Goal: Task Accomplishment & Management: Manage account settings

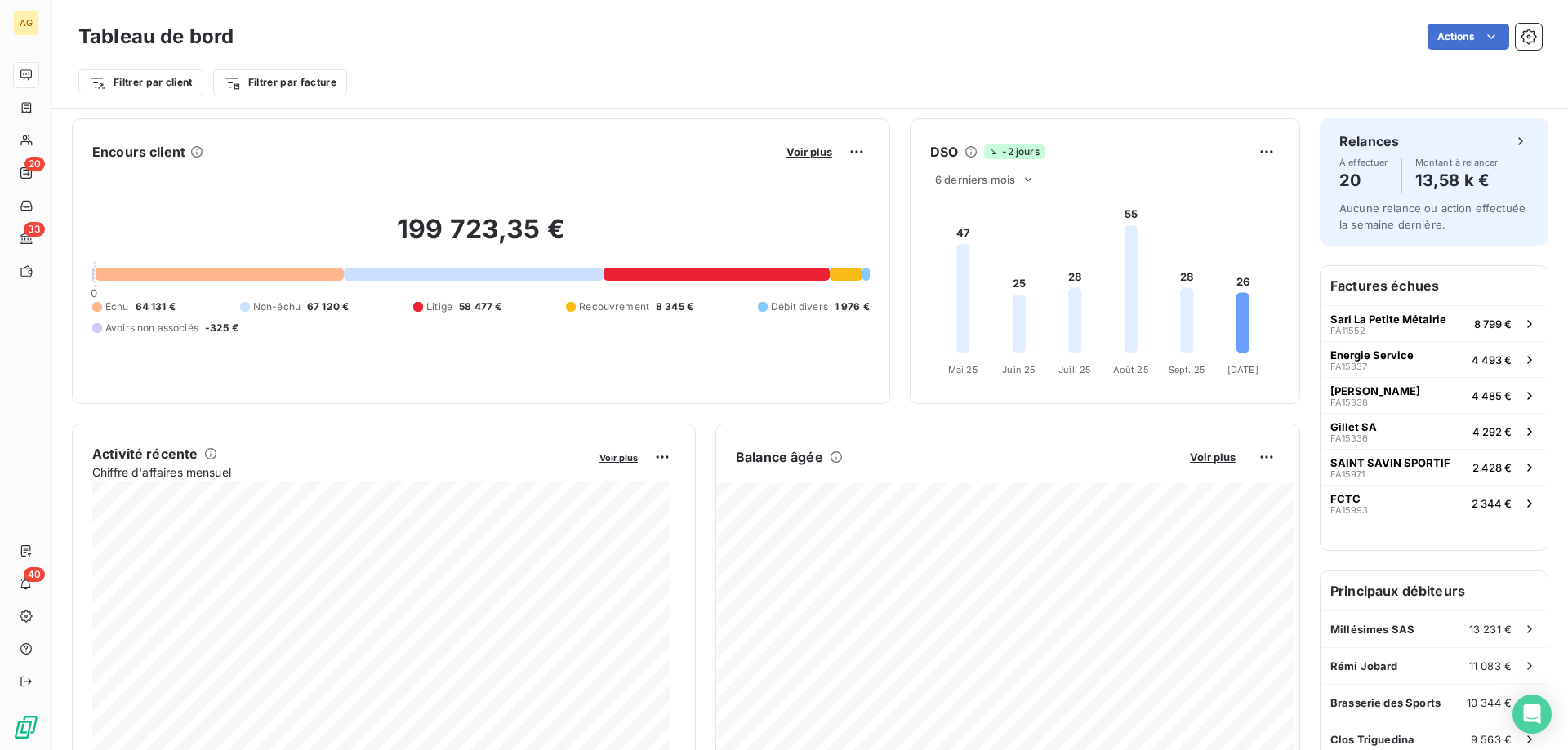
scroll to position [82, 0]
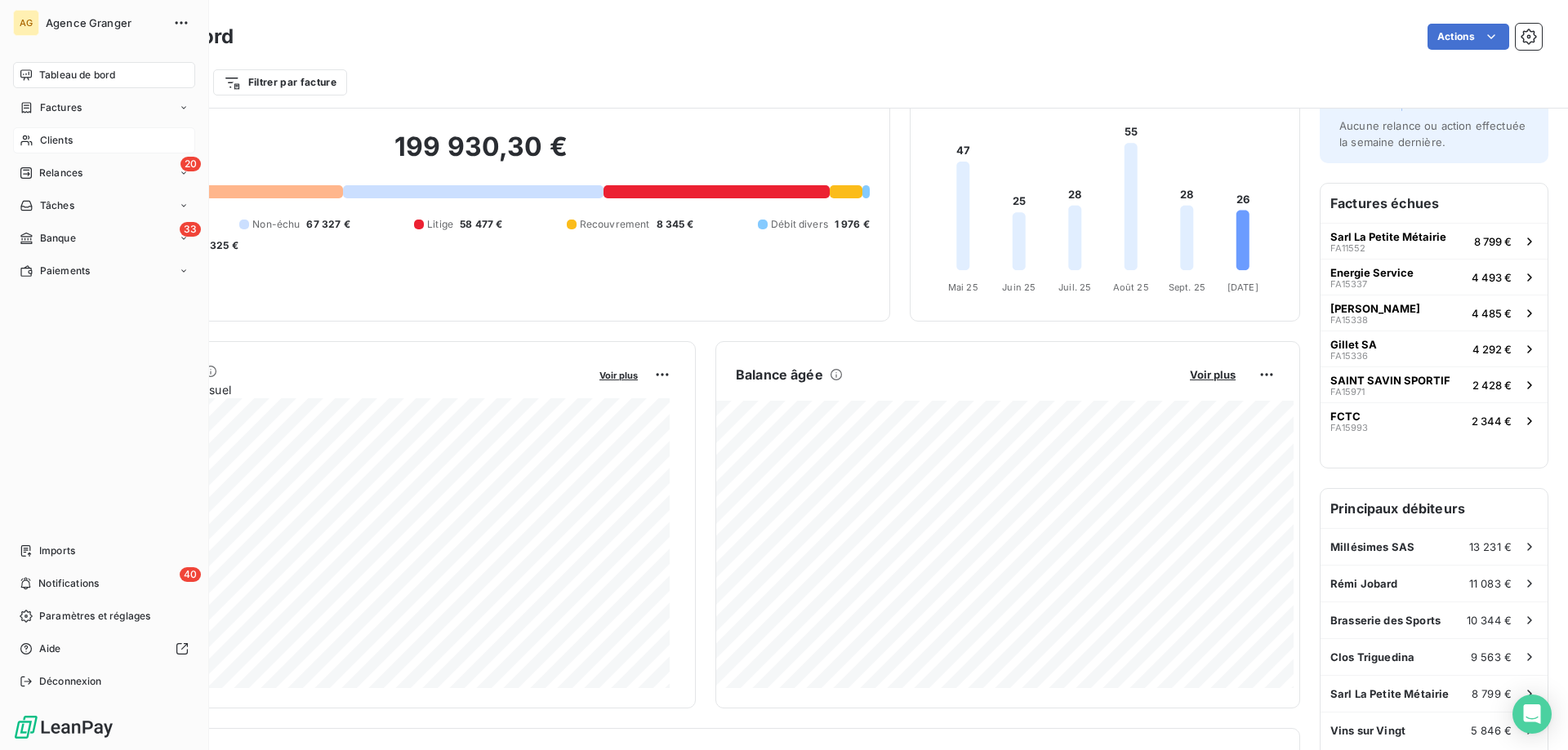
click at [34, 134] on div "Clients" at bounding box center [104, 140] width 182 height 26
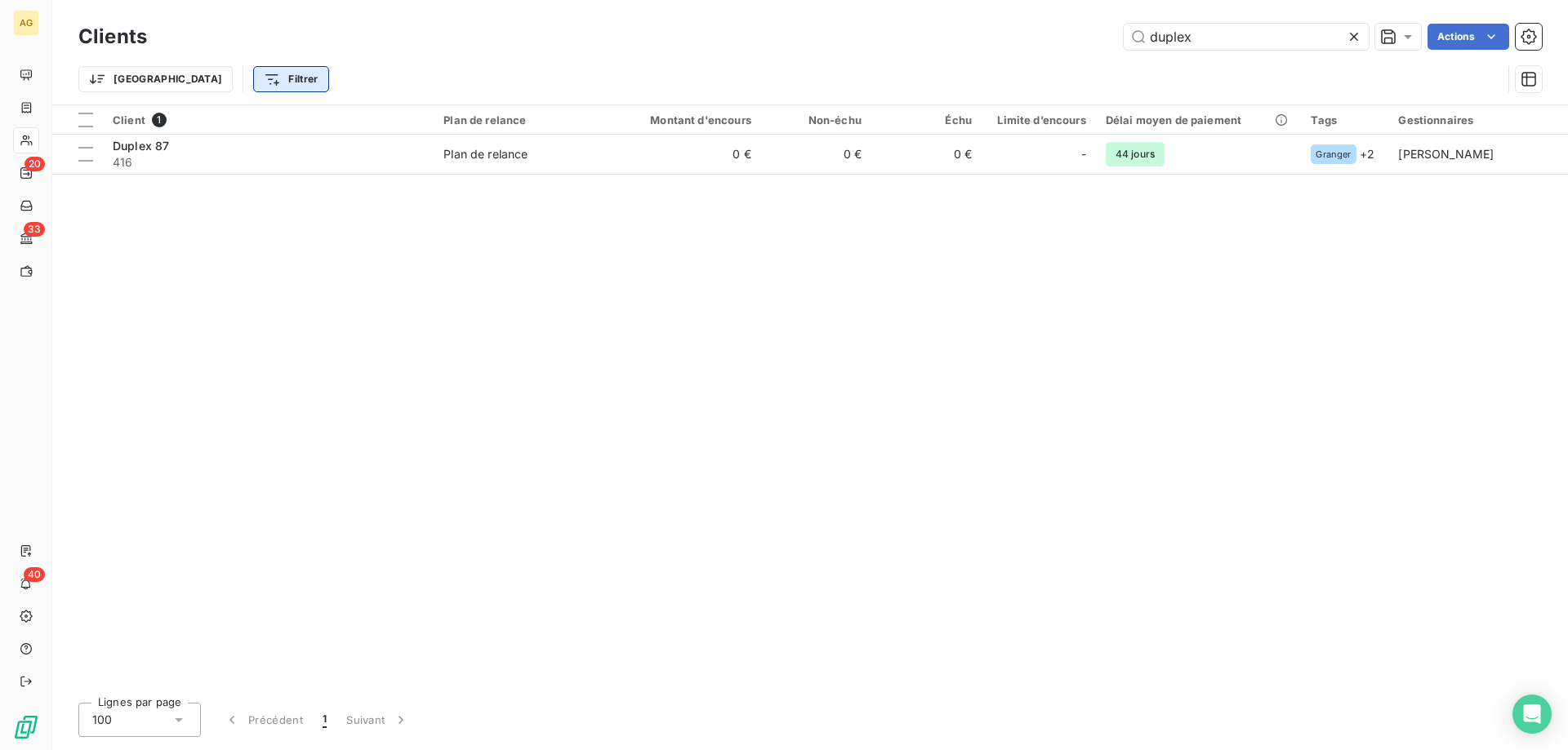
click at [217, 85] on html "AG 20 33 40 Clients duplex Actions Trier Filtrer Client 1 Plan de relance Monta…" at bounding box center [784, 375] width 1568 height 750
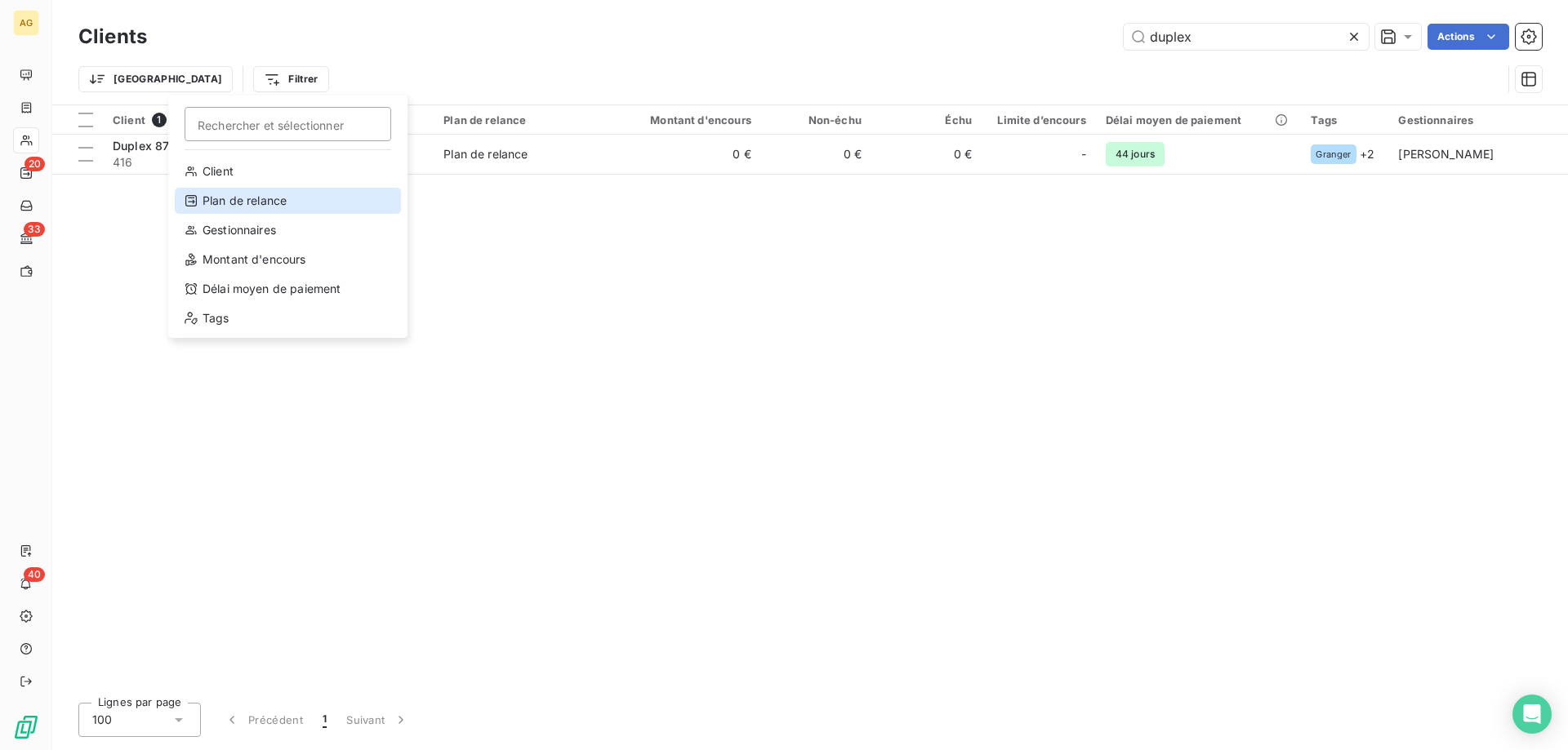
click at [269, 201] on div "Plan de relance" at bounding box center [288, 200] width 227 height 26
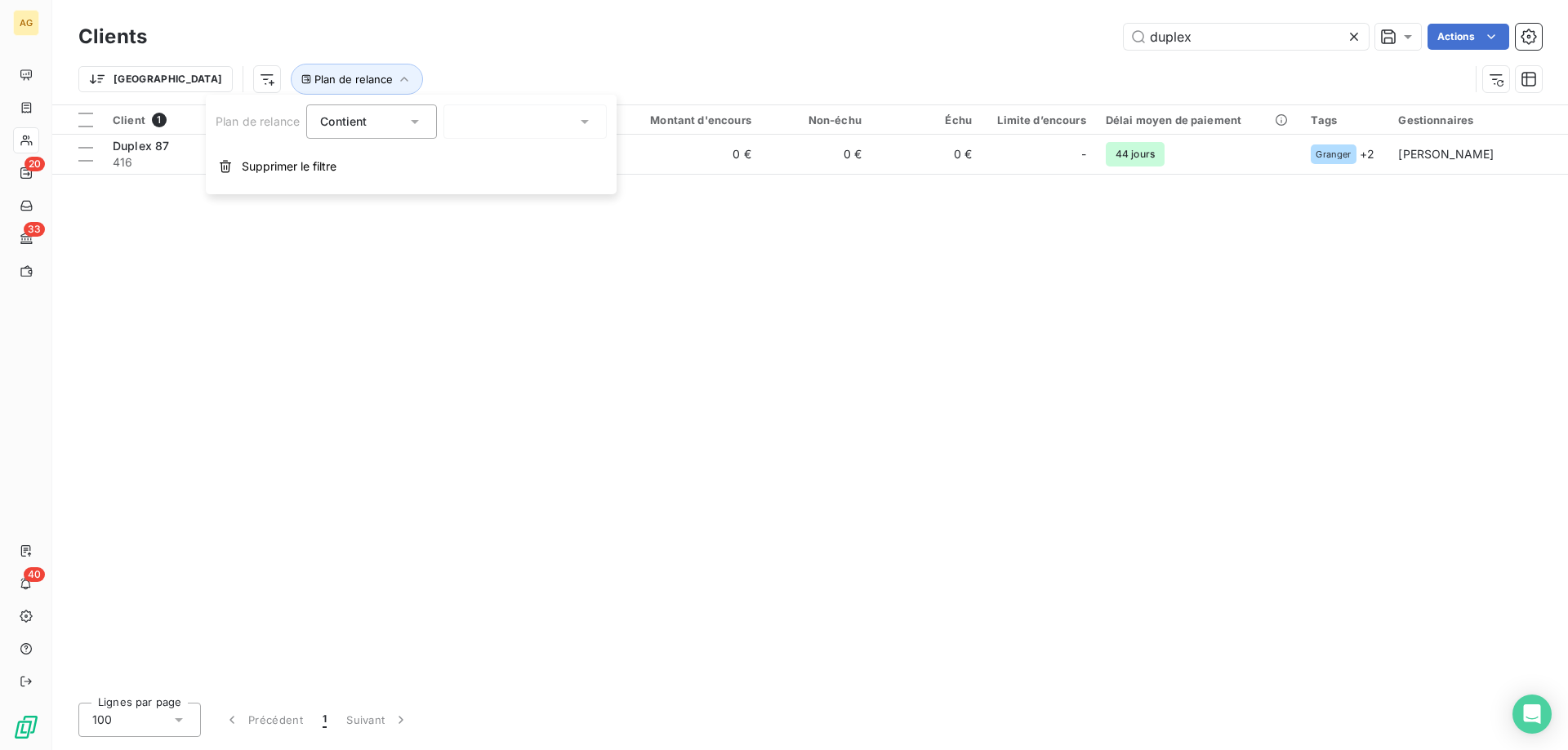
click at [554, 114] on div at bounding box center [524, 122] width 163 height 34
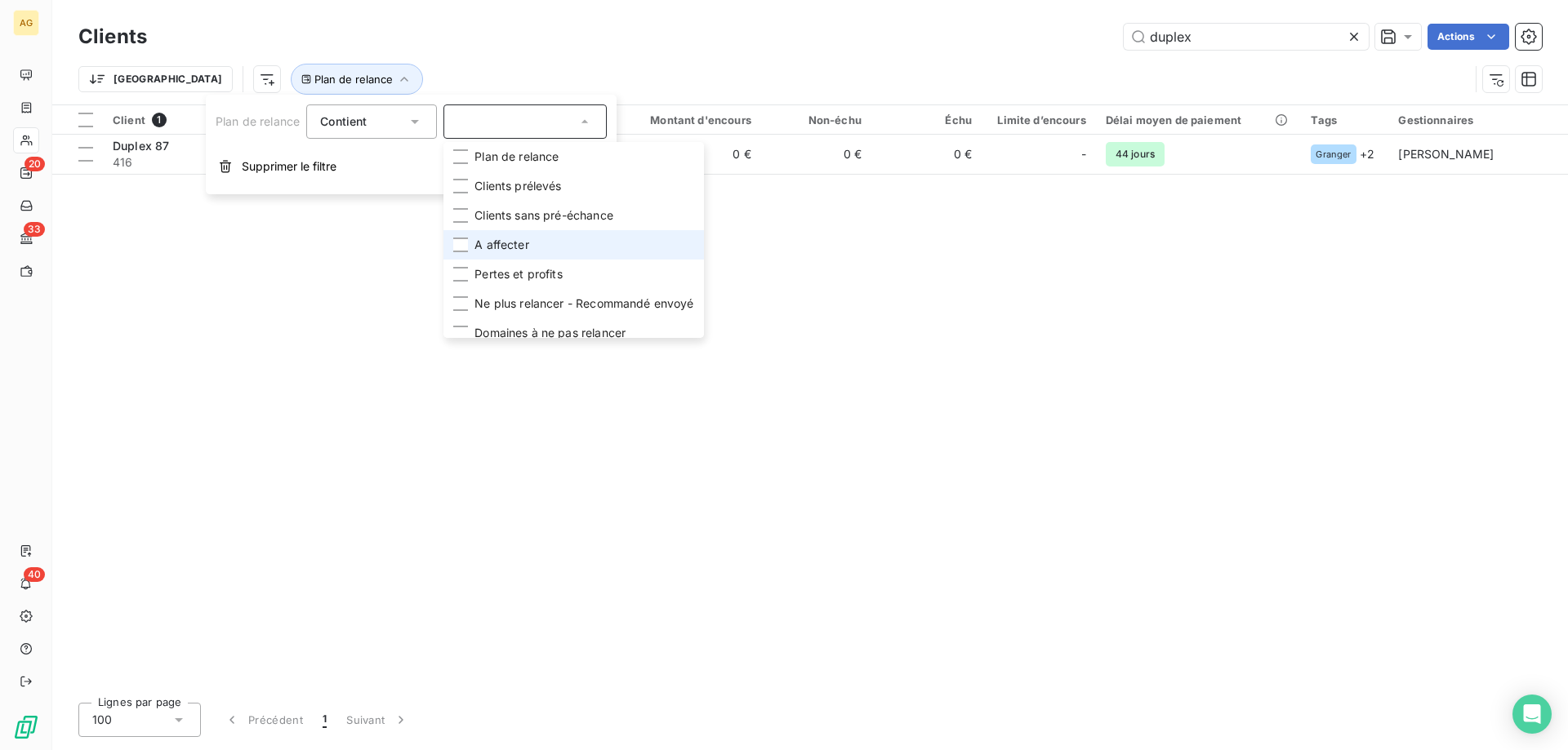
click at [473, 243] on li "A affecter" at bounding box center [573, 245] width 260 height 30
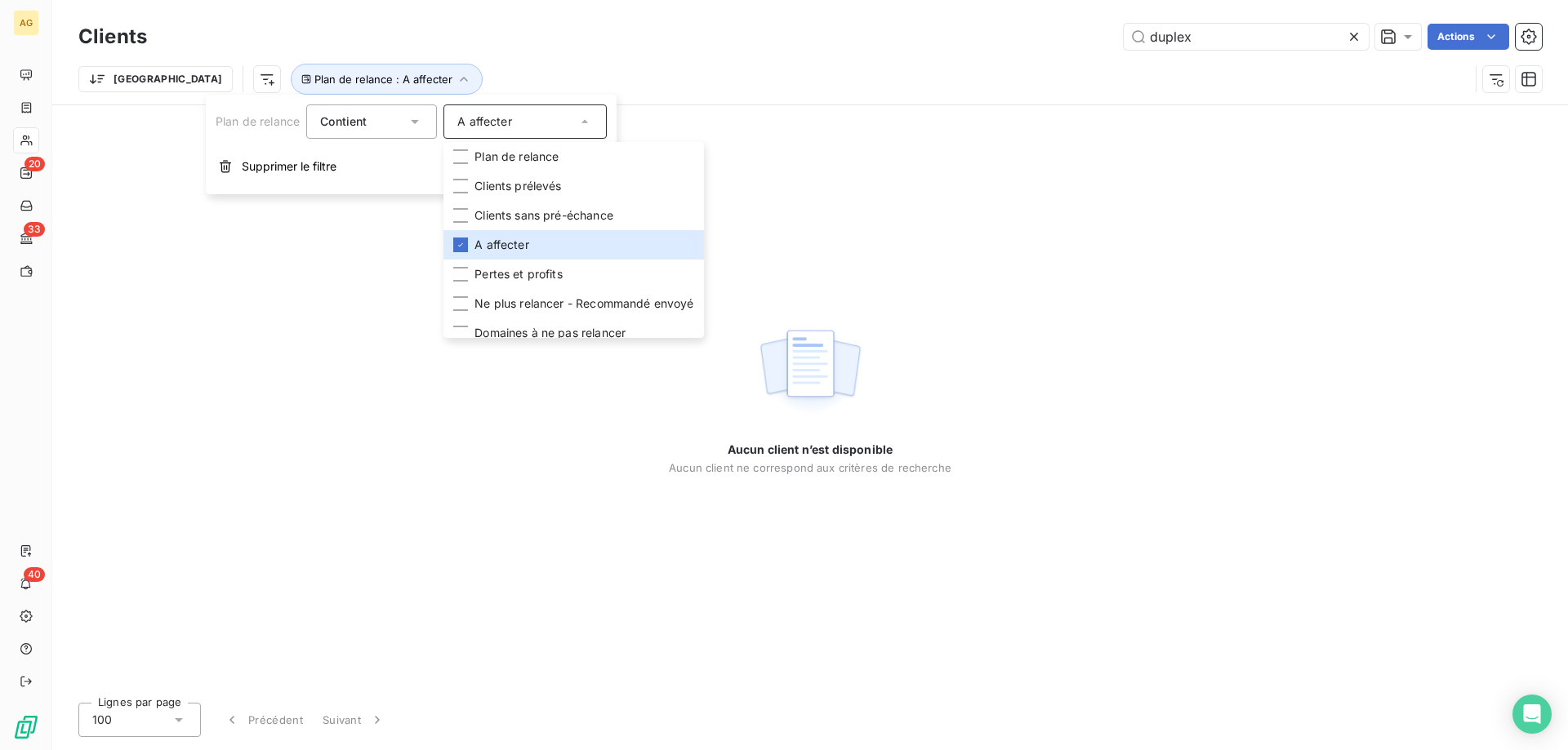
click at [1357, 35] on icon at bounding box center [1354, 37] width 16 height 16
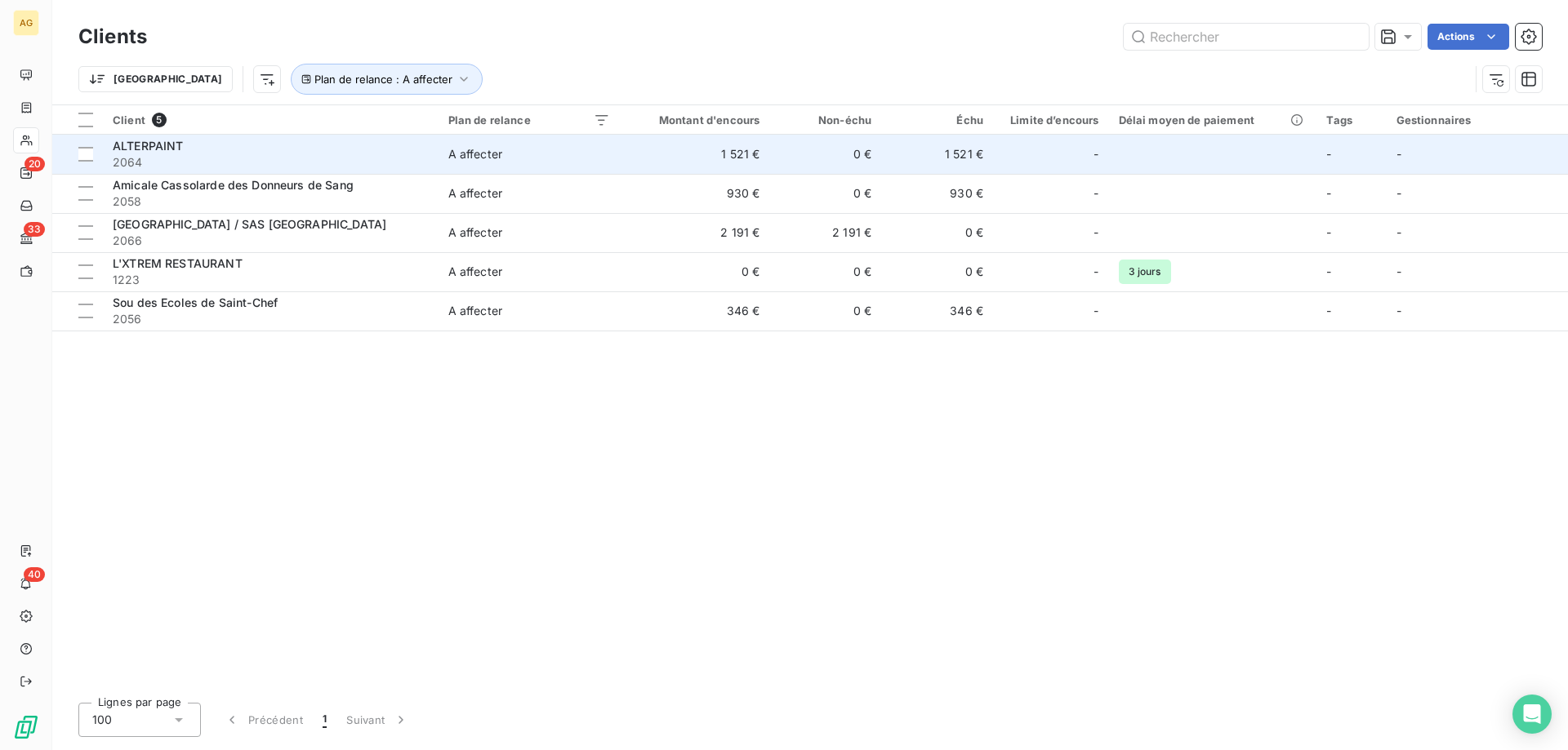
click at [146, 162] on span "2064" at bounding box center [271, 162] width 316 height 16
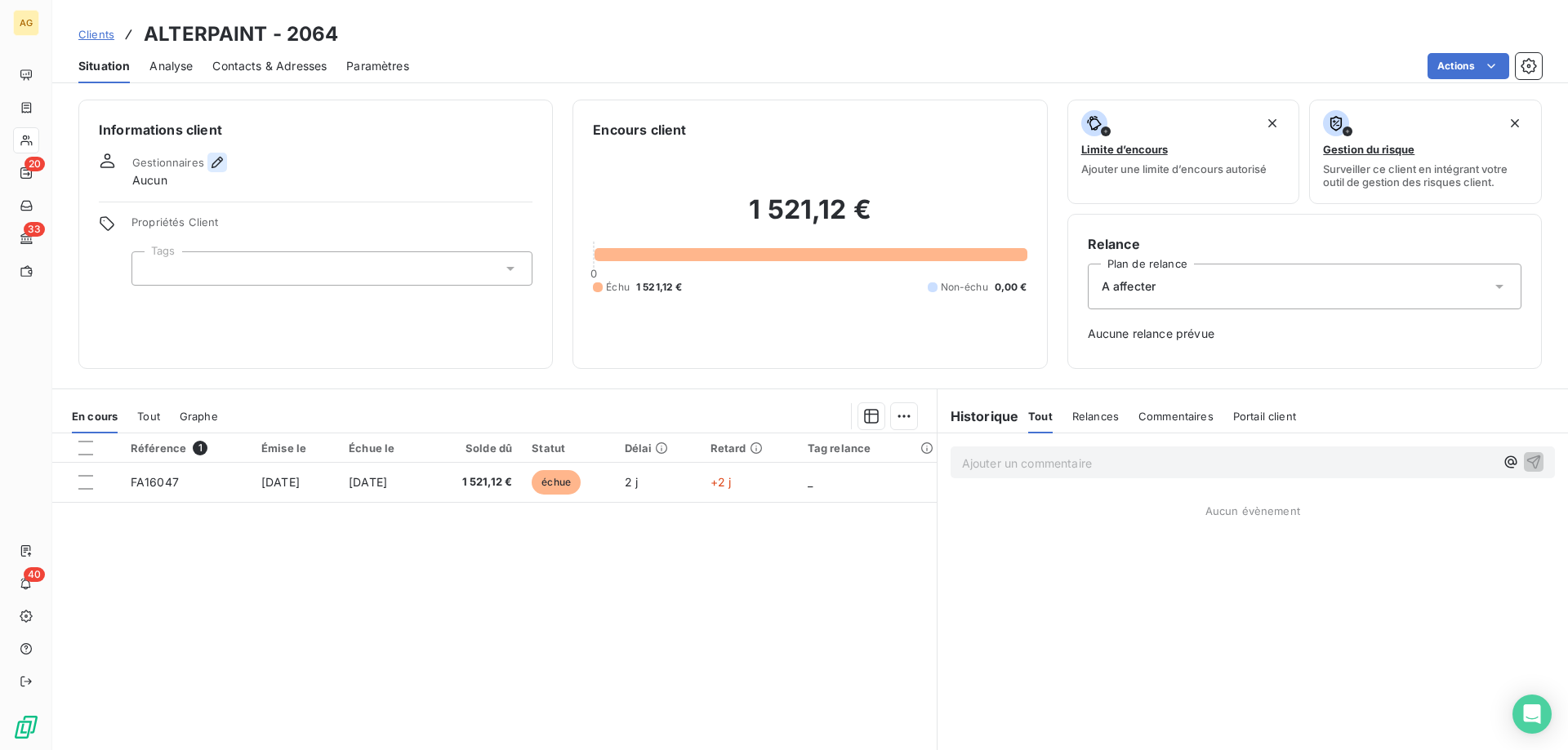
click at [218, 163] on icon "button" at bounding box center [218, 162] width 16 height 16
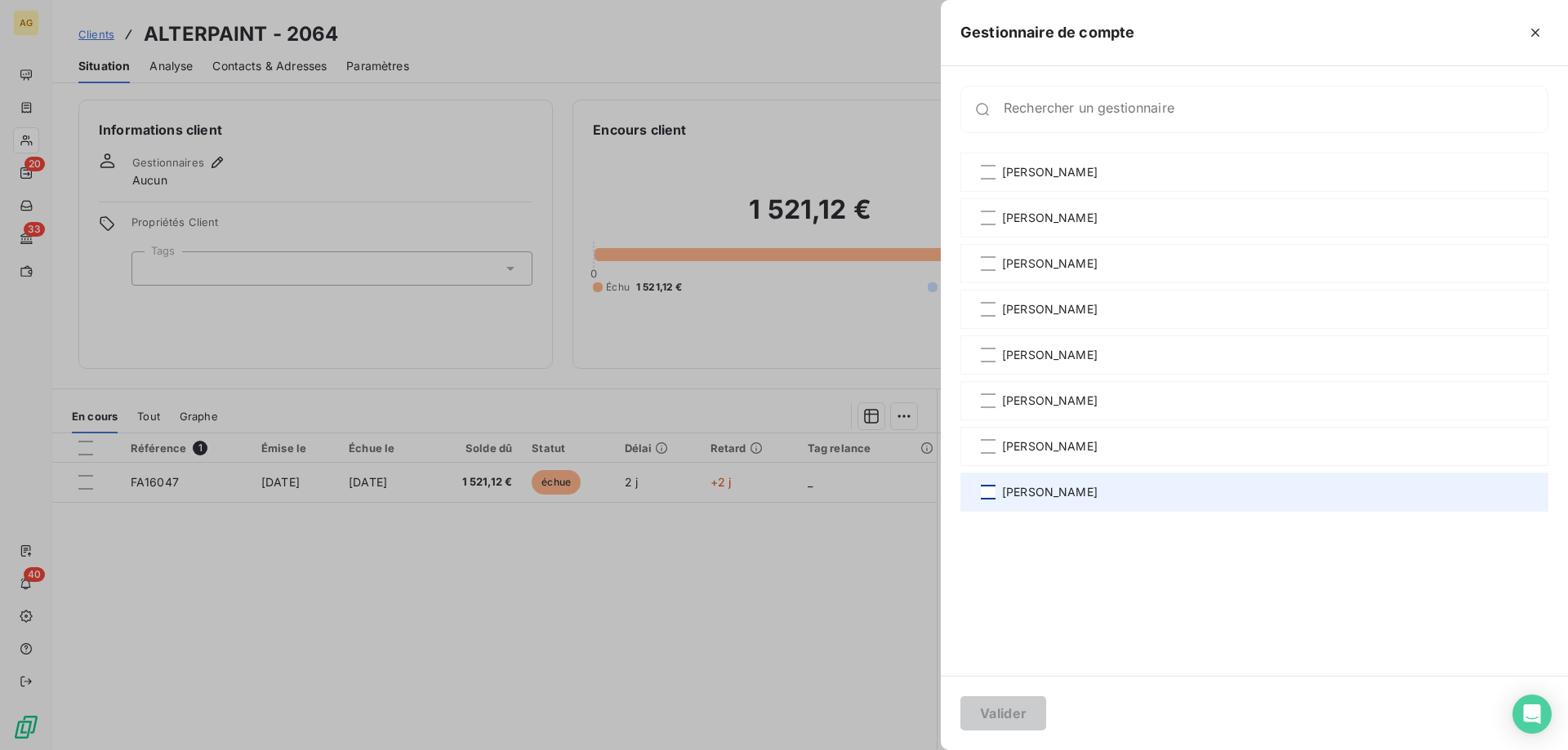
click at [994, 499] on div at bounding box center [988, 492] width 14 height 14
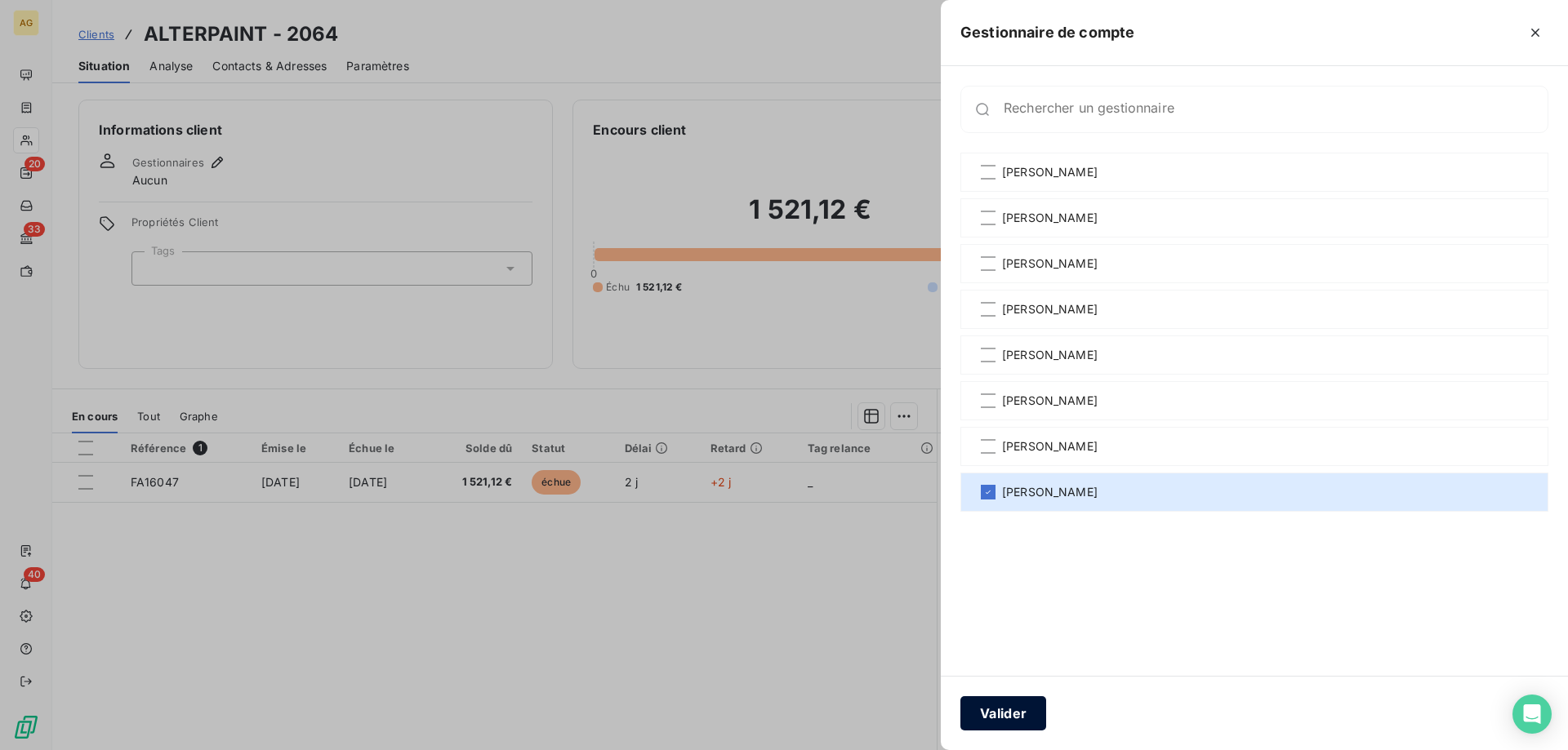
click at [1005, 710] on button "Valider" at bounding box center [1003, 714] width 86 height 34
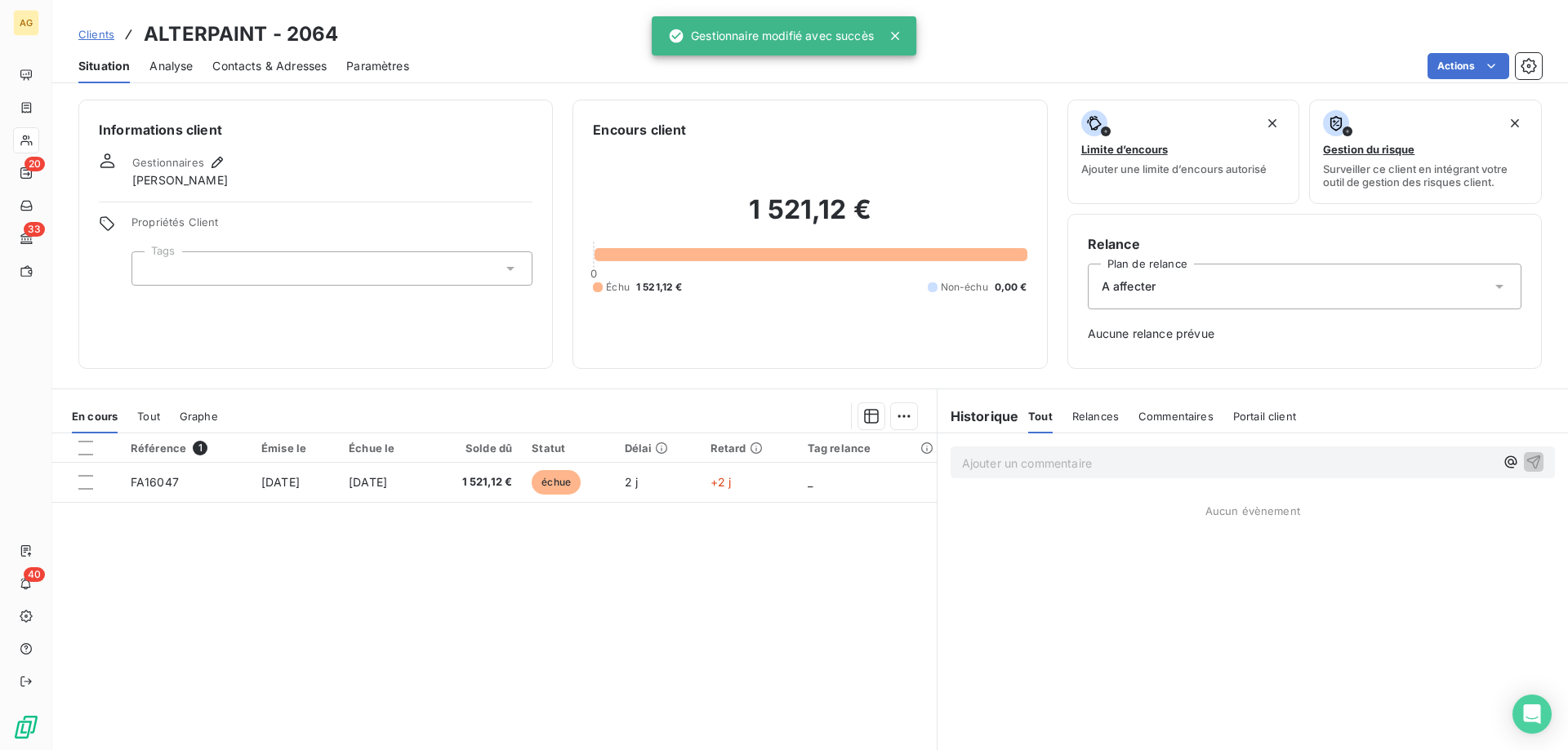
click at [1179, 287] on div "A affecter" at bounding box center [1304, 286] width 433 height 46
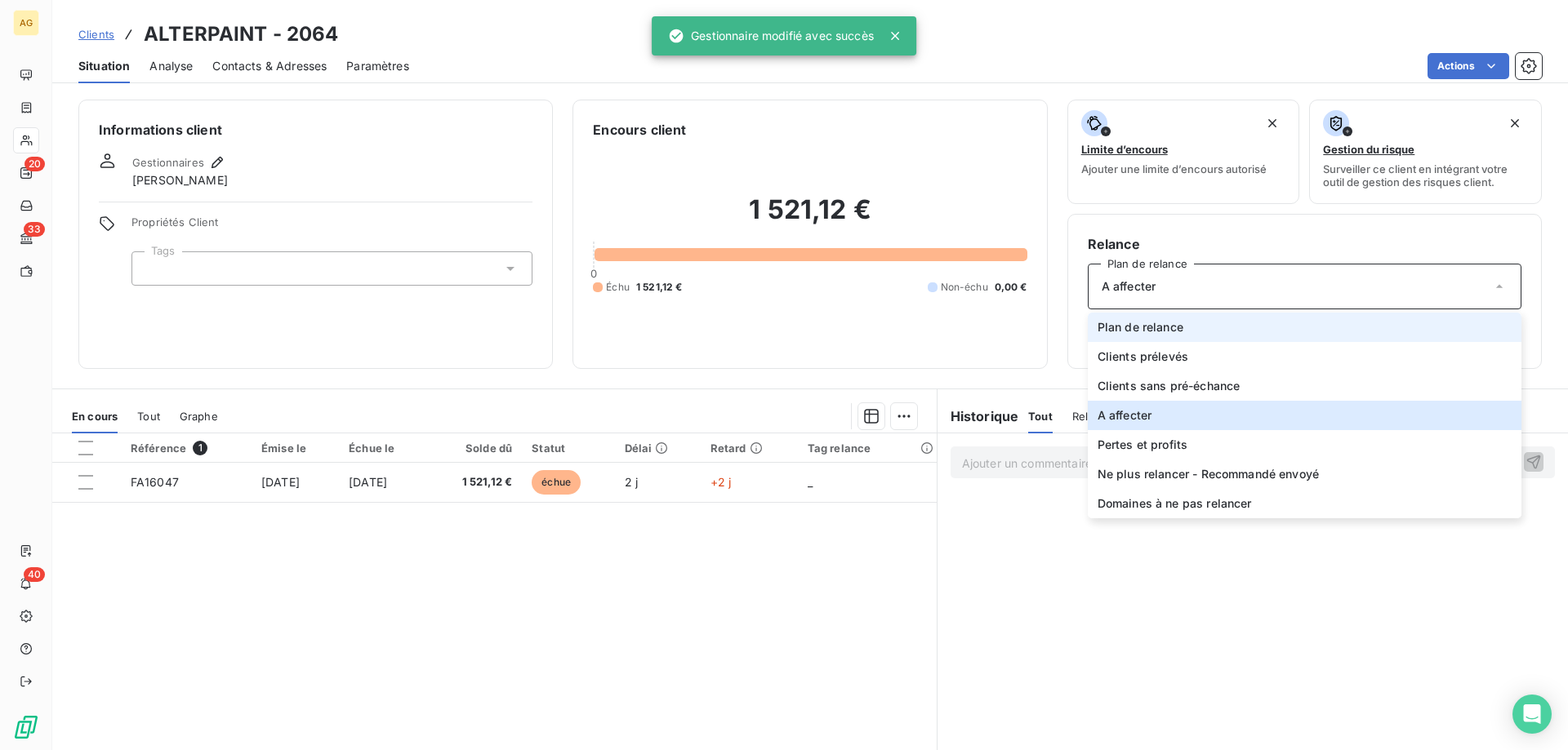
click at [1148, 329] on span "Plan de relance" at bounding box center [1140, 328] width 86 height 16
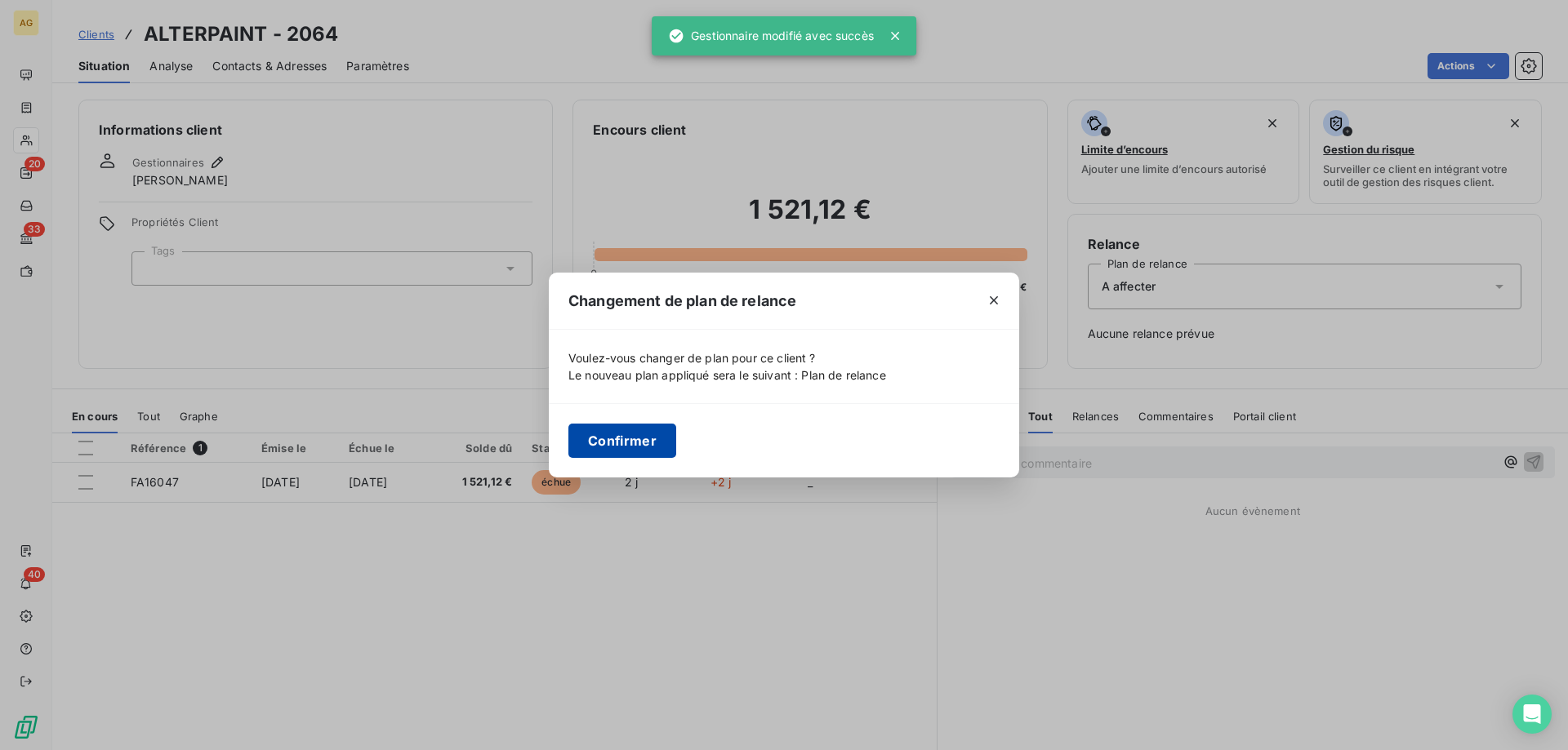
click at [630, 436] on button "Confirmer" at bounding box center [622, 440] width 107 height 34
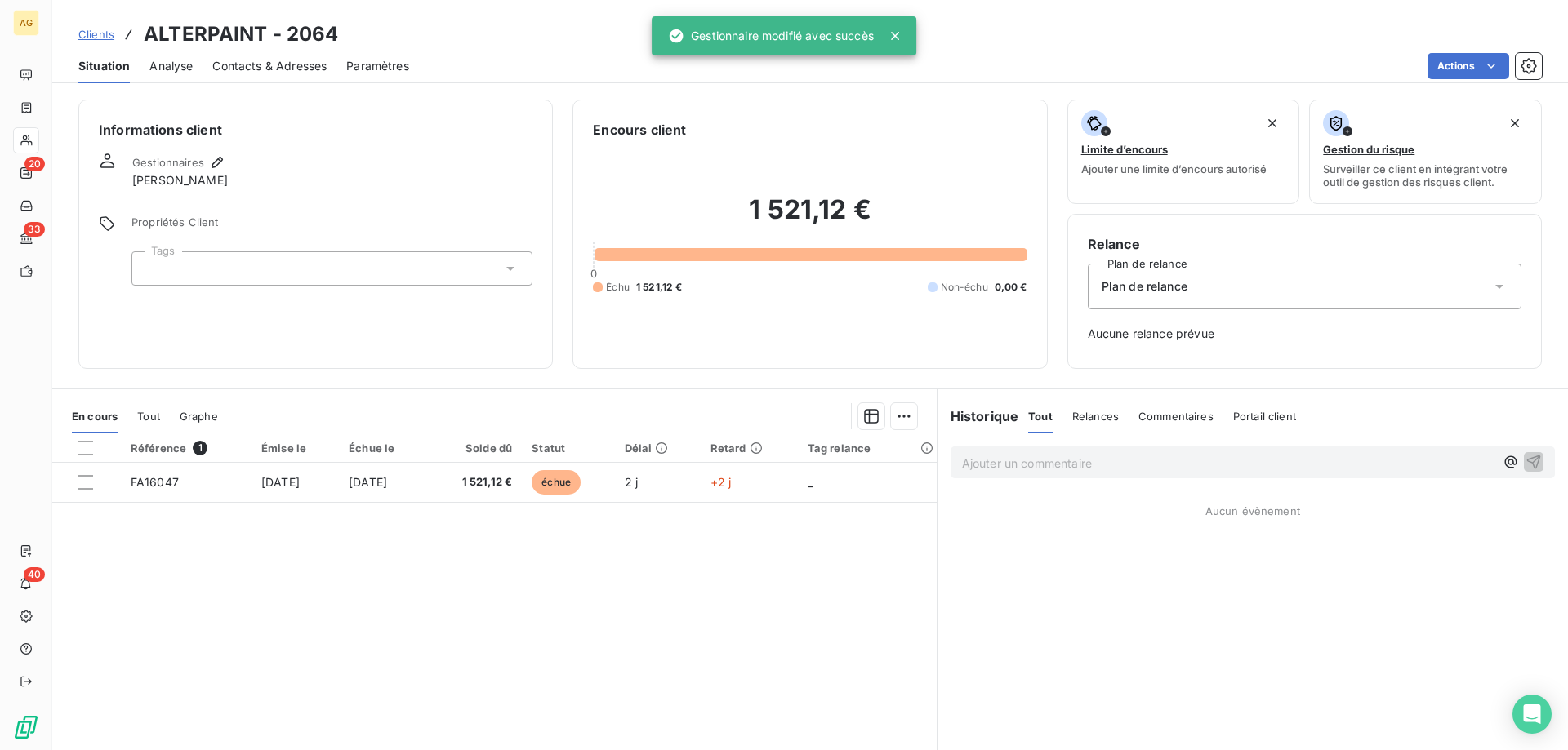
click at [309, 261] on div at bounding box center [332, 269] width 401 height 34
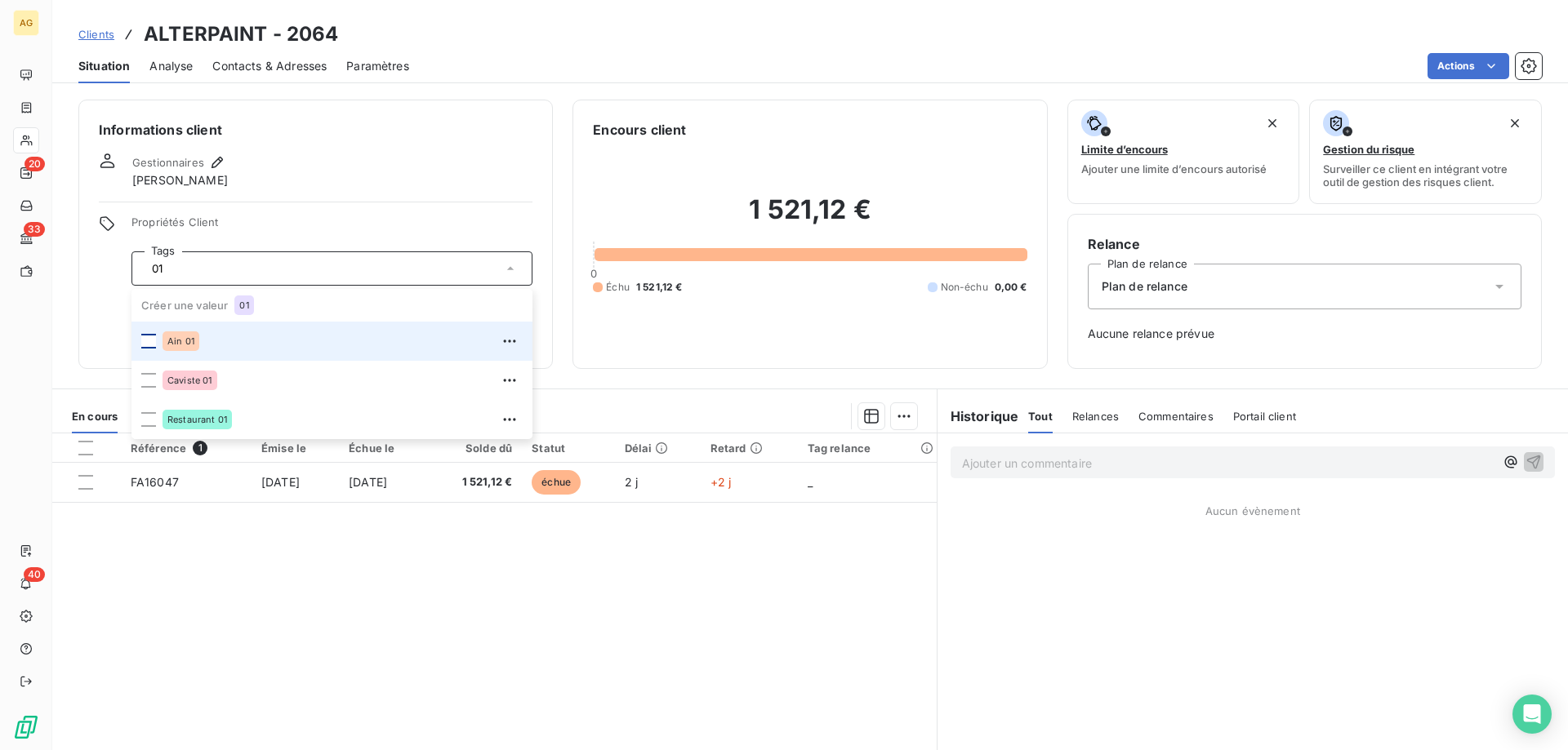
click at [144, 343] on div at bounding box center [148, 341] width 14 height 14
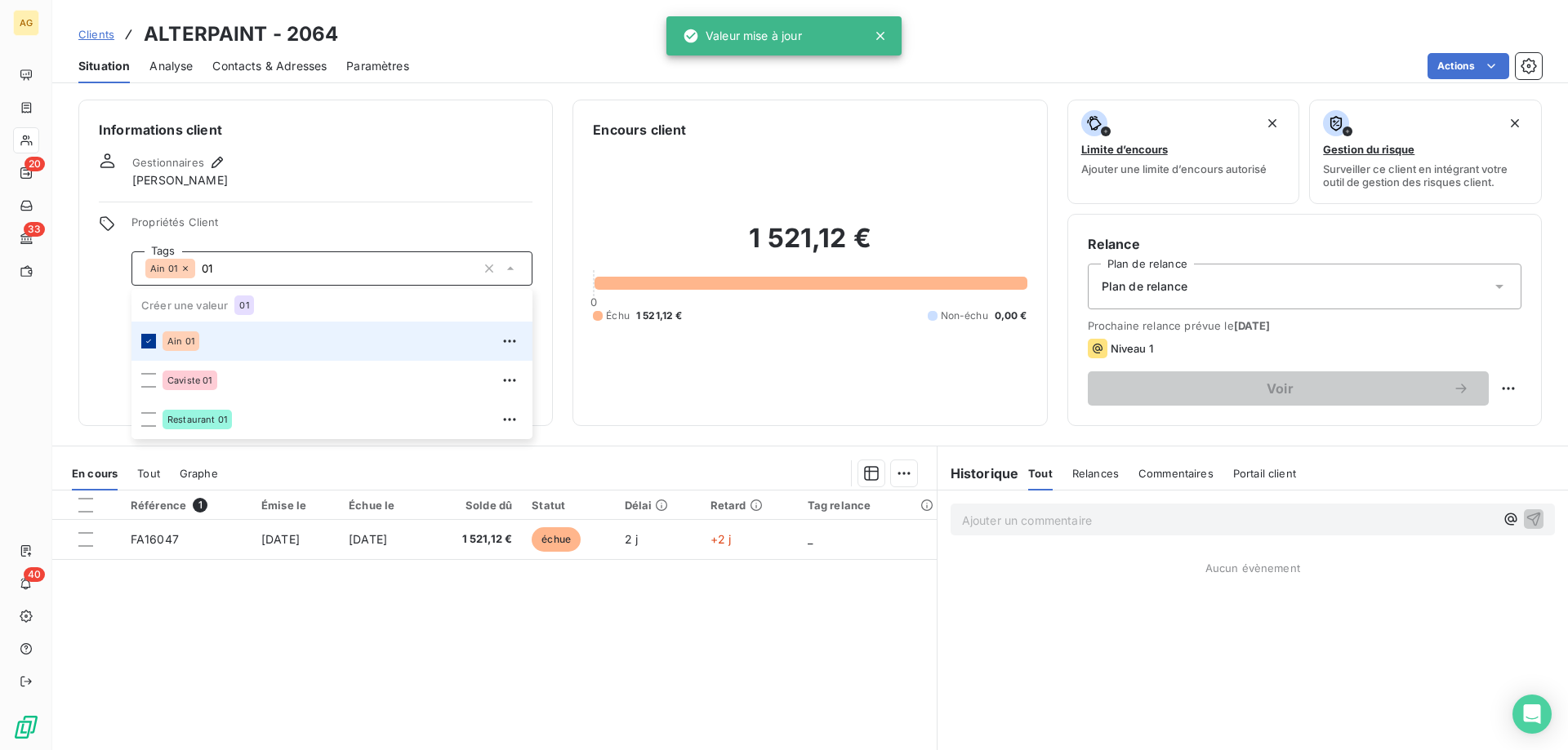
type input "0"
click at [142, 335] on div at bounding box center [148, 341] width 14 height 14
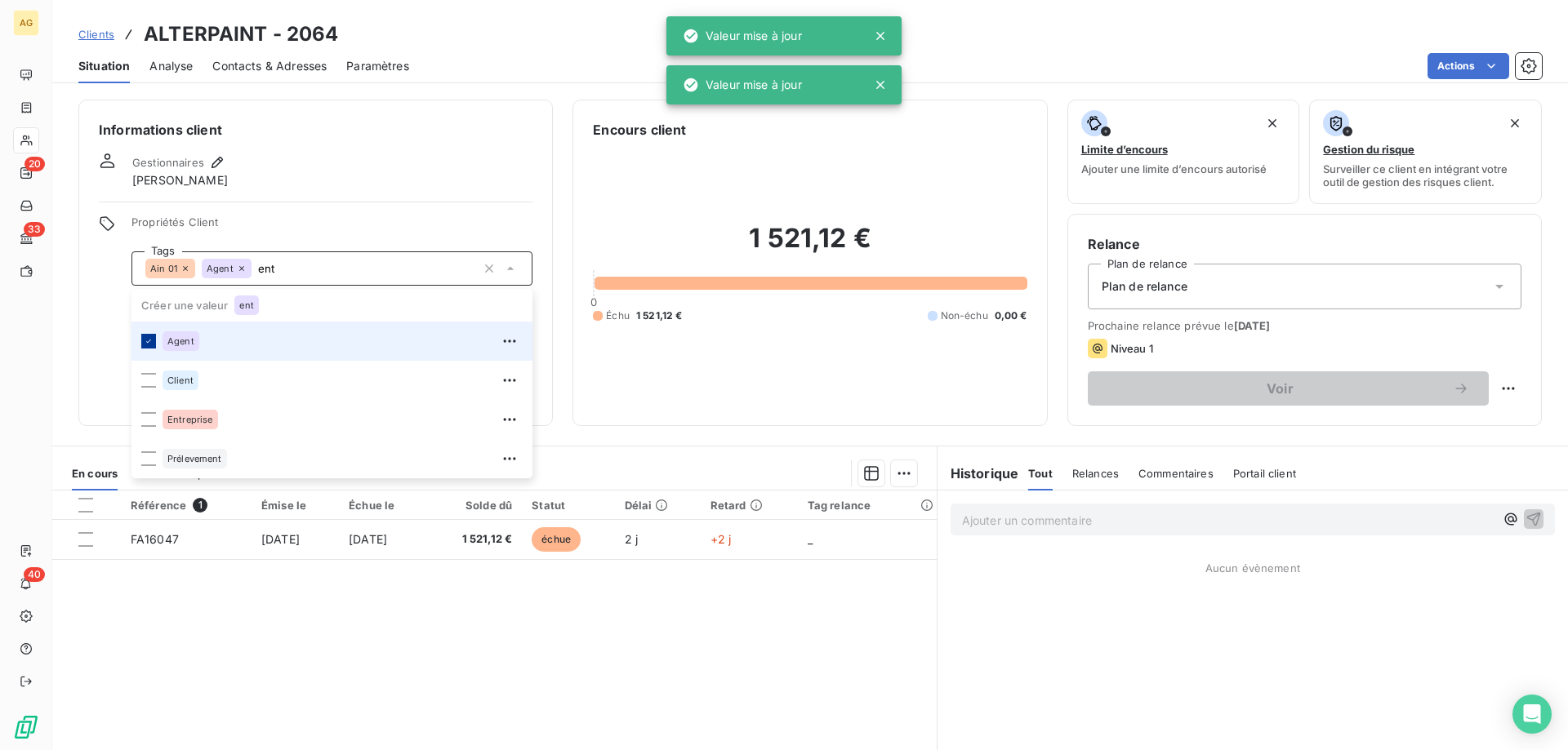
click at [142, 335] on div at bounding box center [148, 341] width 14 height 14
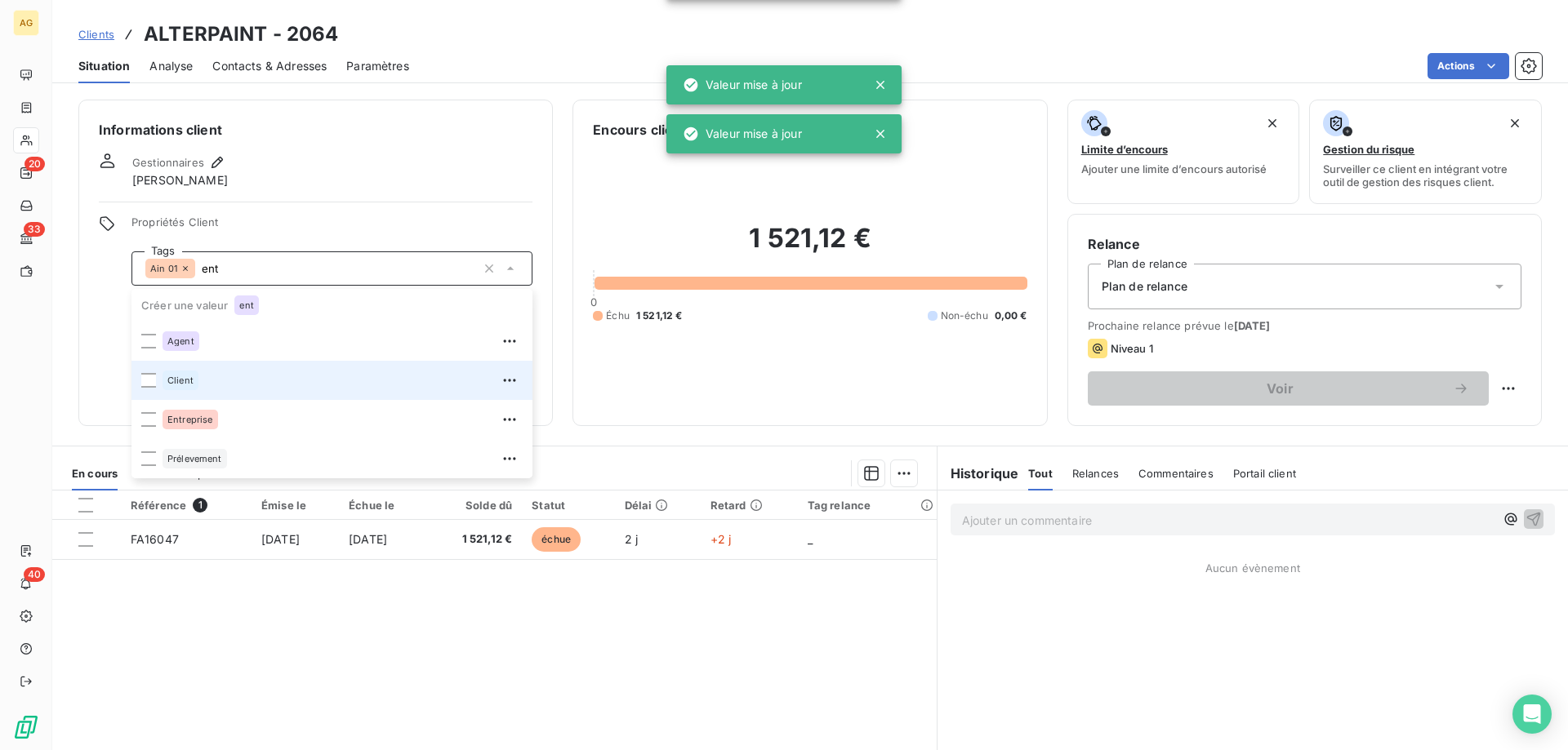
click at [147, 381] on div at bounding box center [148, 380] width 14 height 14
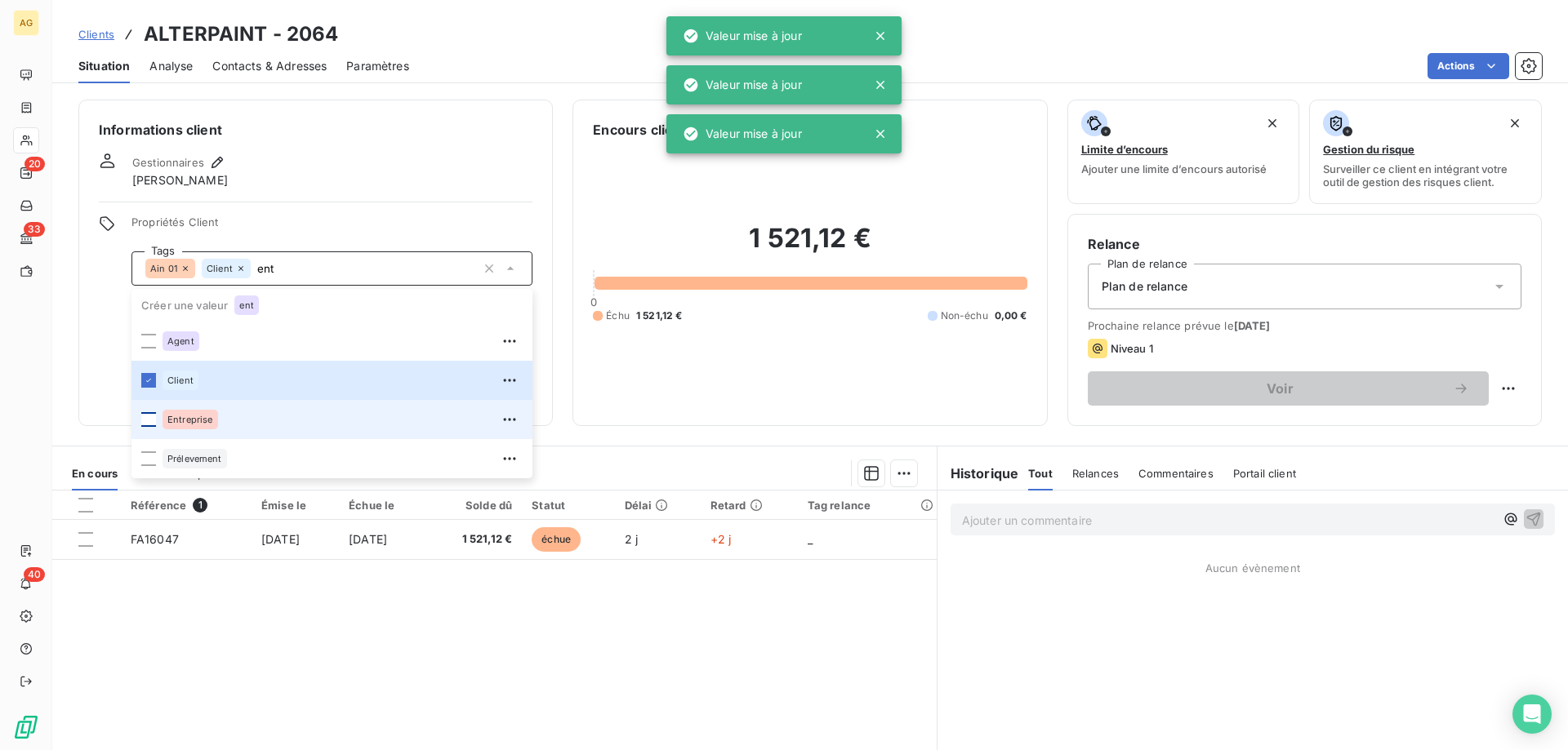
click at [147, 417] on div at bounding box center [148, 420] width 14 height 14
type input "ent"
click at [344, 190] on div "Informations client Gestionnaires [PERSON_NAME] Propriétés Client Tags Ain 01 C…" at bounding box center [316, 263] width 475 height 327
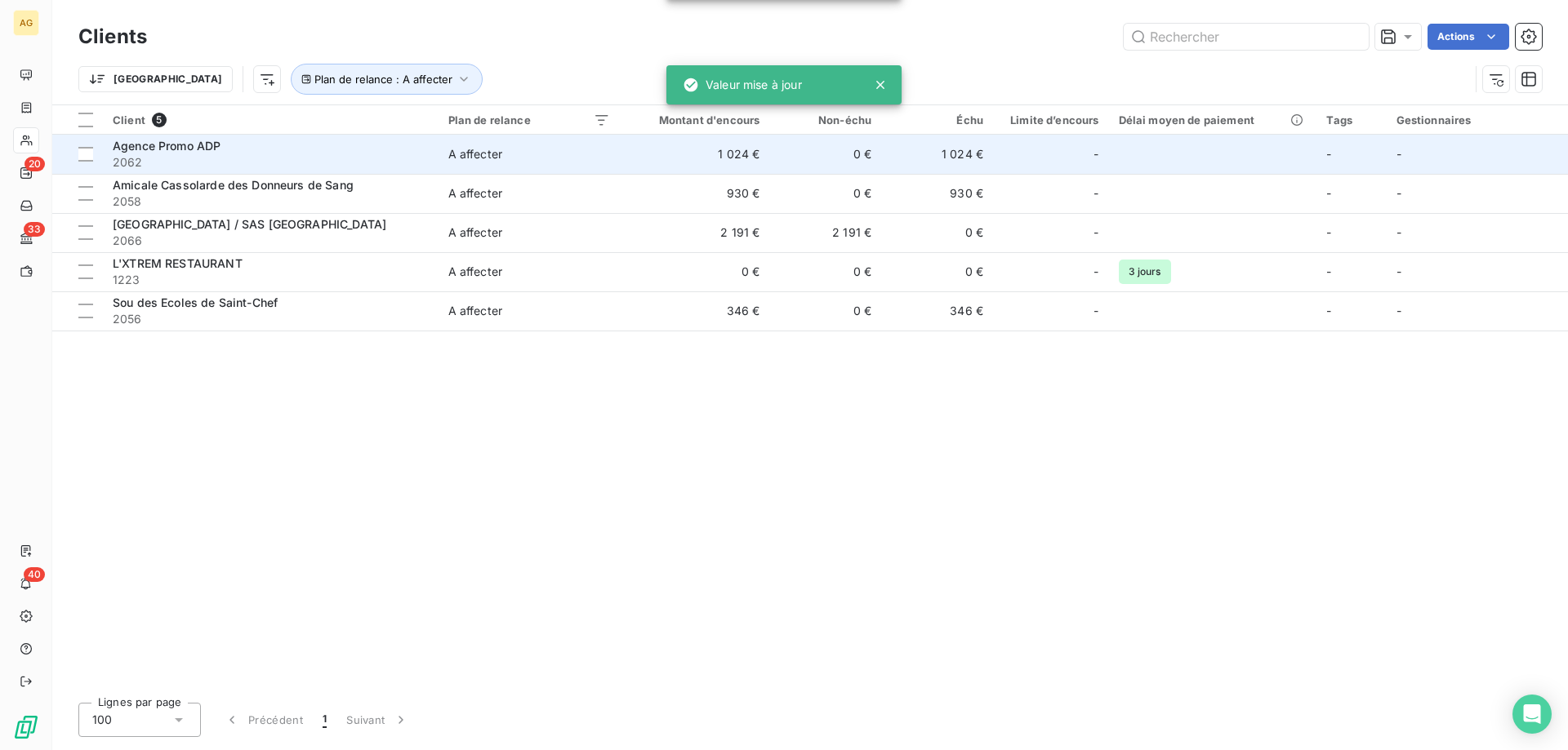
click at [237, 154] on span "2062" at bounding box center [271, 162] width 316 height 16
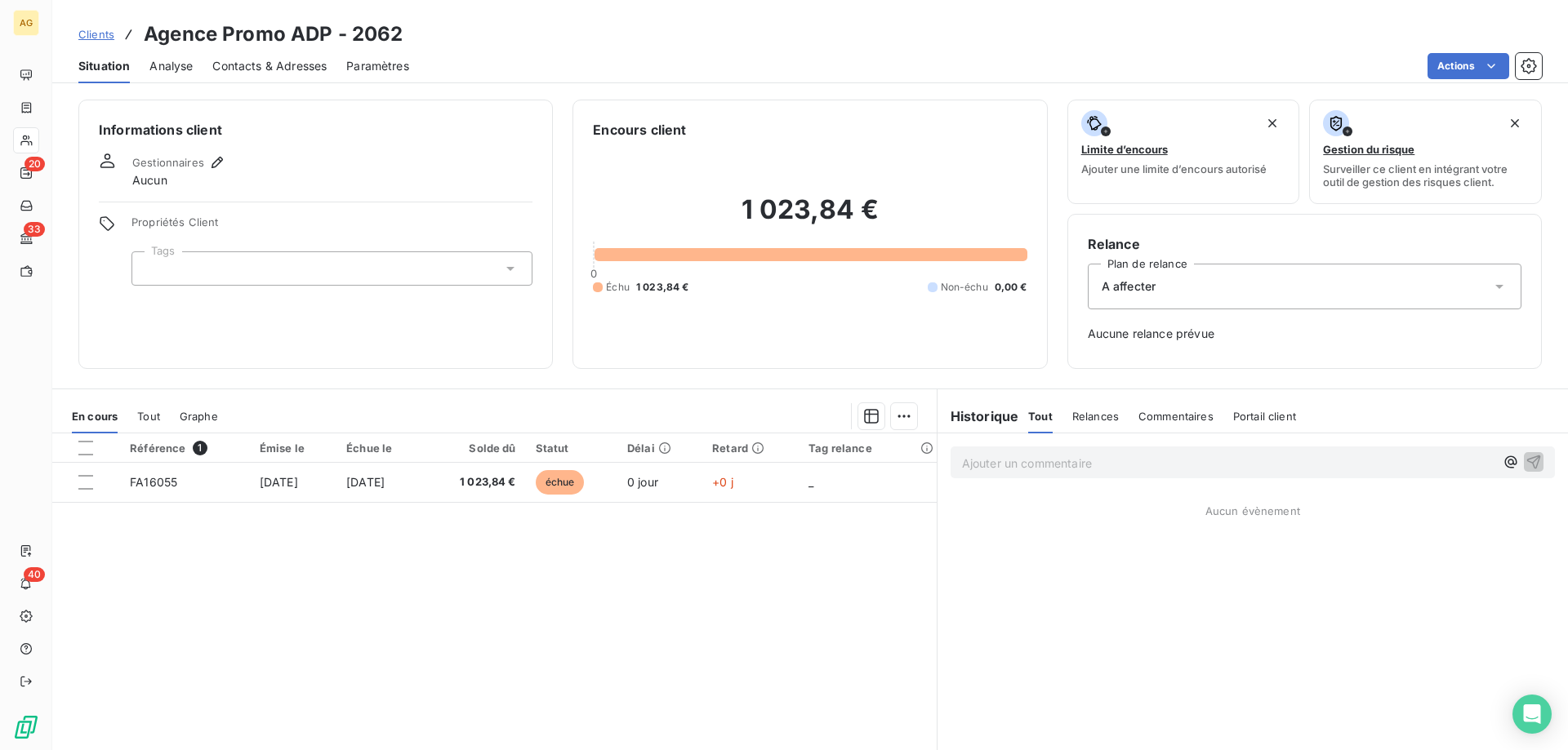
click at [1135, 273] on div "A affecter" at bounding box center [1304, 286] width 433 height 46
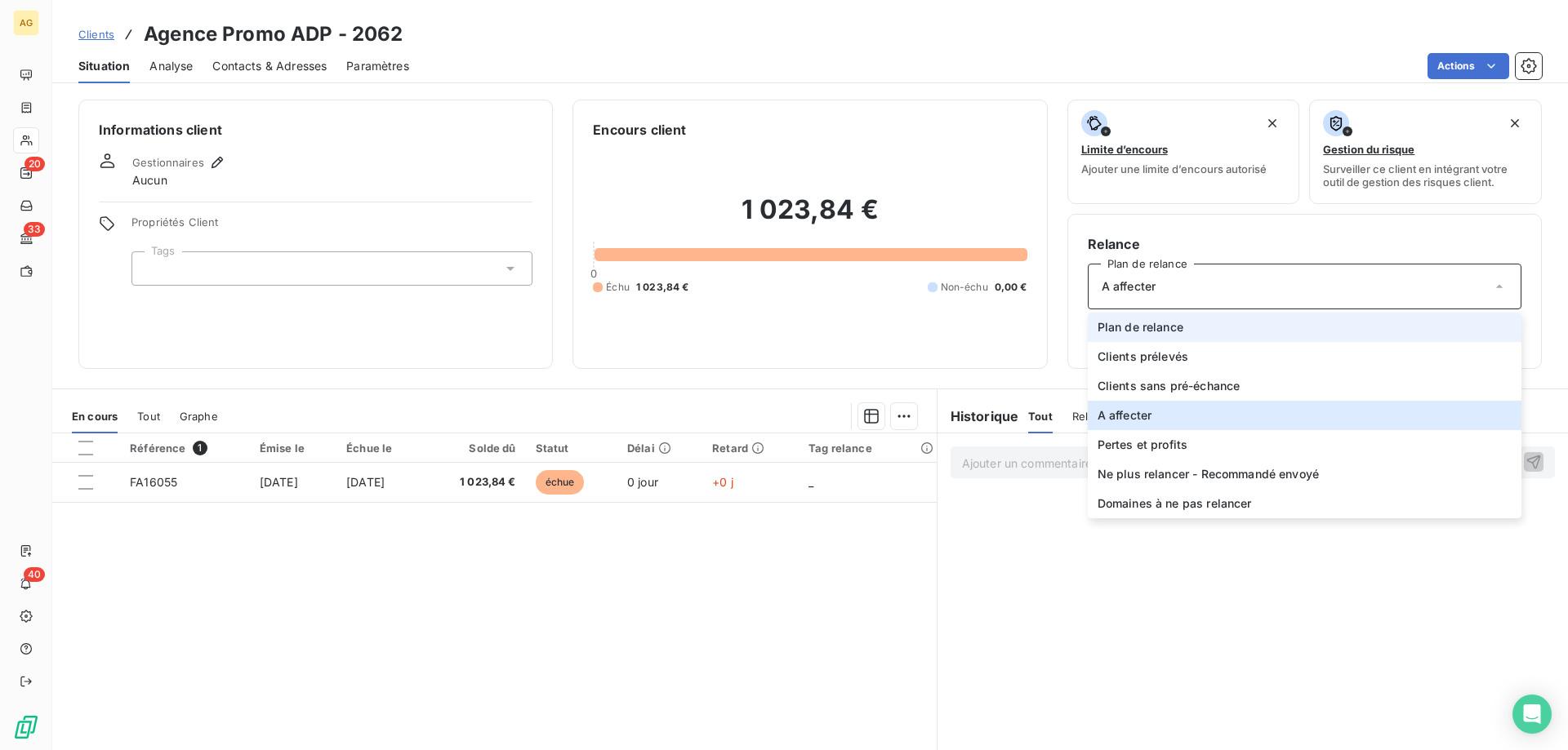
click at [1134, 323] on span "Plan de relance" at bounding box center [1140, 328] width 86 height 16
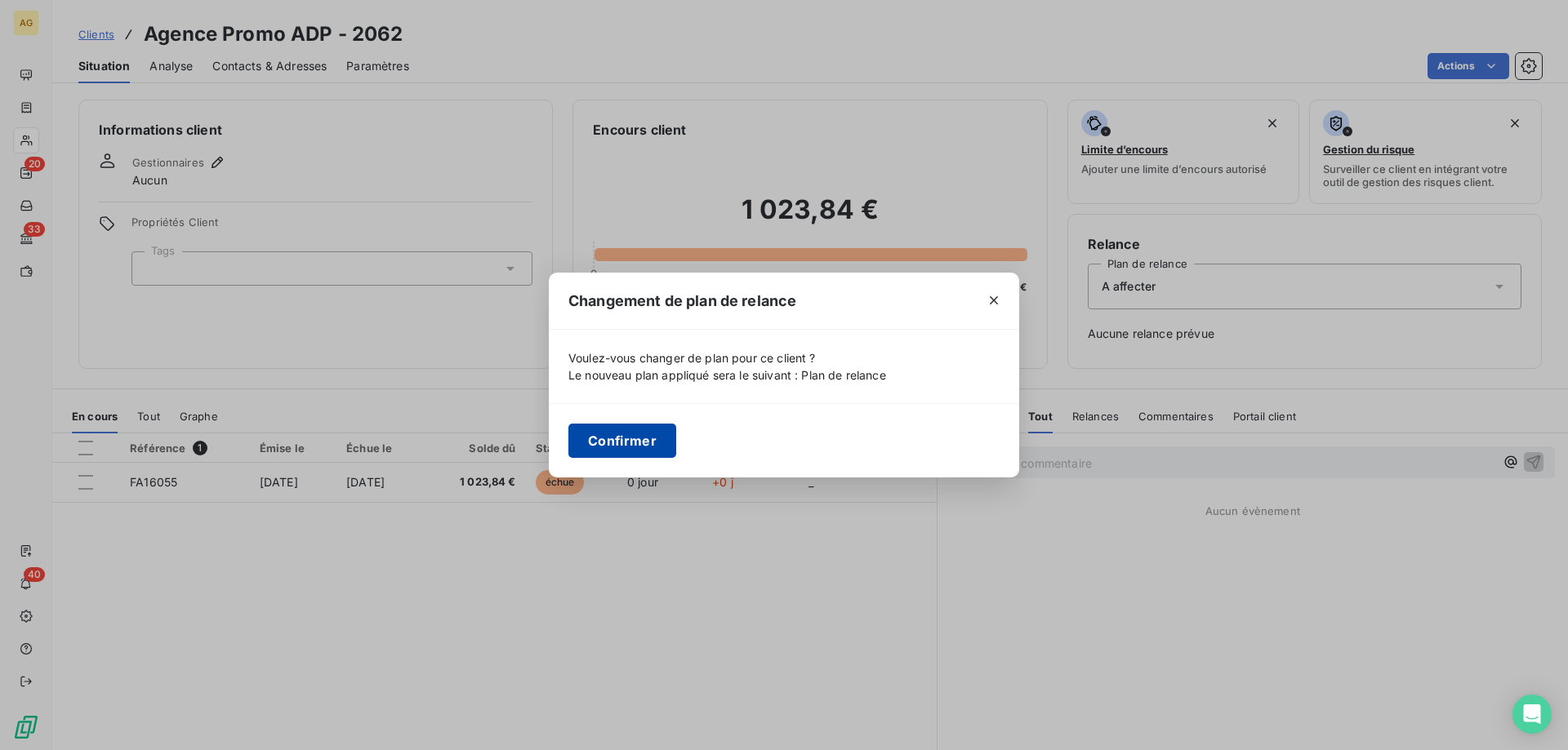
click at [610, 442] on button "Confirmer" at bounding box center [622, 440] width 107 height 34
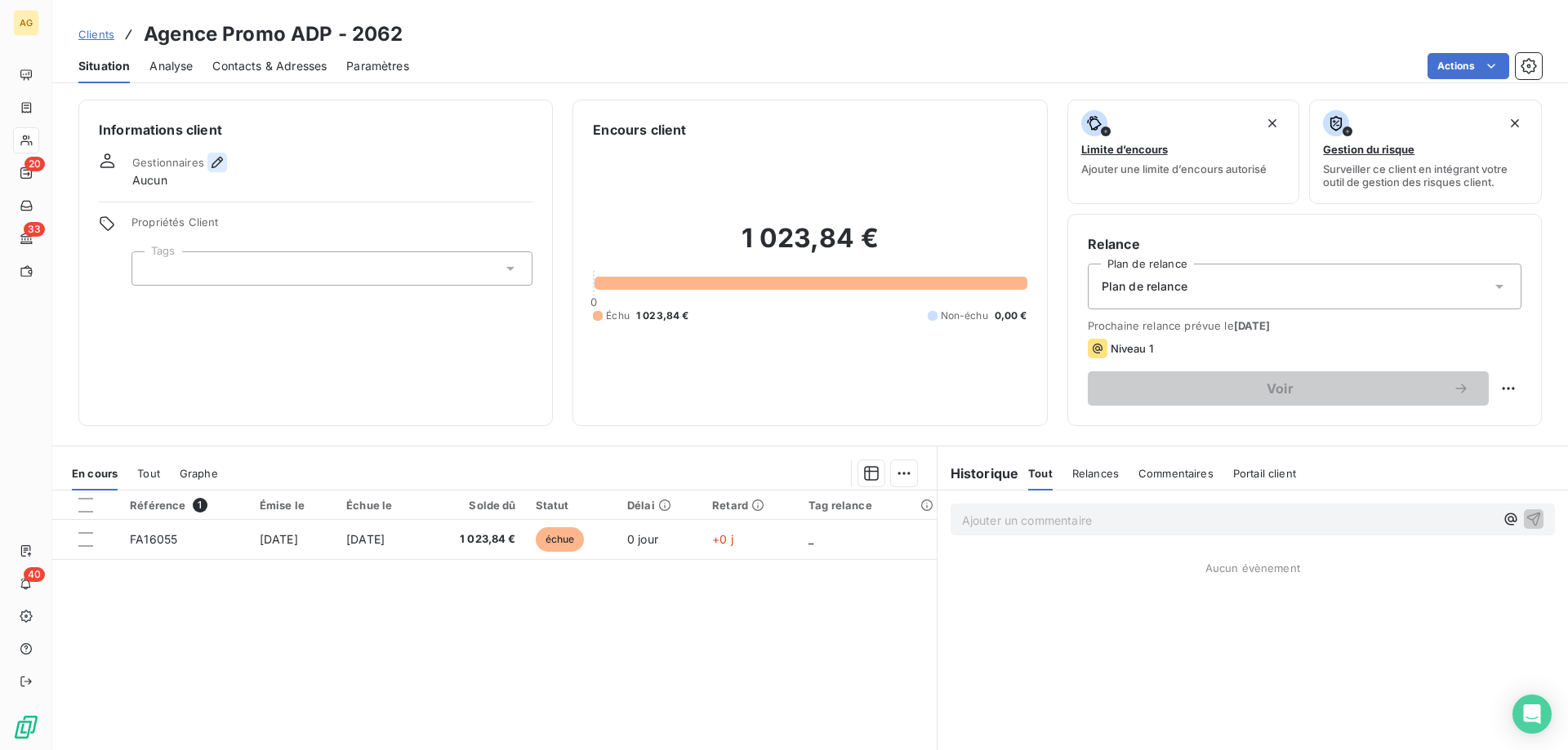
click at [218, 166] on icon "button" at bounding box center [218, 162] width 16 height 16
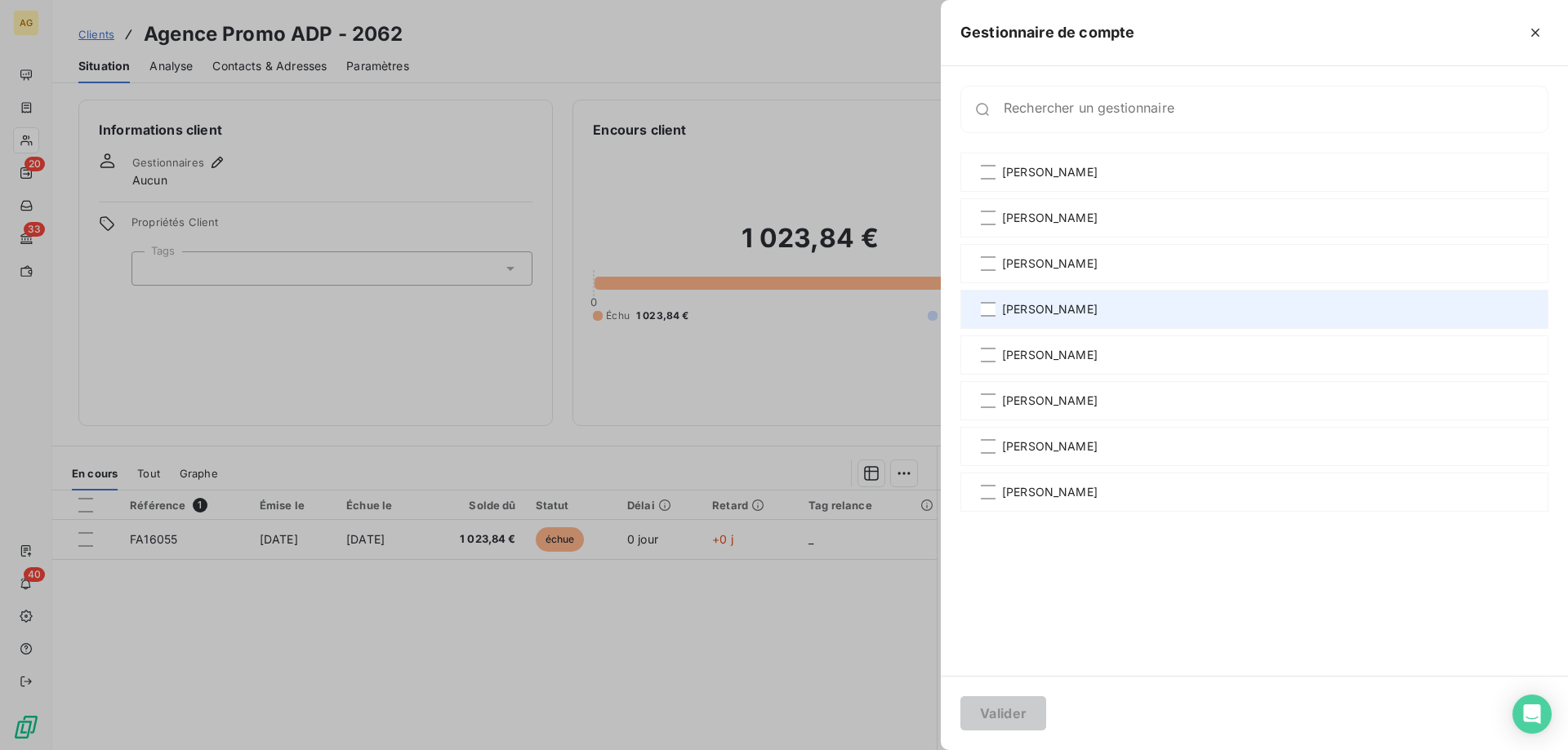
drag, startPoint x: 993, startPoint y: 218, endPoint x: 991, endPoint y: 294, distance: 76.0
click at [992, 218] on div at bounding box center [988, 218] width 14 height 14
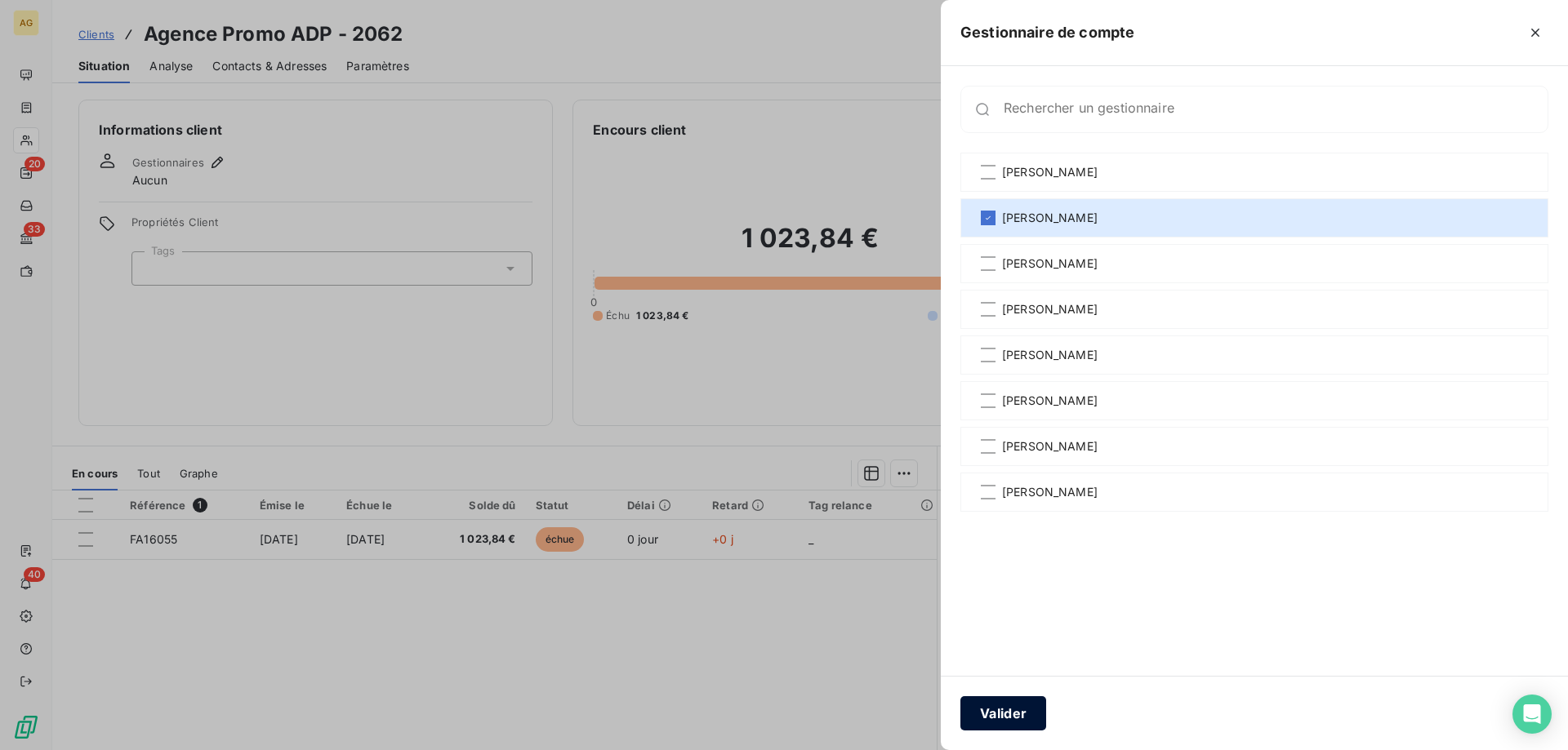
click at [997, 713] on button "Valider" at bounding box center [1003, 714] width 86 height 34
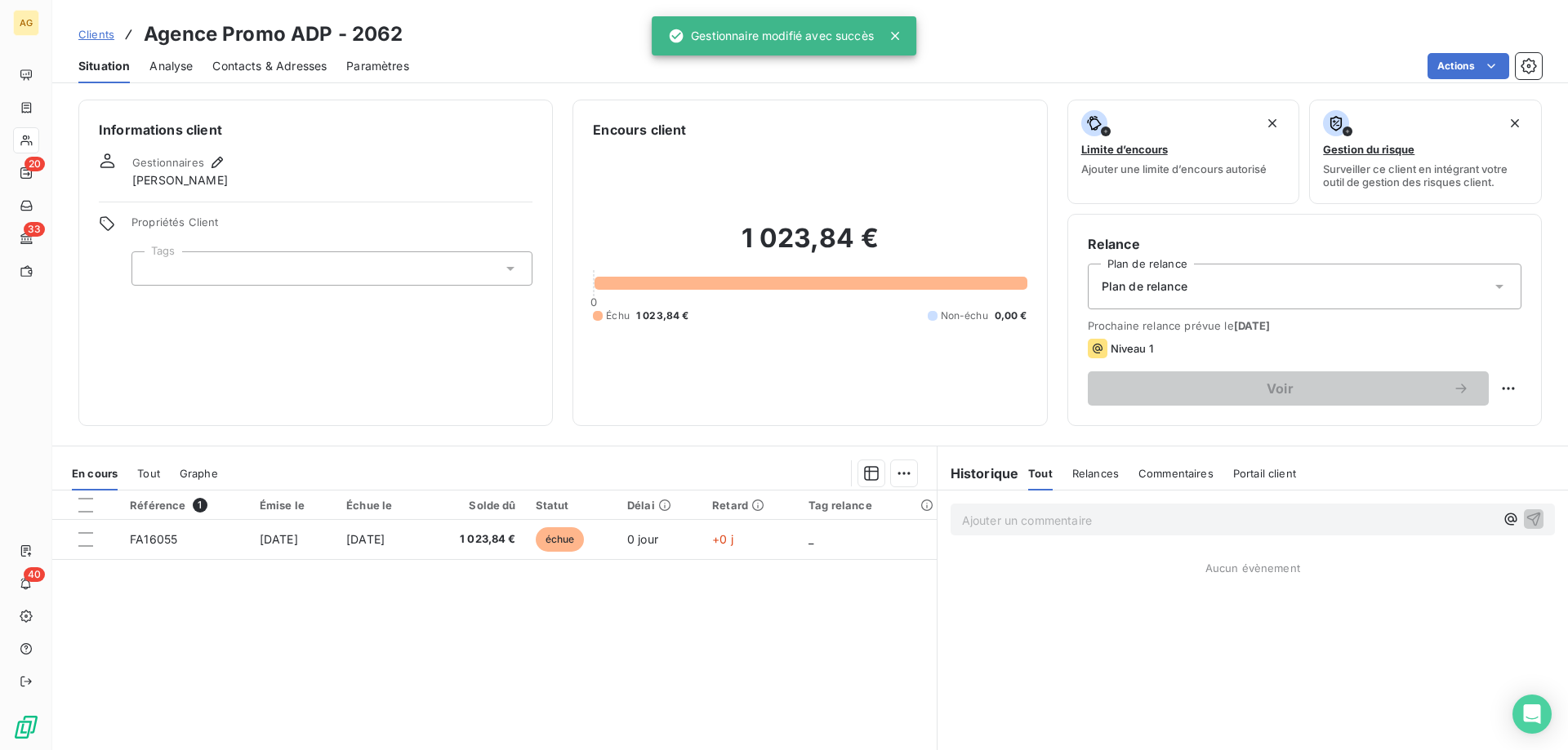
click at [211, 252] on div at bounding box center [332, 269] width 401 height 34
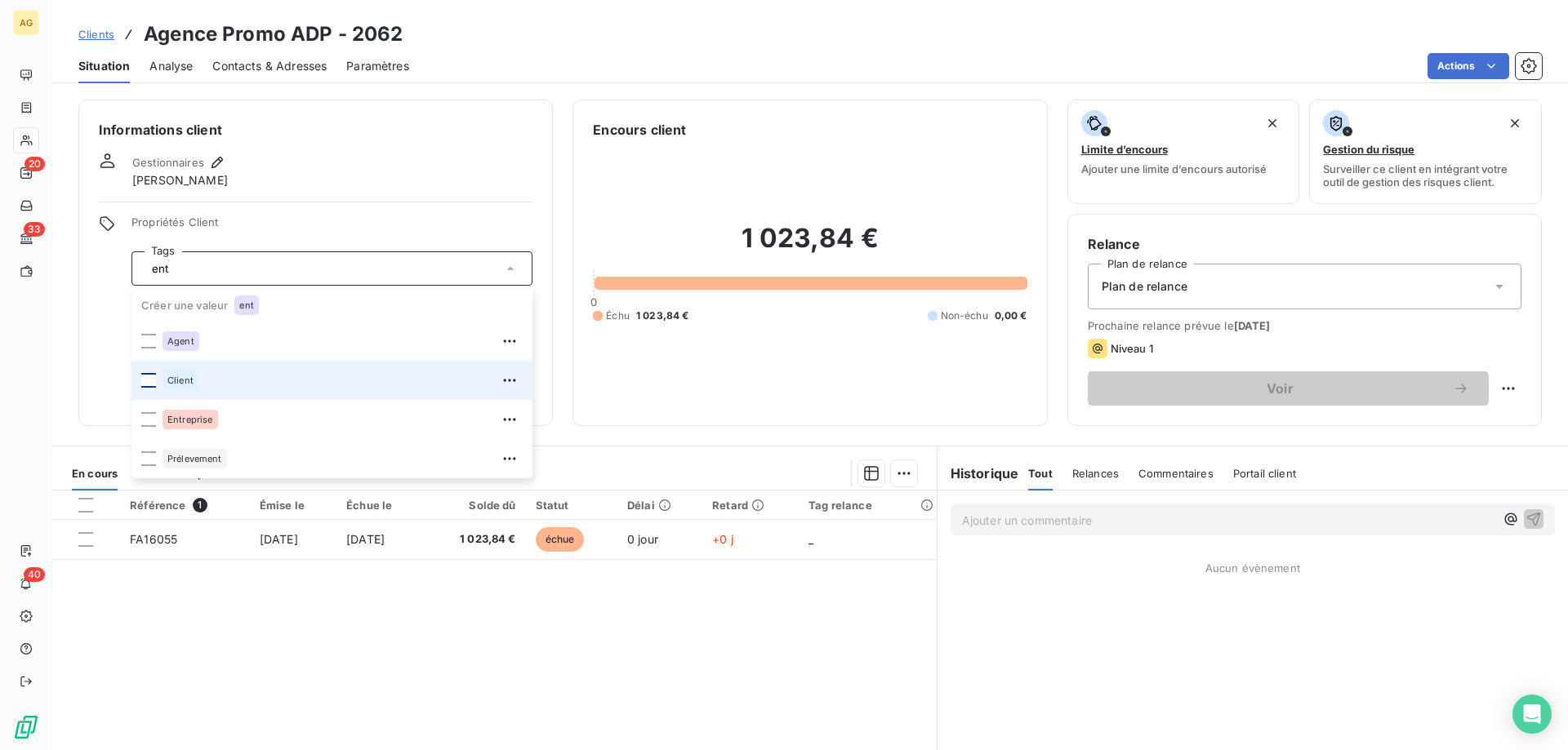
click at [147, 381] on div at bounding box center [148, 380] width 14 height 14
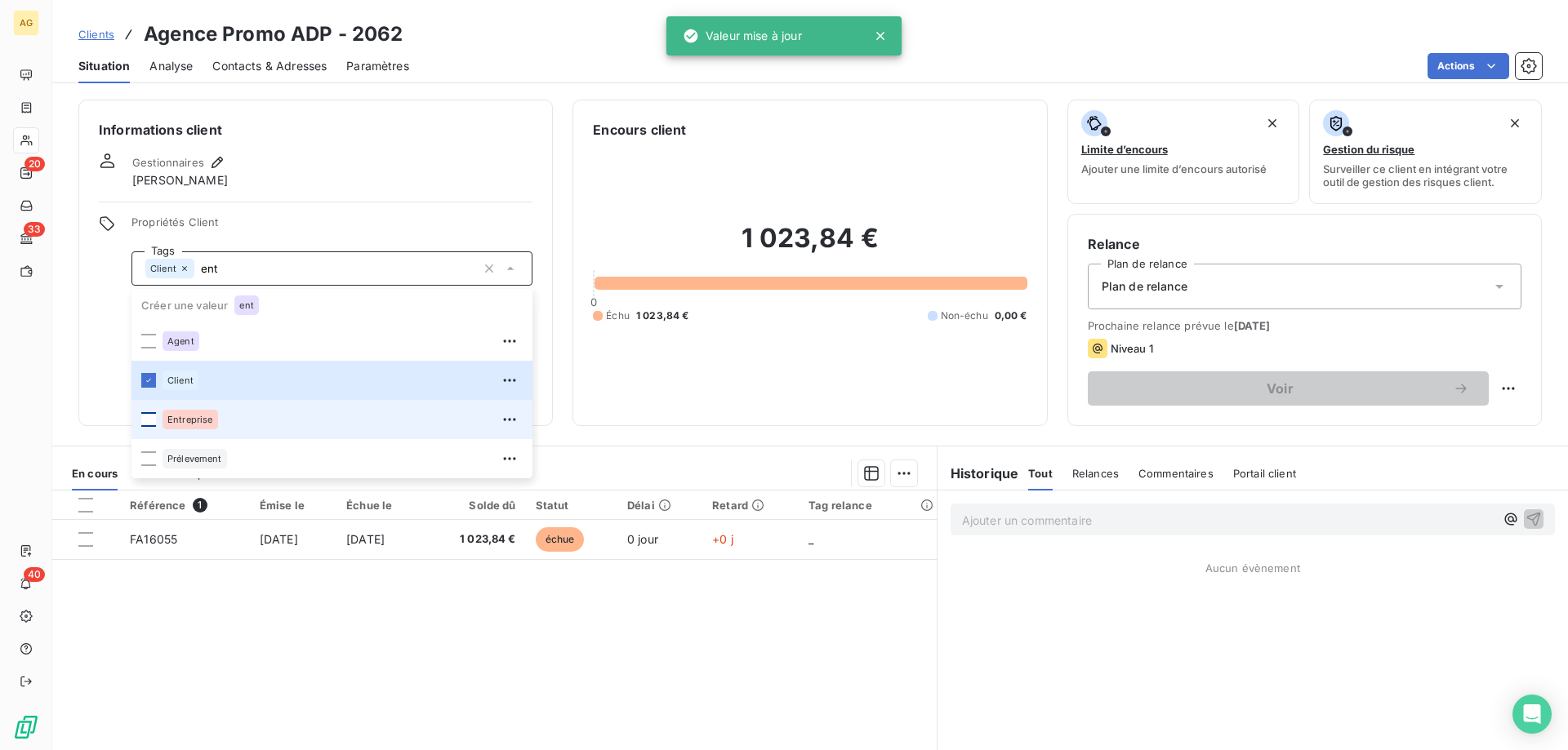
click at [151, 415] on div at bounding box center [148, 420] width 14 height 14
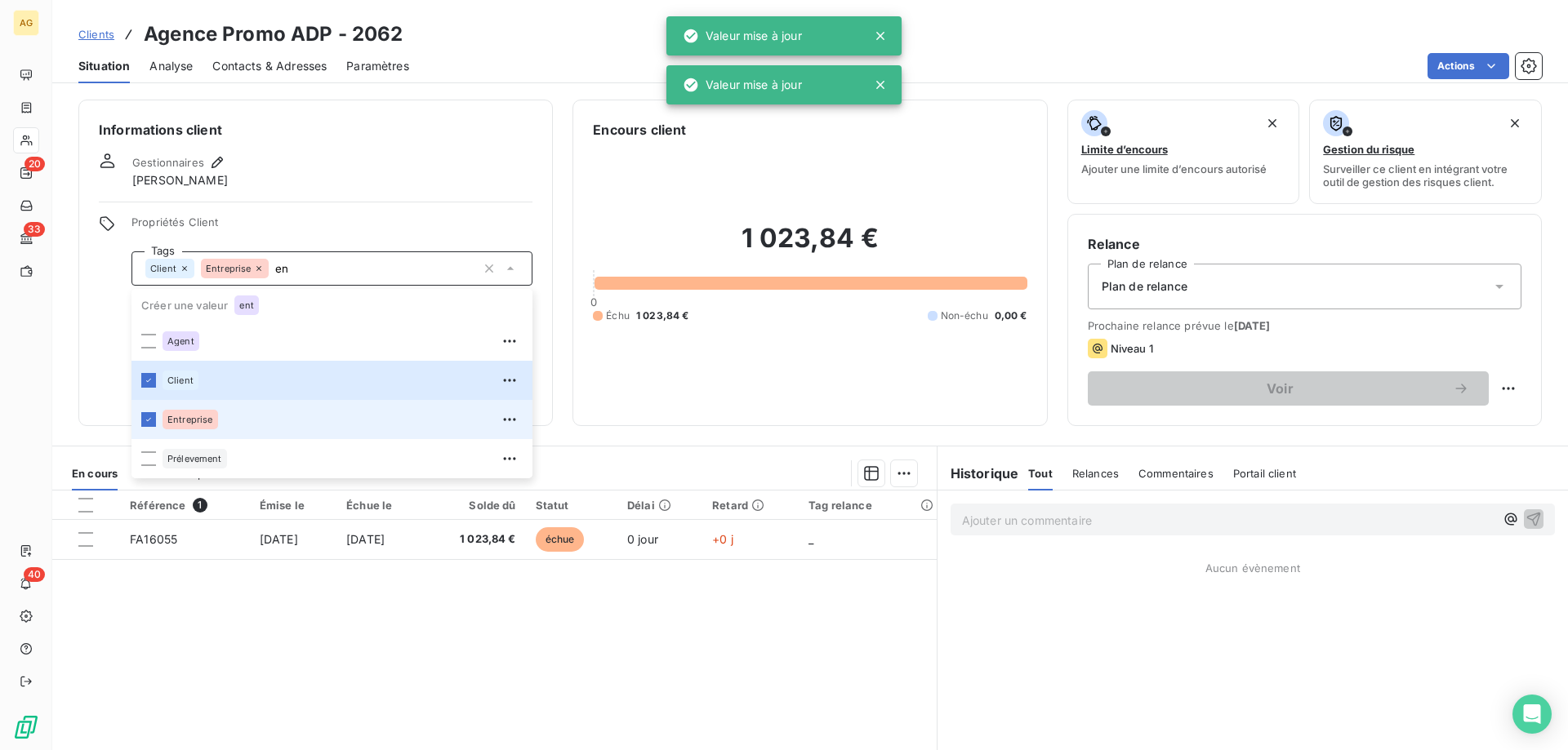
type input "e"
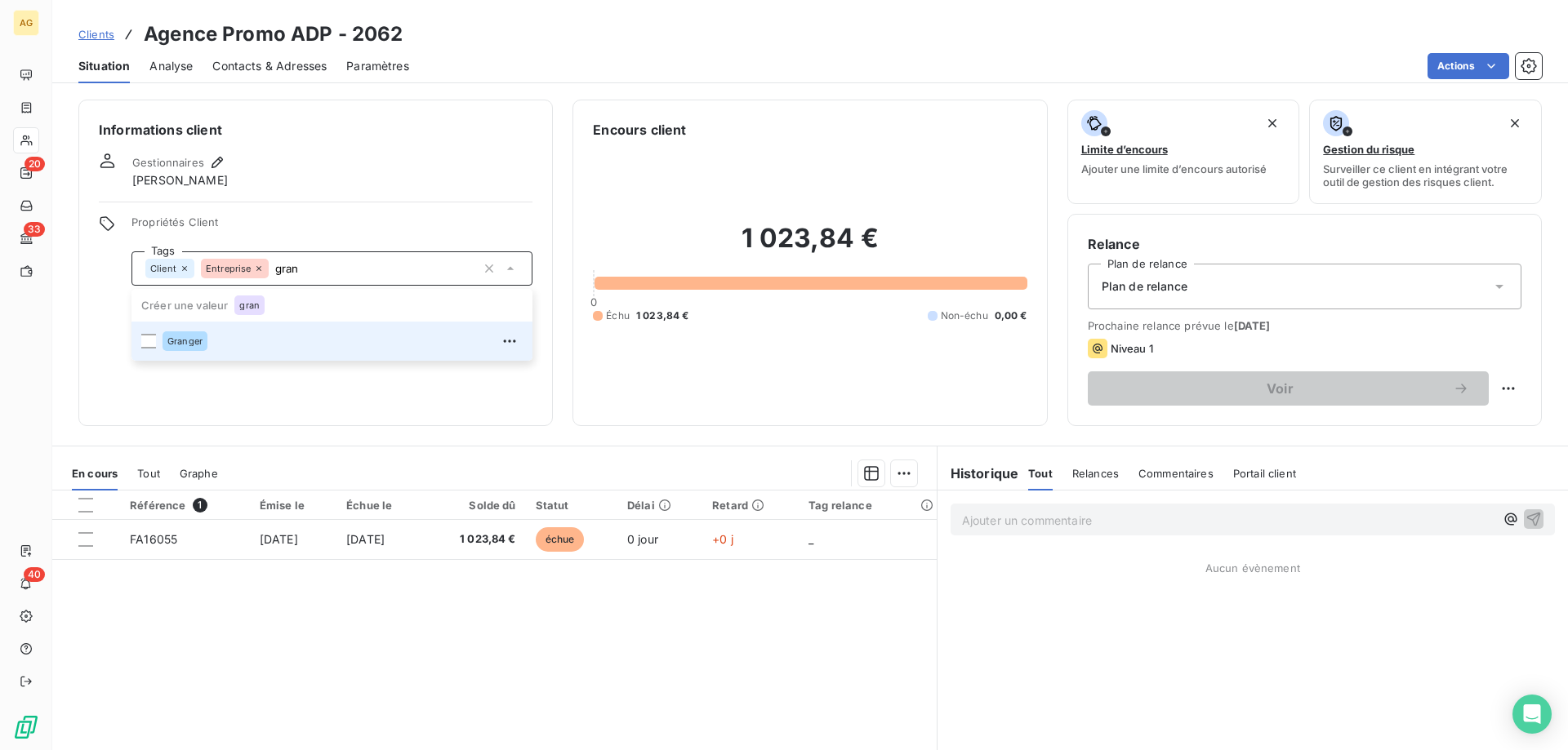
click at [147, 349] on li "Granger" at bounding box center [332, 340] width 401 height 39
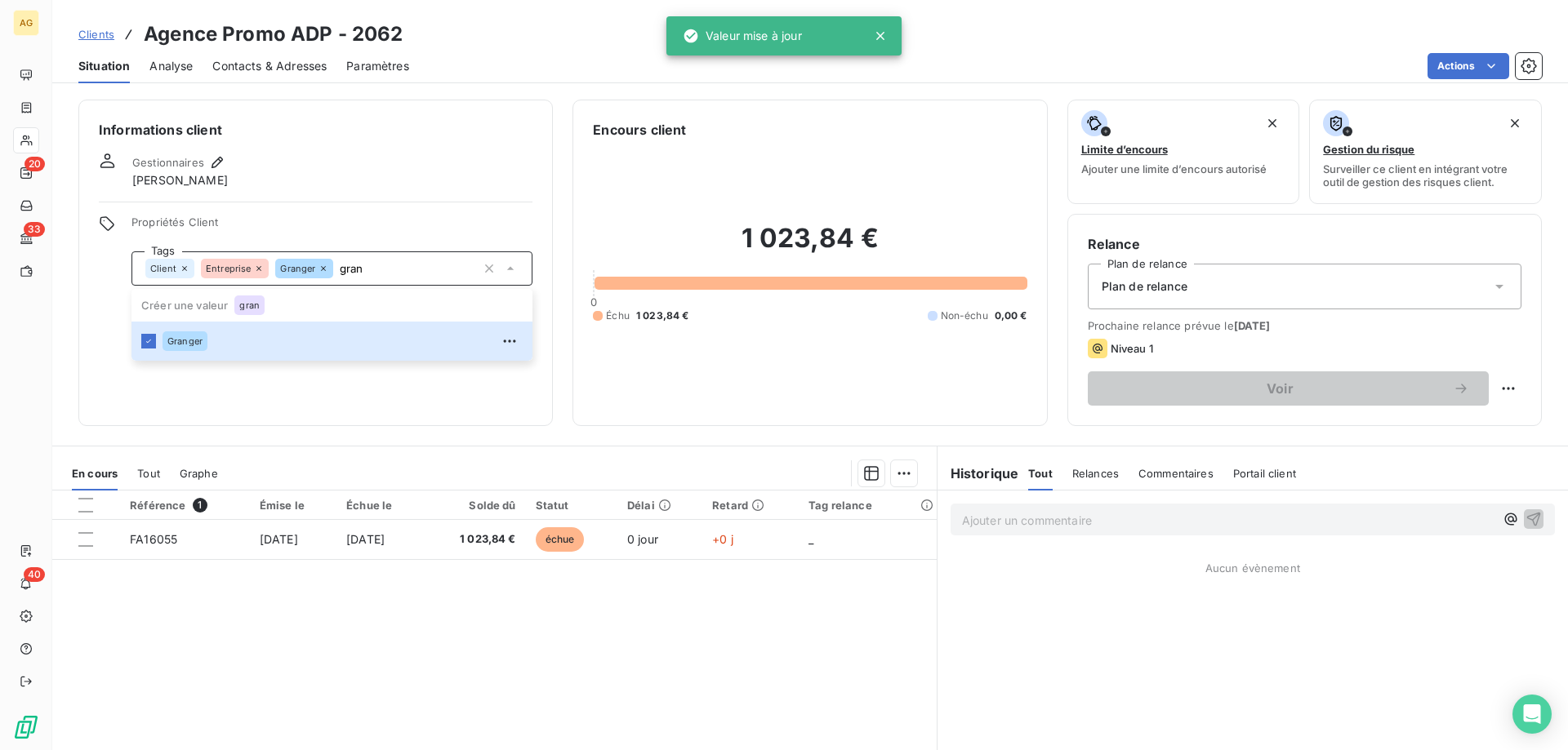
type input "gran"
click at [315, 423] on div "Informations client Gestionnaires [PERSON_NAME] Propriétés Client Tags Client E…" at bounding box center [316, 263] width 475 height 327
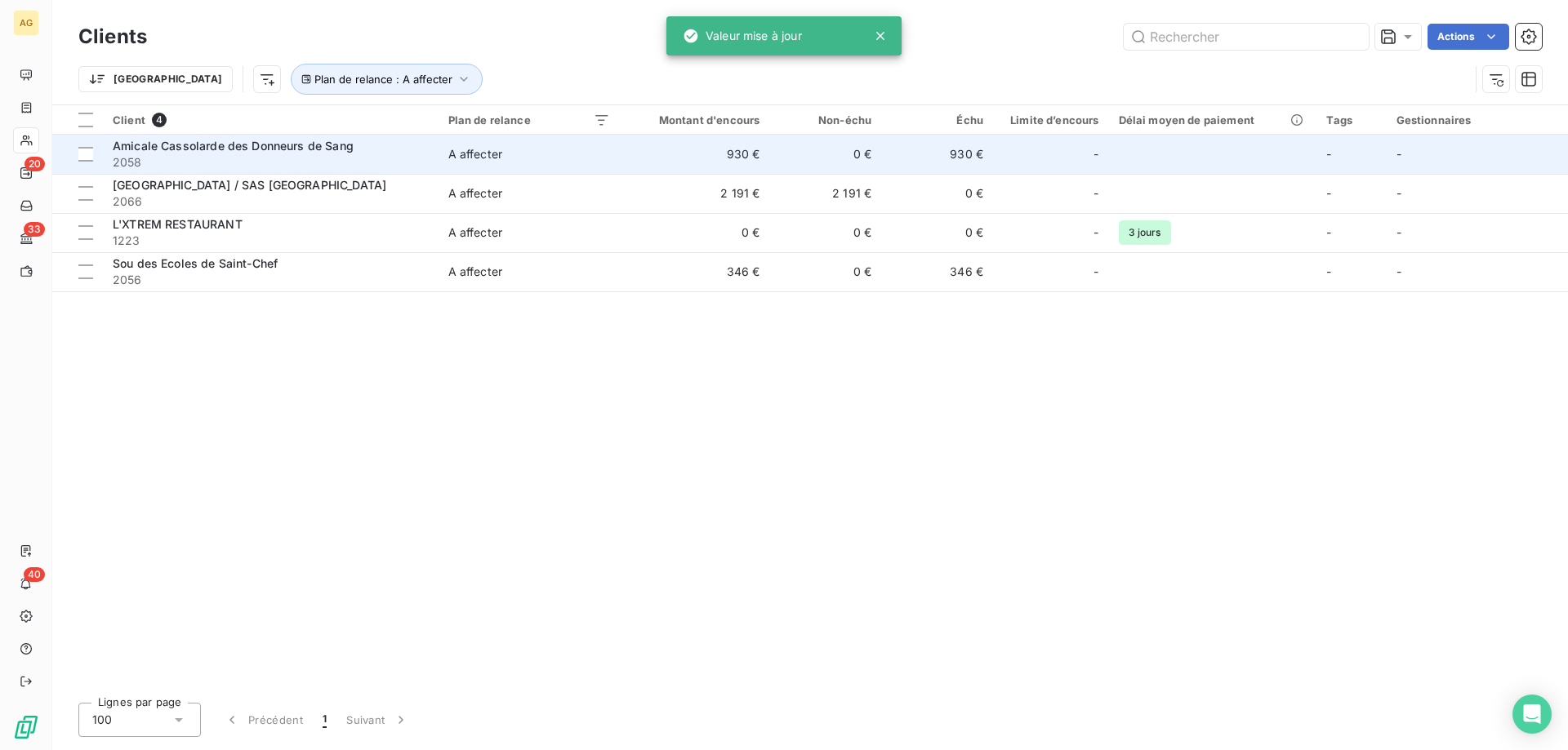
click at [225, 153] on div "Amicale Cassolarde des Donneurs de Sang" at bounding box center [271, 146] width 316 height 16
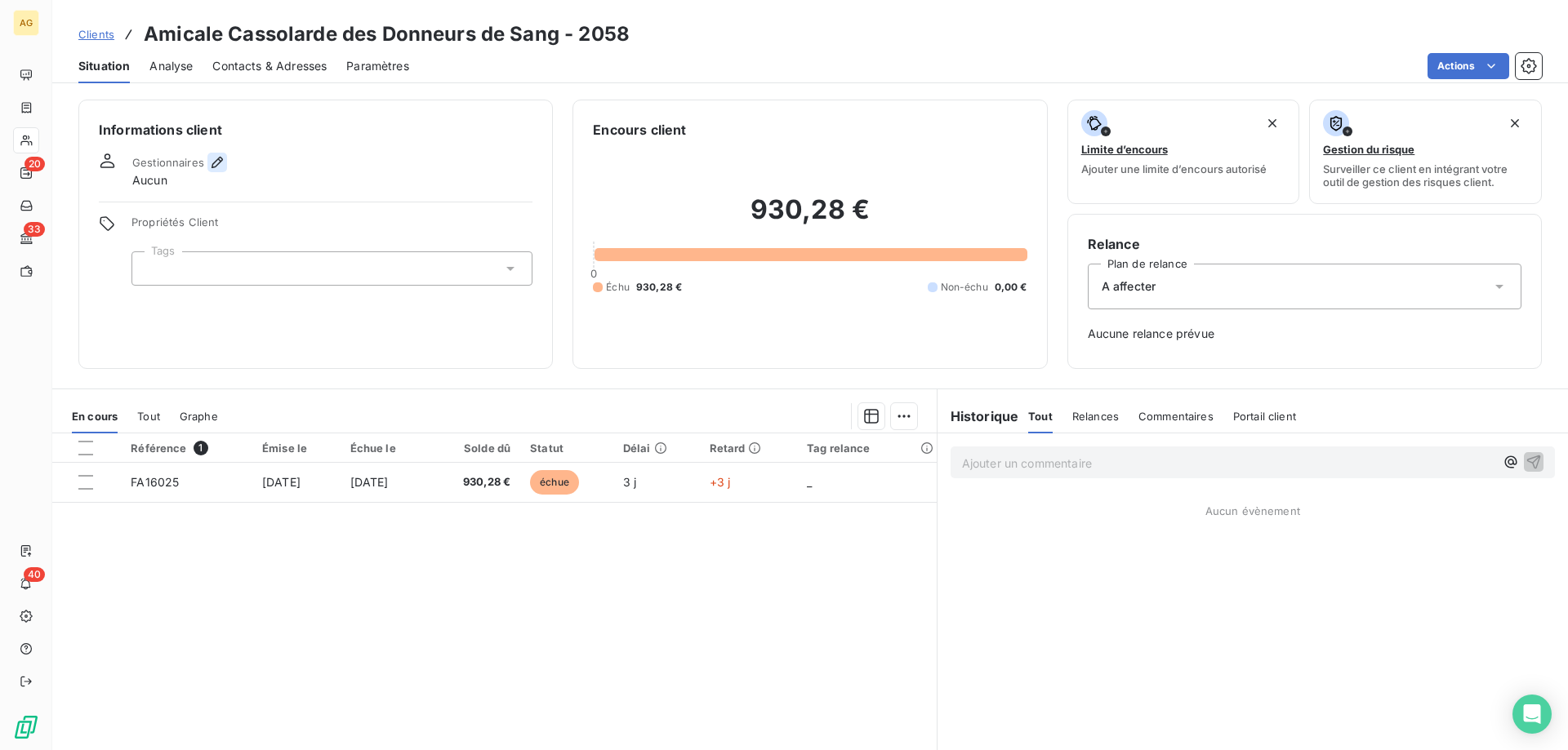
click at [219, 167] on icon "button" at bounding box center [218, 162] width 16 height 16
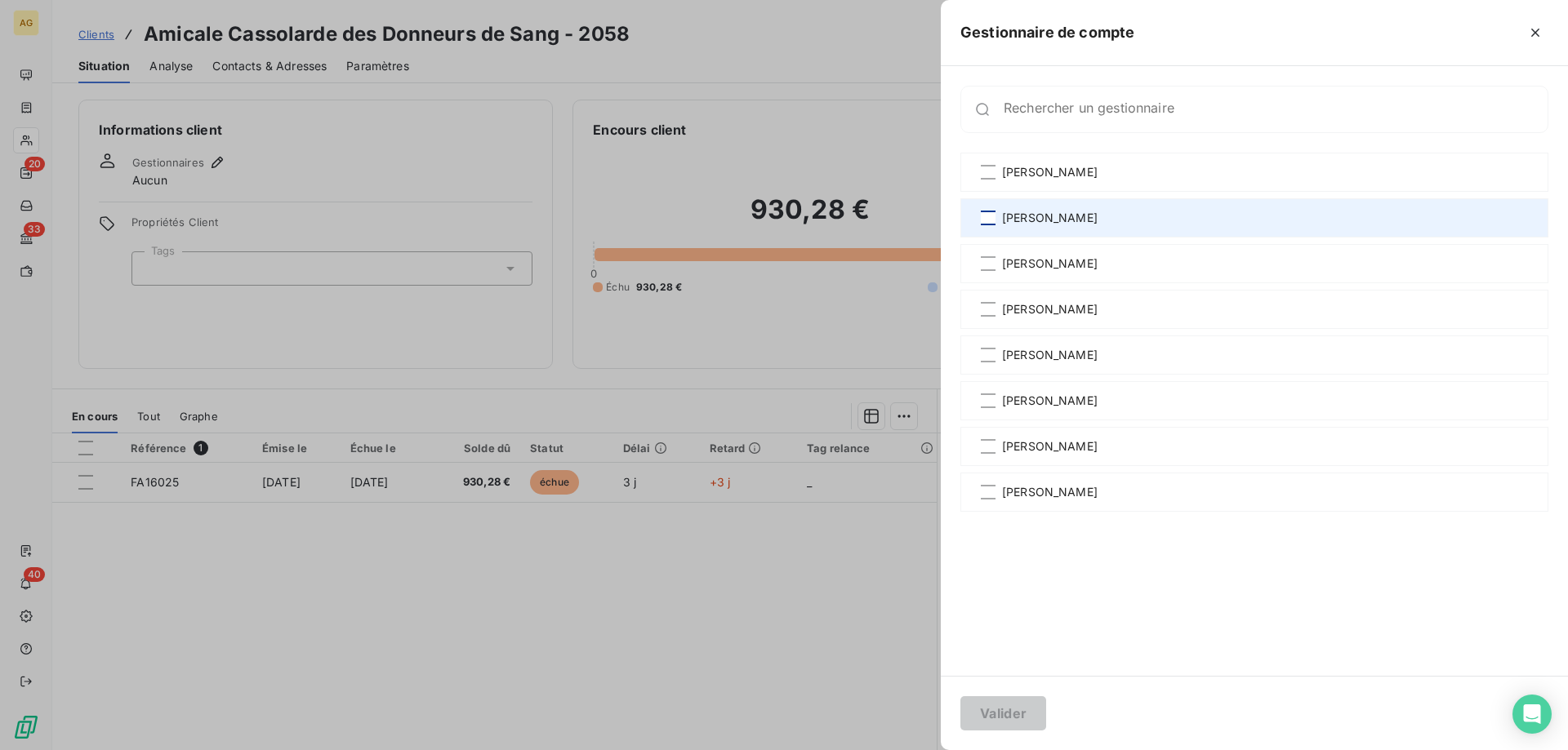
click at [987, 220] on div at bounding box center [988, 218] width 14 height 14
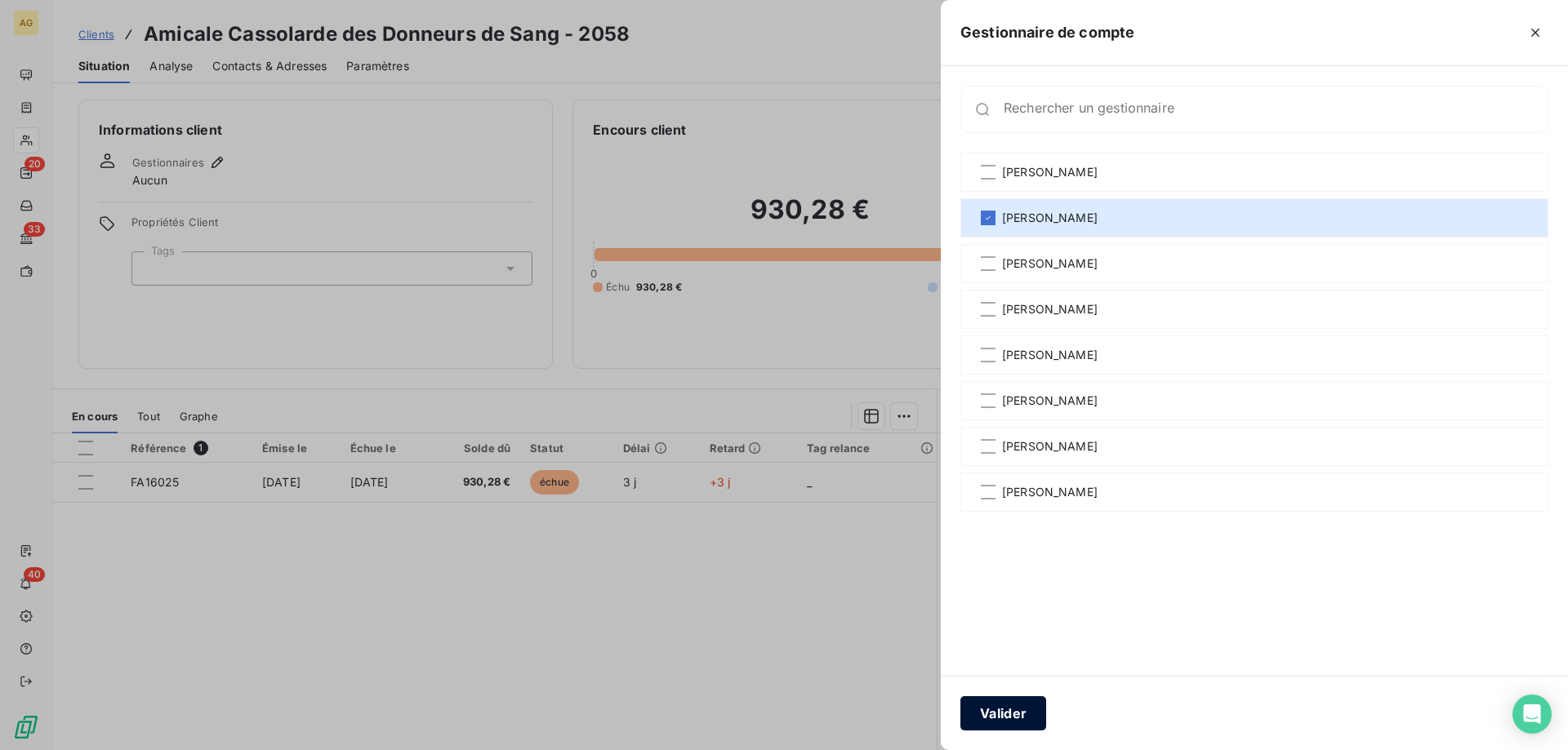
click at [1019, 707] on button "Valider" at bounding box center [1003, 714] width 86 height 34
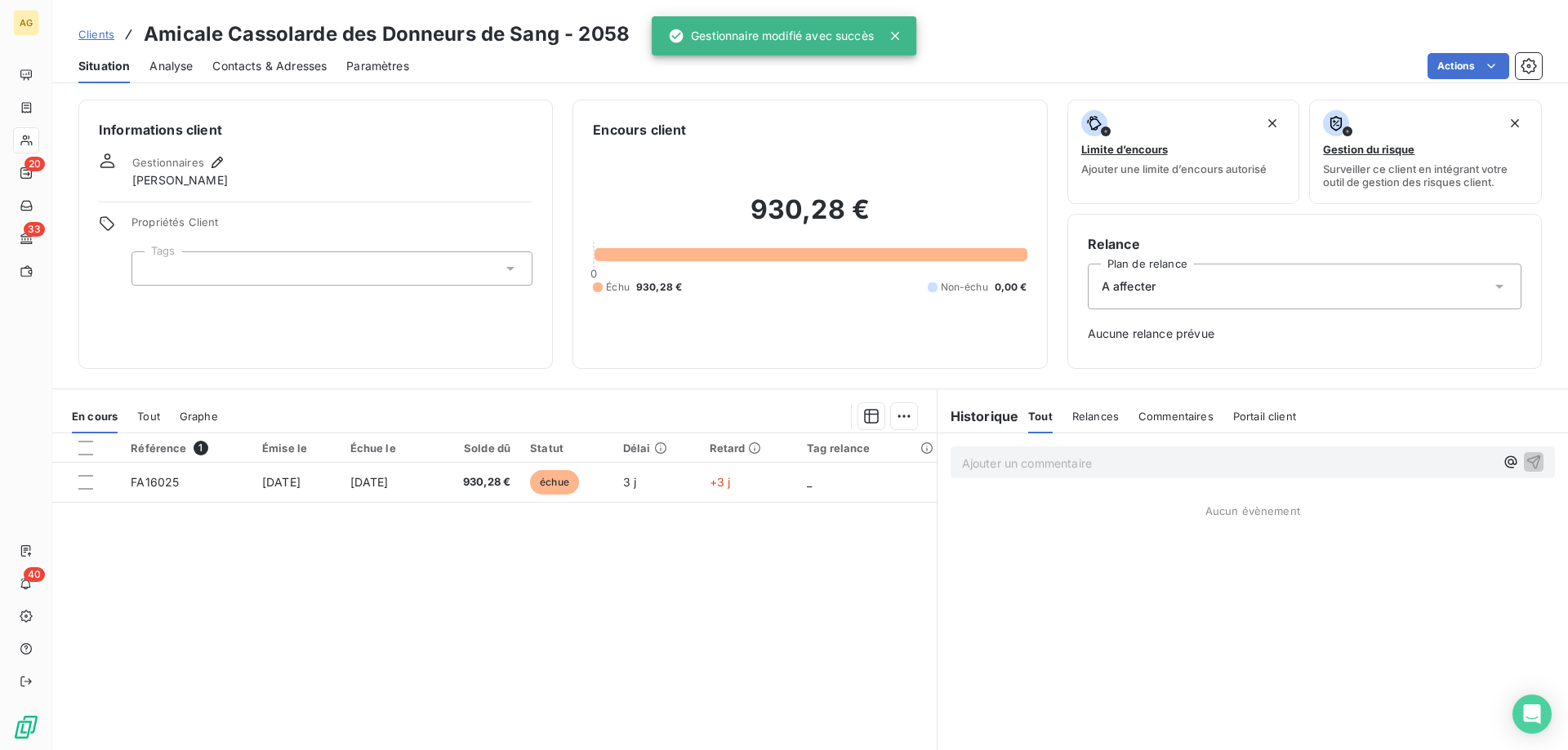
click at [1147, 287] on span "A affecter" at bounding box center [1128, 286] width 55 height 16
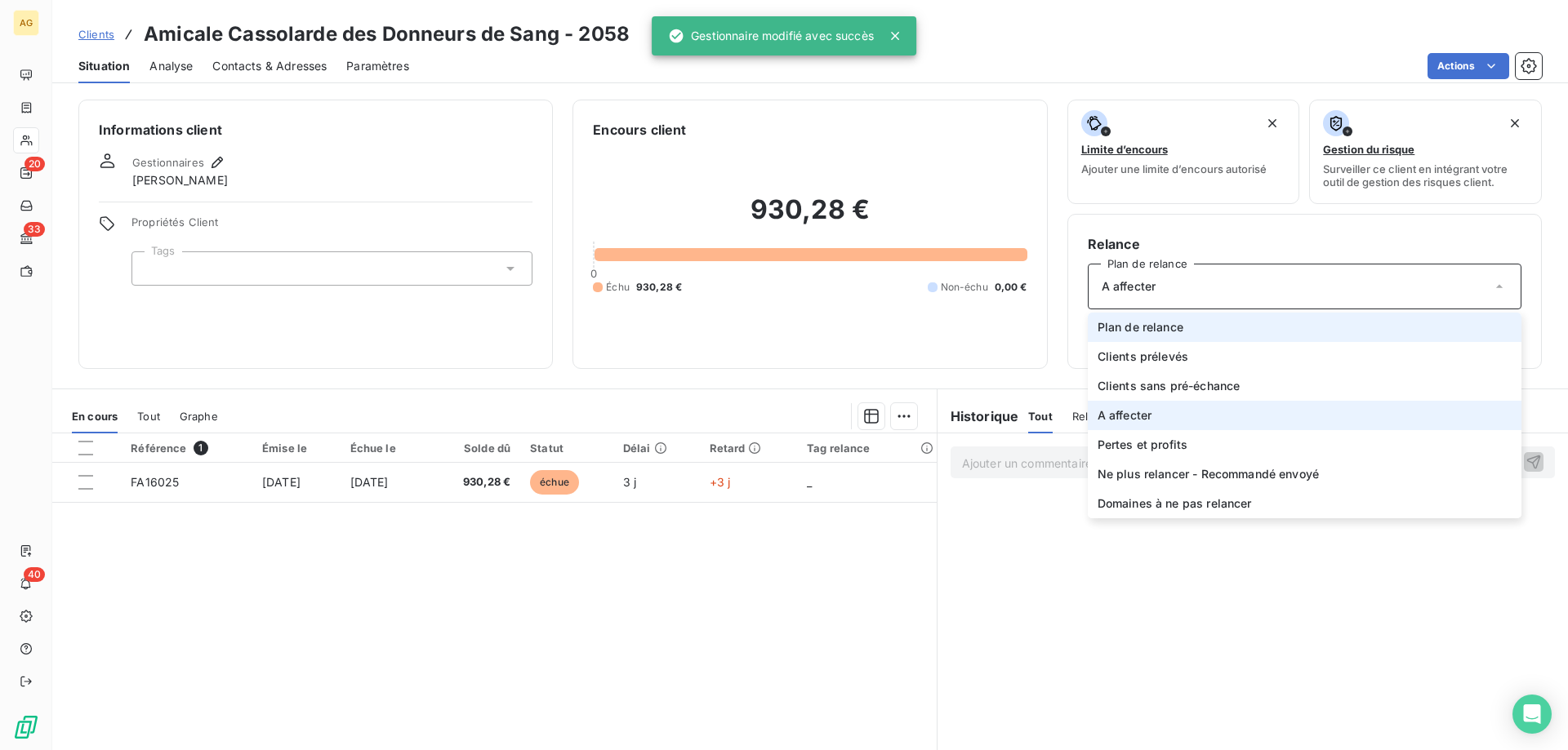
click at [1149, 317] on li "Plan de relance" at bounding box center [1304, 327] width 433 height 30
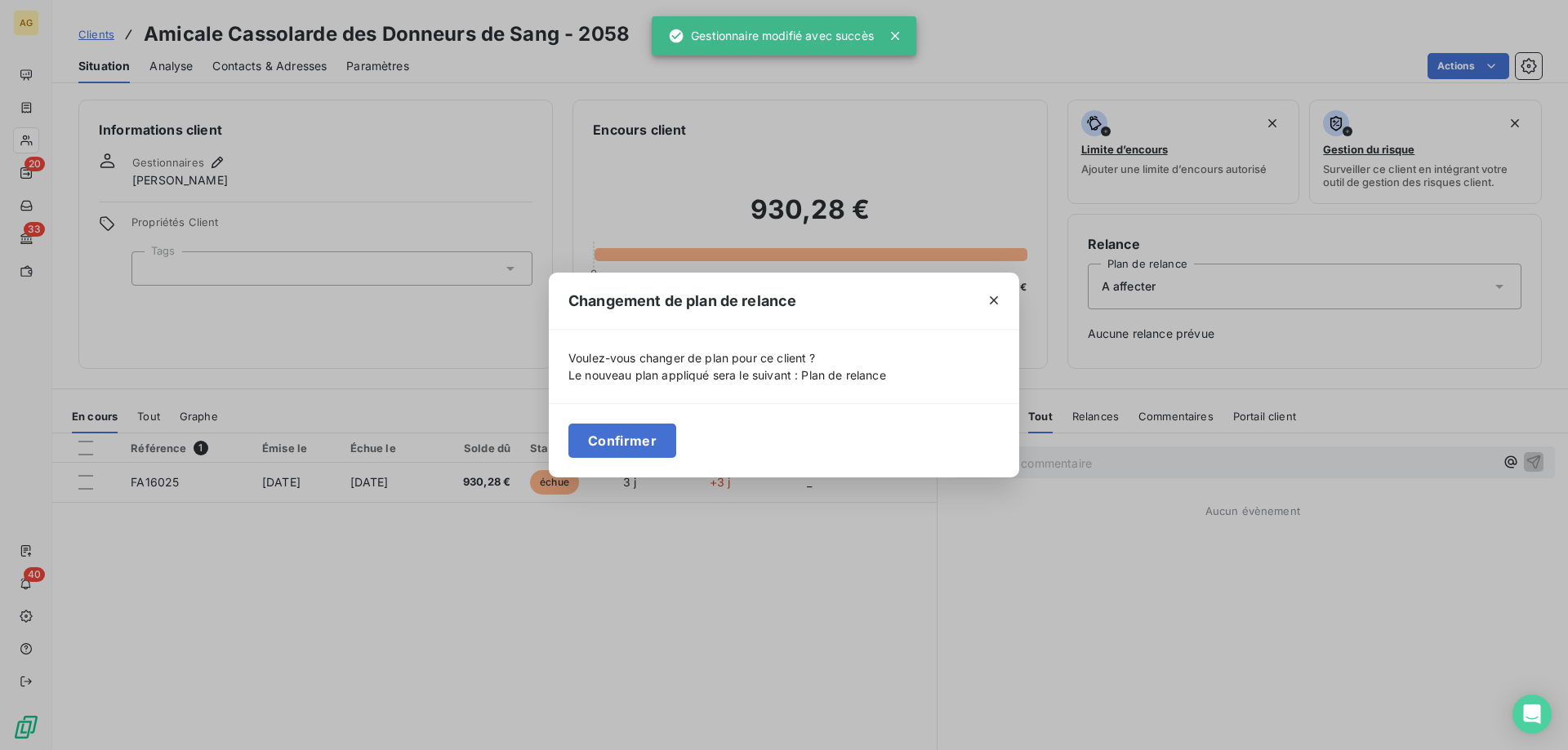
click at [636, 440] on button "Confirmer" at bounding box center [622, 440] width 107 height 34
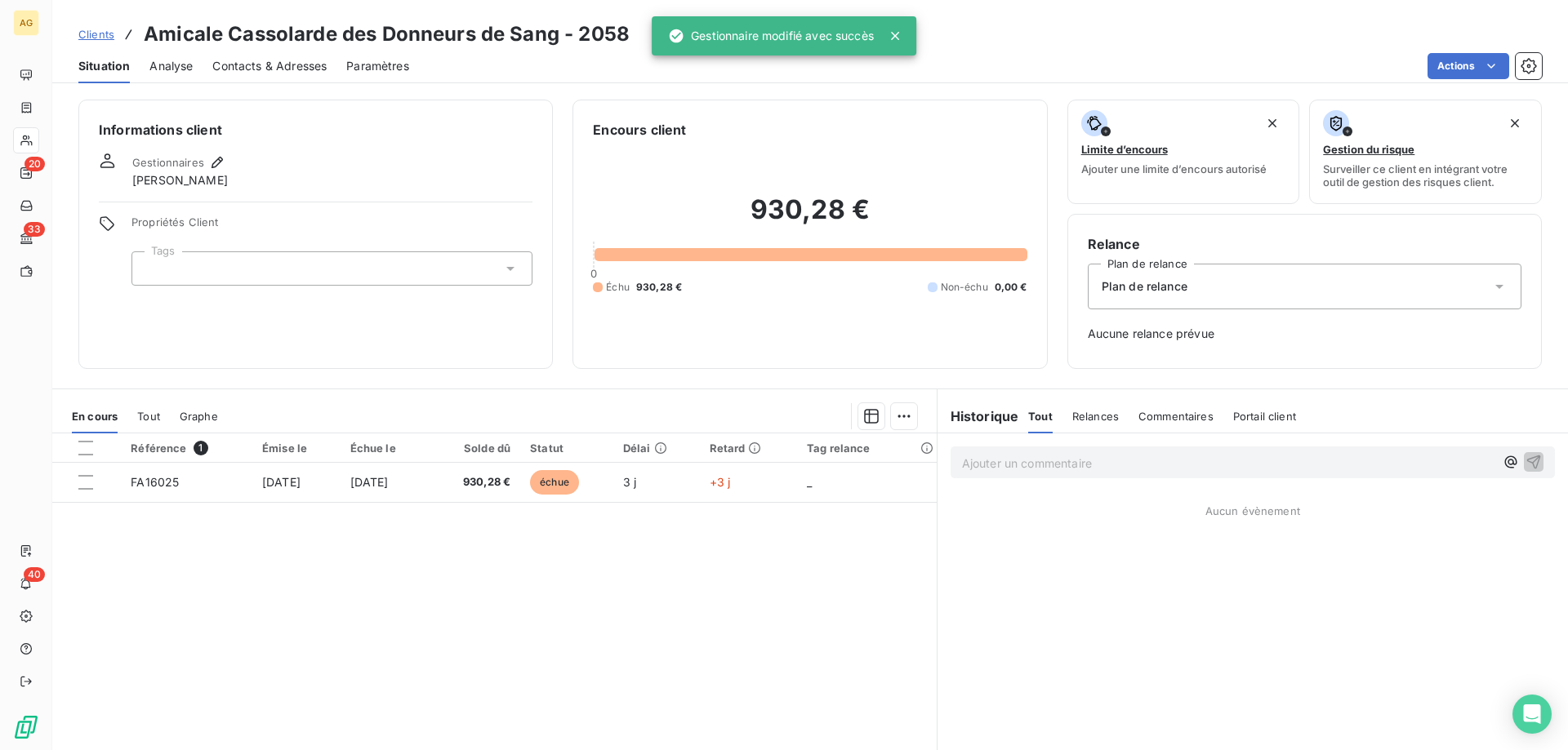
click at [308, 282] on div at bounding box center [332, 269] width 401 height 34
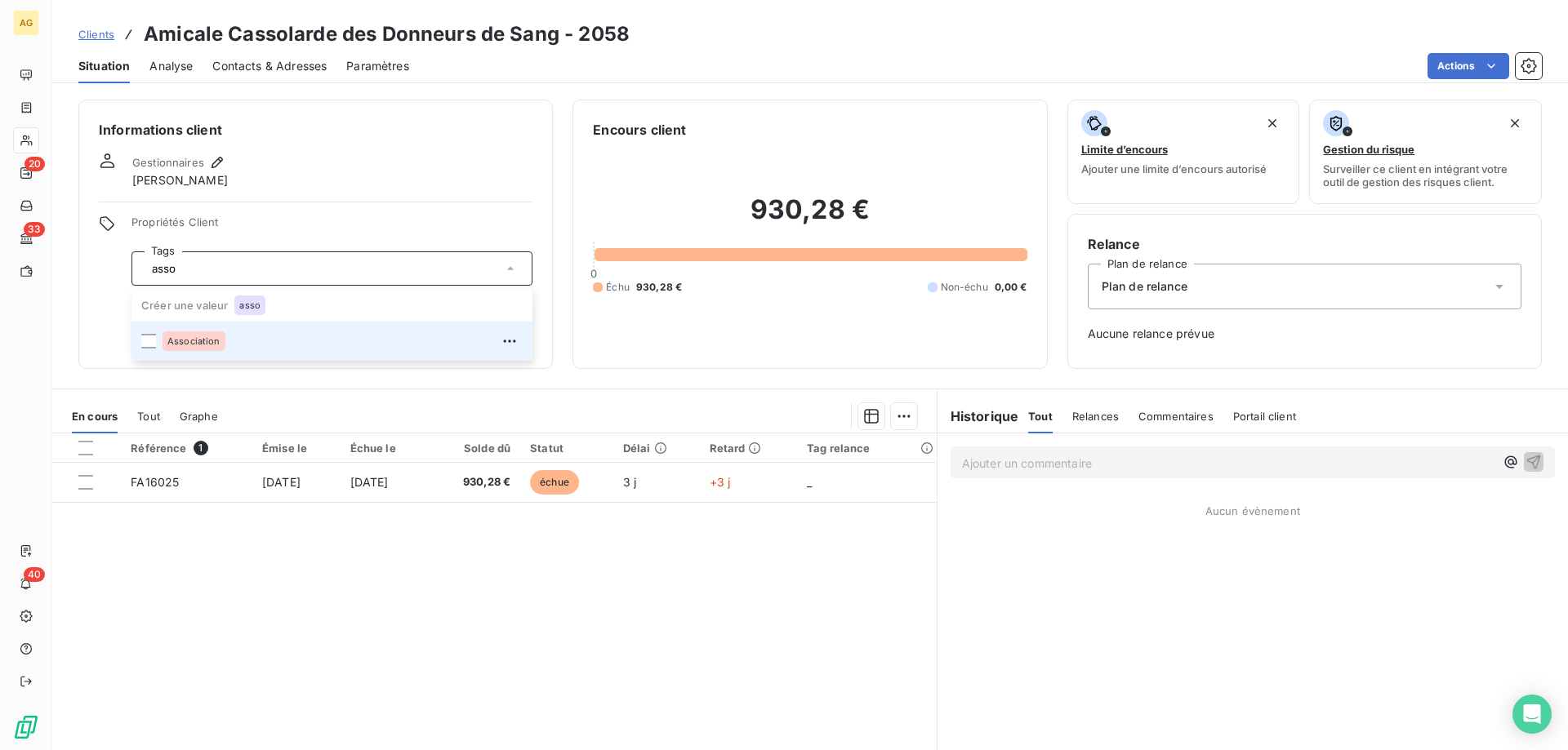
click at [130, 341] on div "Informations client Gestionnaires [PERSON_NAME] Propriétés Client Tags asso Cré…" at bounding box center [316, 234] width 475 height 270
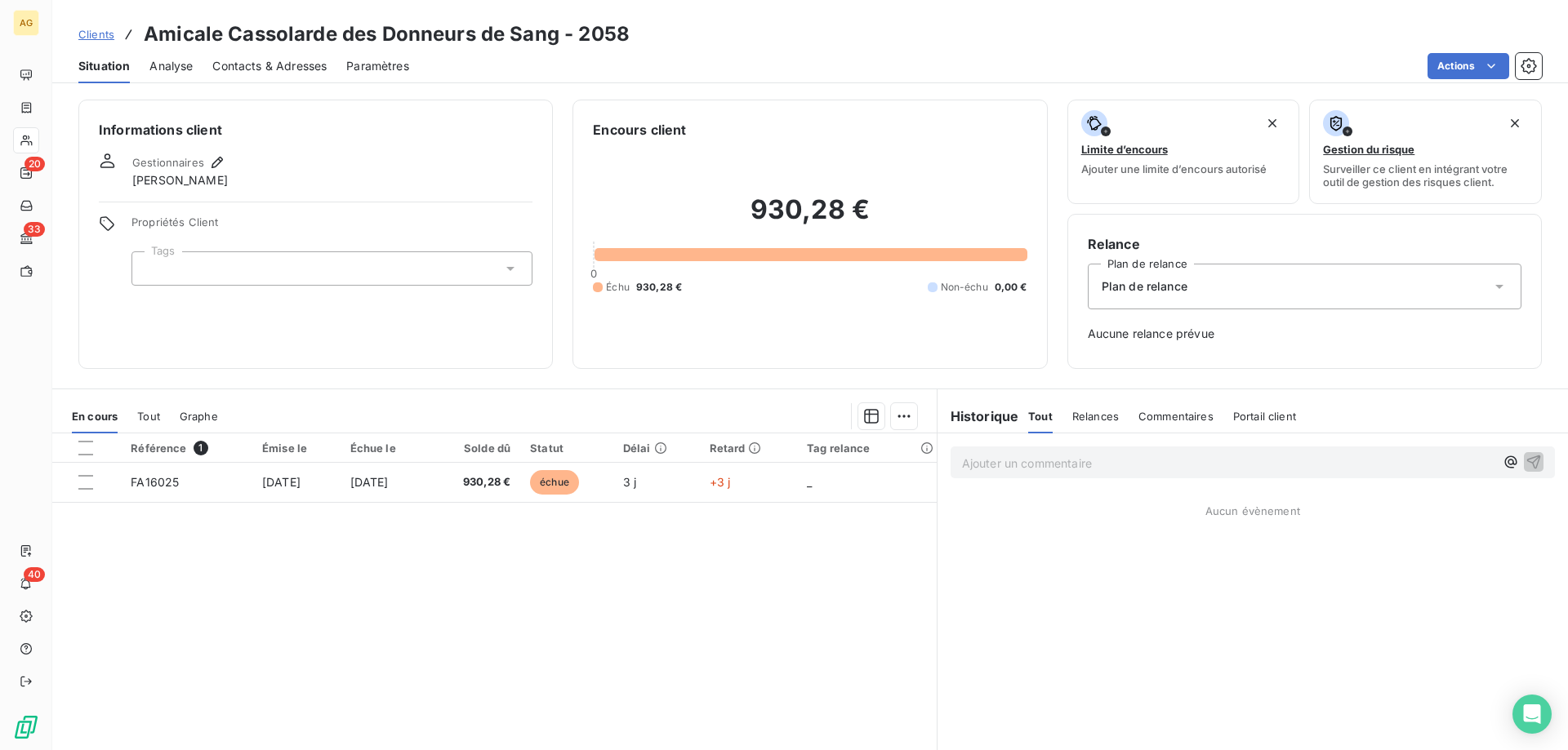
click at [181, 282] on div "asso" at bounding box center [332, 269] width 401 height 34
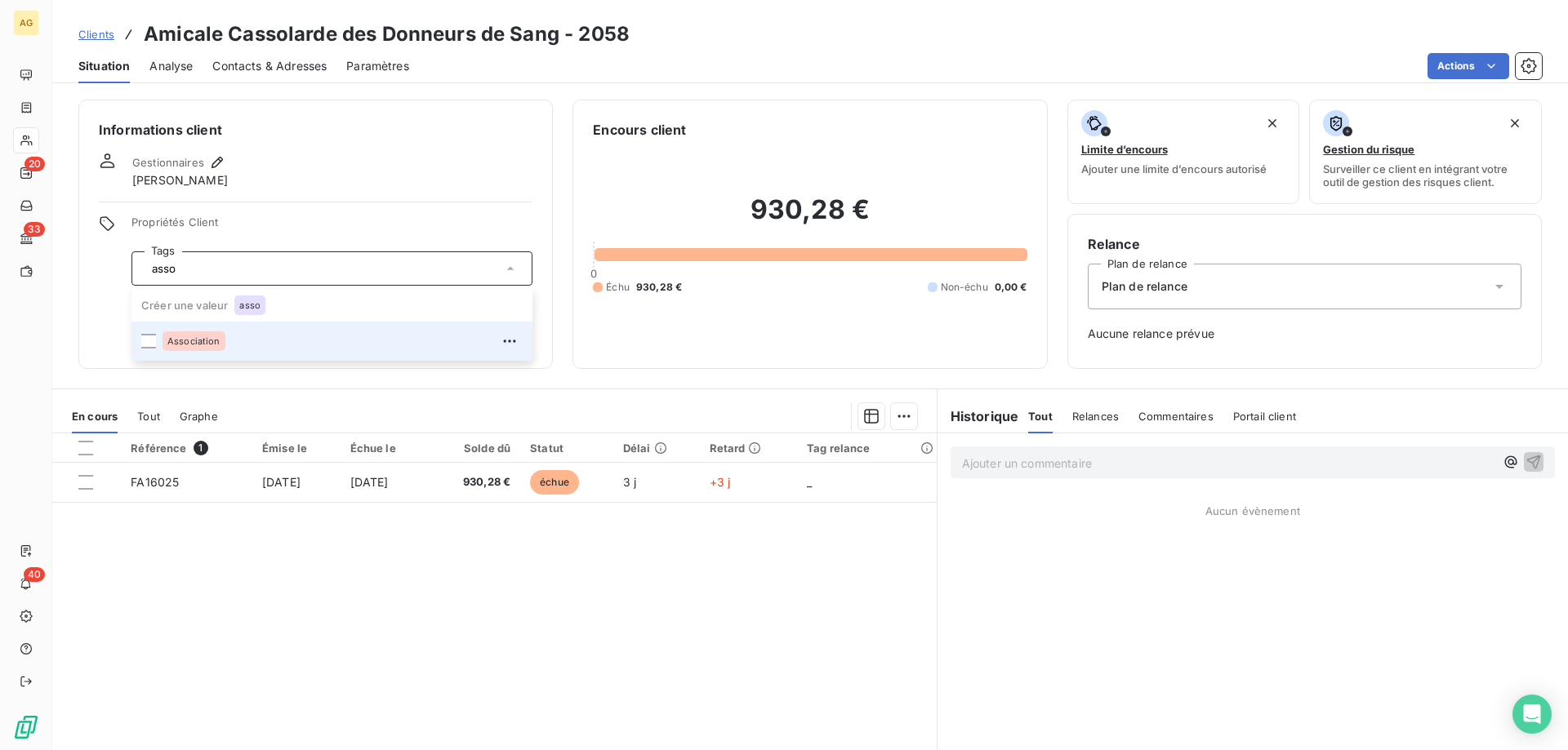
click at [175, 337] on span "Association" at bounding box center [193, 341] width 53 height 10
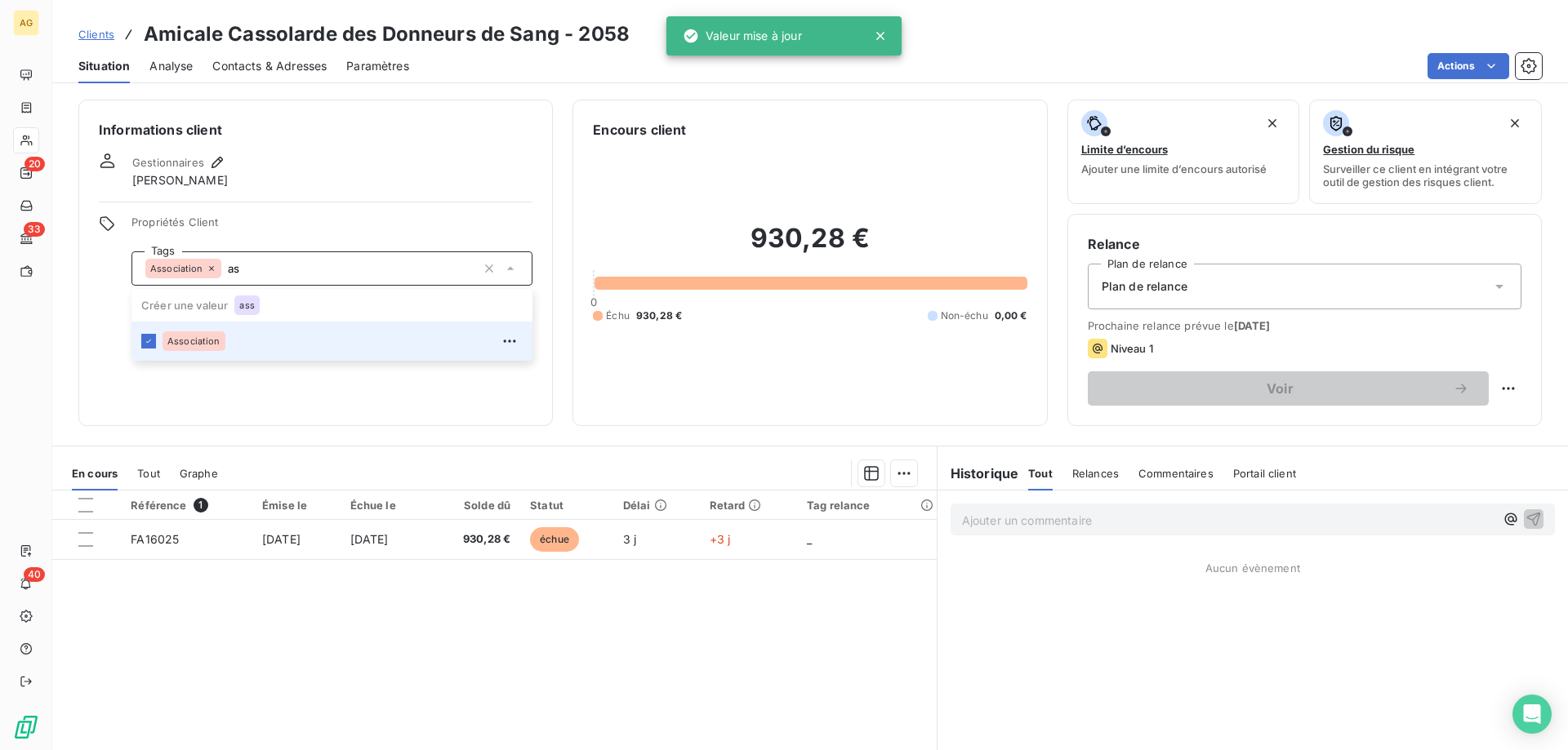
type input "a"
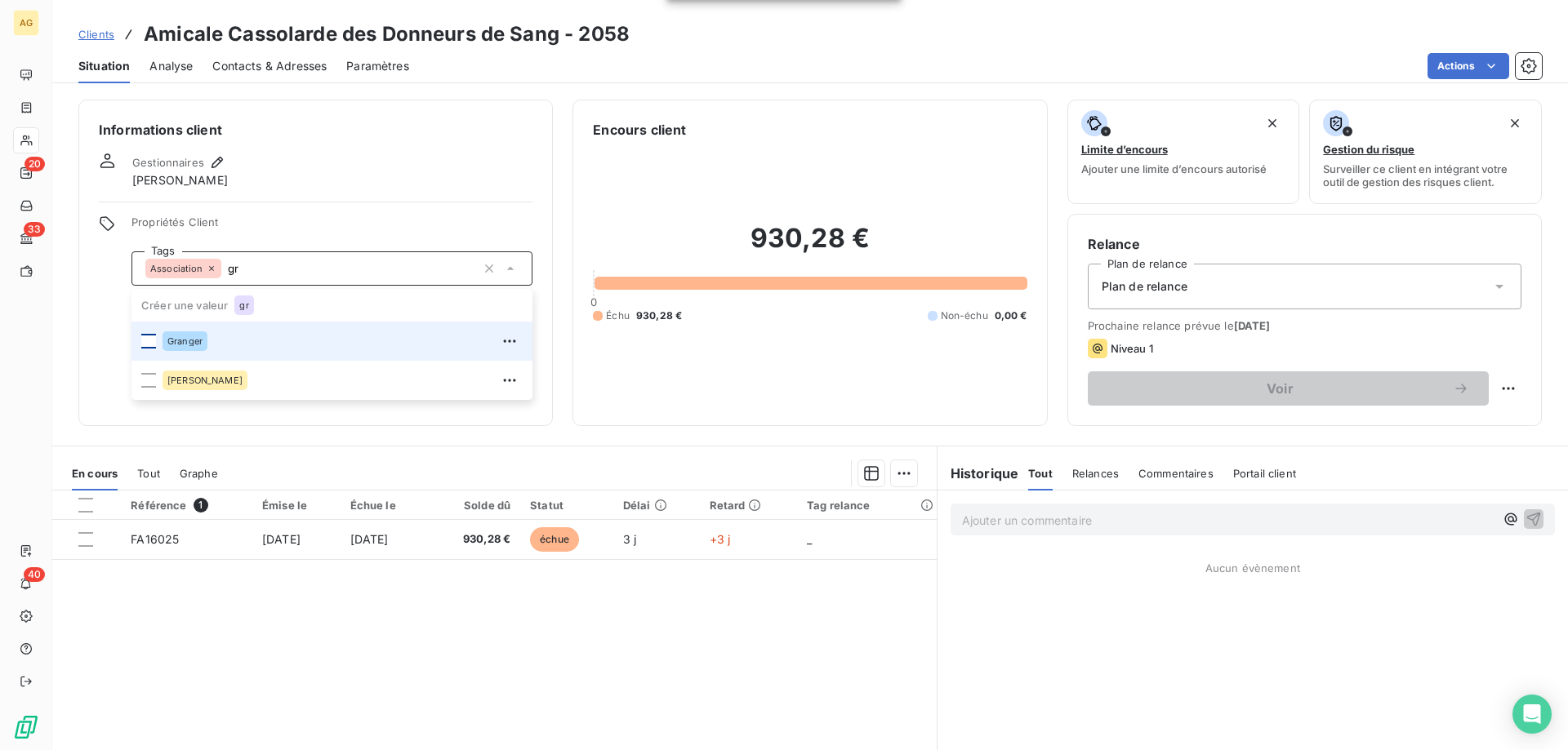
click at [154, 338] on div at bounding box center [148, 341] width 14 height 14
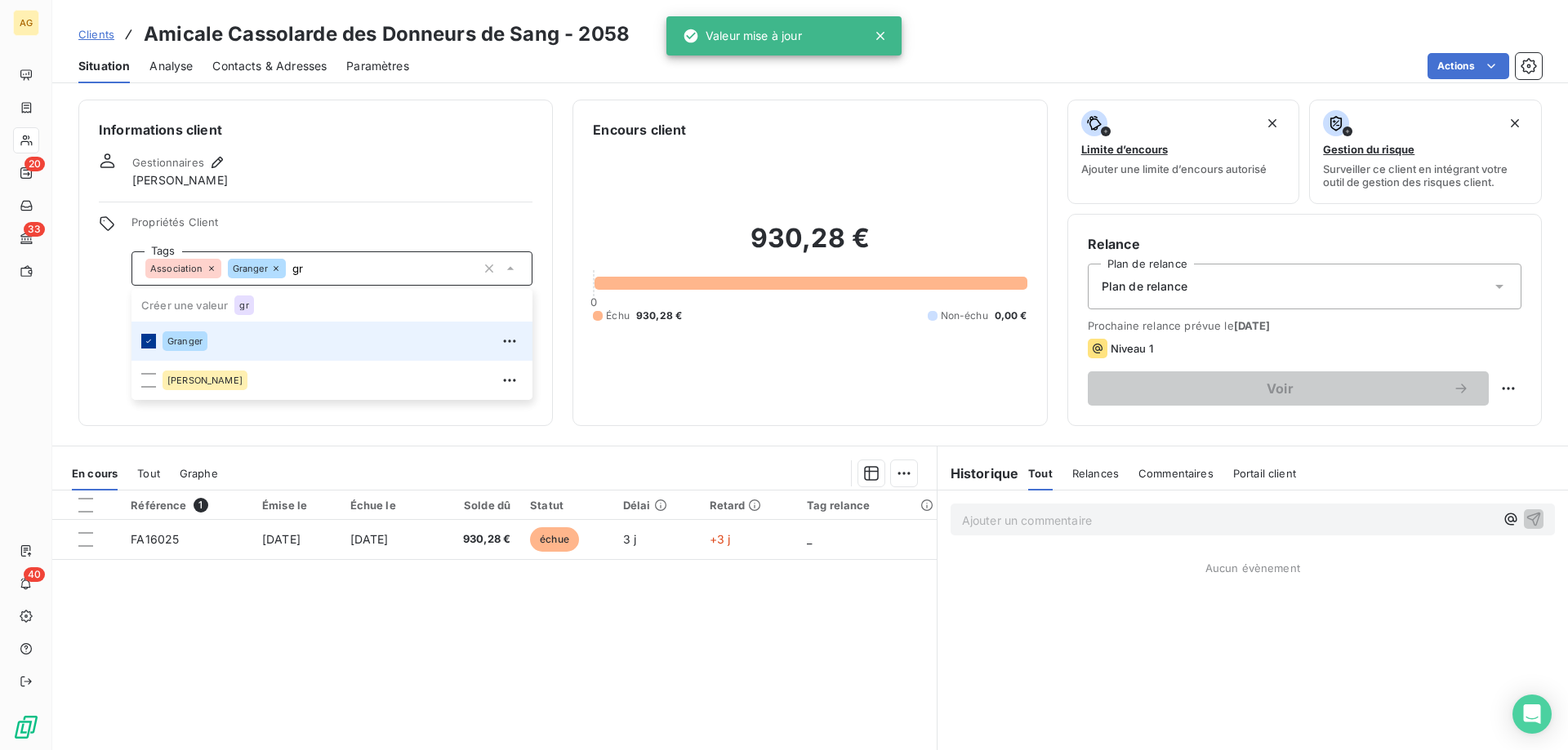
type input "g"
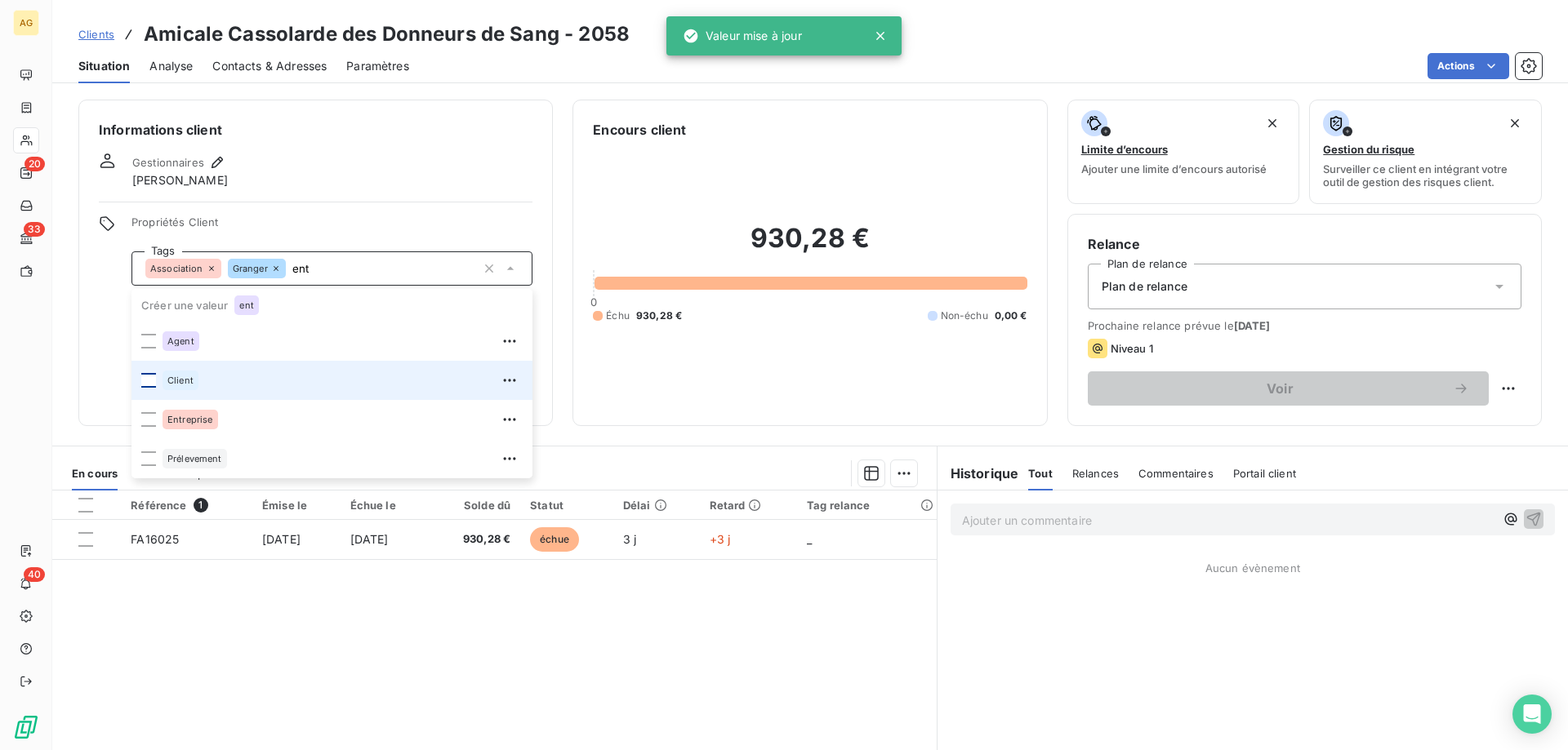
click at [147, 385] on div at bounding box center [148, 380] width 14 height 14
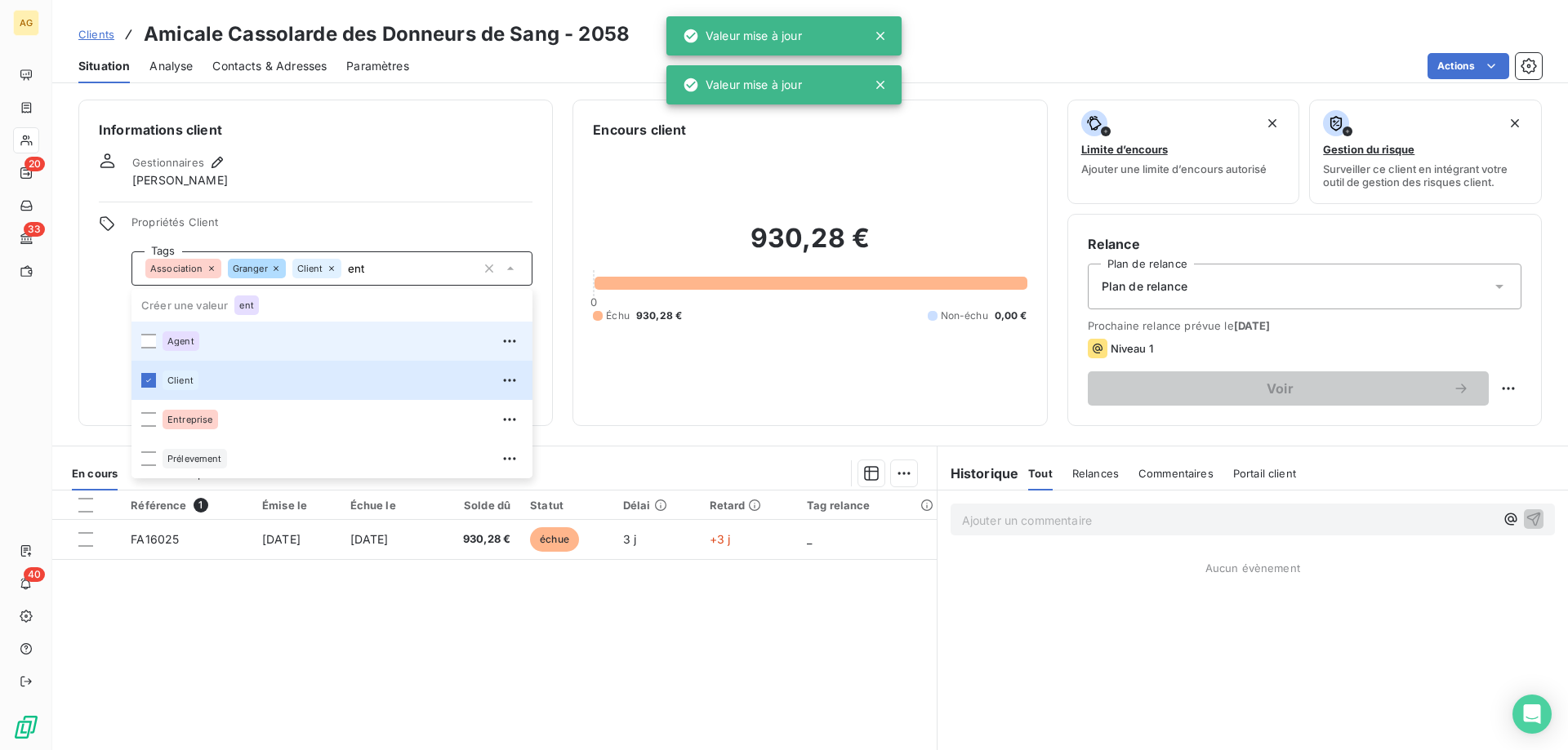
type input "ent"
click at [264, 227] on span "Propriétés Client" at bounding box center [332, 227] width 401 height 23
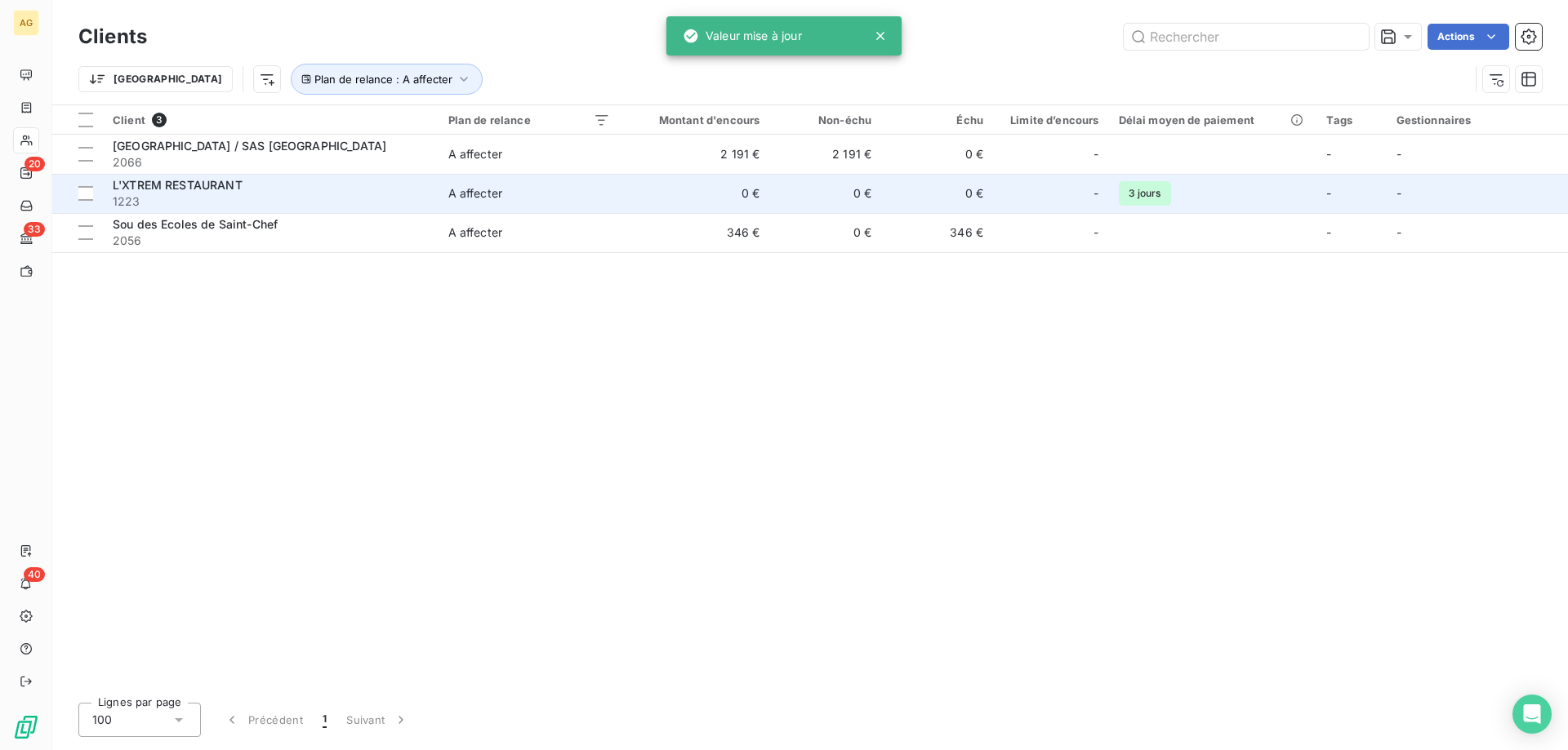
click at [230, 196] on span "1223" at bounding box center [271, 201] width 316 height 16
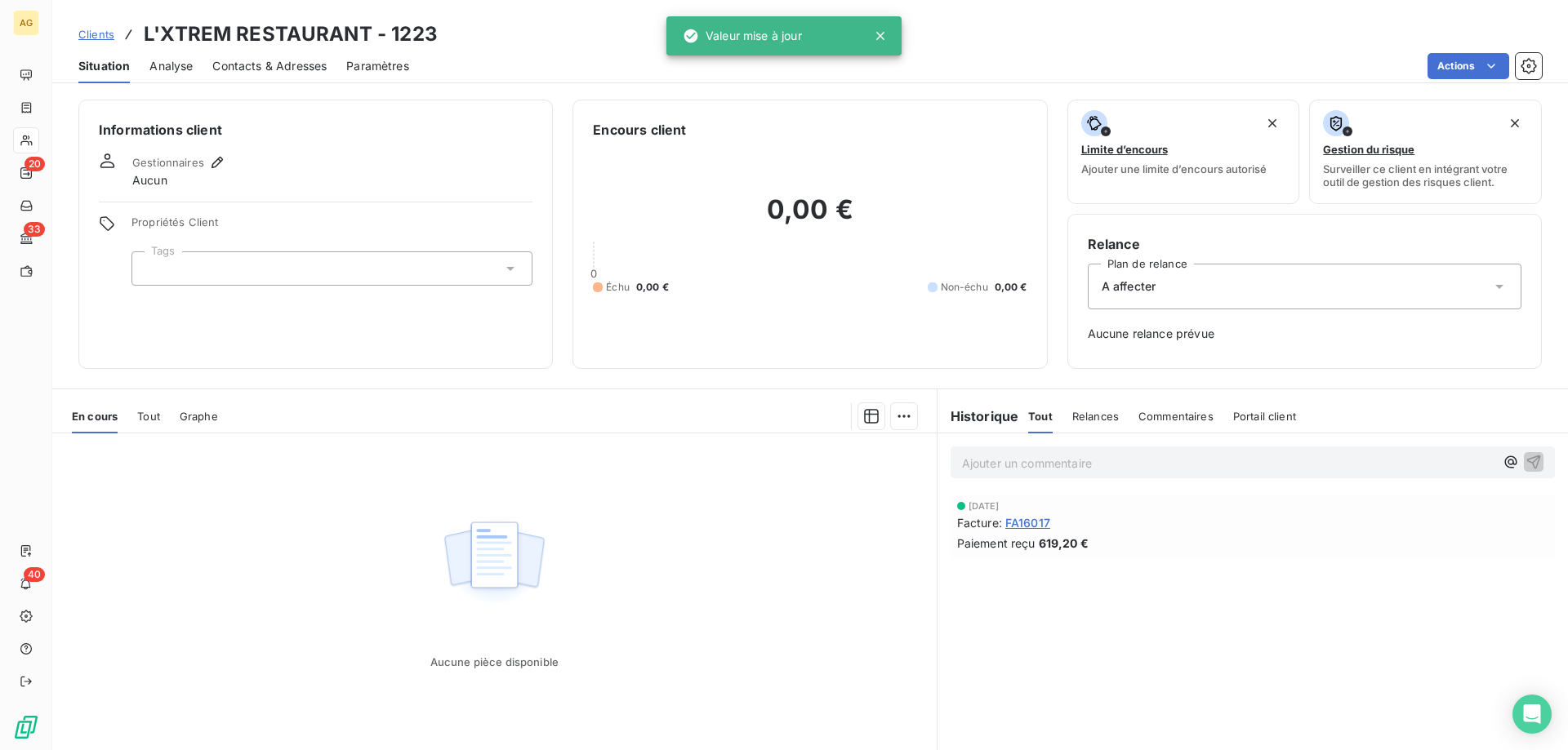
click at [1181, 282] on div "A affecter" at bounding box center [1304, 286] width 433 height 46
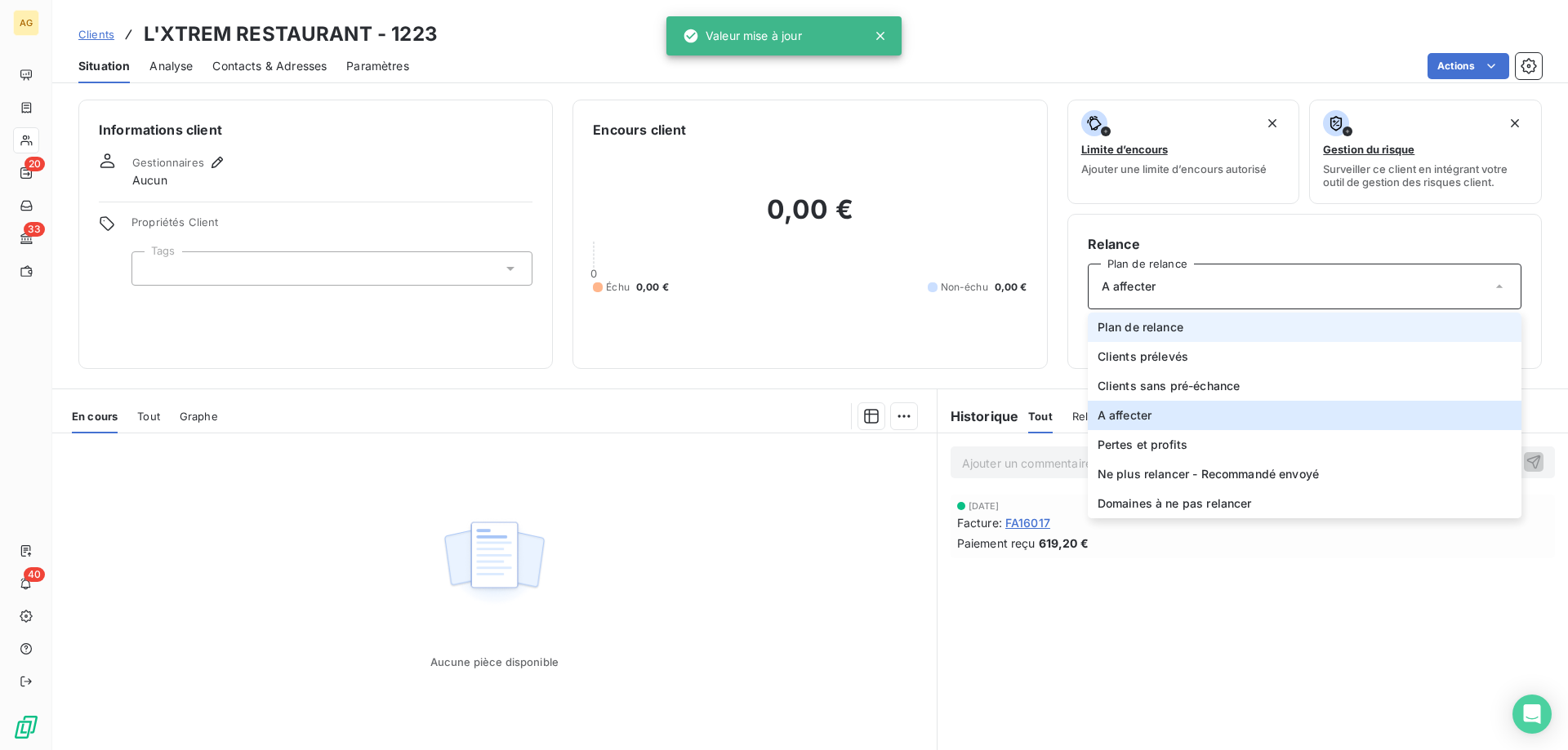
click at [1151, 319] on li "Plan de relance" at bounding box center [1304, 327] width 433 height 30
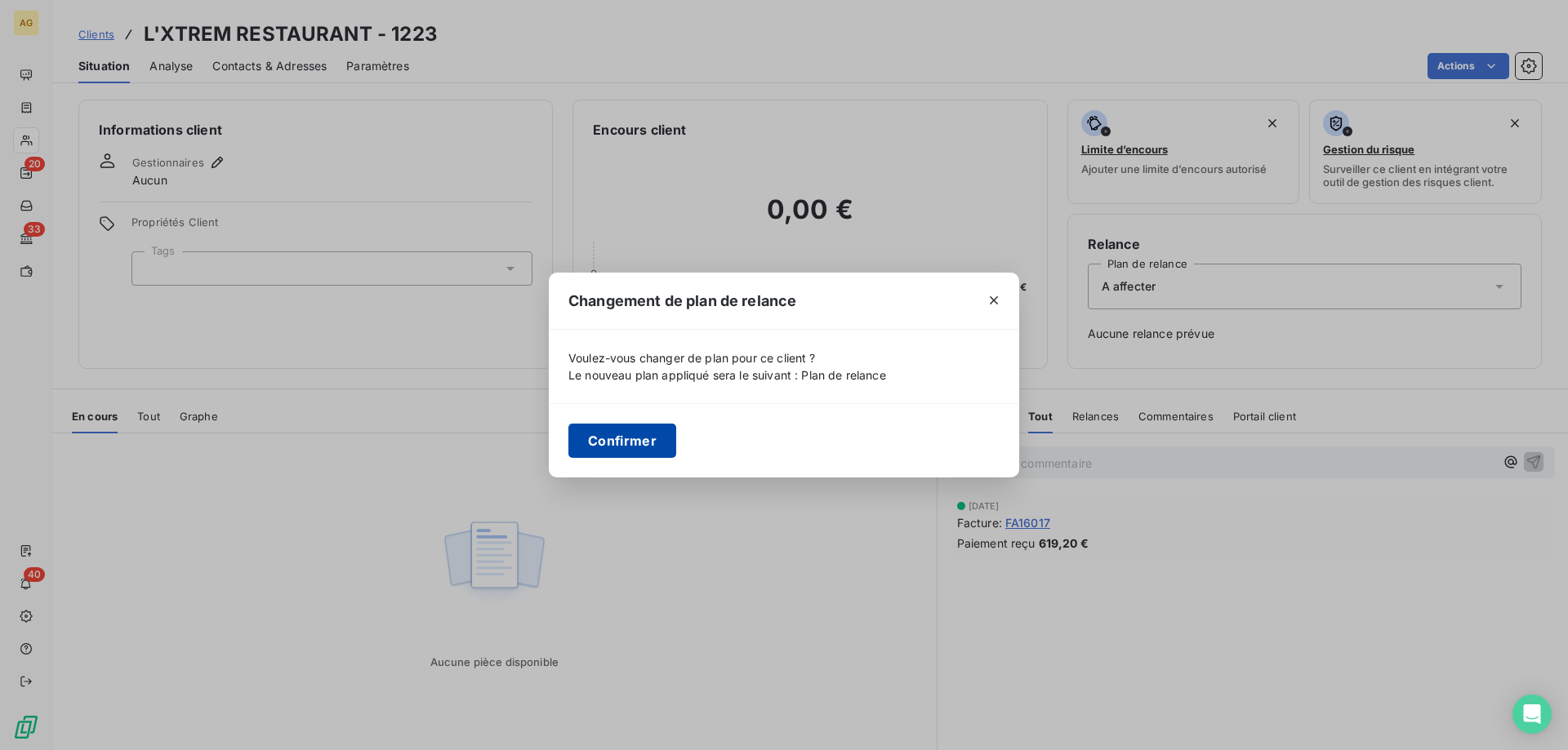
drag, startPoint x: 613, startPoint y: 449, endPoint x: 468, endPoint y: 351, distance: 175.0
click at [612, 449] on button "Confirmer" at bounding box center [622, 440] width 107 height 34
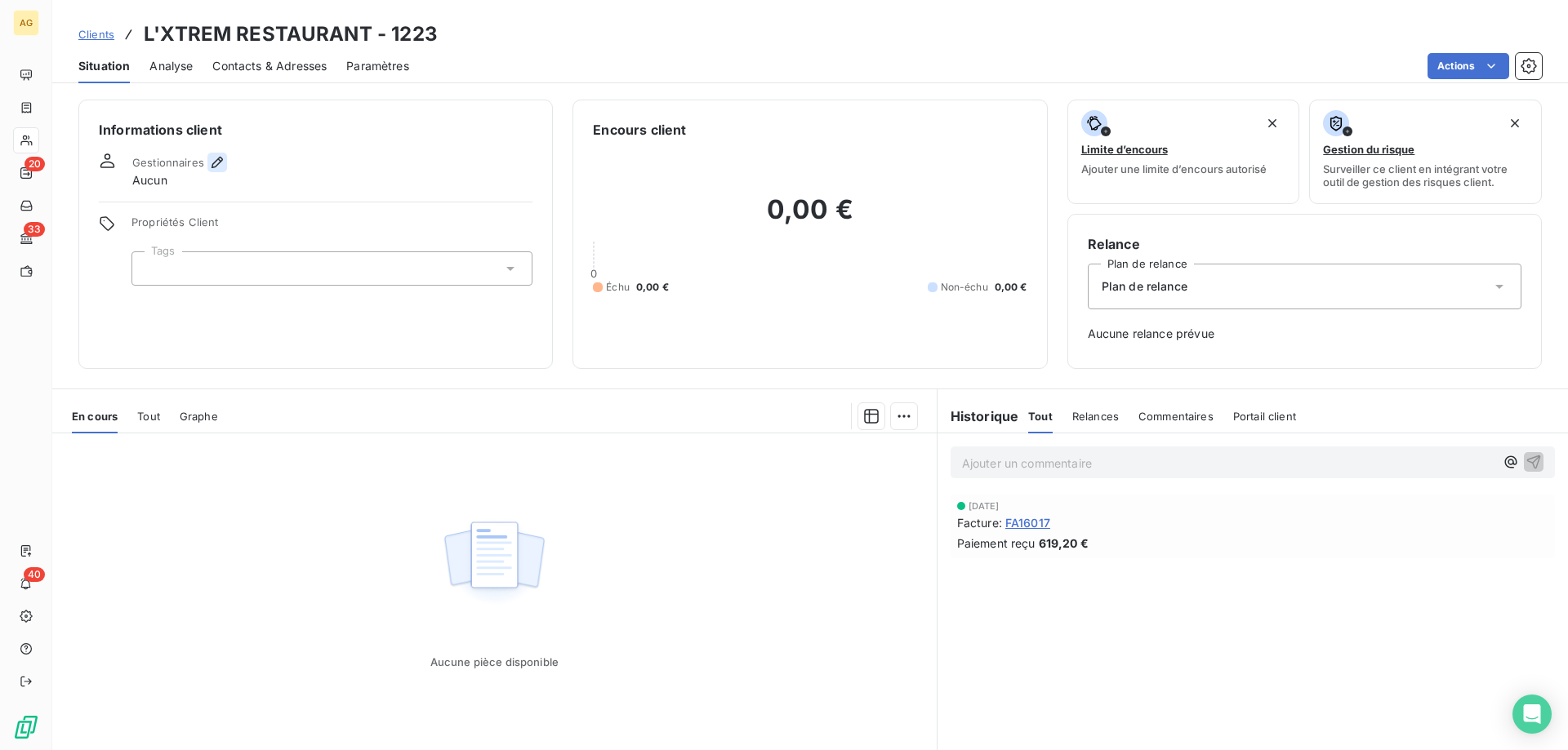
click at [220, 163] on icon "button" at bounding box center [218, 162] width 16 height 16
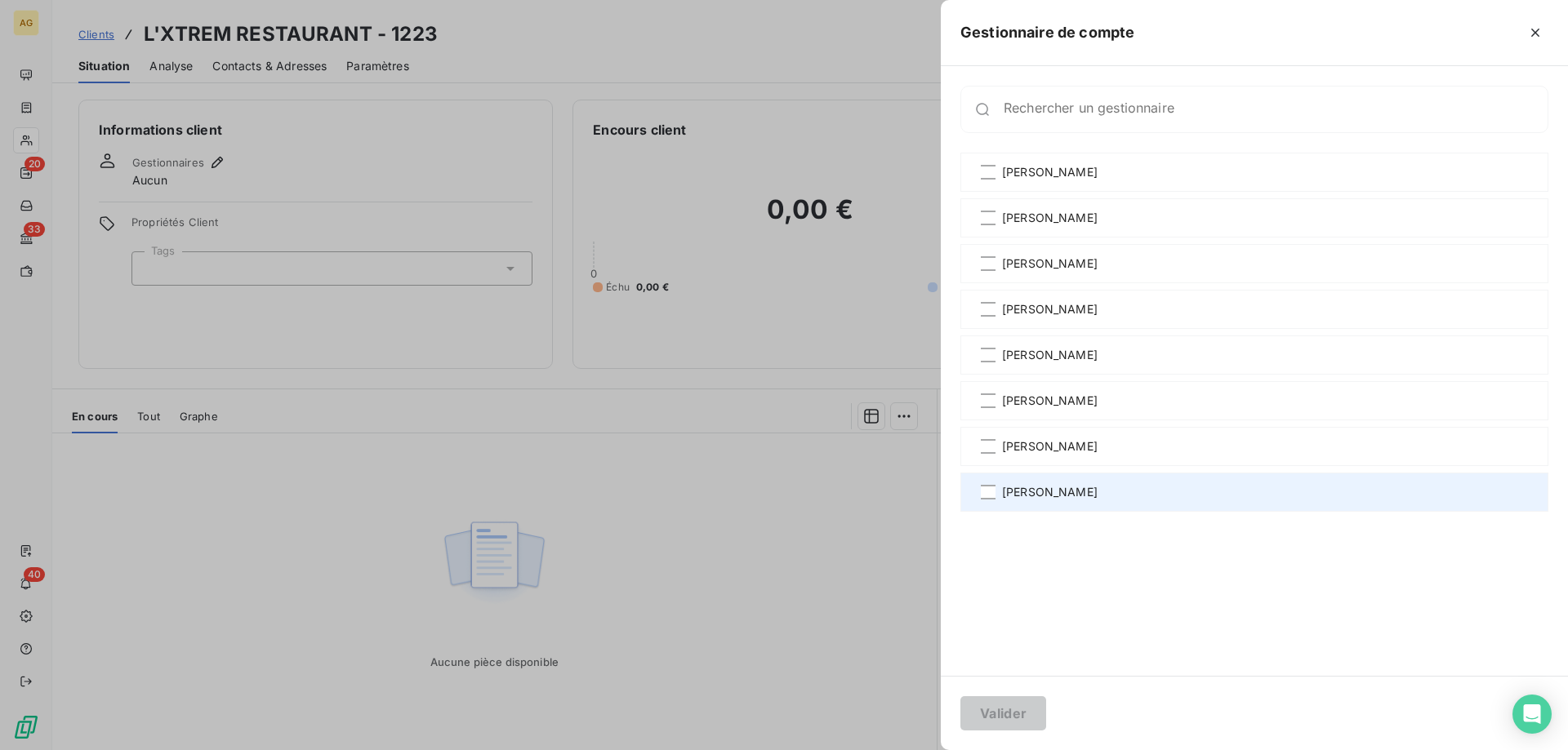
click at [1057, 488] on span "[PERSON_NAME]" at bounding box center [1050, 492] width 96 height 16
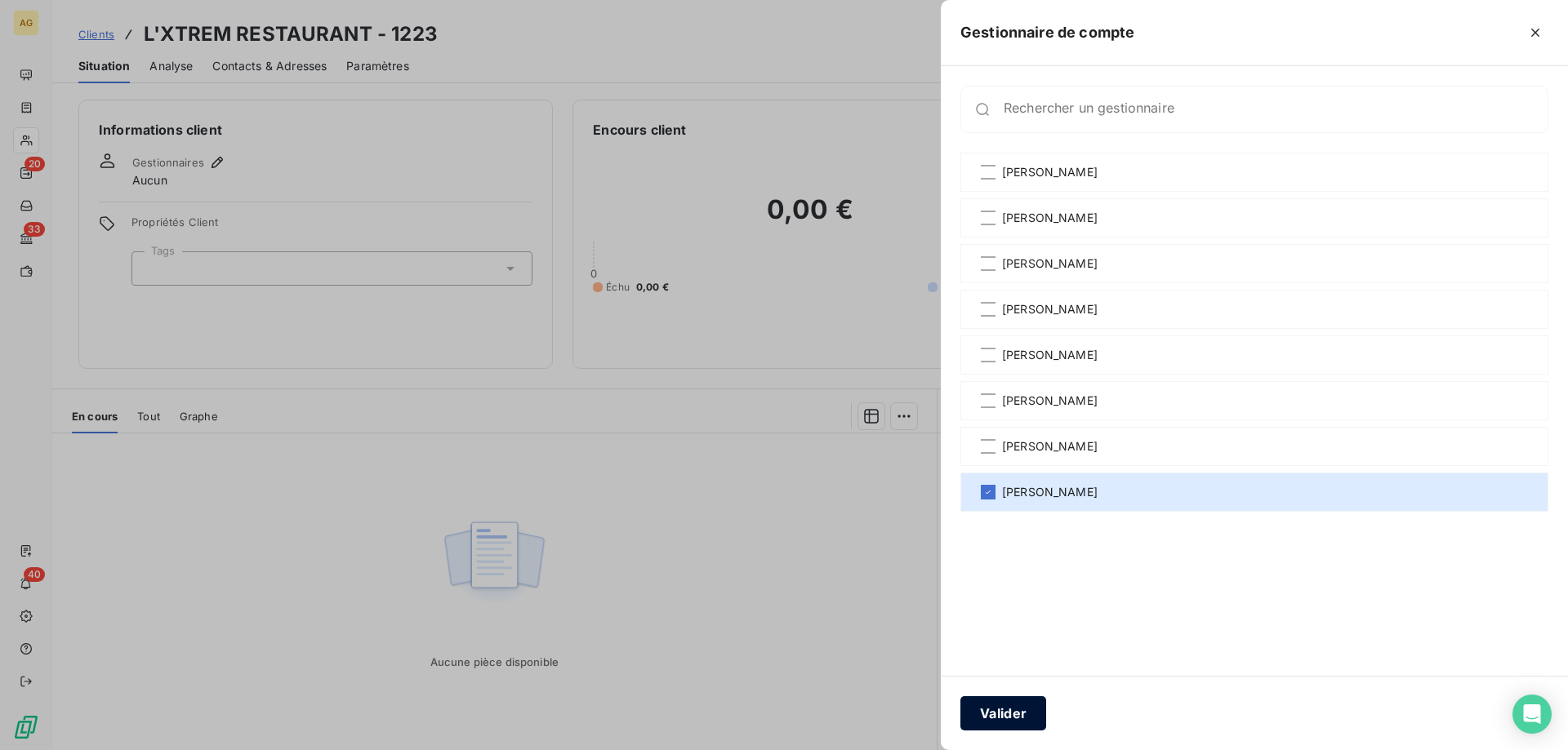
drag, startPoint x: 1000, startPoint y: 690, endPoint x: 1011, endPoint y: 708, distance: 21.1
click at [1002, 691] on div "Valider" at bounding box center [1254, 713] width 627 height 74
click at [1011, 708] on button "Valider" at bounding box center [1003, 714] width 86 height 34
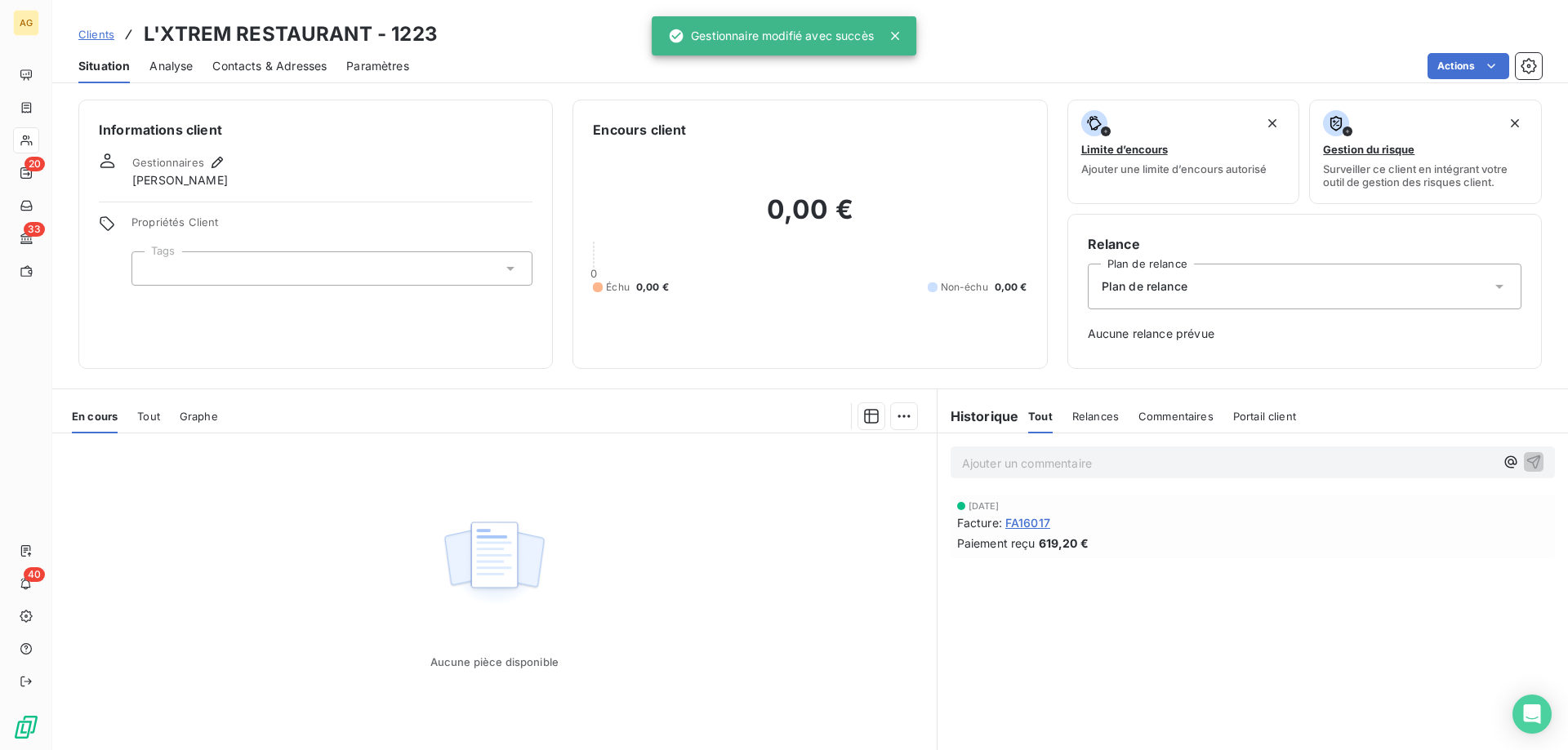
click at [357, 260] on div at bounding box center [332, 269] width 401 height 34
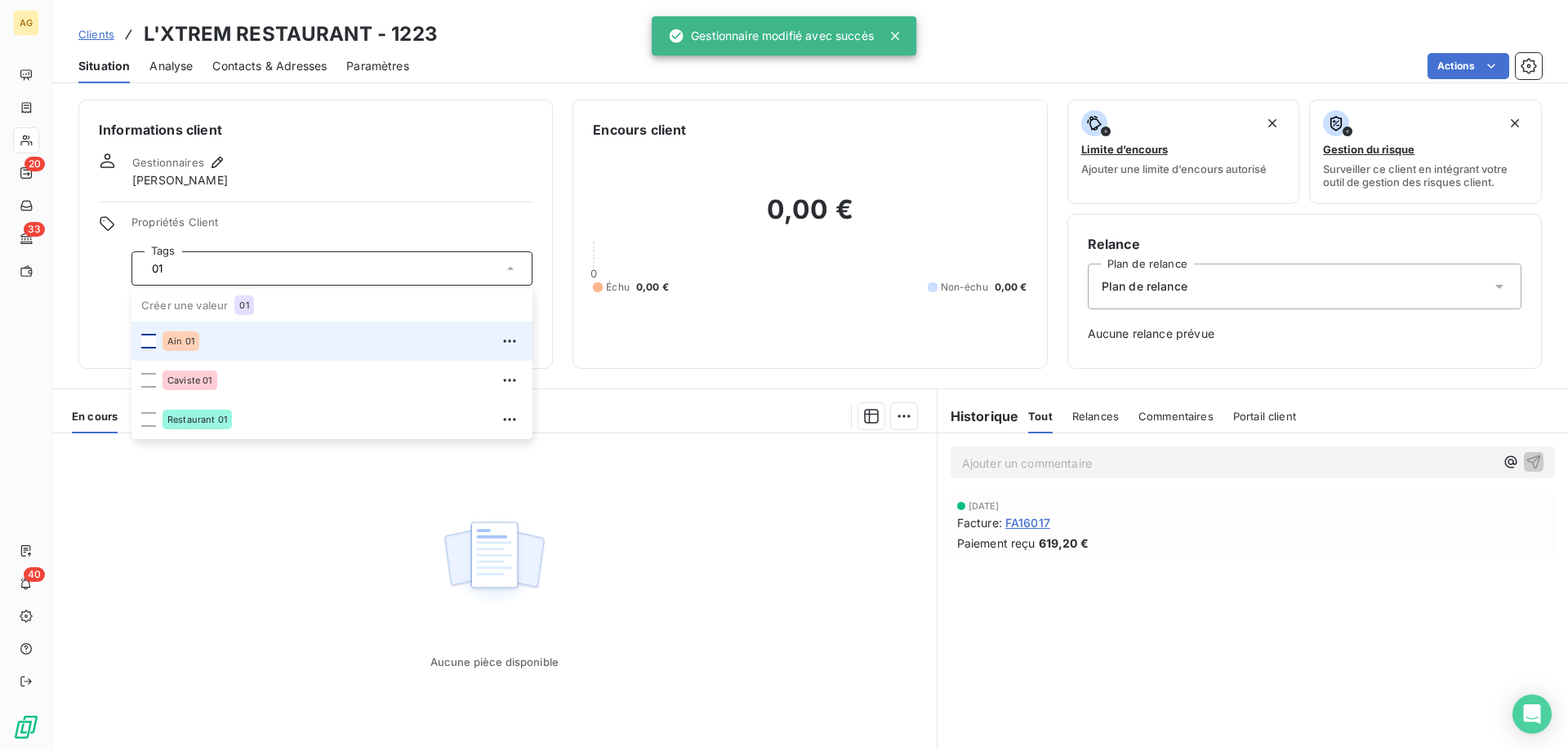
click at [144, 344] on div at bounding box center [148, 341] width 14 height 14
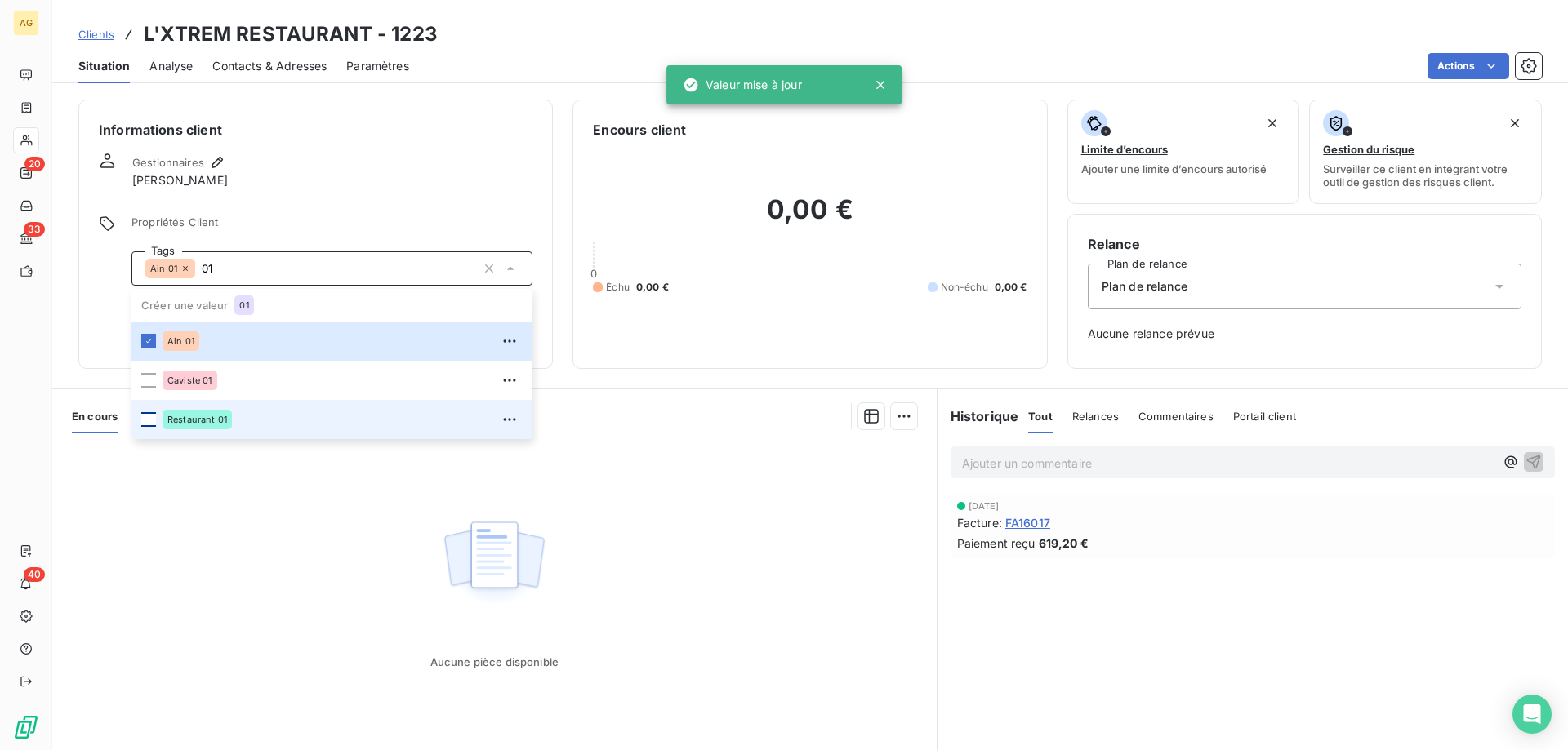
click at [148, 419] on div at bounding box center [148, 420] width 14 height 14
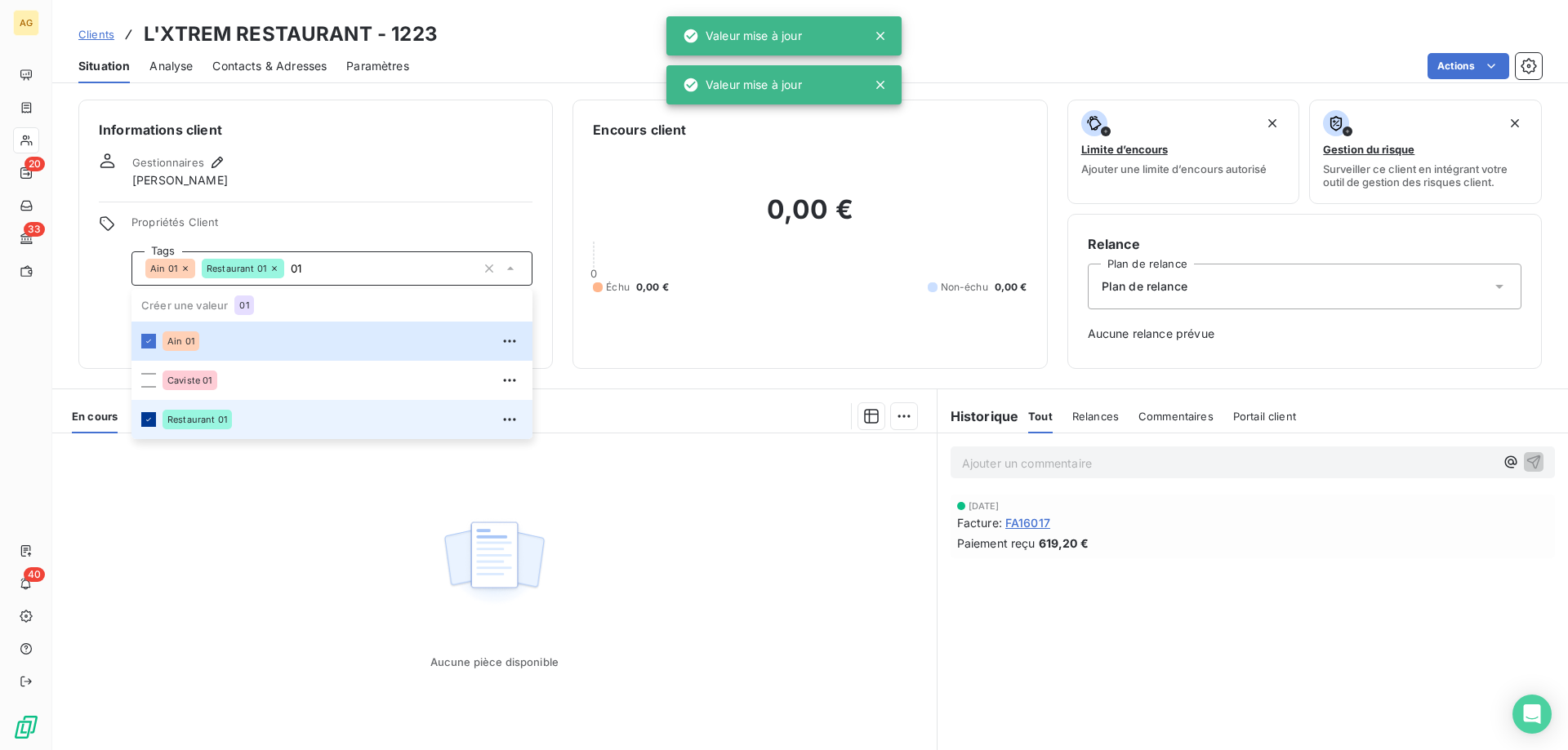
type input "0"
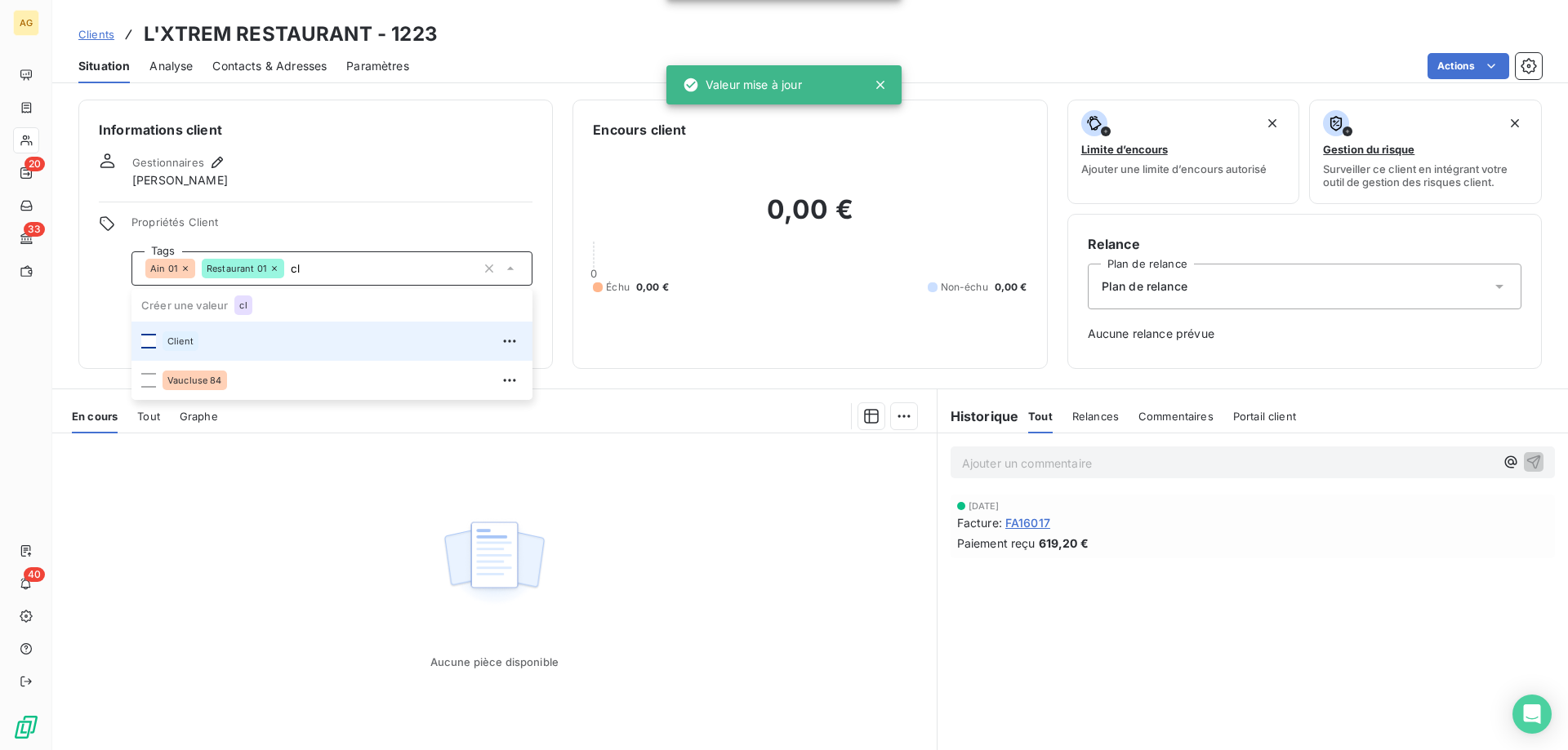
click at [152, 338] on div at bounding box center [148, 341] width 14 height 14
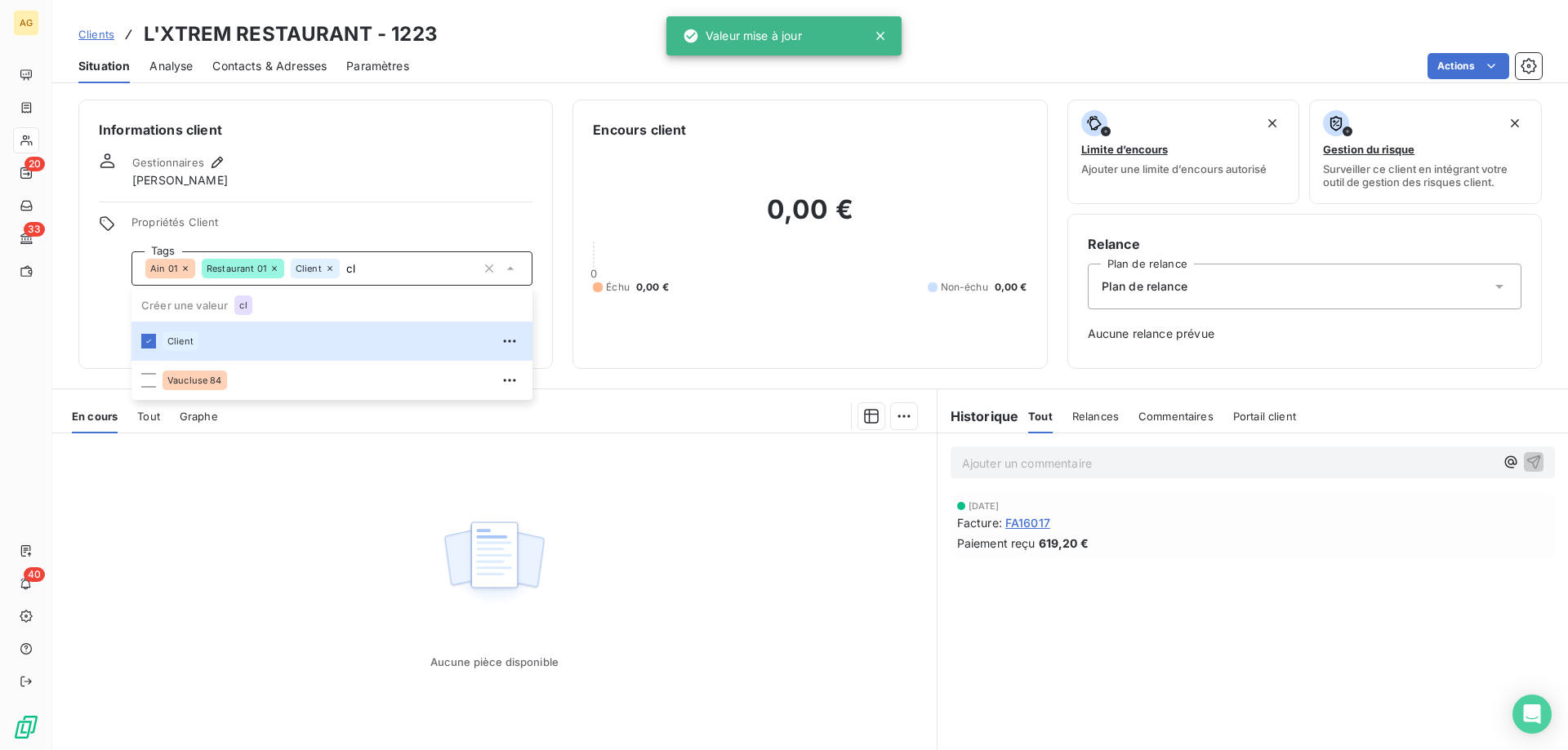
type input "cl"
click at [347, 194] on div "Informations client Gestionnaires [PERSON_NAME] Propriétés Client Tags Ain 01 R…" at bounding box center [316, 234] width 475 height 270
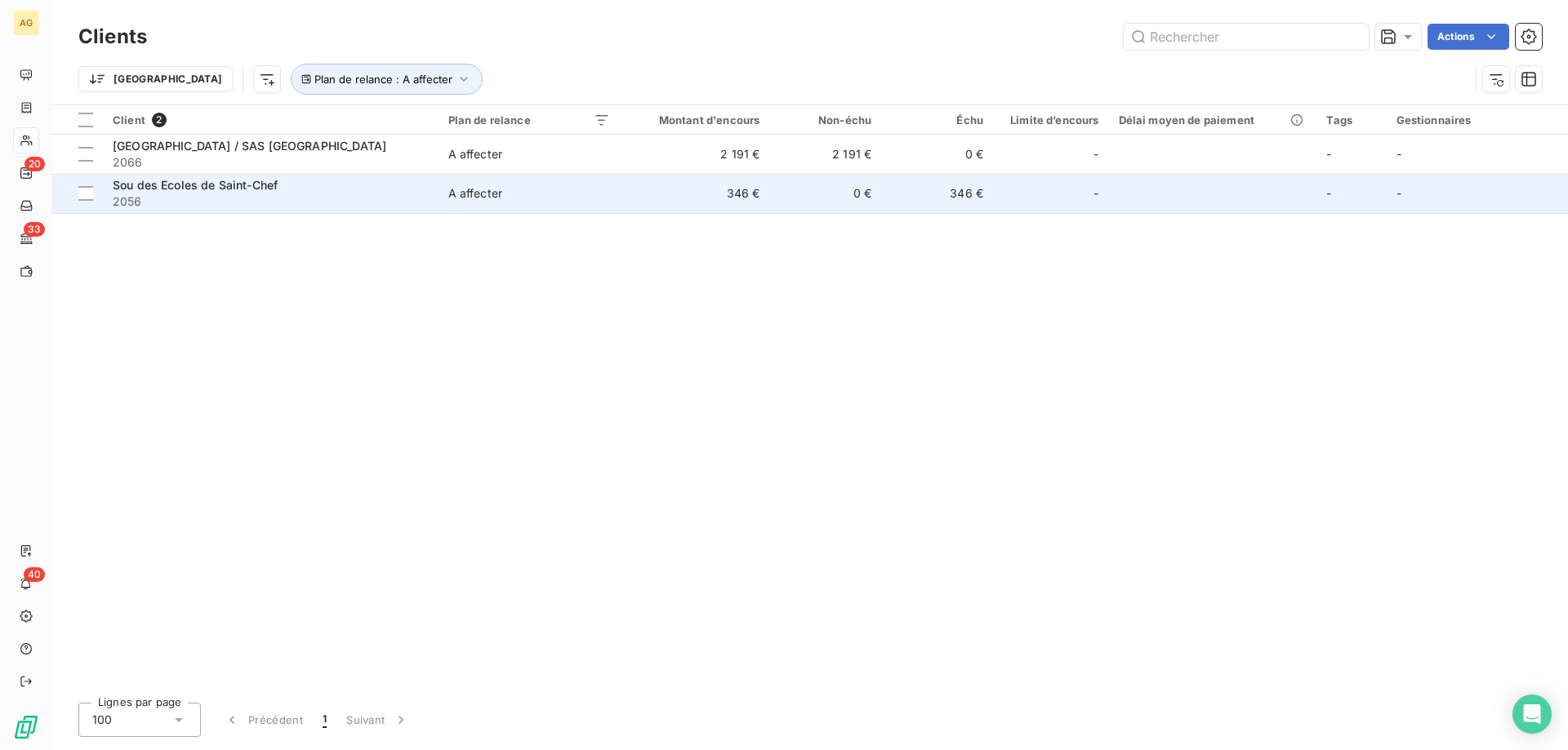
click at [253, 198] on span "2056" at bounding box center [271, 201] width 316 height 16
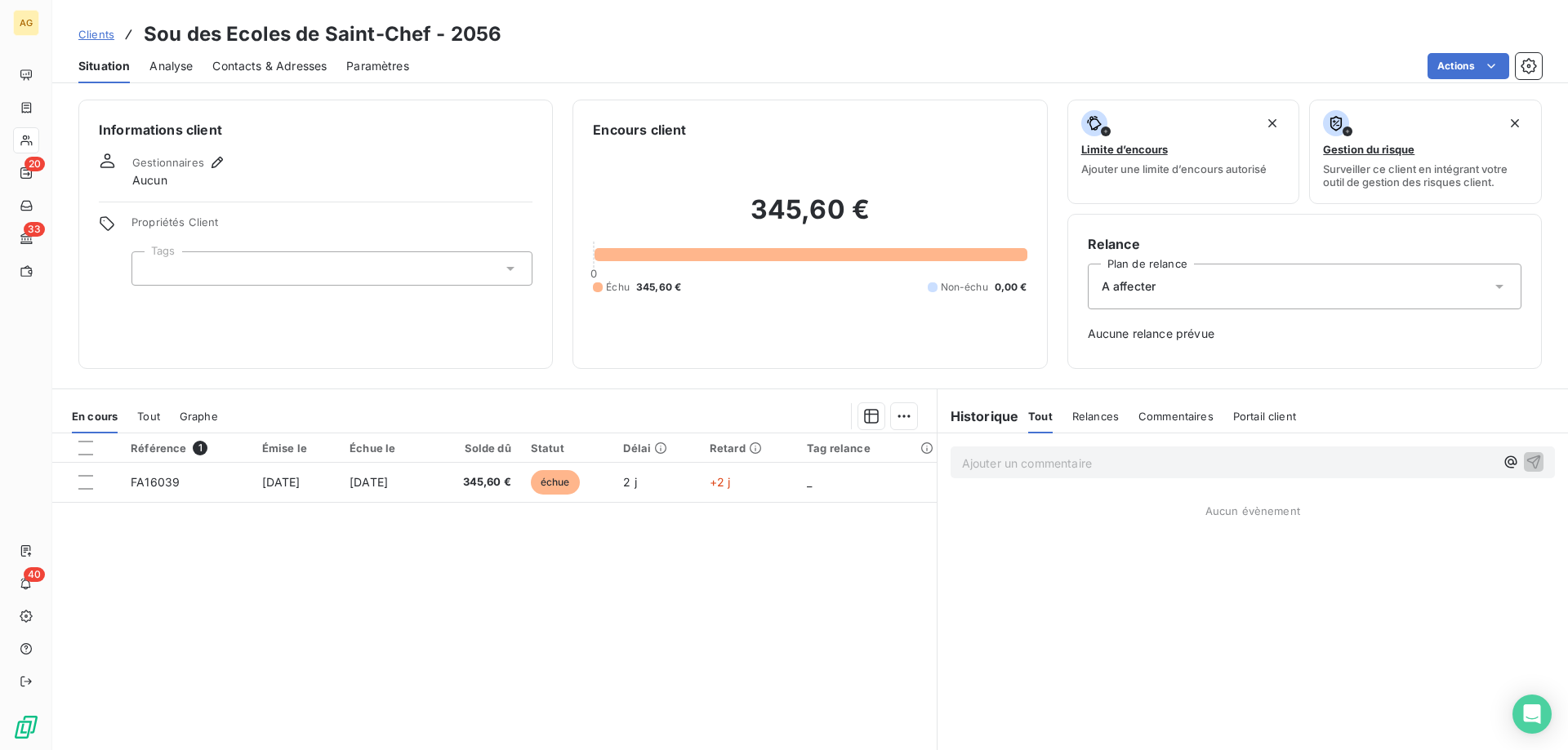
click at [1147, 292] on span "A affecter" at bounding box center [1128, 286] width 55 height 16
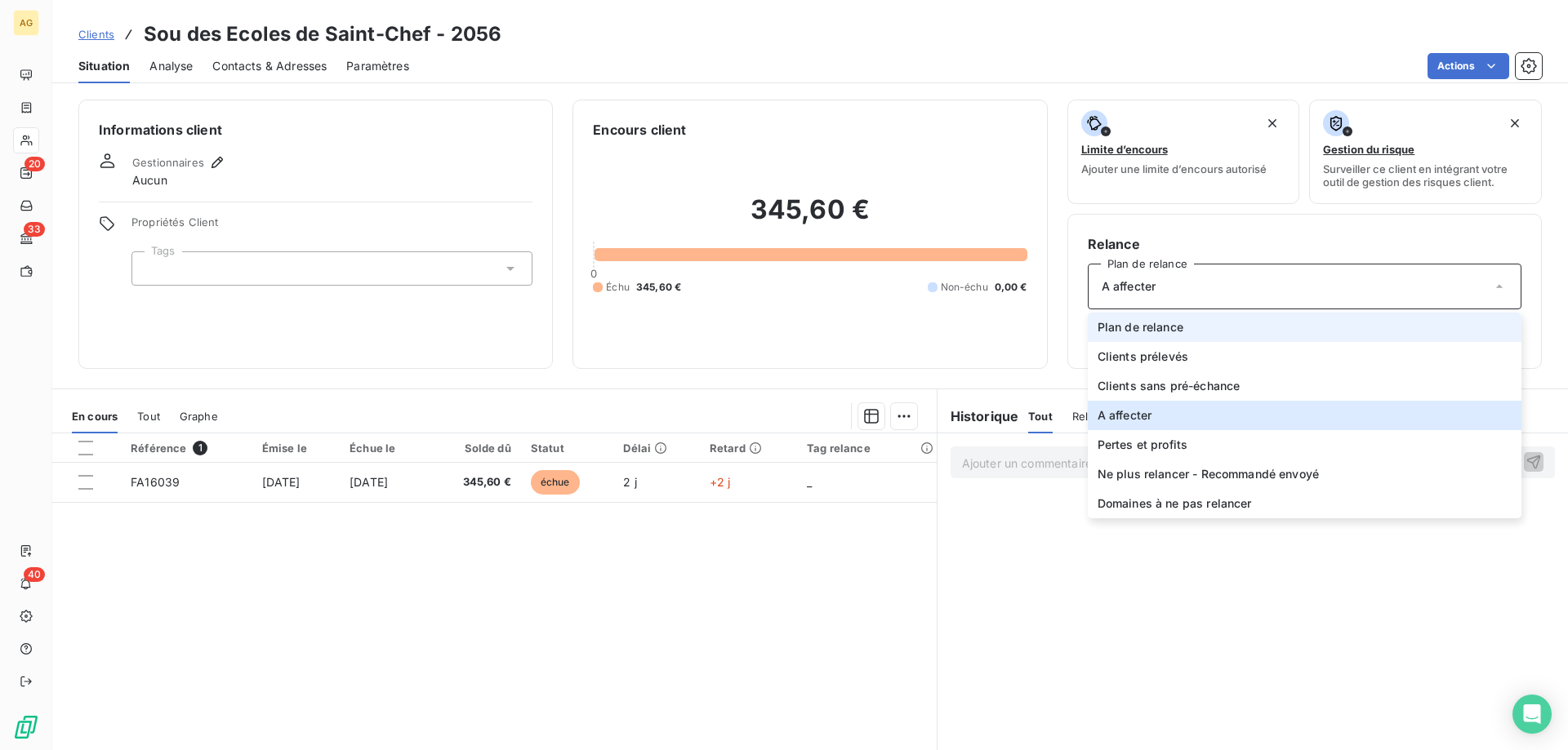
click at [1139, 331] on span "Plan de relance" at bounding box center [1140, 328] width 86 height 16
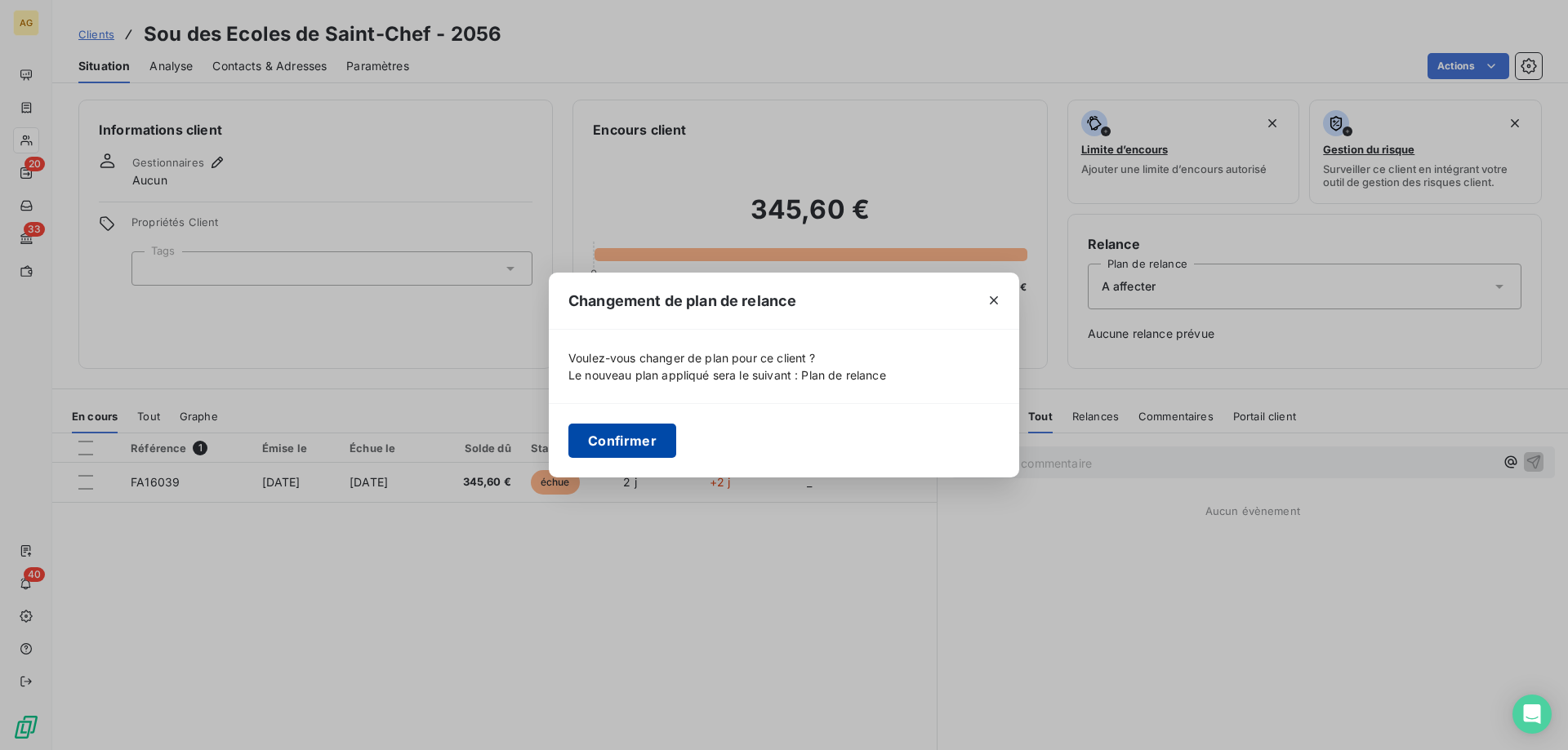
click at [596, 439] on button "Confirmer" at bounding box center [622, 440] width 107 height 34
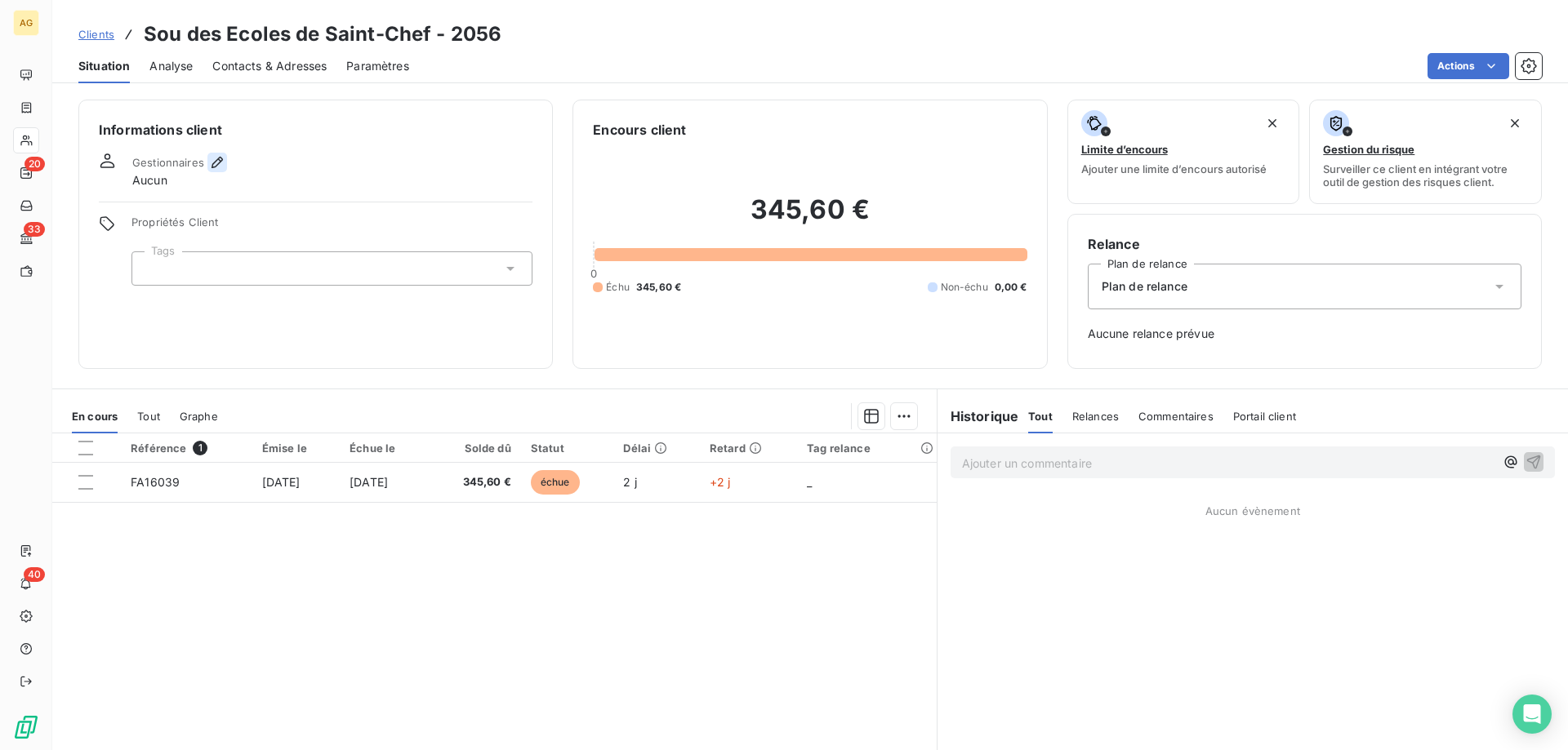
click at [209, 162] on icon "button" at bounding box center [218, 162] width 16 height 16
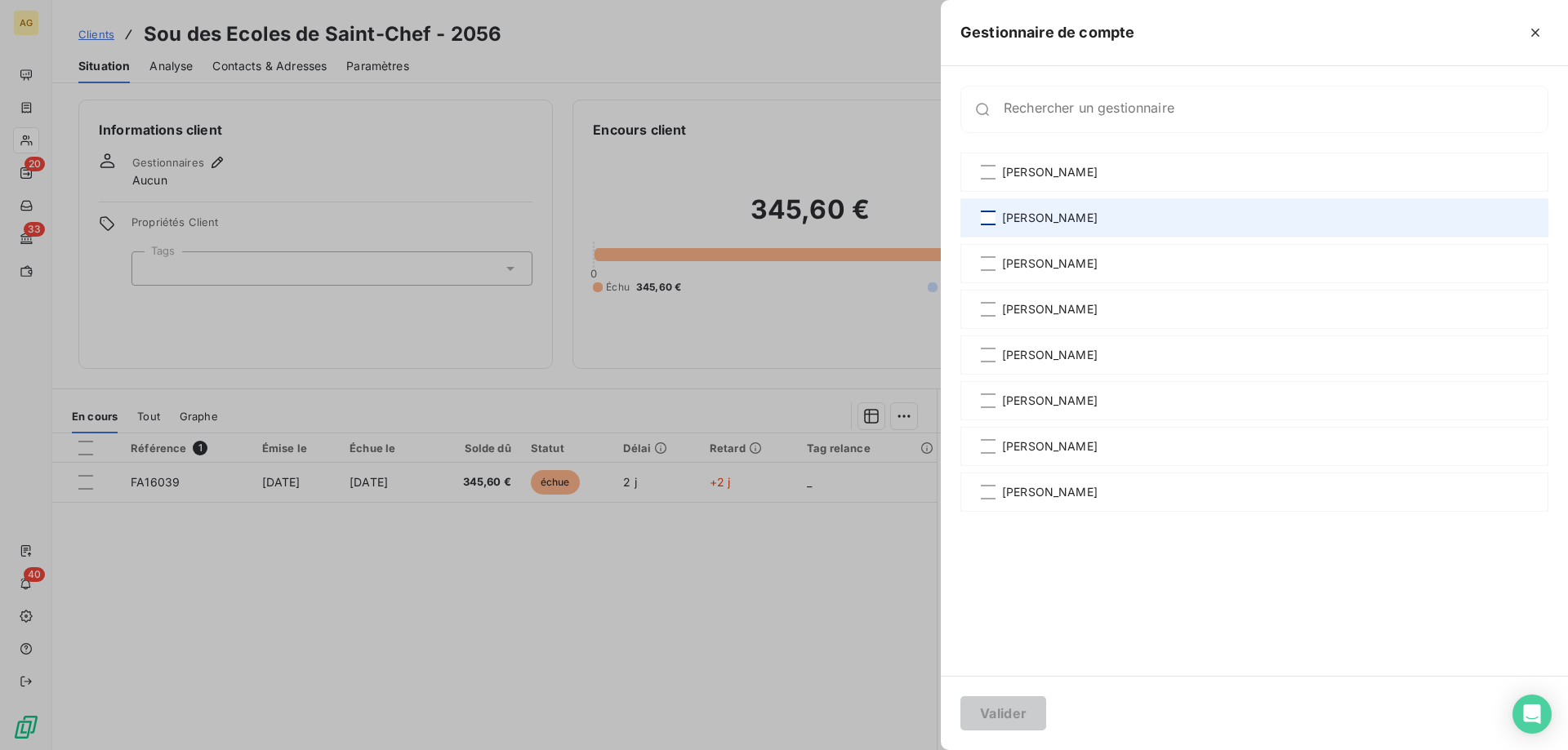
click at [993, 224] on div at bounding box center [988, 218] width 14 height 14
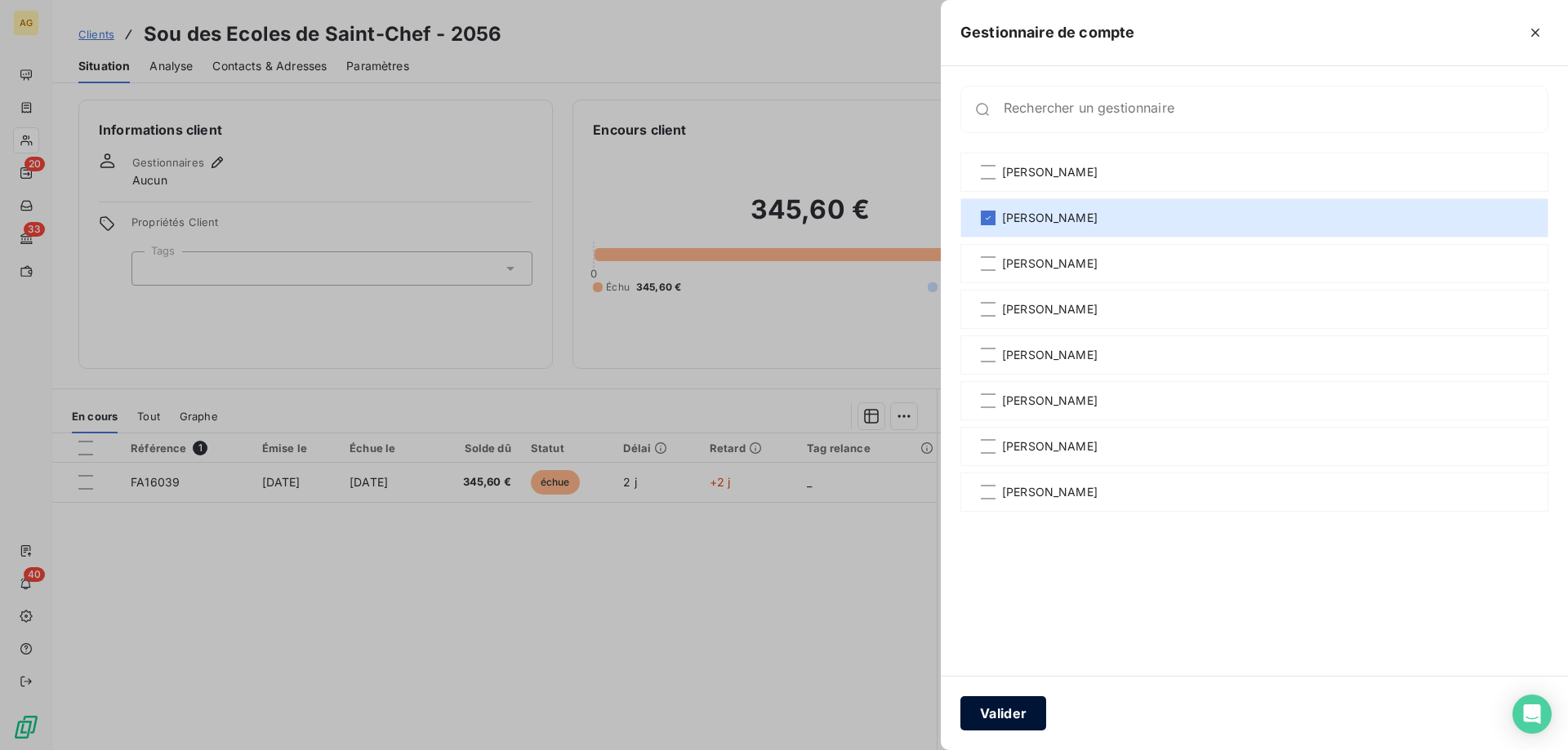
click at [1018, 707] on button "Valider" at bounding box center [1003, 714] width 86 height 34
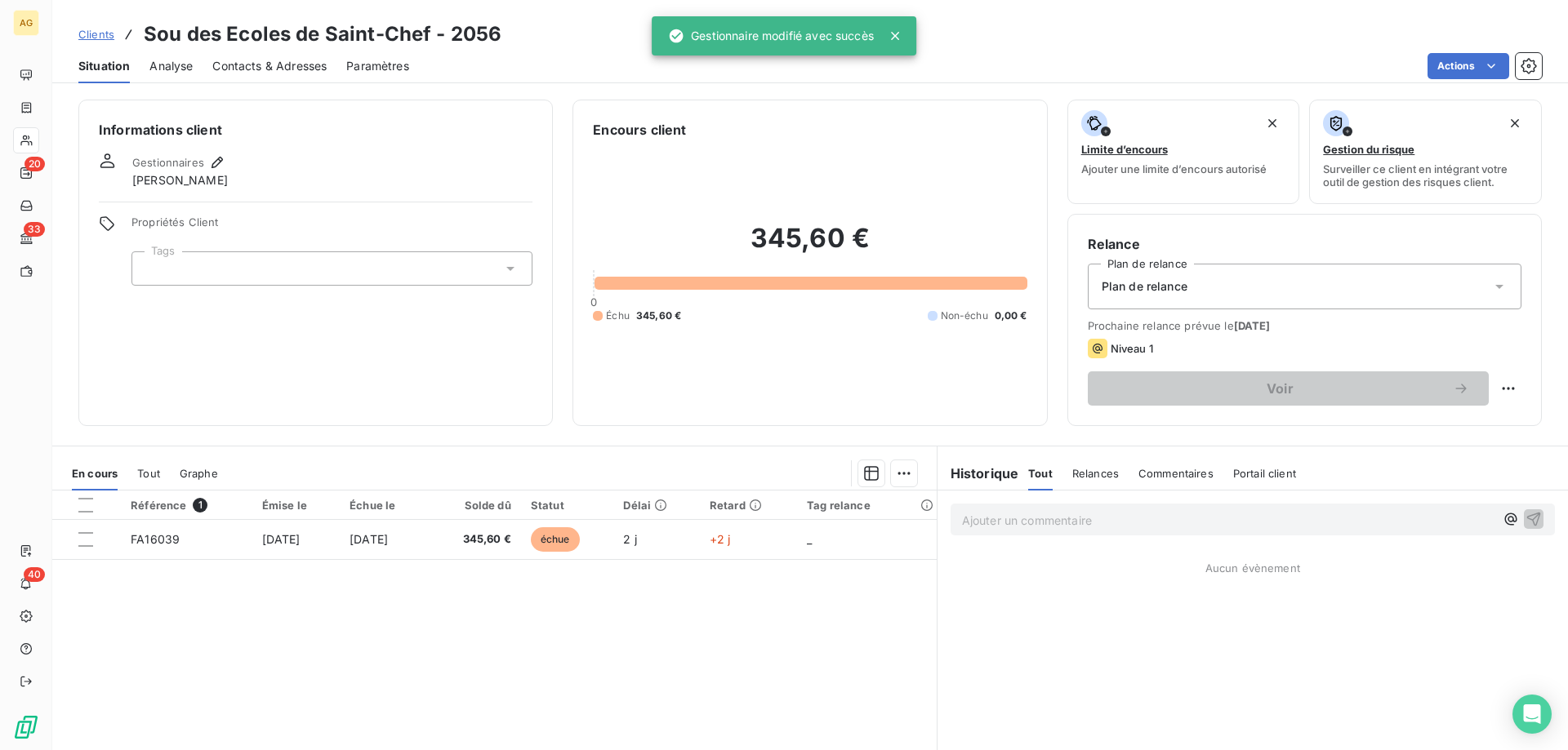
click at [199, 253] on div at bounding box center [332, 269] width 401 height 34
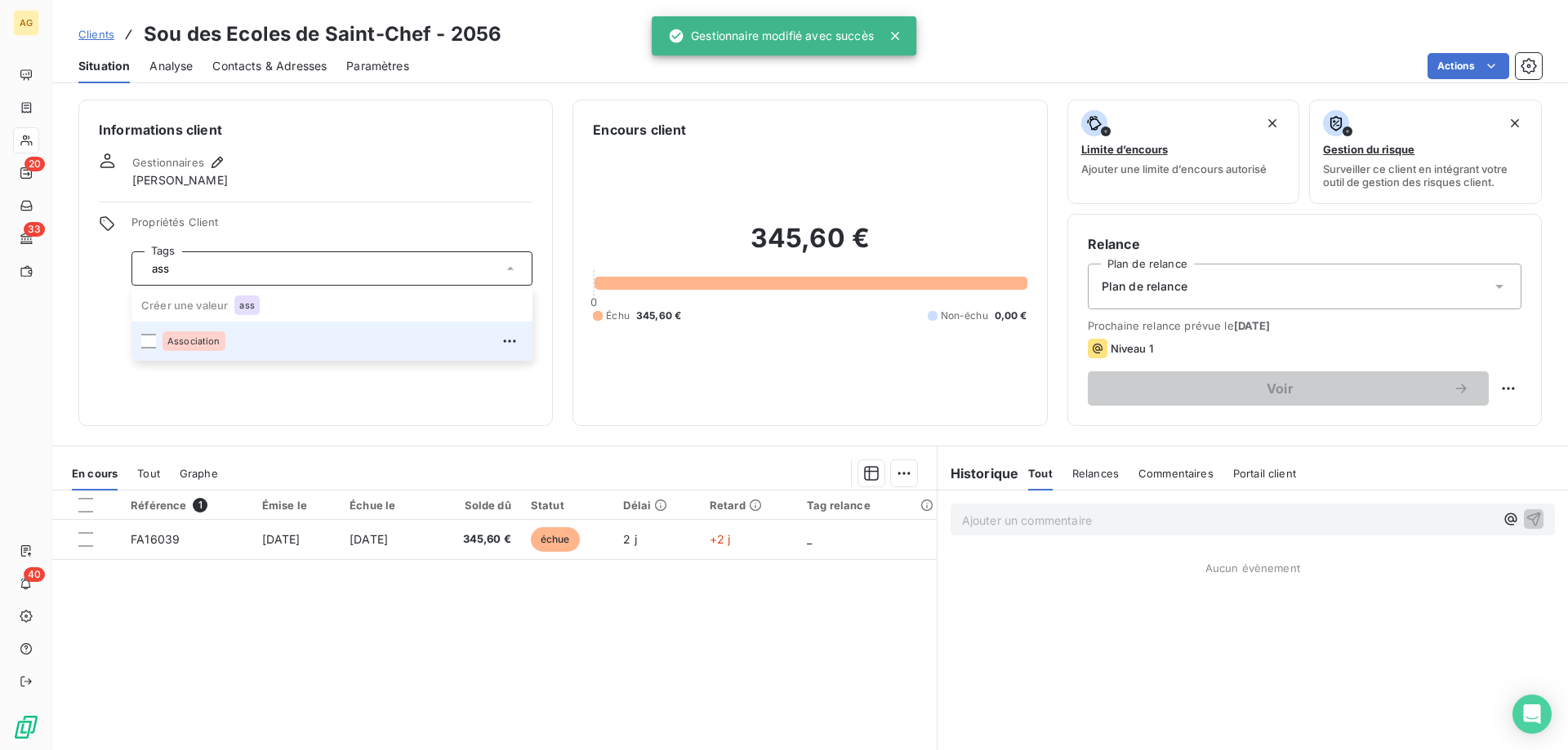
click at [213, 341] on span "Association" at bounding box center [193, 341] width 53 height 10
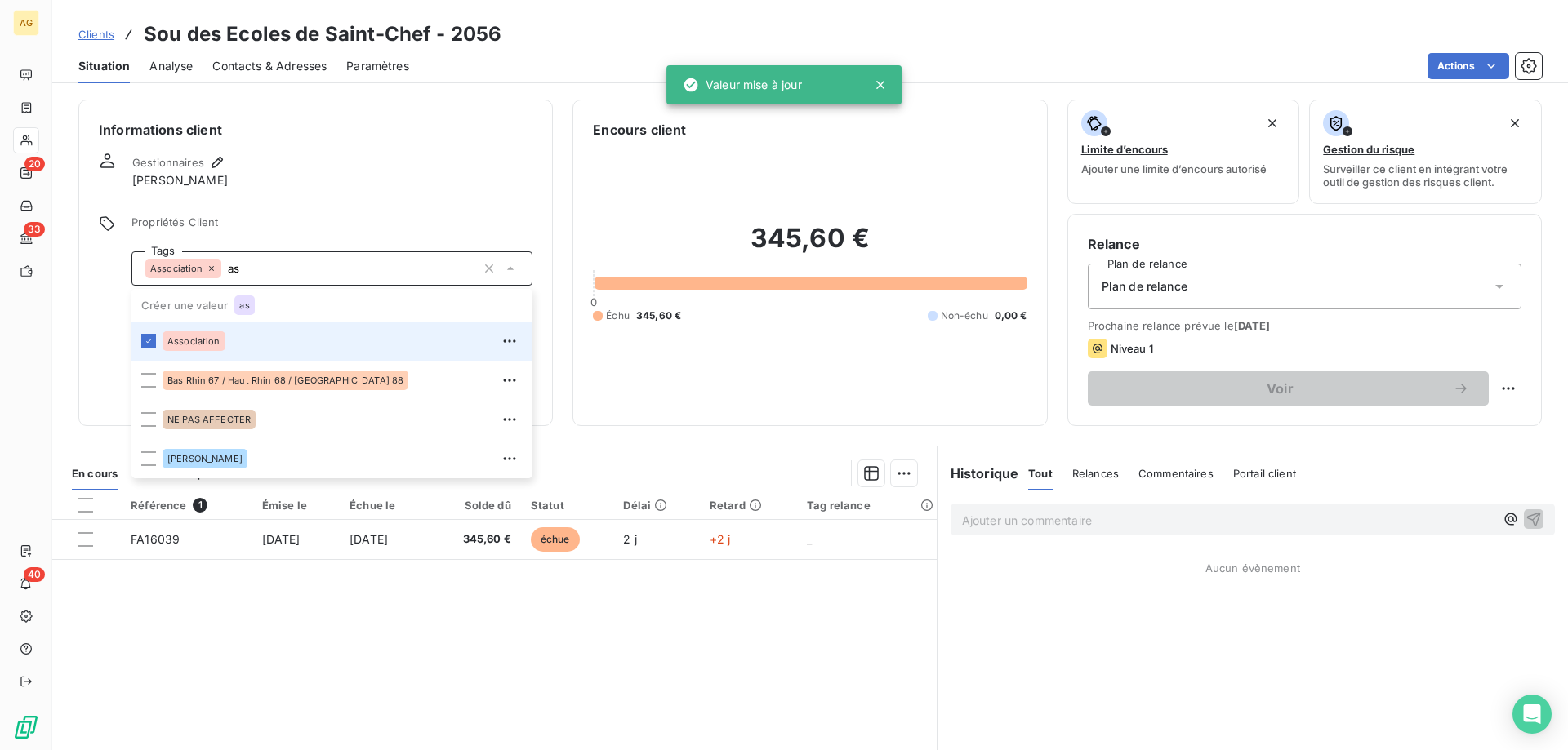
type input "a"
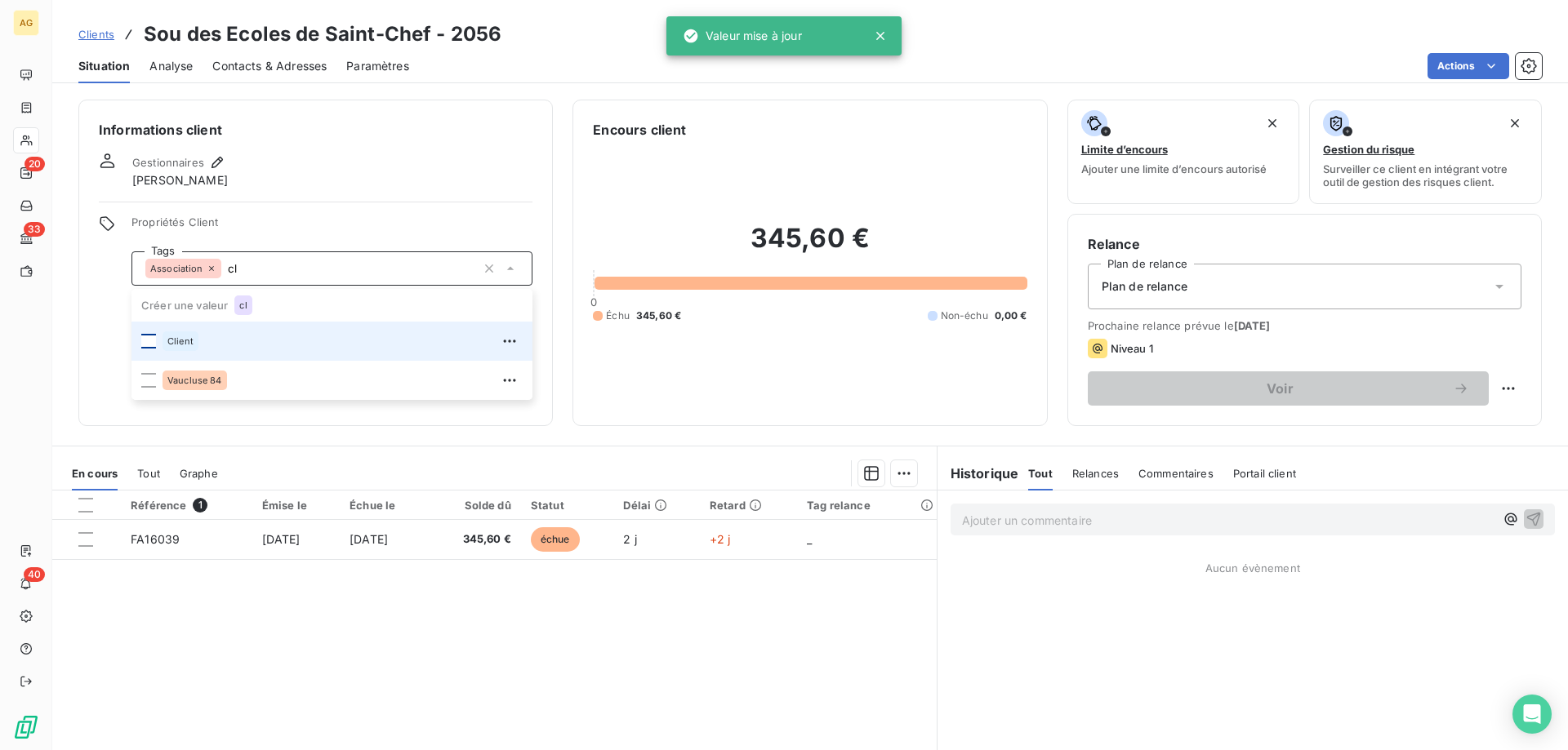
click at [151, 339] on div at bounding box center [148, 341] width 14 height 14
type input "c"
click at [151, 339] on div at bounding box center [148, 341] width 14 height 14
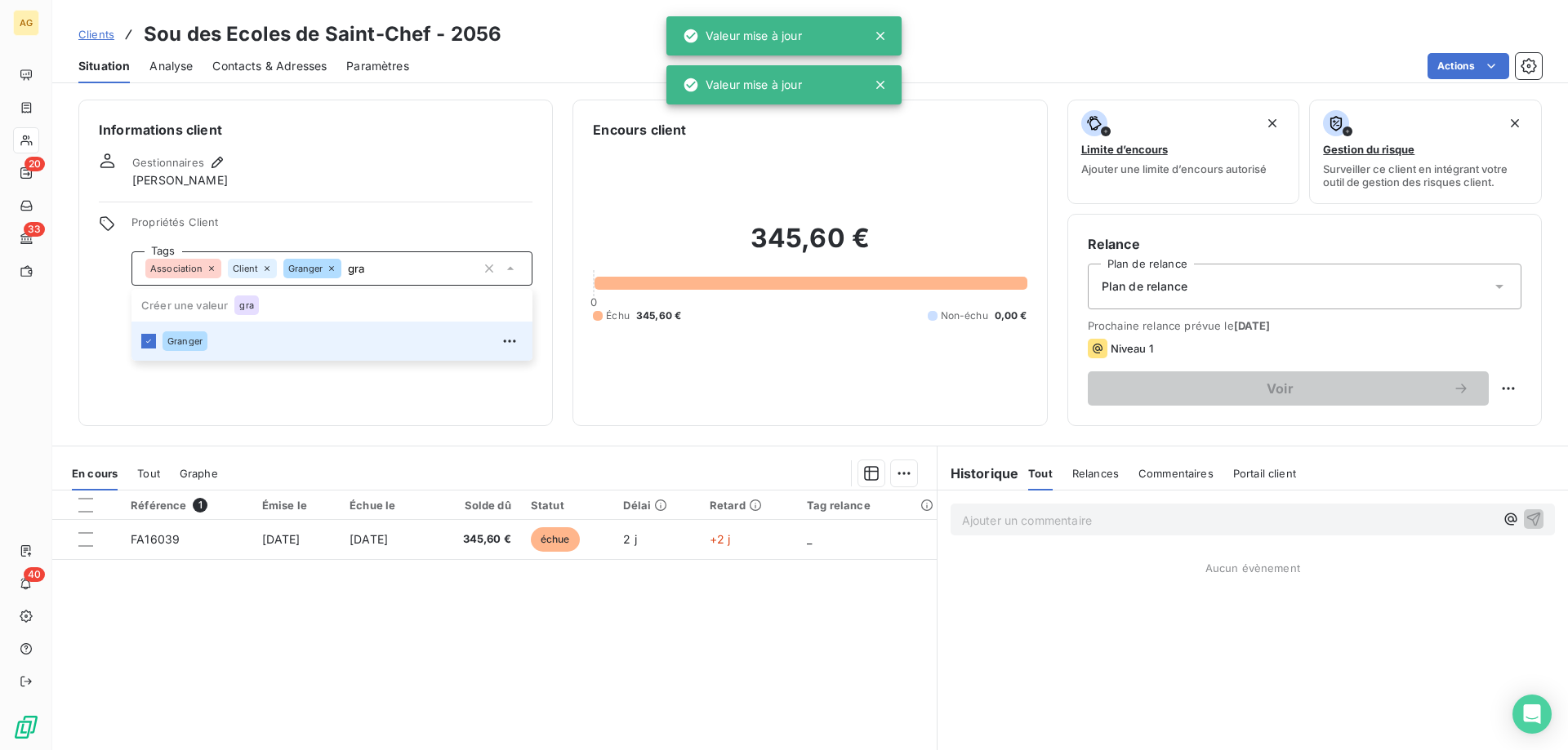
type input "gra"
click at [423, 197] on div "Informations client Gestionnaires [PERSON_NAME] Propriétés Client Tags Associat…" at bounding box center [316, 263] width 475 height 327
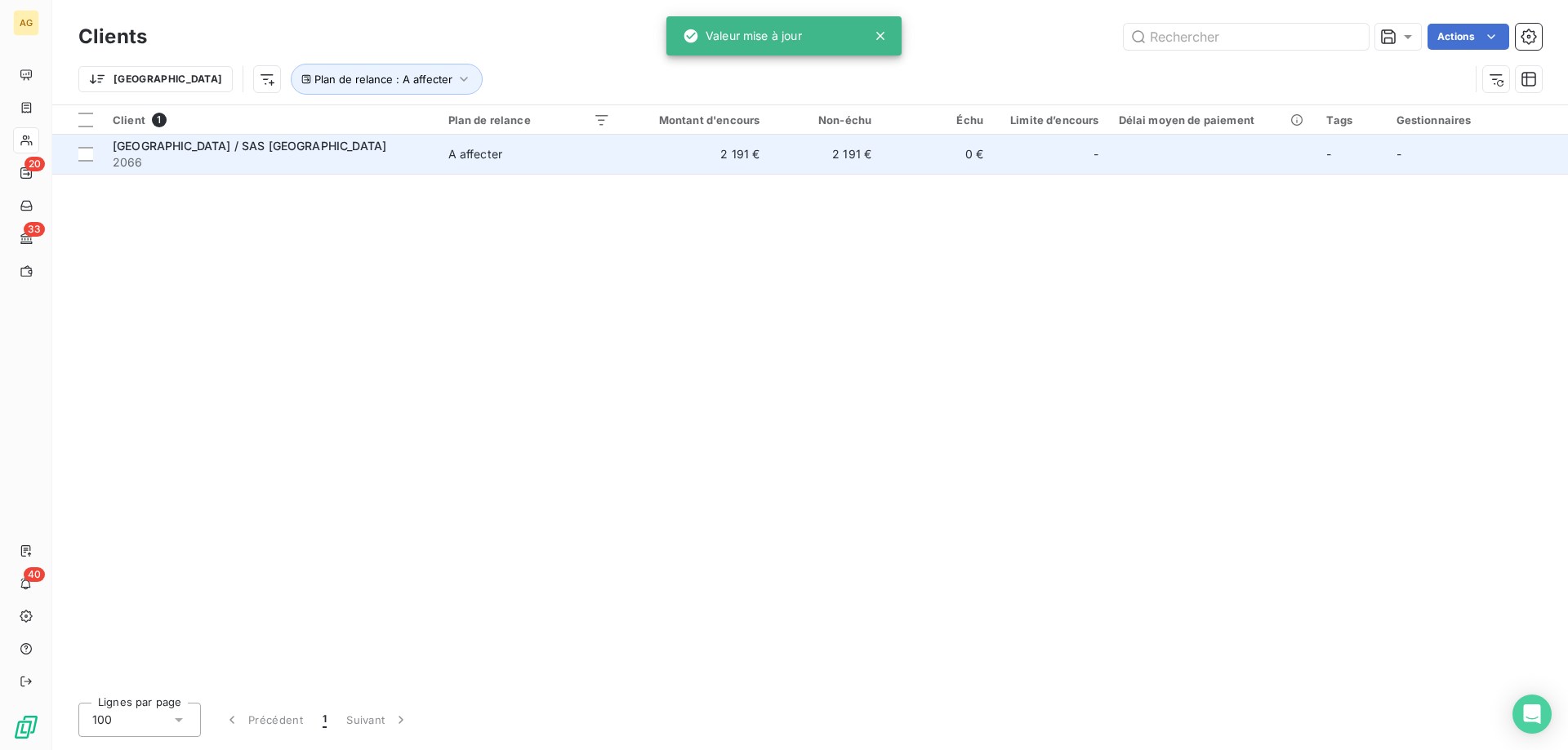
click at [246, 171] on td "[GEOGRAPHIC_DATA] / SAS MANHATTAN 2066" at bounding box center [271, 153] width 336 height 39
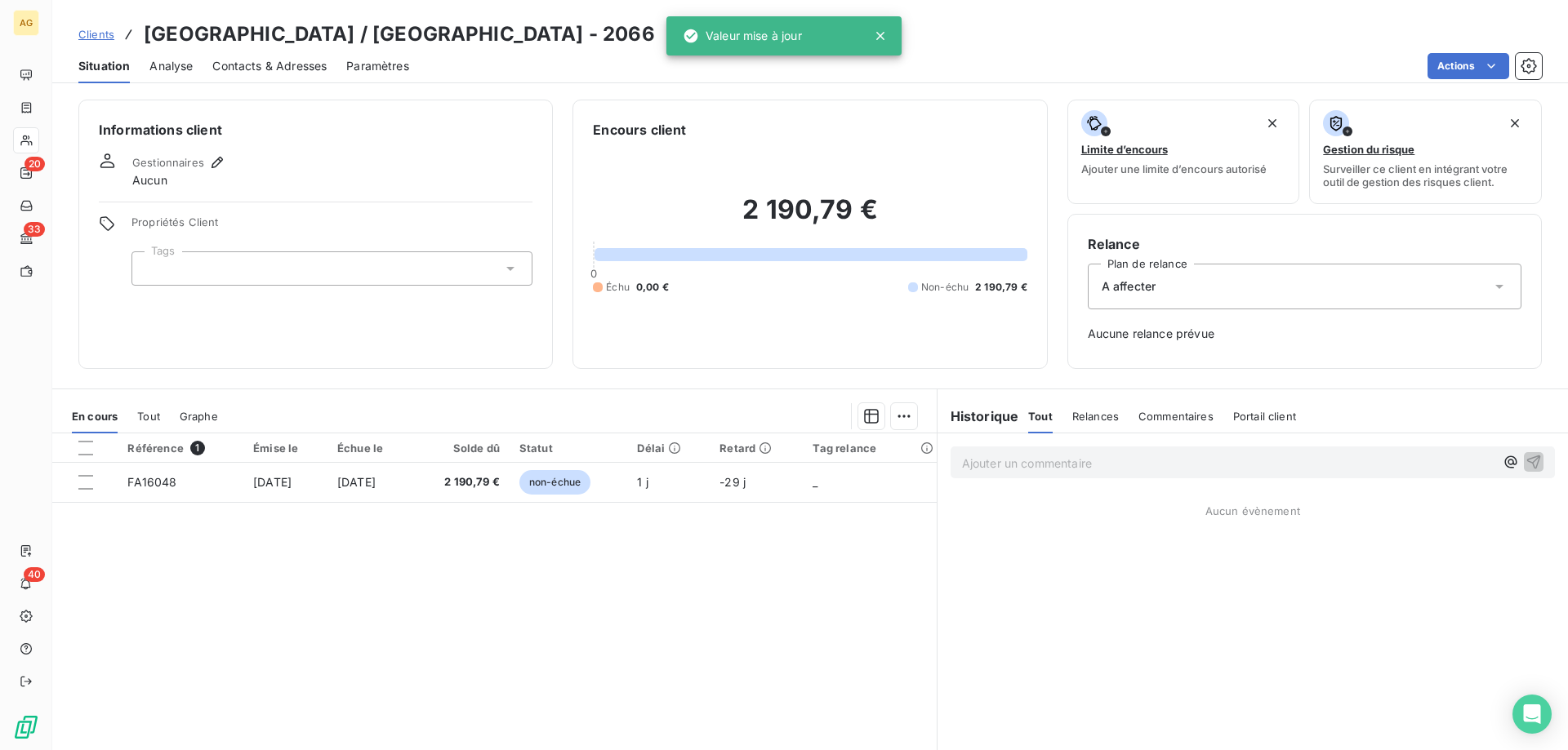
click at [1132, 289] on span "A affecter" at bounding box center [1128, 286] width 55 height 16
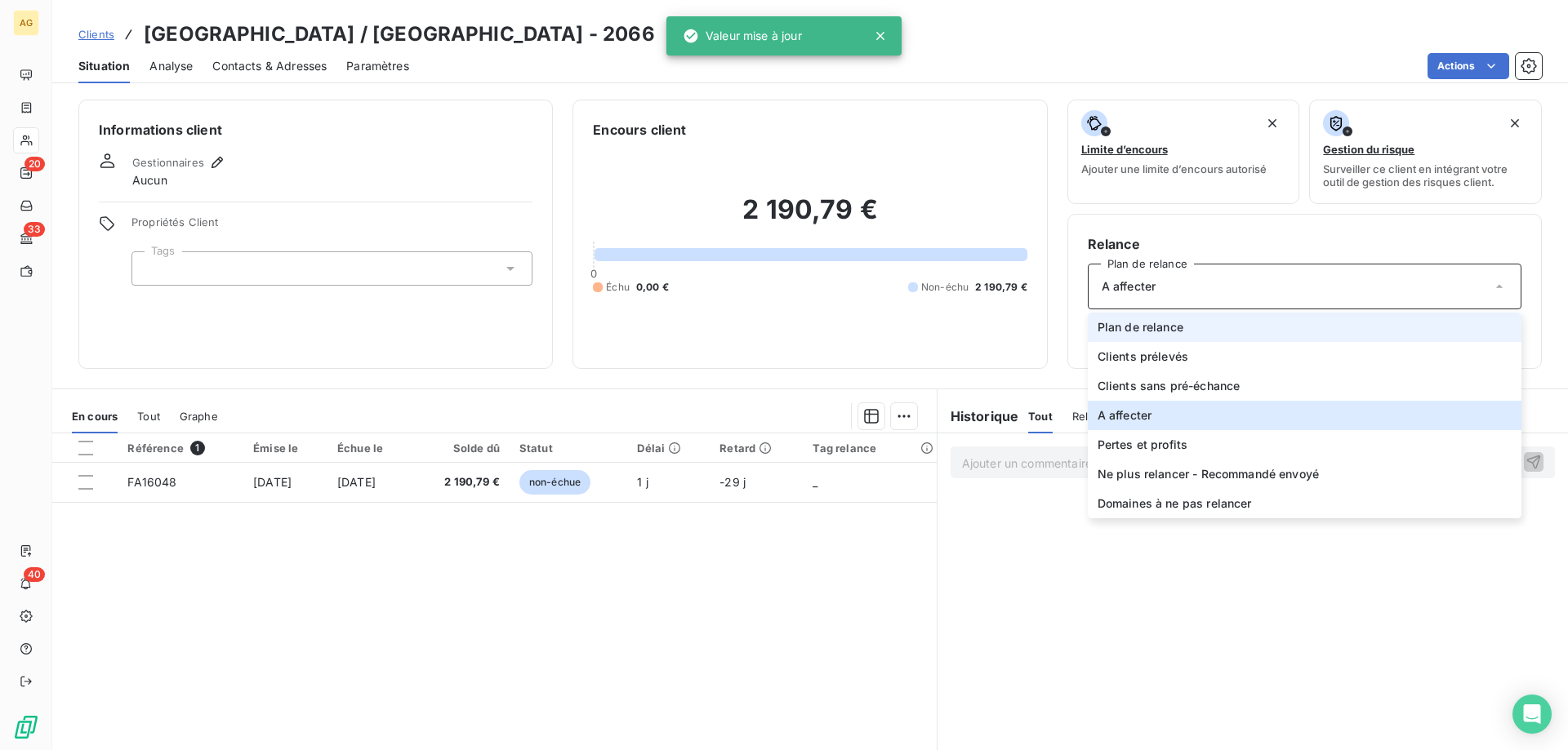
click at [1134, 313] on li "Plan de relance" at bounding box center [1304, 327] width 433 height 30
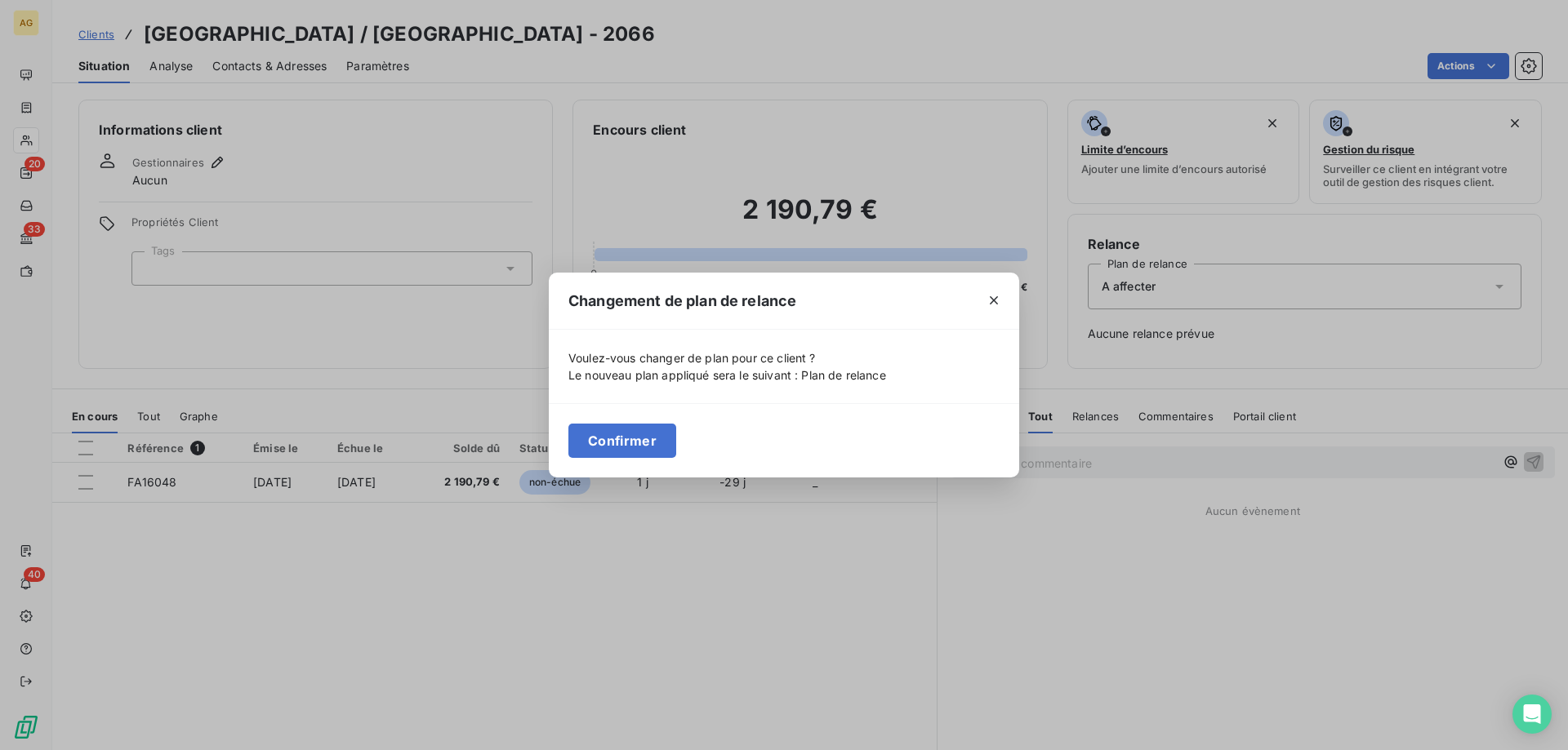
drag, startPoint x: 627, startPoint y: 449, endPoint x: 535, endPoint y: 435, distance: 93.1
click at [626, 449] on button "Confirmer" at bounding box center [622, 440] width 107 height 34
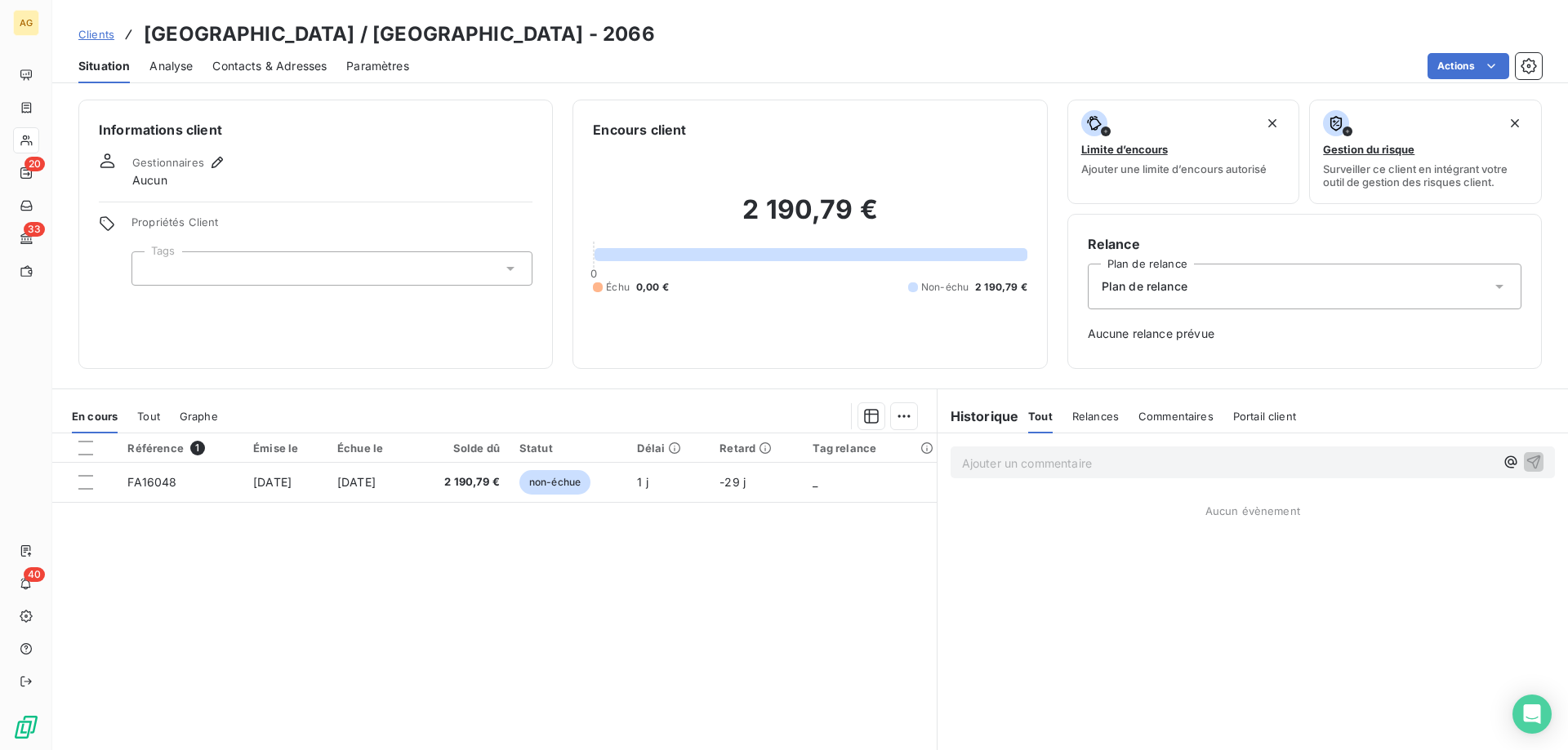
drag, startPoint x: 181, startPoint y: 277, endPoint x: 172, endPoint y: 279, distance: 9.2
click at [180, 277] on div at bounding box center [332, 269] width 401 height 34
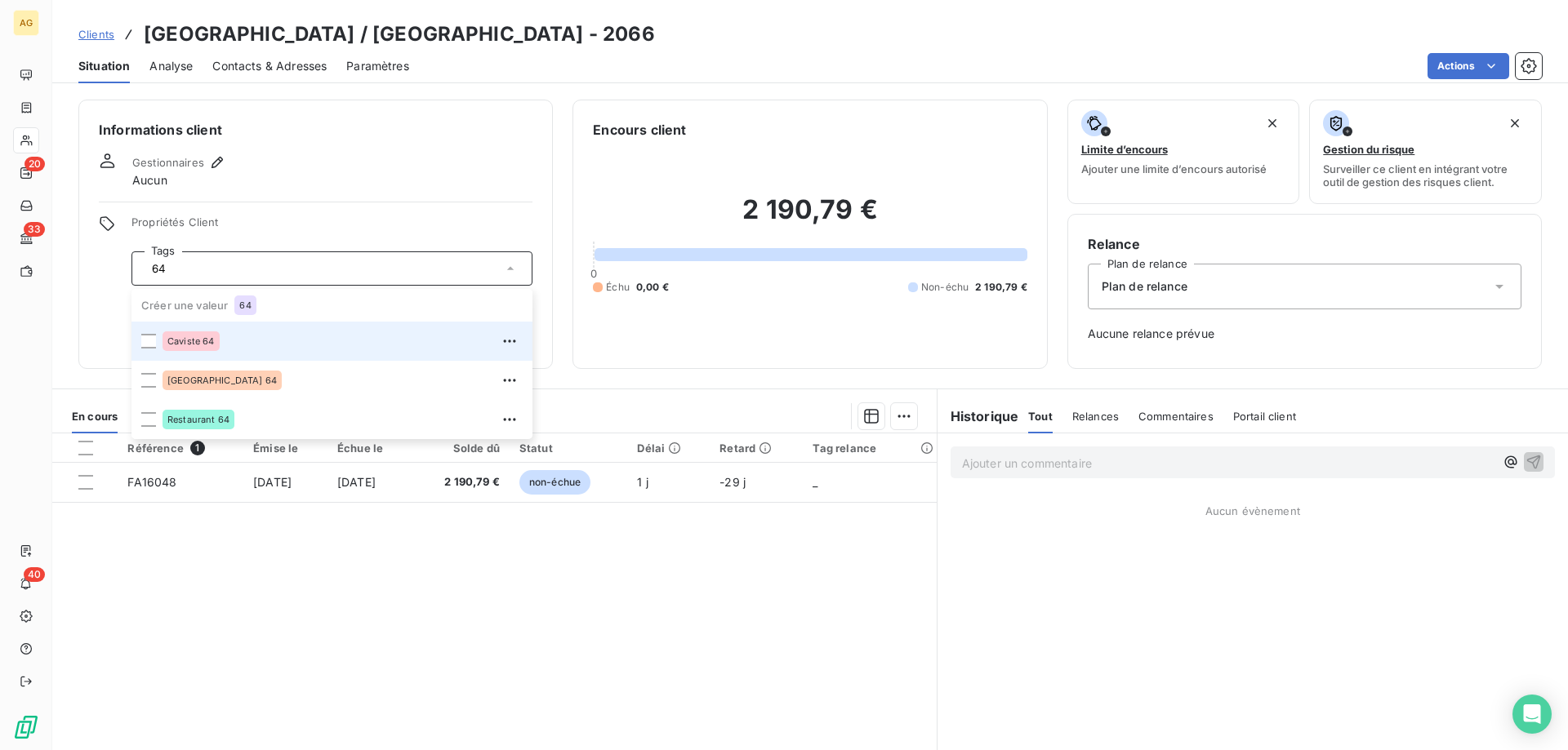
click at [149, 349] on li "Caviste 64" at bounding box center [332, 340] width 401 height 39
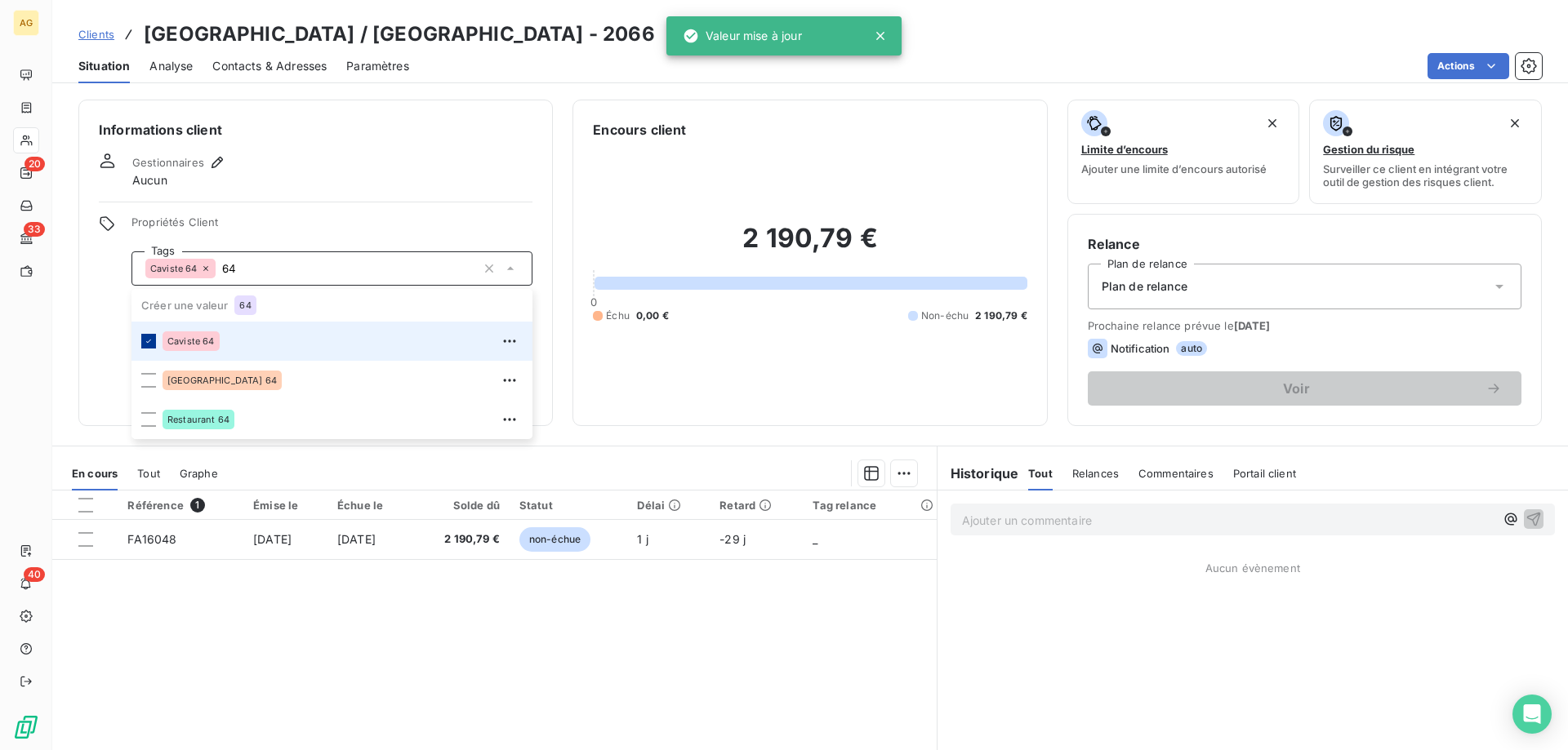
click at [146, 337] on icon at bounding box center [148, 341] width 10 height 10
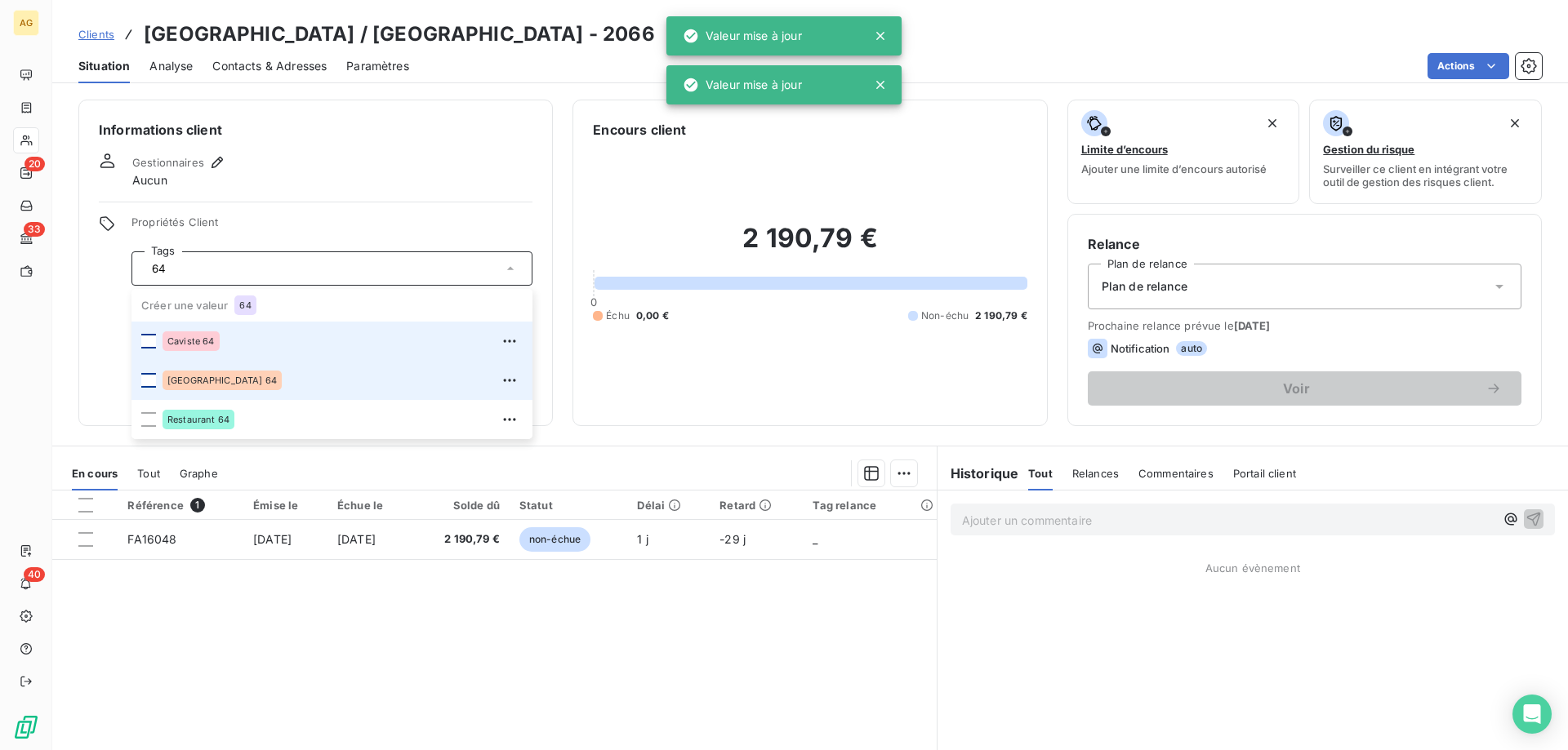
click at [146, 378] on div at bounding box center [148, 380] width 14 height 14
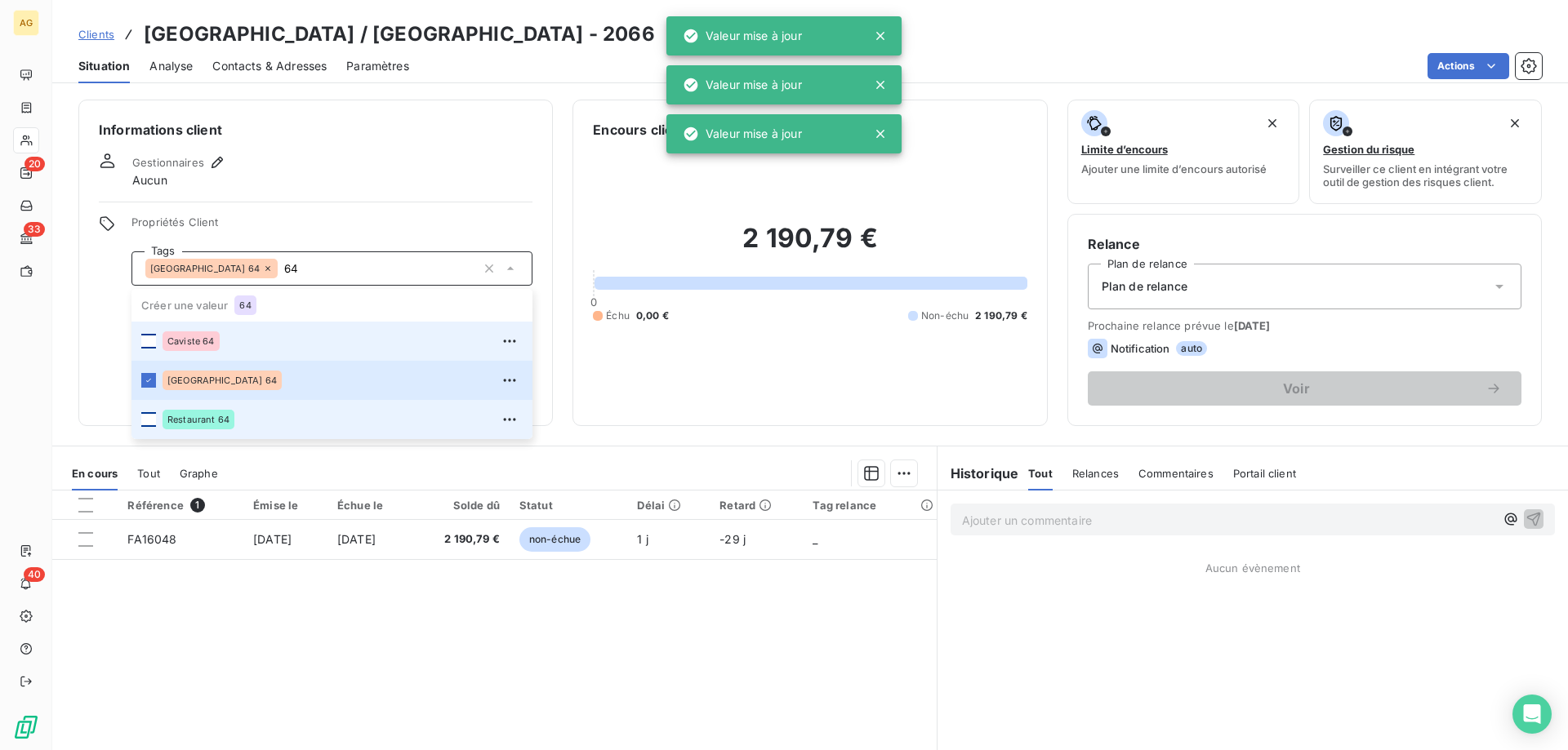
click at [155, 419] on div at bounding box center [148, 420] width 14 height 14
type input "6"
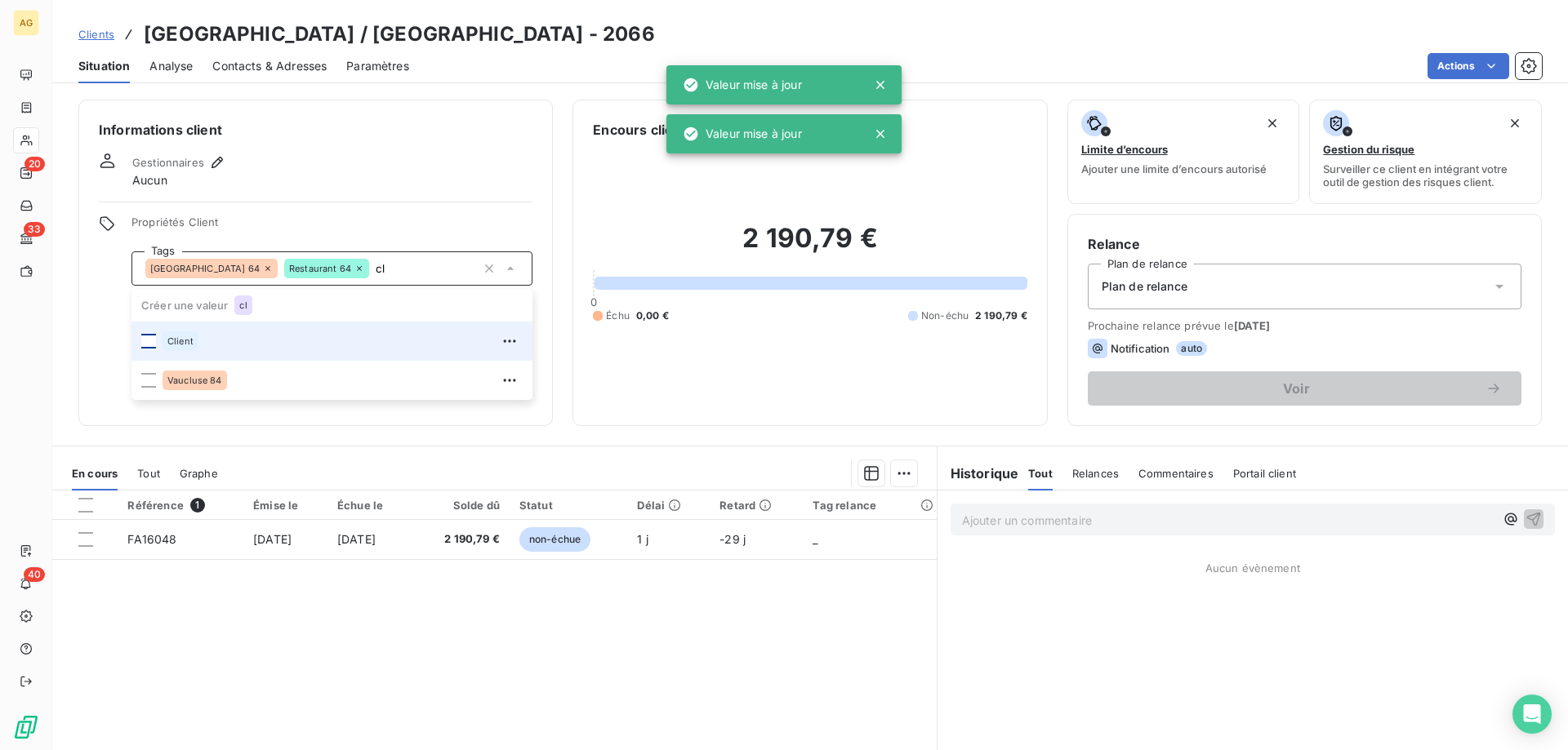
click at [147, 338] on div at bounding box center [148, 341] width 14 height 14
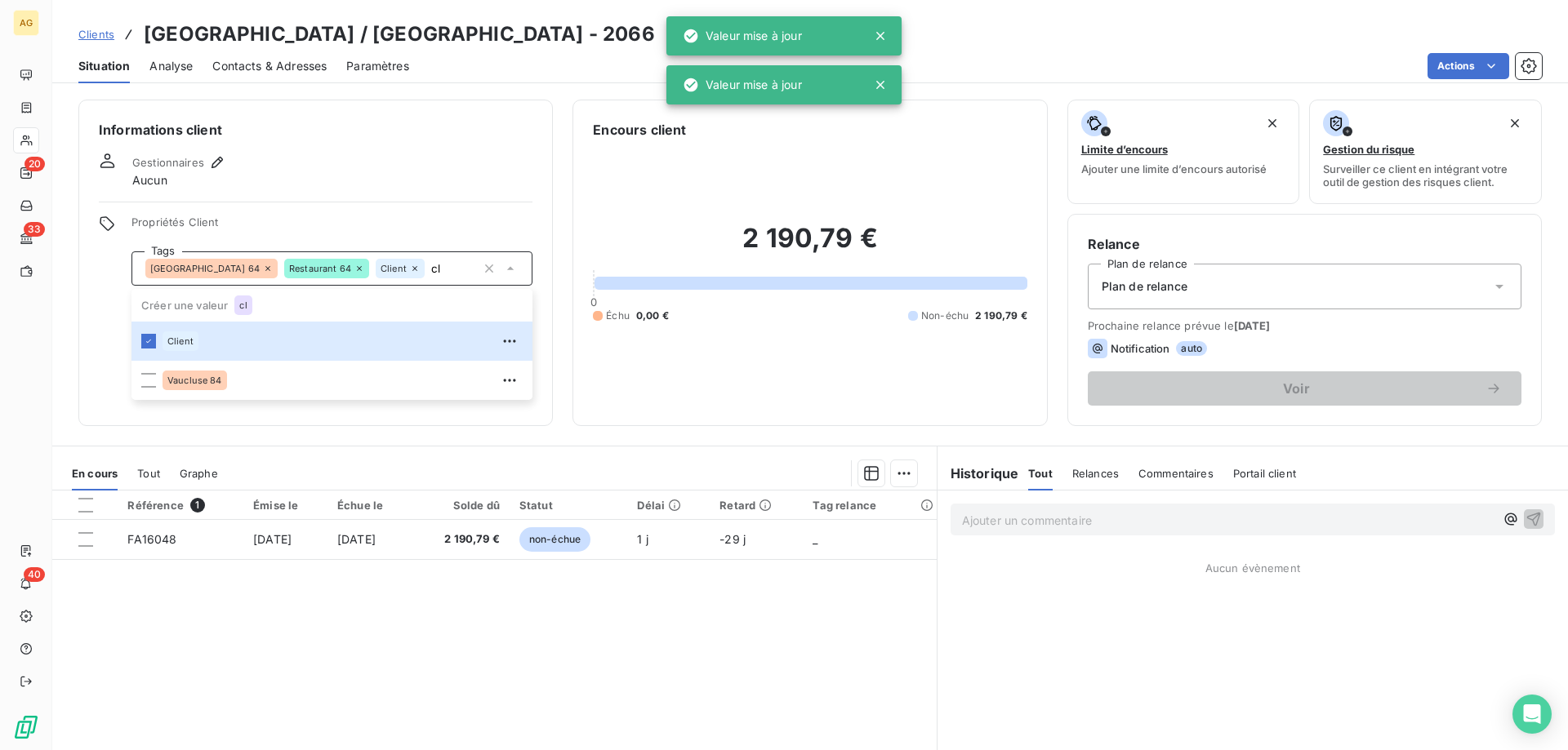
type input "cl"
click at [351, 125] on h6 "Informations client" at bounding box center [315, 130] width 433 height 20
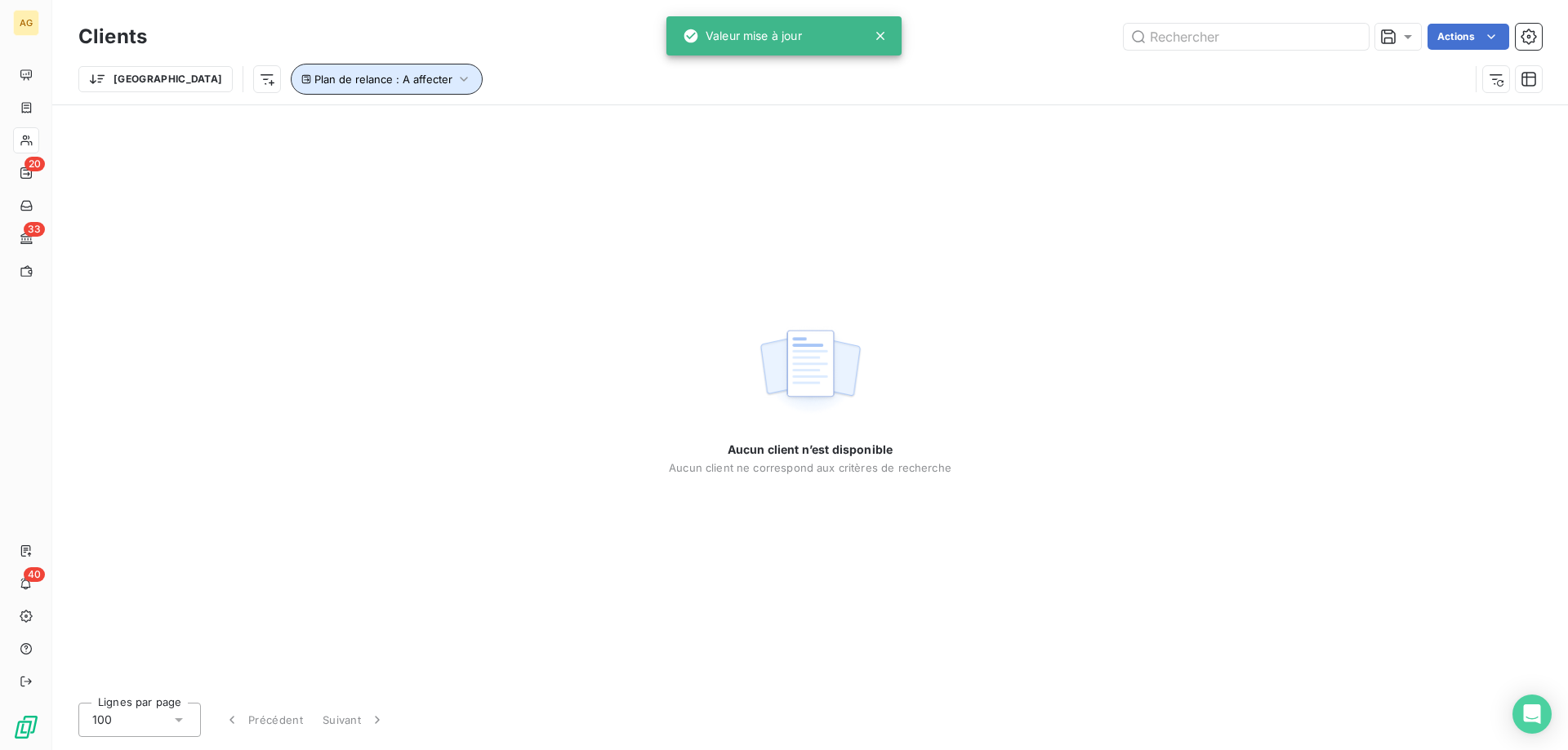
click at [456, 81] on icon "button" at bounding box center [464, 79] width 16 height 16
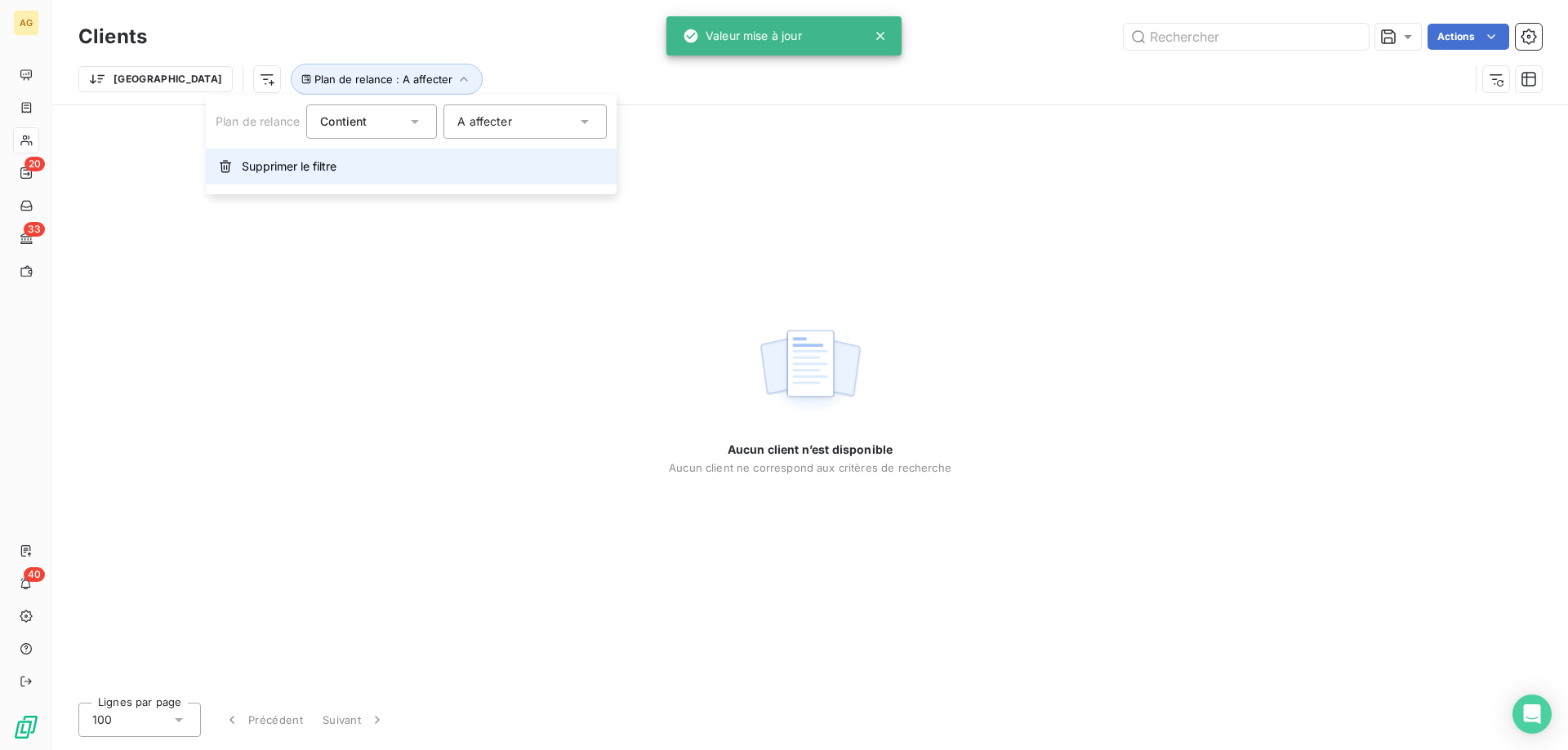
click at [285, 176] on button "Supprimer le filtre" at bounding box center [411, 167] width 411 height 36
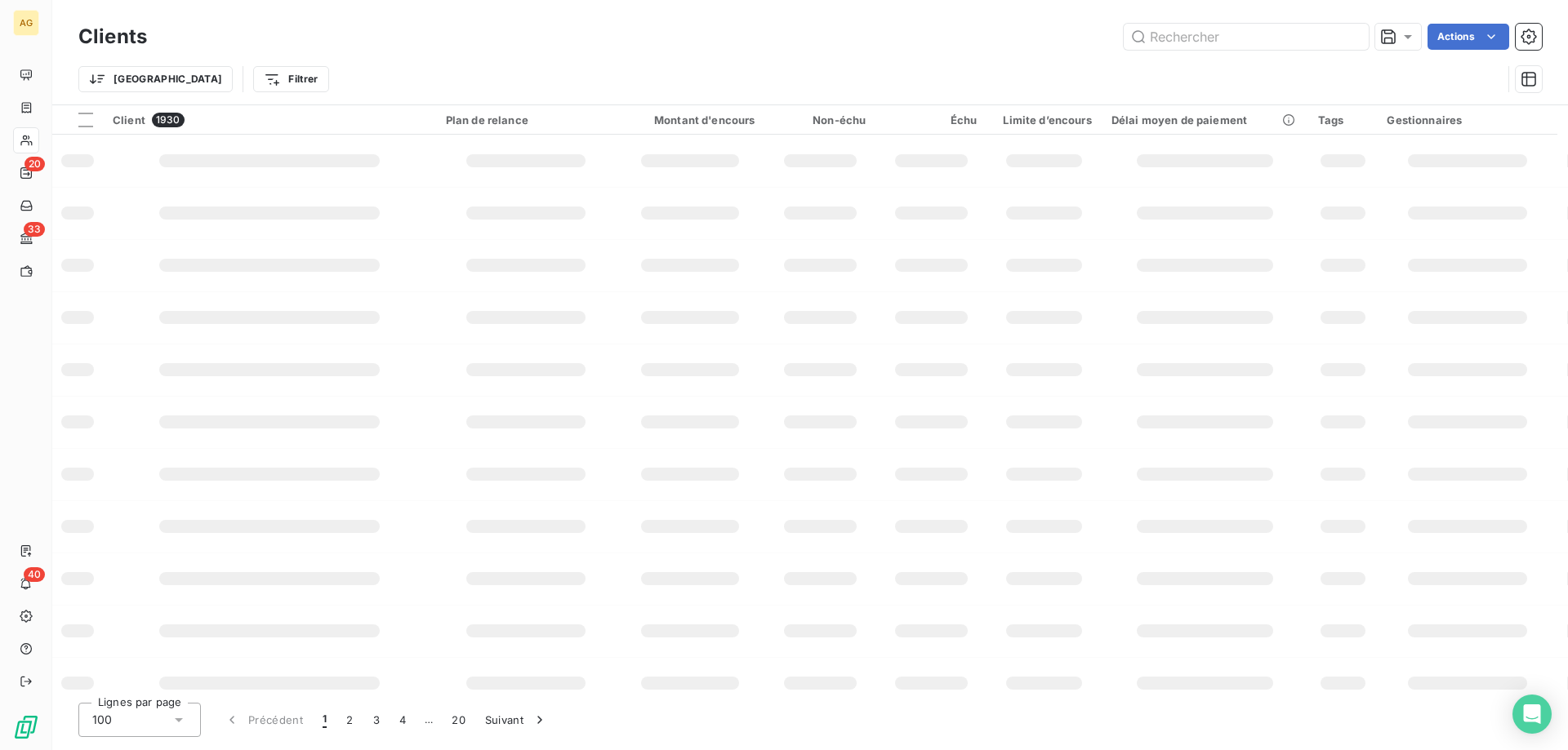
click at [30, 138] on icon at bounding box center [26, 140] width 14 height 13
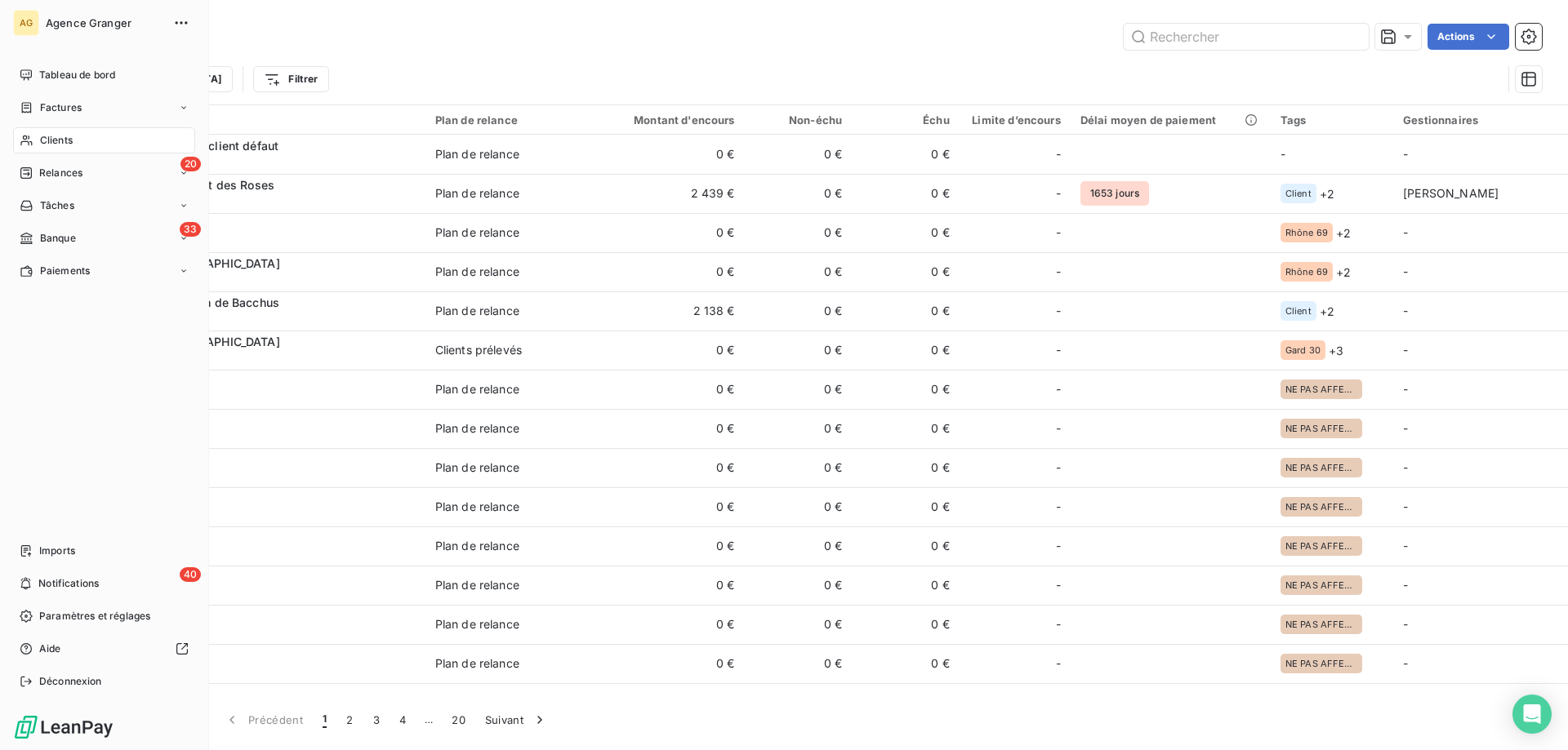
click at [20, 138] on icon at bounding box center [26, 140] width 14 height 13
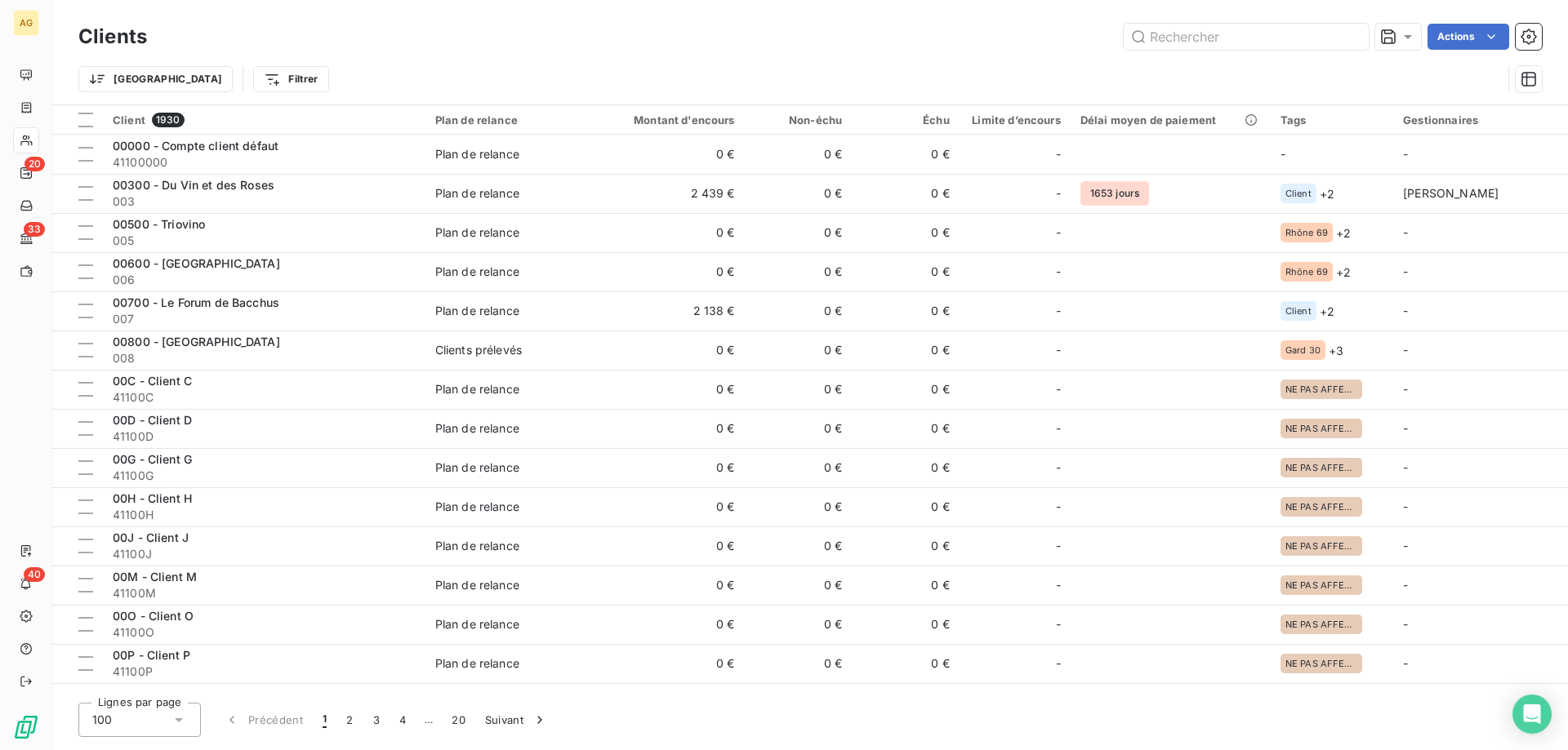
click at [1285, 51] on div "Clients Actions" at bounding box center [810, 37] width 1463 height 34
click at [1271, 42] on input "text" at bounding box center [1246, 36] width 245 height 26
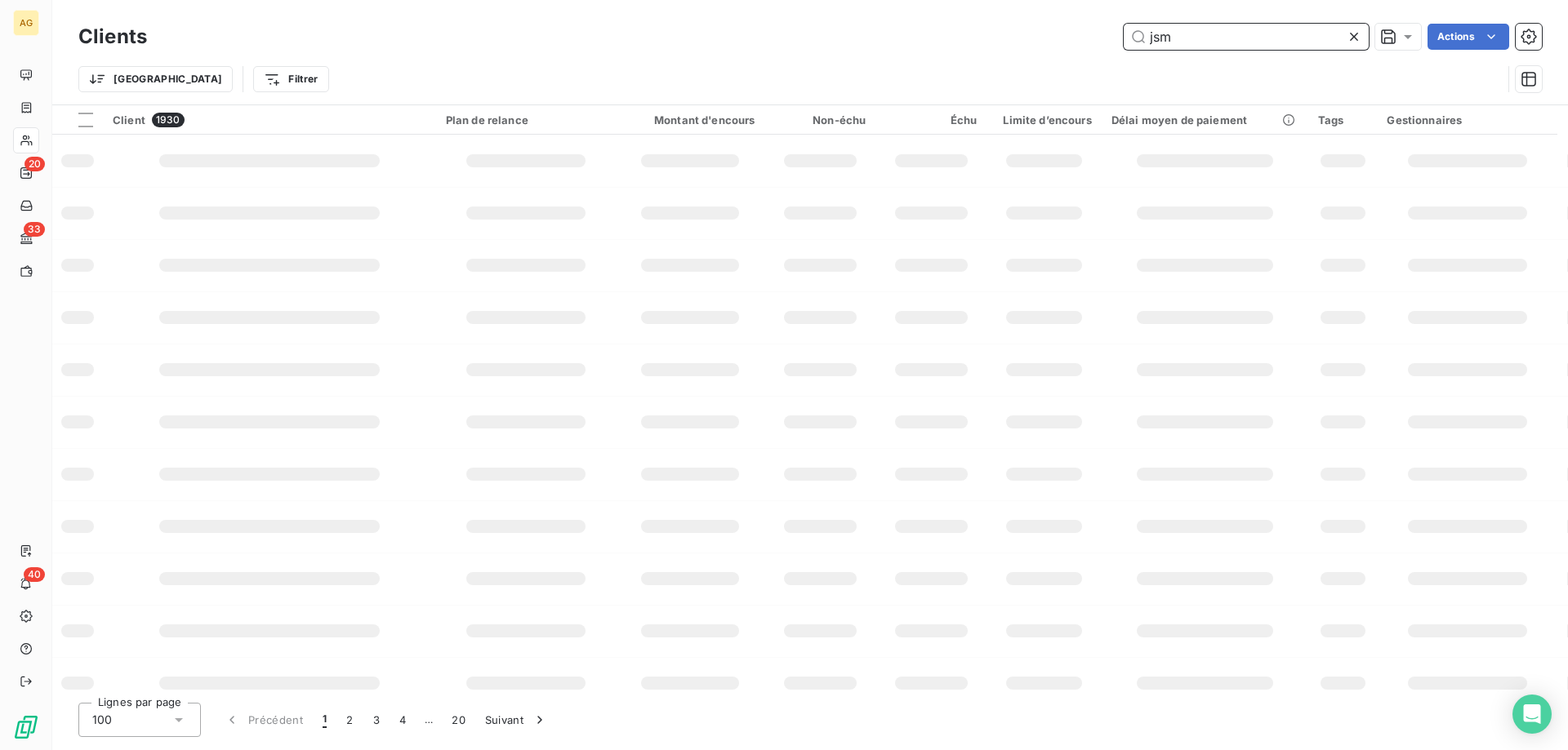
type input "jsm"
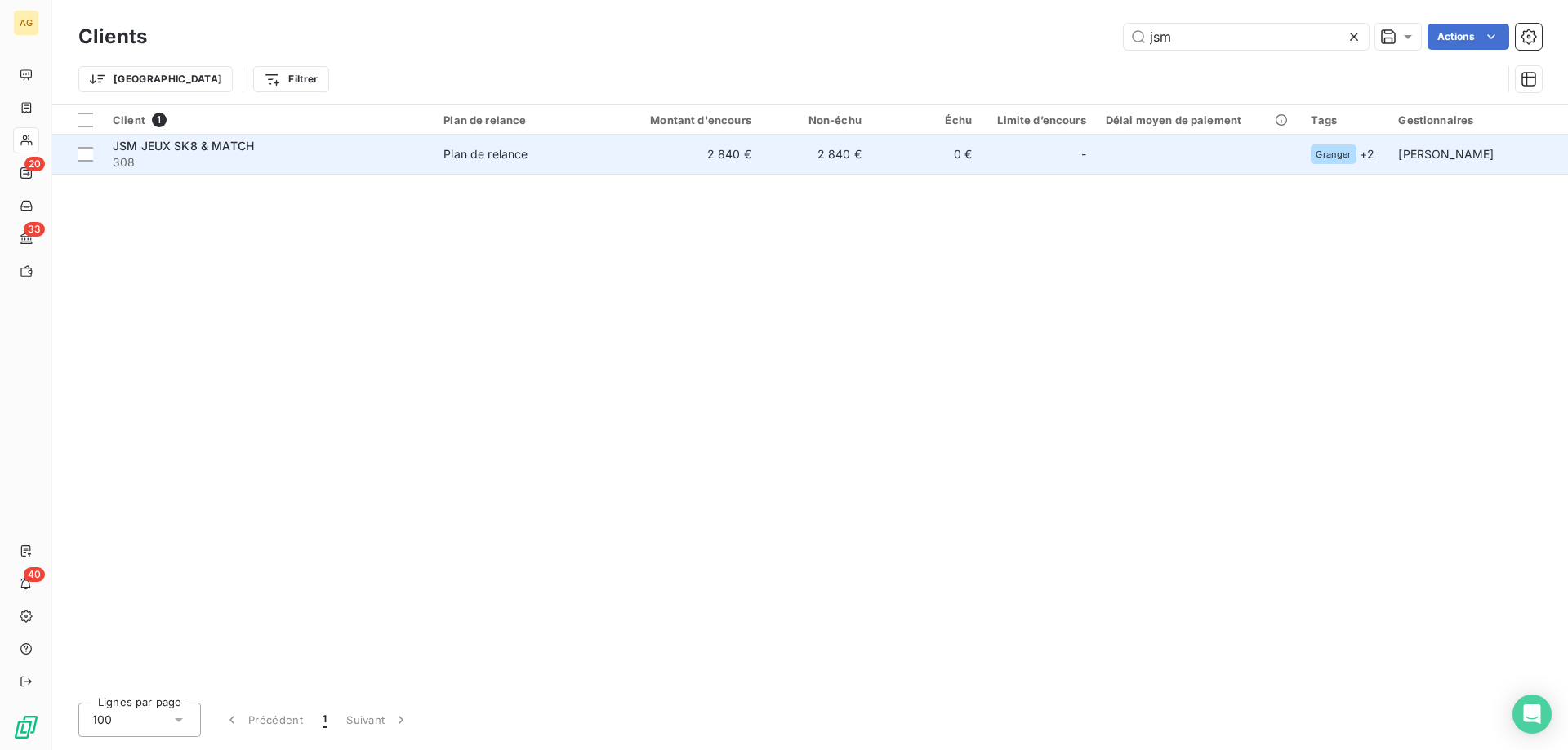
click at [909, 159] on td "0 €" at bounding box center [926, 153] width 110 height 39
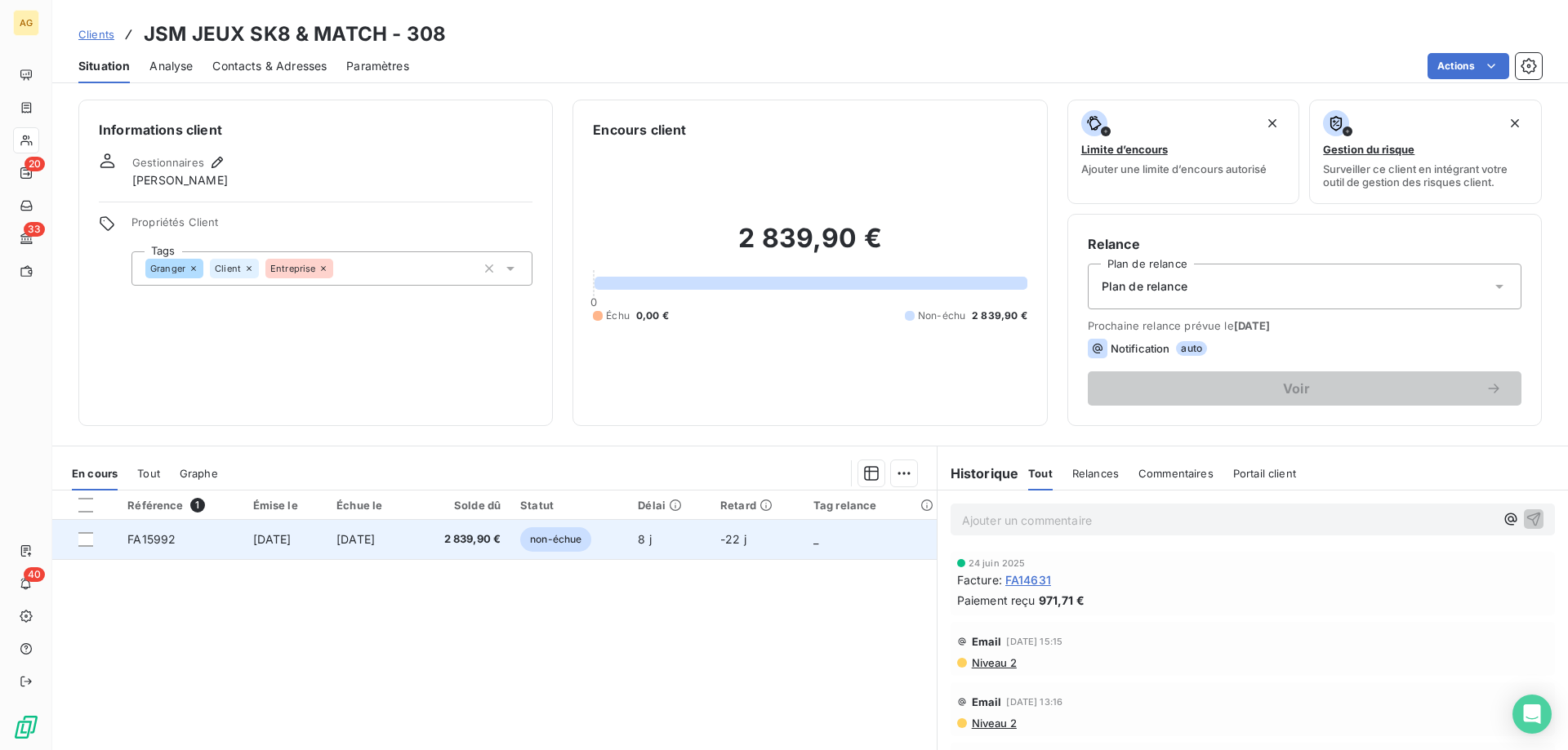
click at [338, 522] on td "[DATE]" at bounding box center [369, 539] width 85 height 39
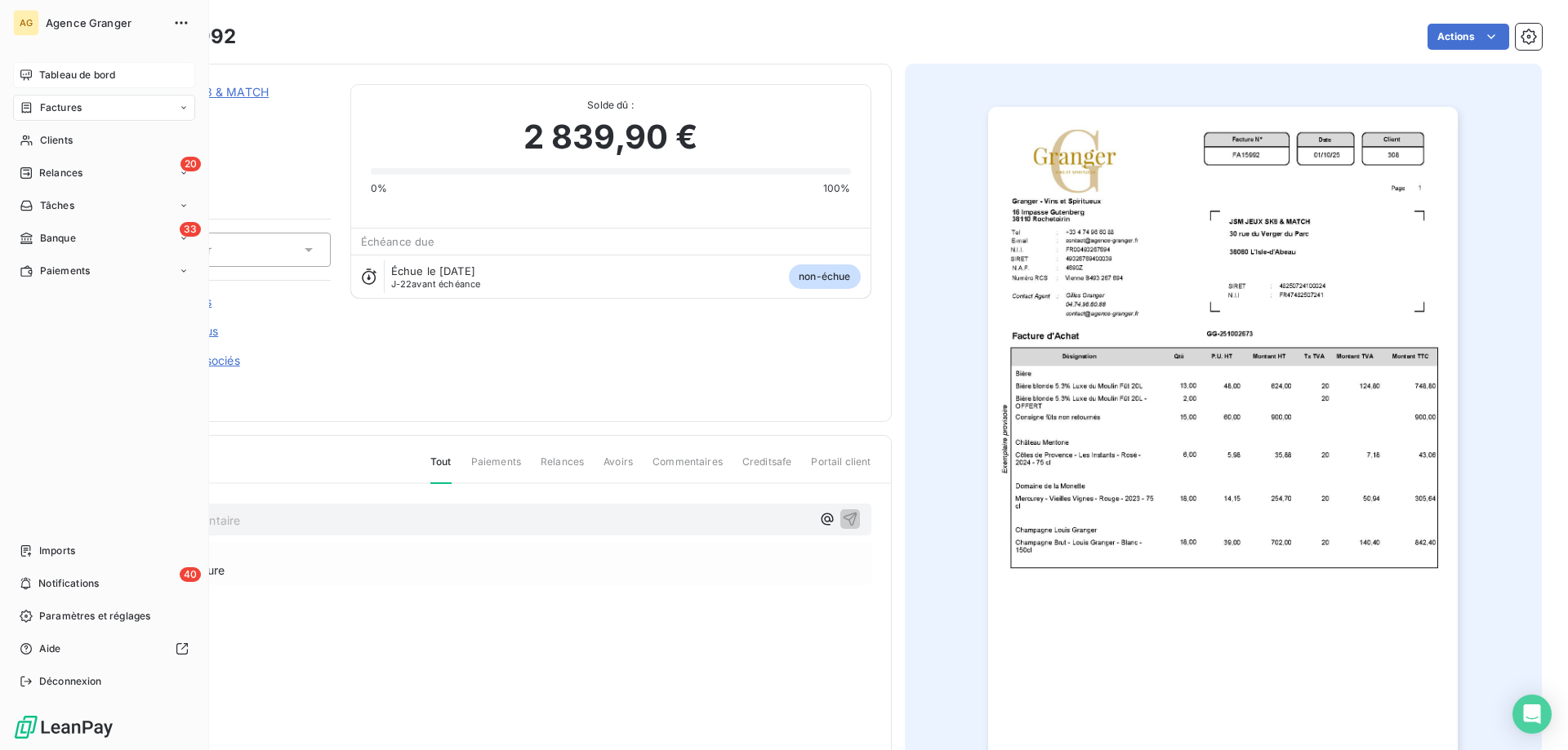
click at [30, 70] on icon at bounding box center [26, 75] width 12 height 11
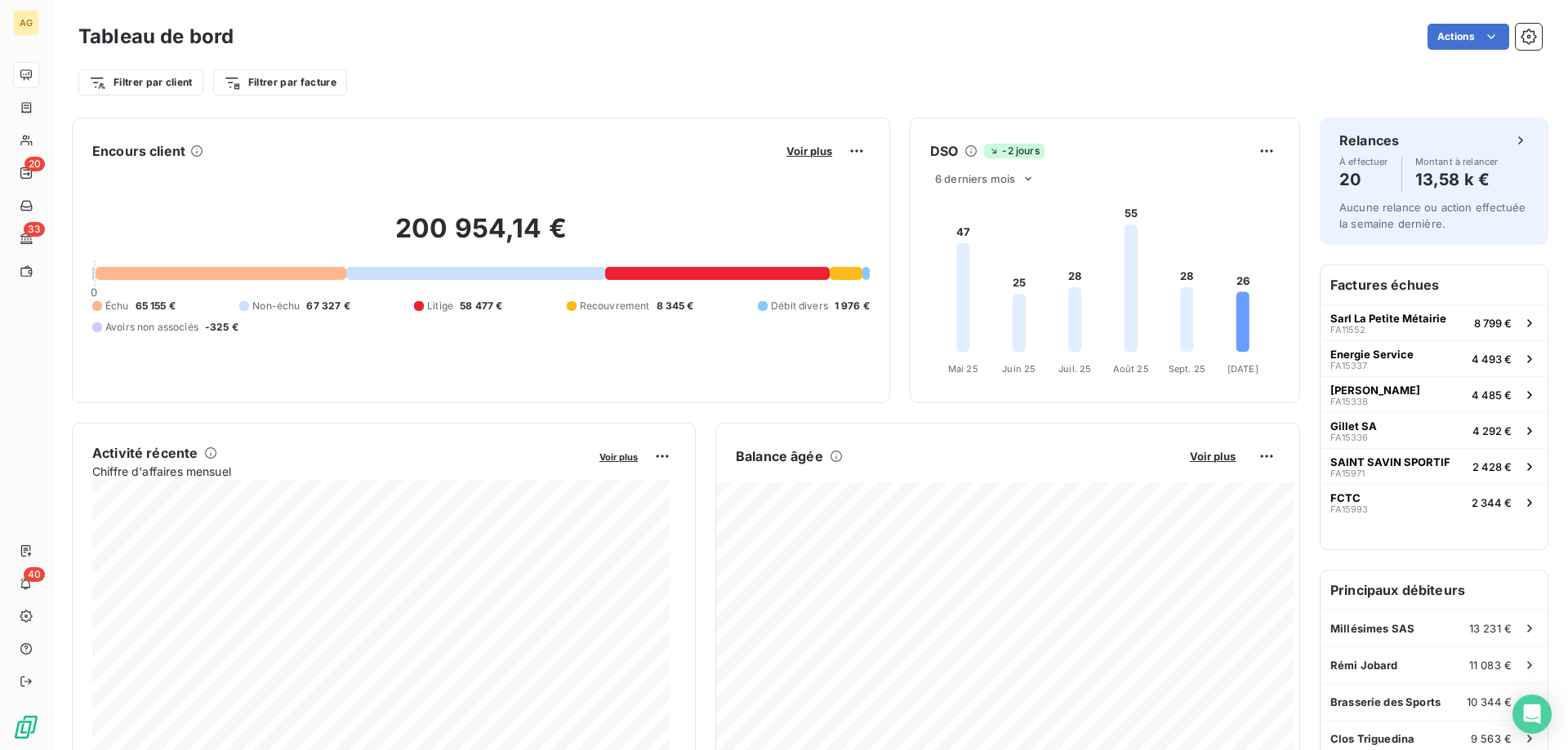
click at [39, 233] on div "33" at bounding box center [25, 238] width 26 height 26
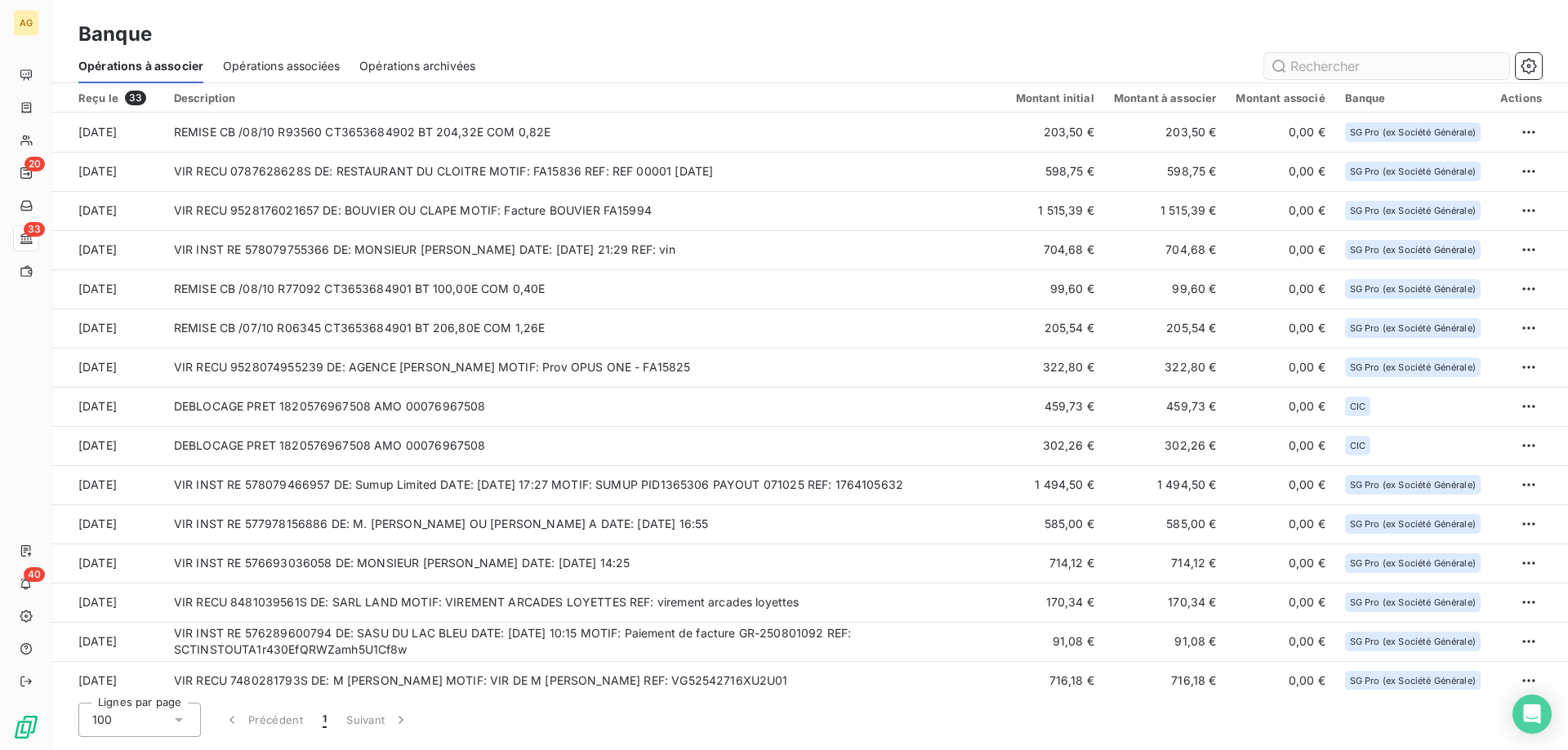
click at [1327, 63] on input "text" at bounding box center [1386, 66] width 245 height 26
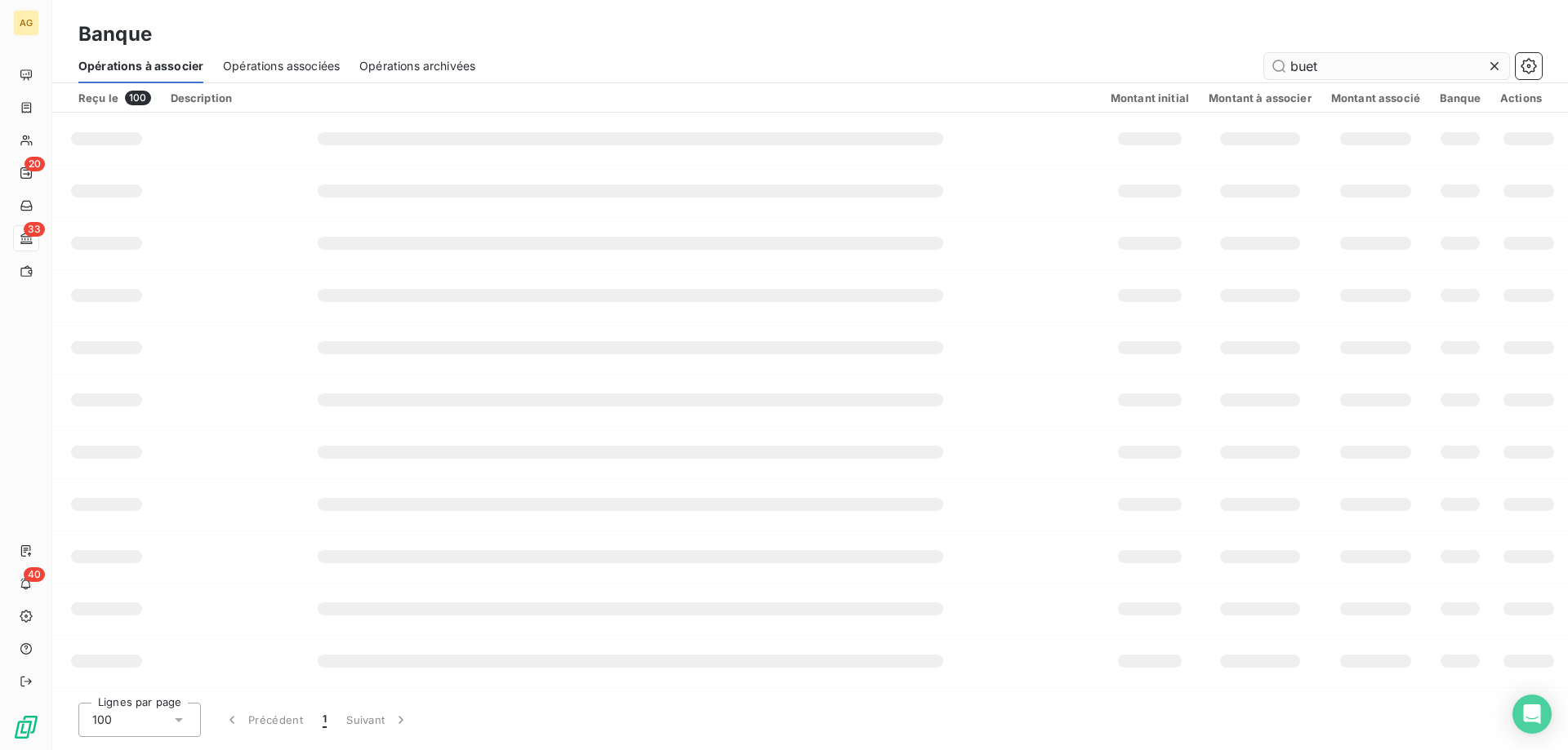
type input "buet"
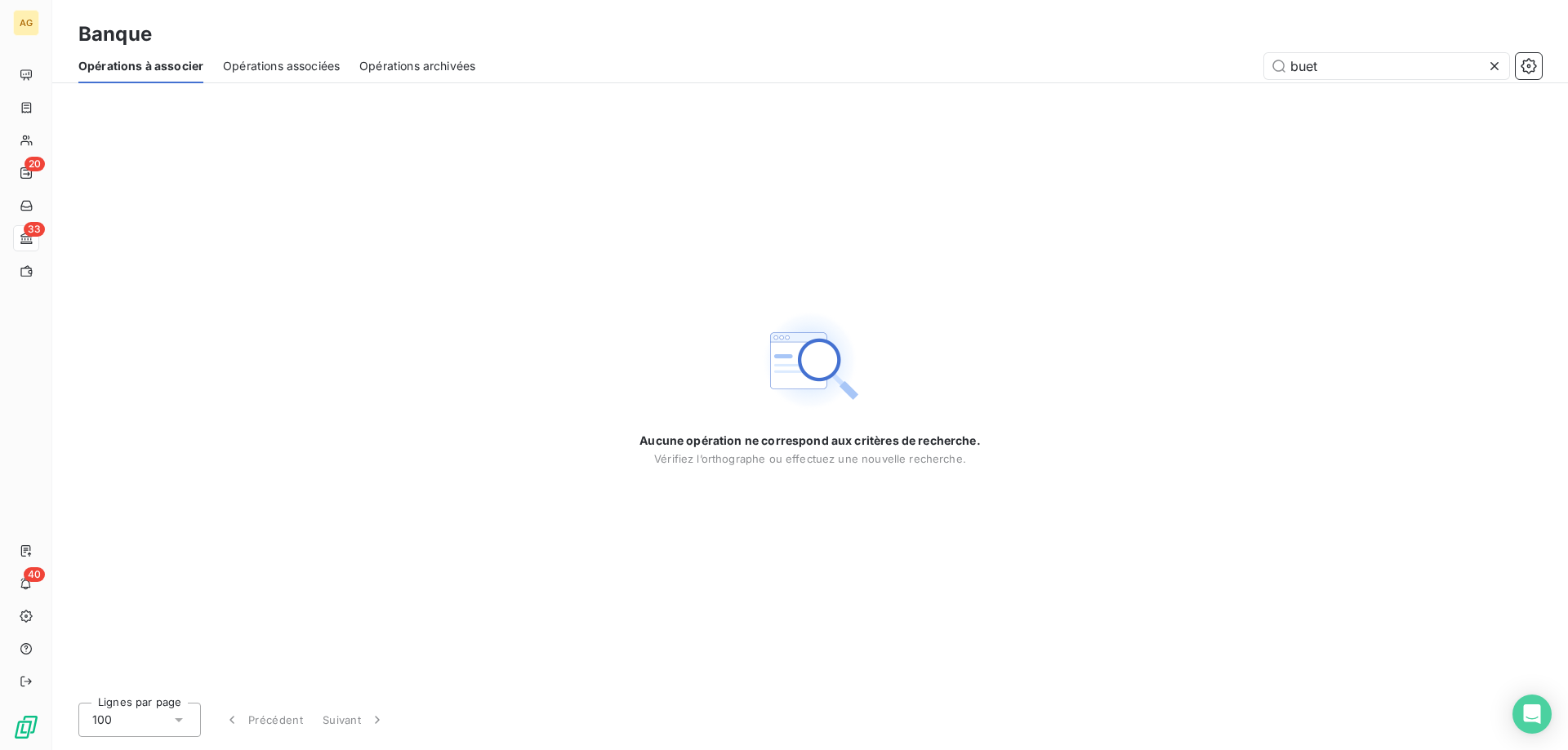
click at [1502, 61] on icon at bounding box center [1494, 66] width 16 height 16
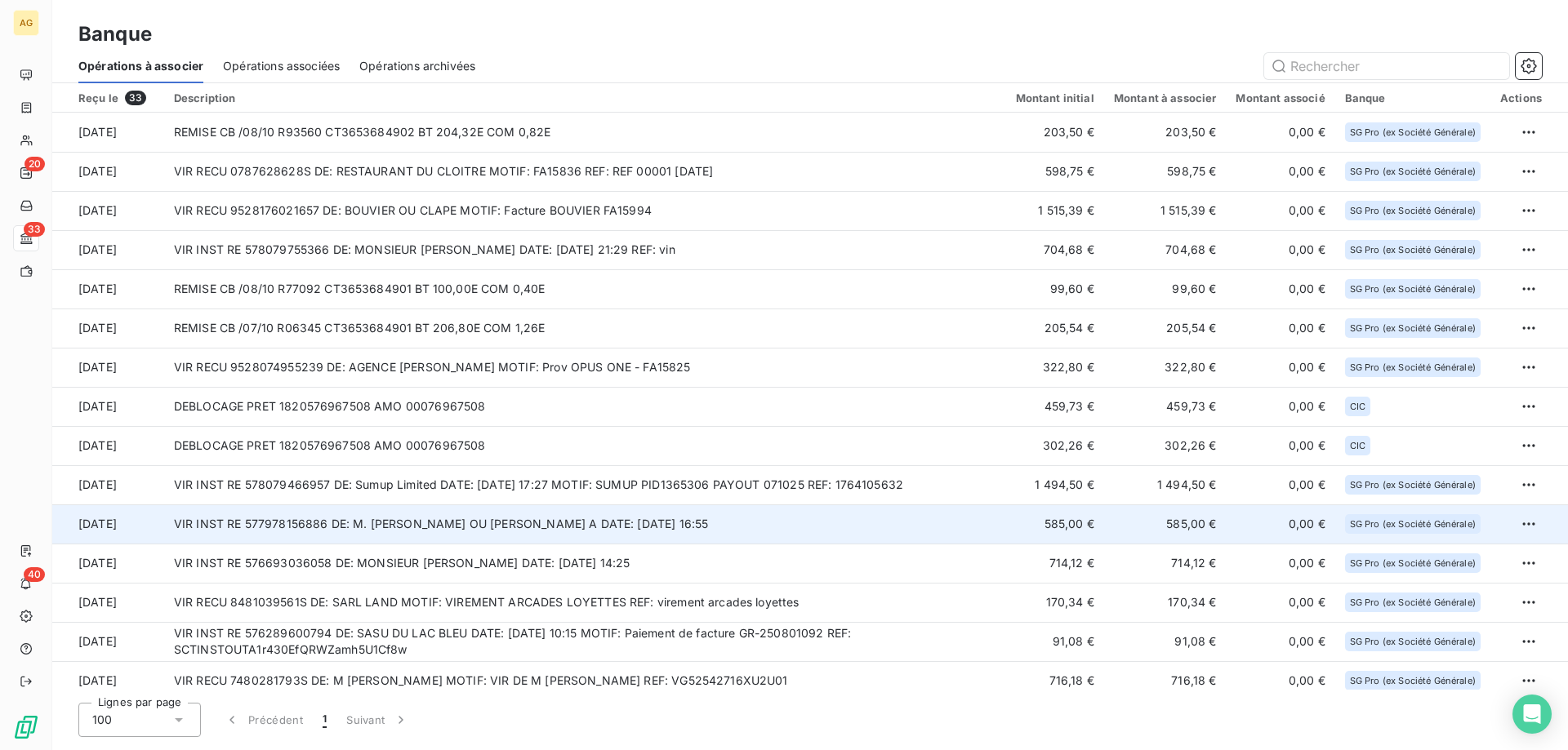
click at [805, 514] on td "VIR INST RE 577978156886 DE: M. [PERSON_NAME] OU [PERSON_NAME] A DATE: [DATE] 1…" at bounding box center [585, 523] width 842 height 39
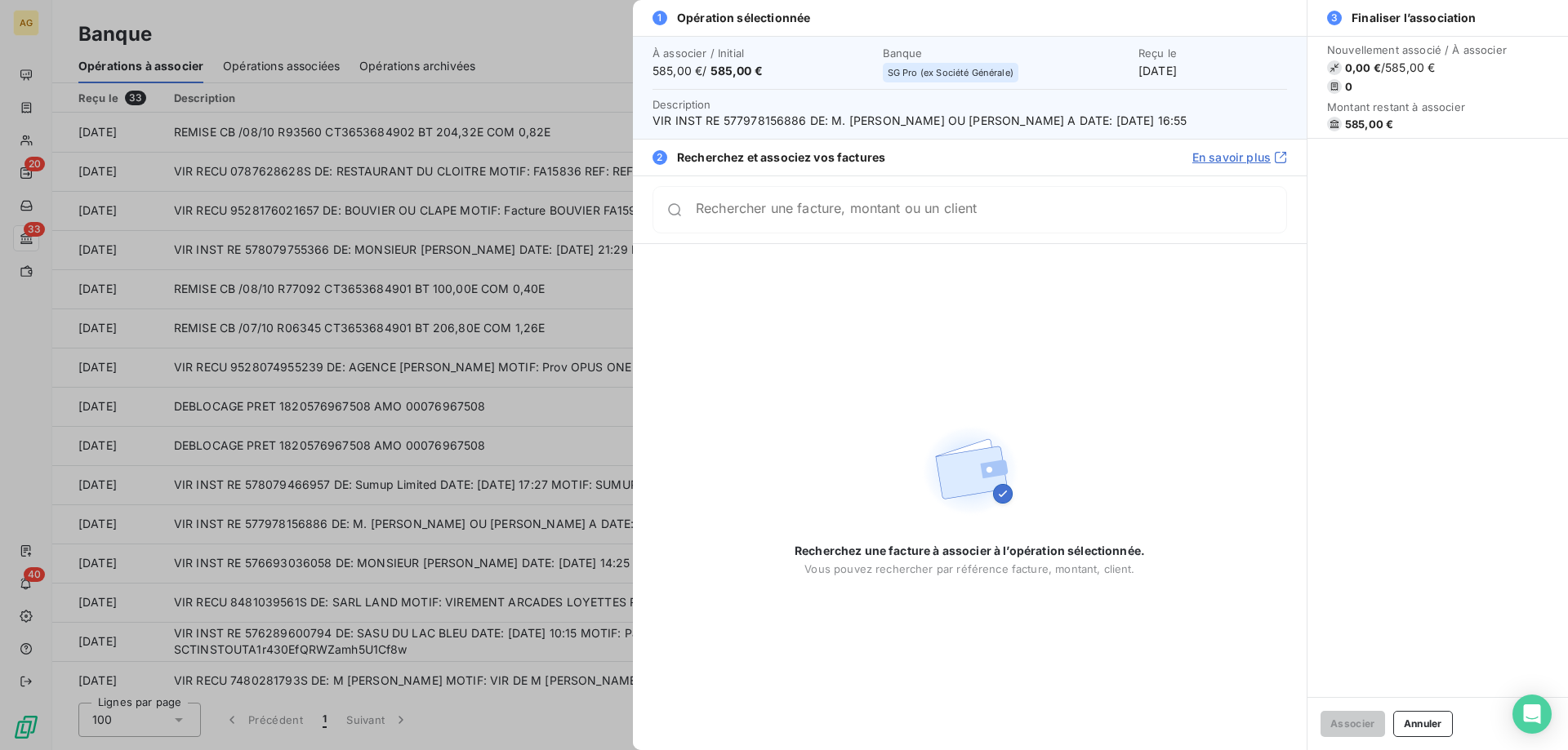
click at [430, 514] on div at bounding box center [784, 375] width 1568 height 750
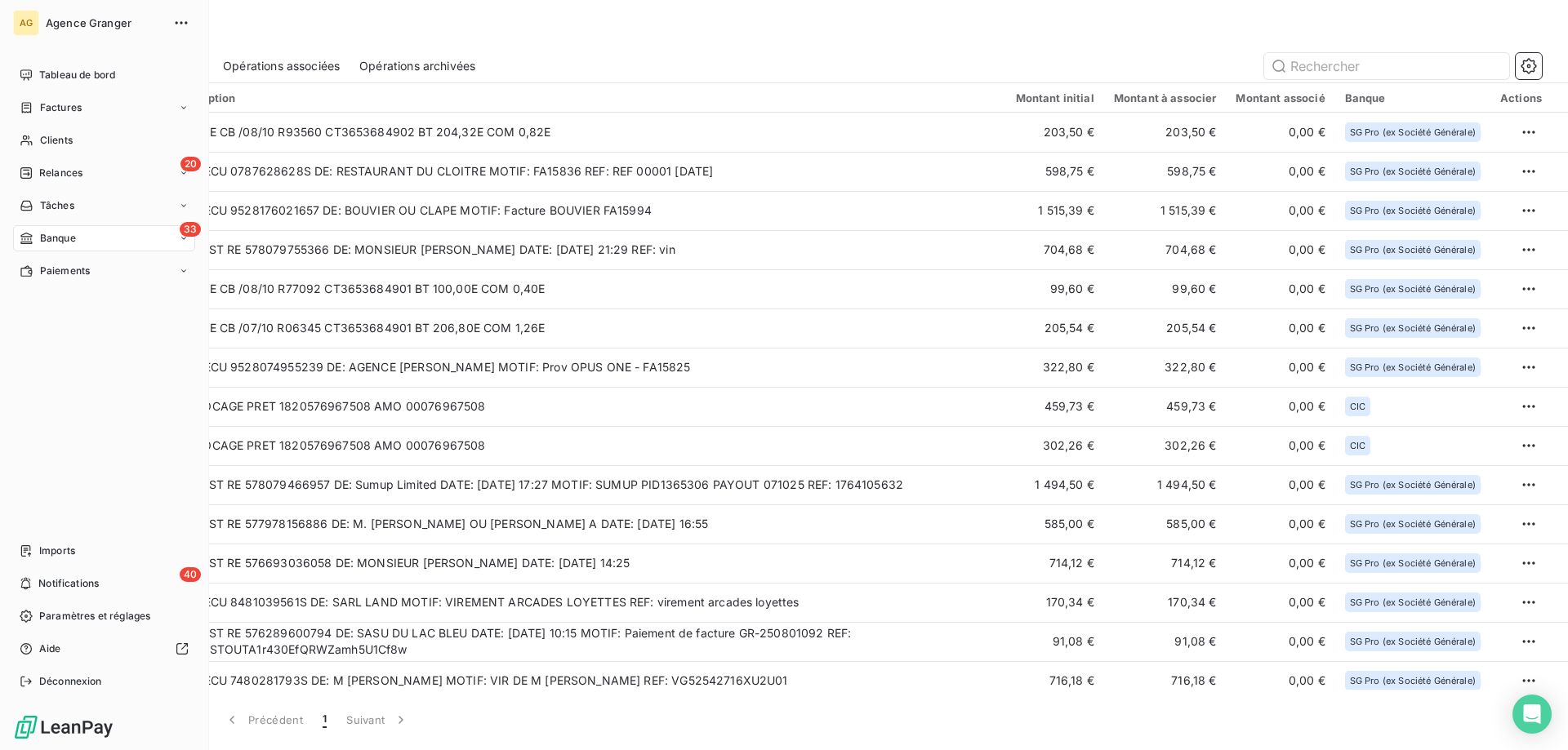
click at [47, 145] on span "Clients" at bounding box center [56, 140] width 32 height 14
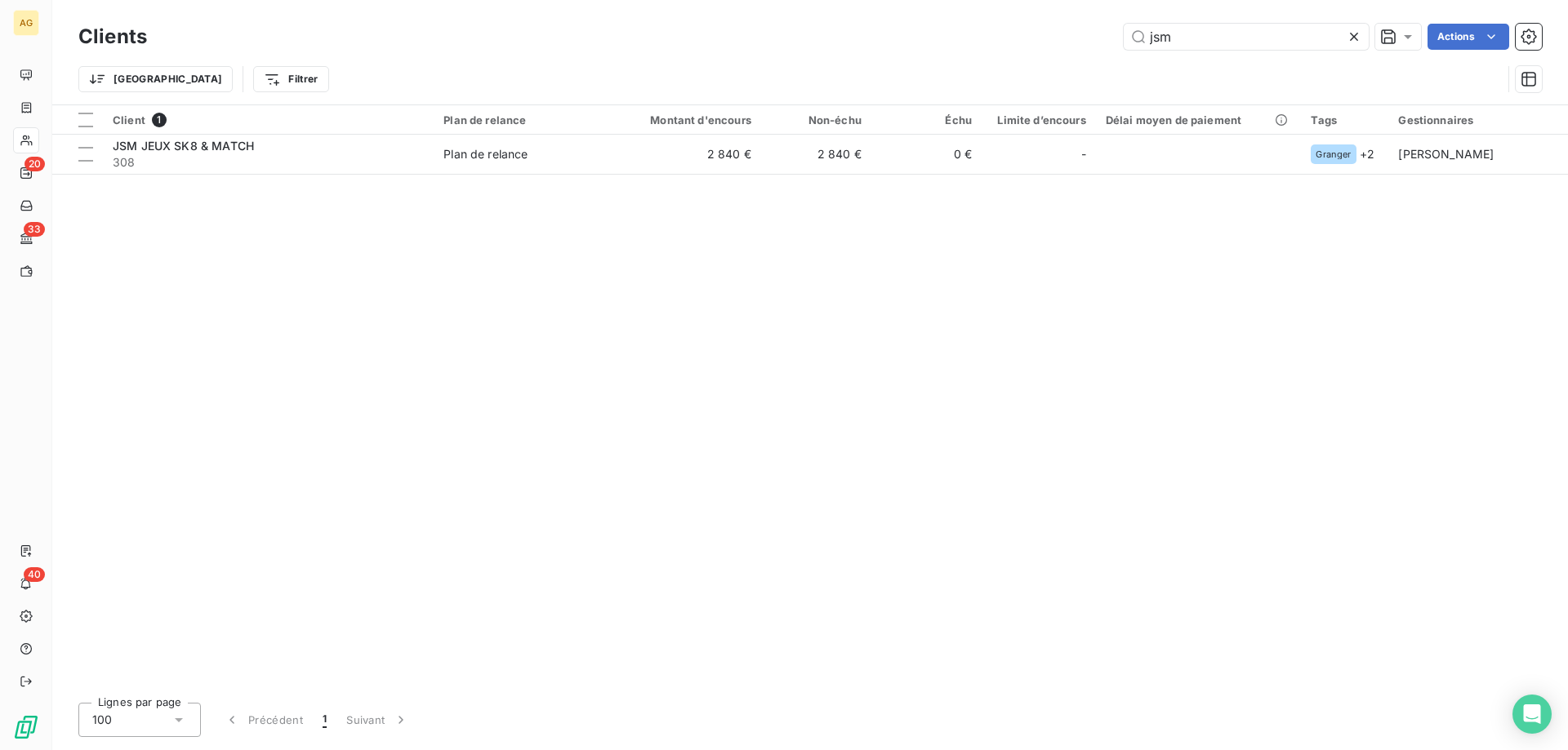
drag, startPoint x: 1226, startPoint y: 40, endPoint x: 652, endPoint y: 60, distance: 574.3
click at [830, 57] on div "Clients jsm Actions Trier Filtrer" at bounding box center [810, 62] width 1463 height 85
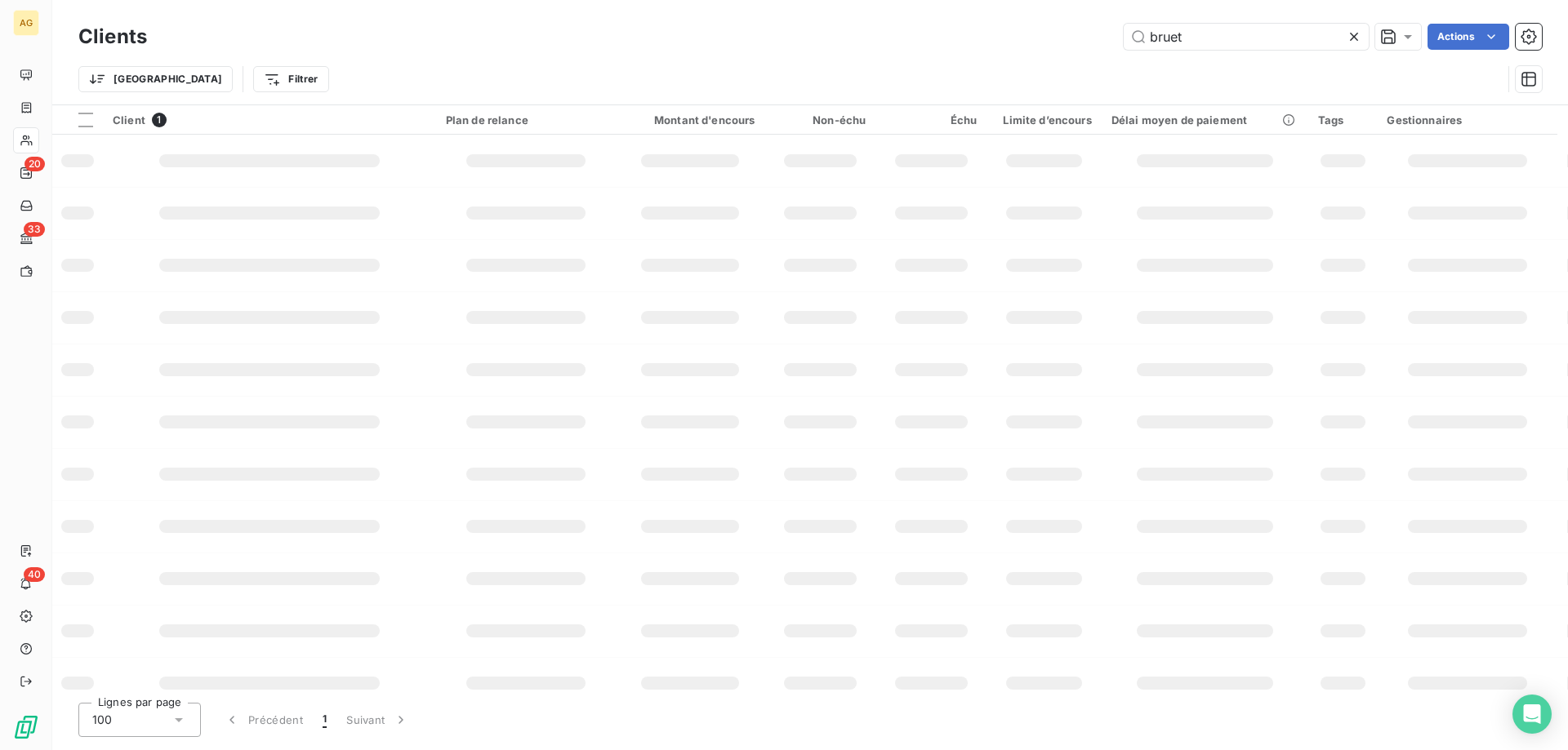
type input "bruet"
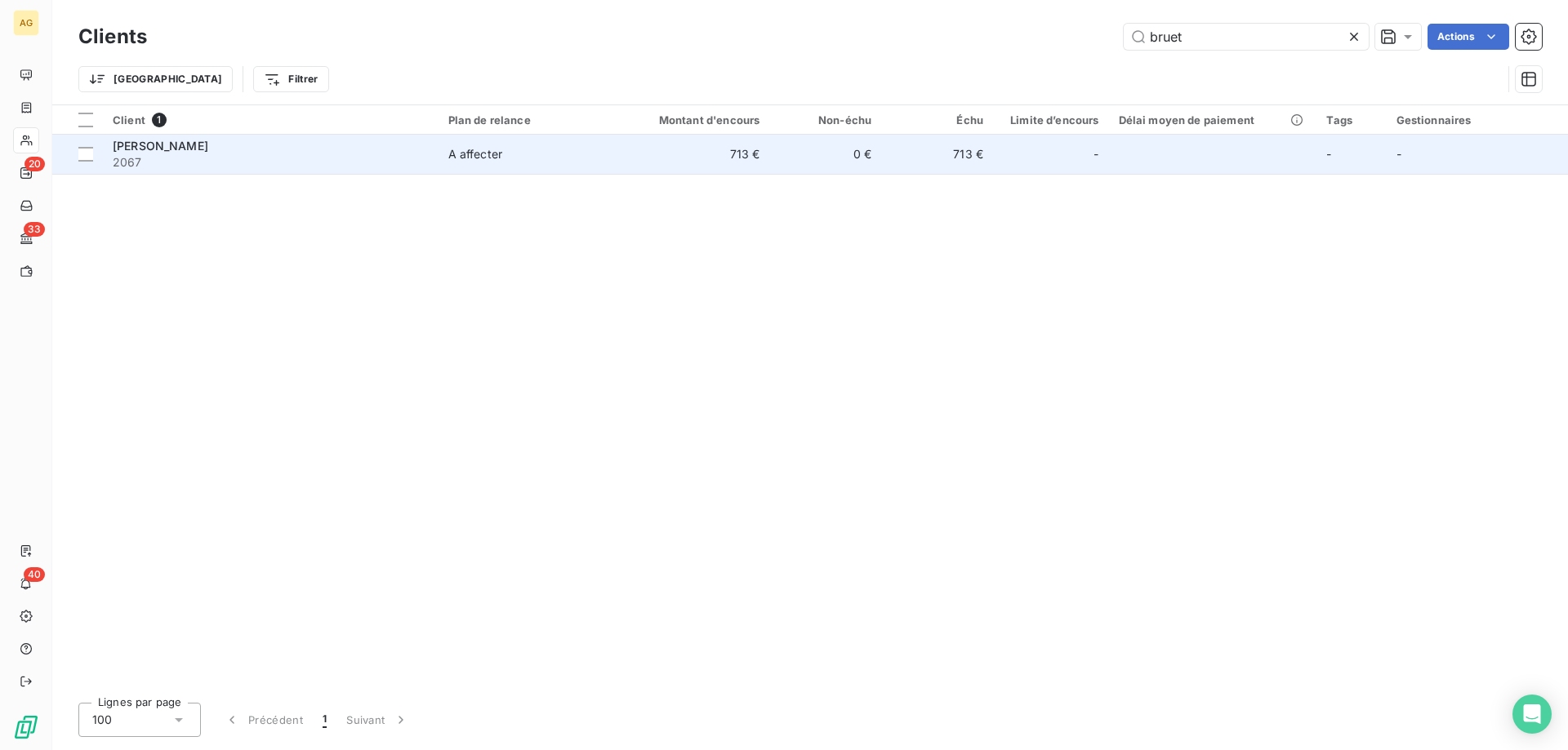
click at [543, 165] on td "A affecter" at bounding box center [529, 153] width 181 height 39
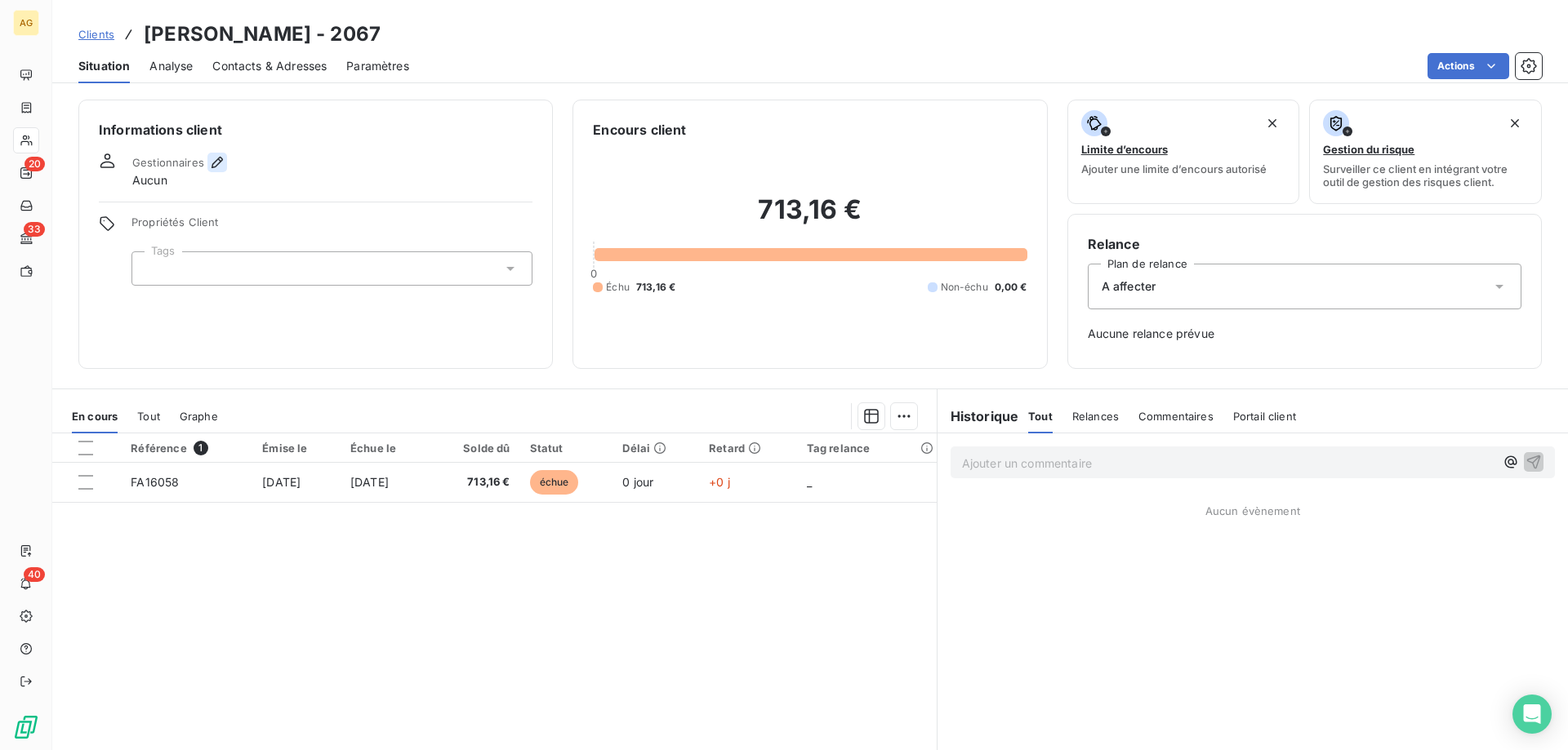
click at [215, 162] on icon "button" at bounding box center [217, 162] width 12 height 12
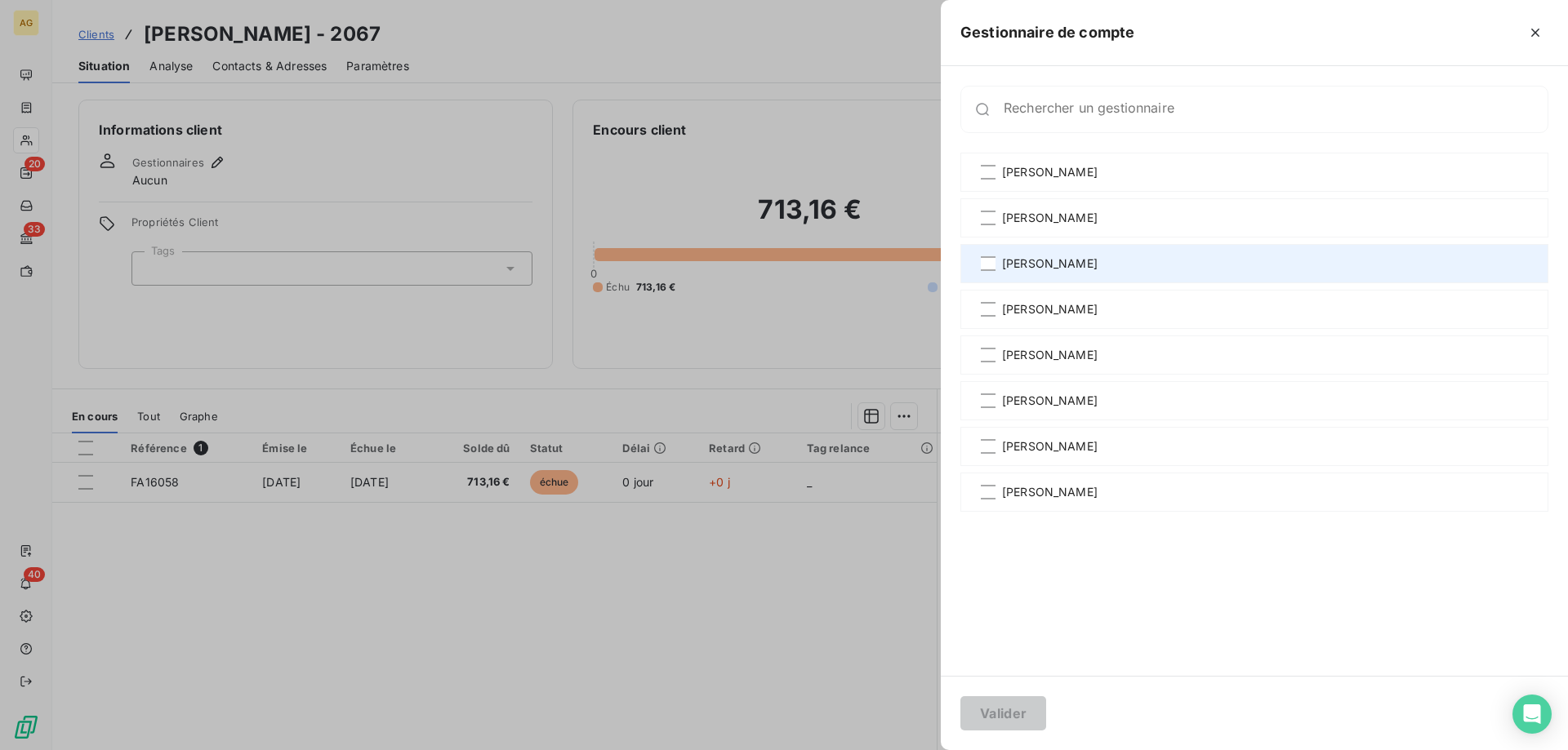
drag, startPoint x: 996, startPoint y: 269, endPoint x: 991, endPoint y: 281, distance: 13.0
click at [995, 269] on div "[PERSON_NAME]" at bounding box center [1254, 263] width 588 height 39
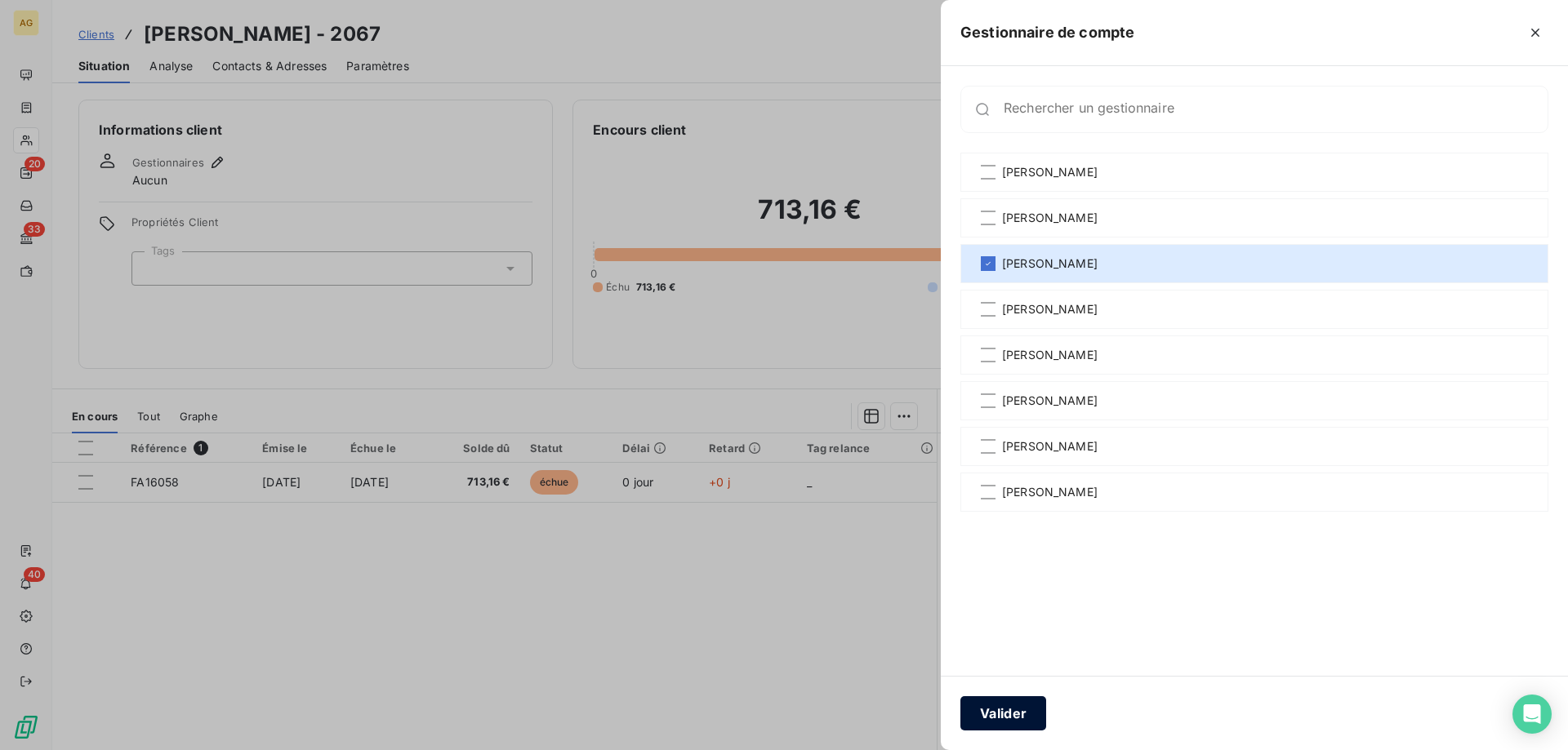
click at [996, 718] on button "Valider" at bounding box center [1003, 714] width 86 height 34
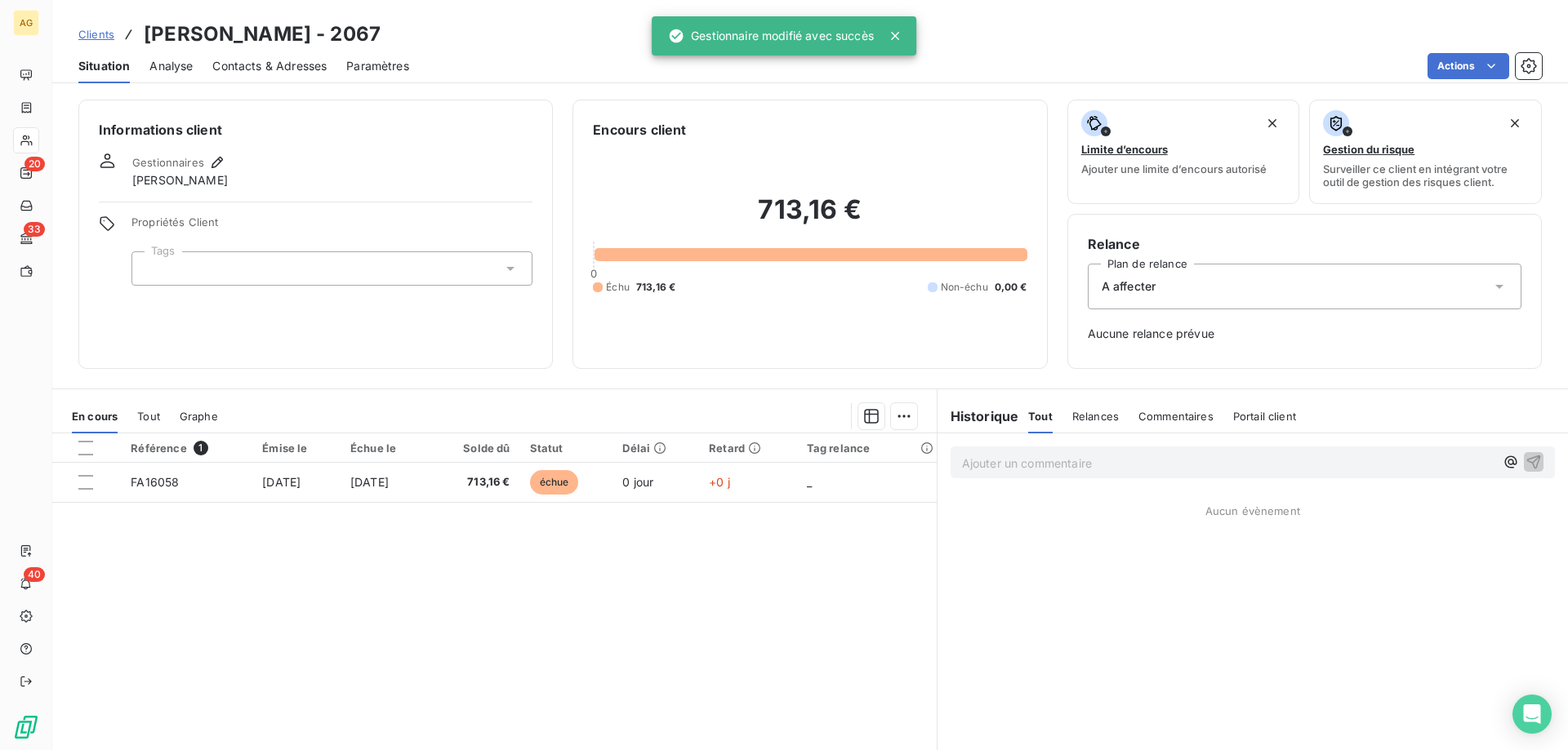
click at [1126, 295] on div "A affecter" at bounding box center [1304, 286] width 433 height 46
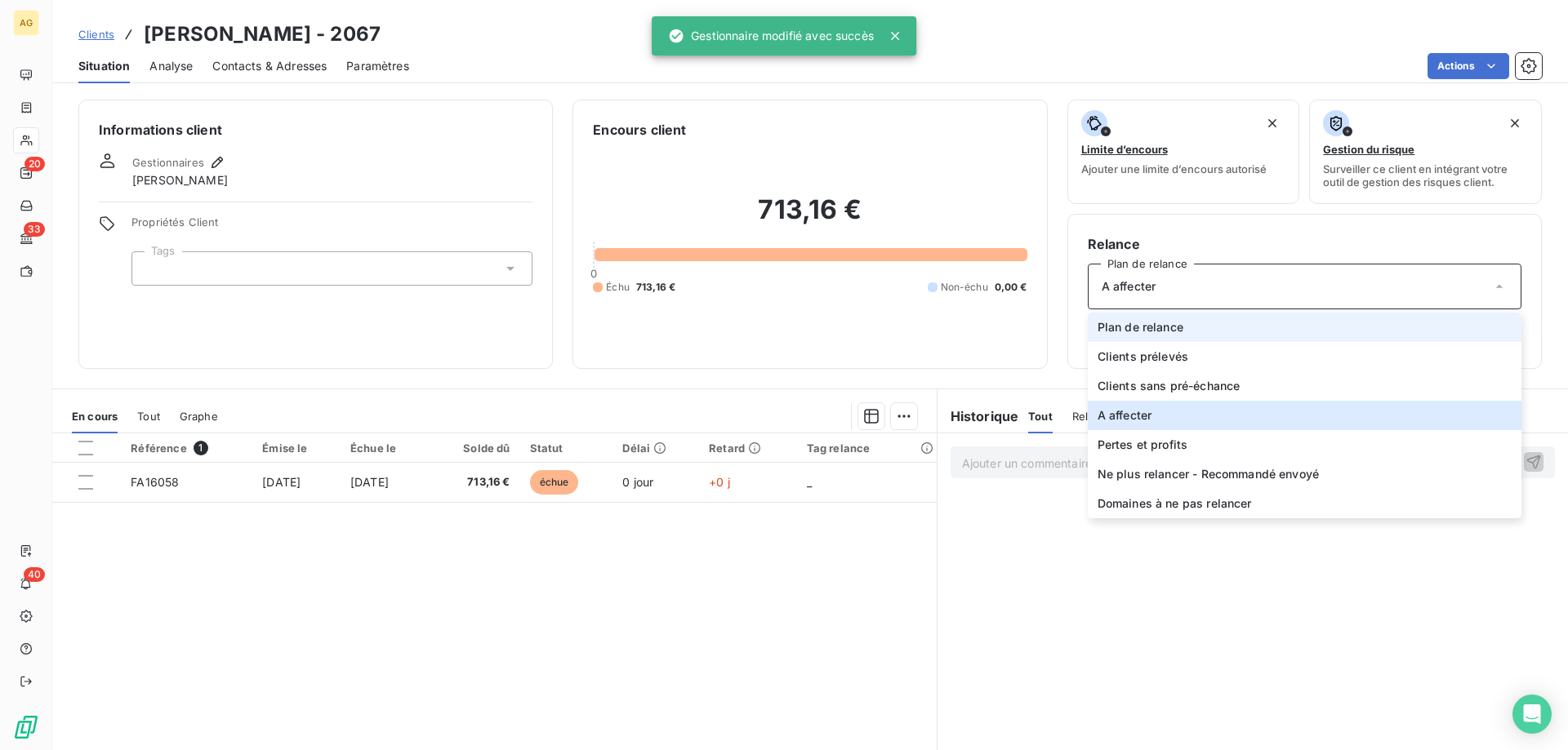
click at [1126, 316] on li "Plan de relance" at bounding box center [1304, 327] width 433 height 30
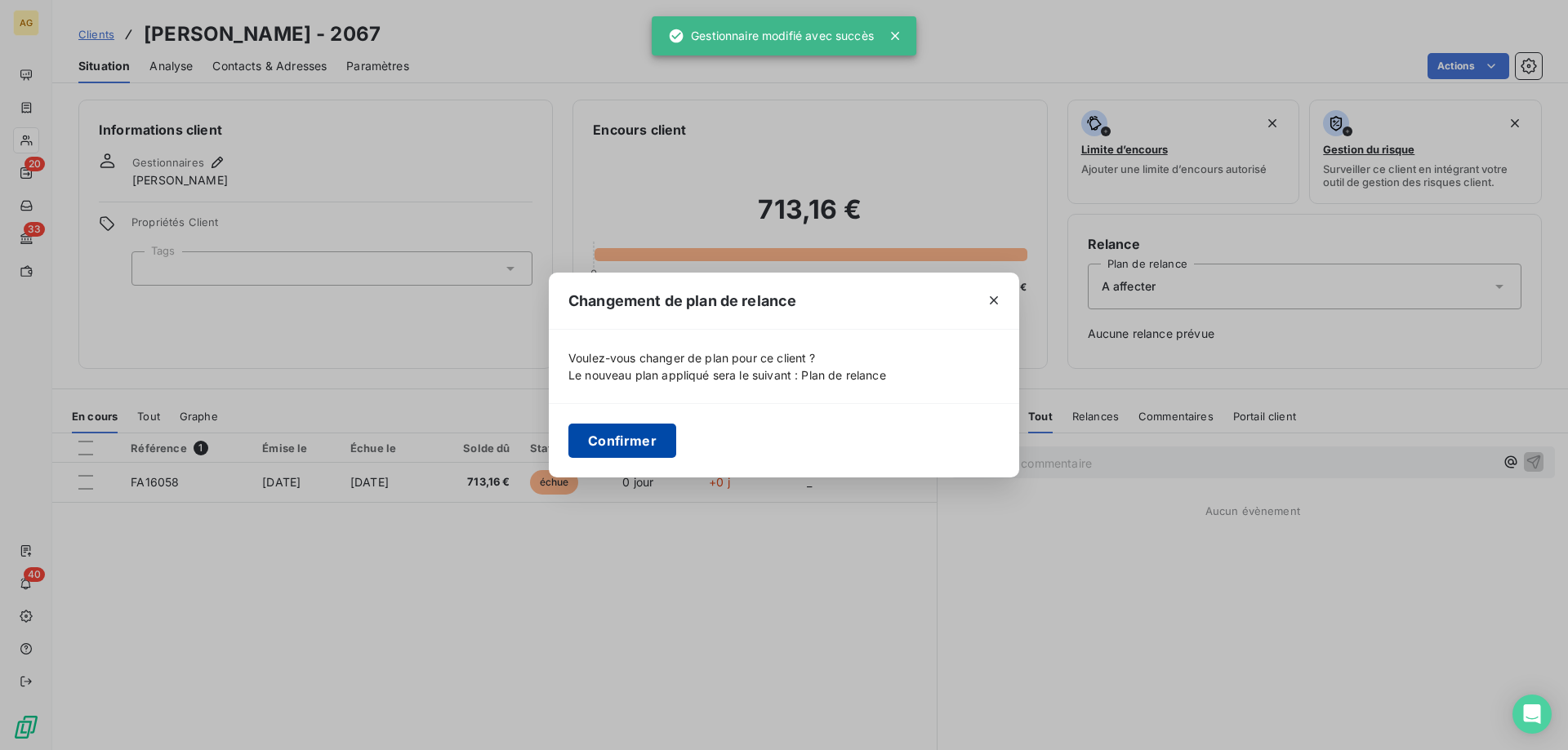
click at [634, 431] on button "Confirmer" at bounding box center [622, 440] width 107 height 34
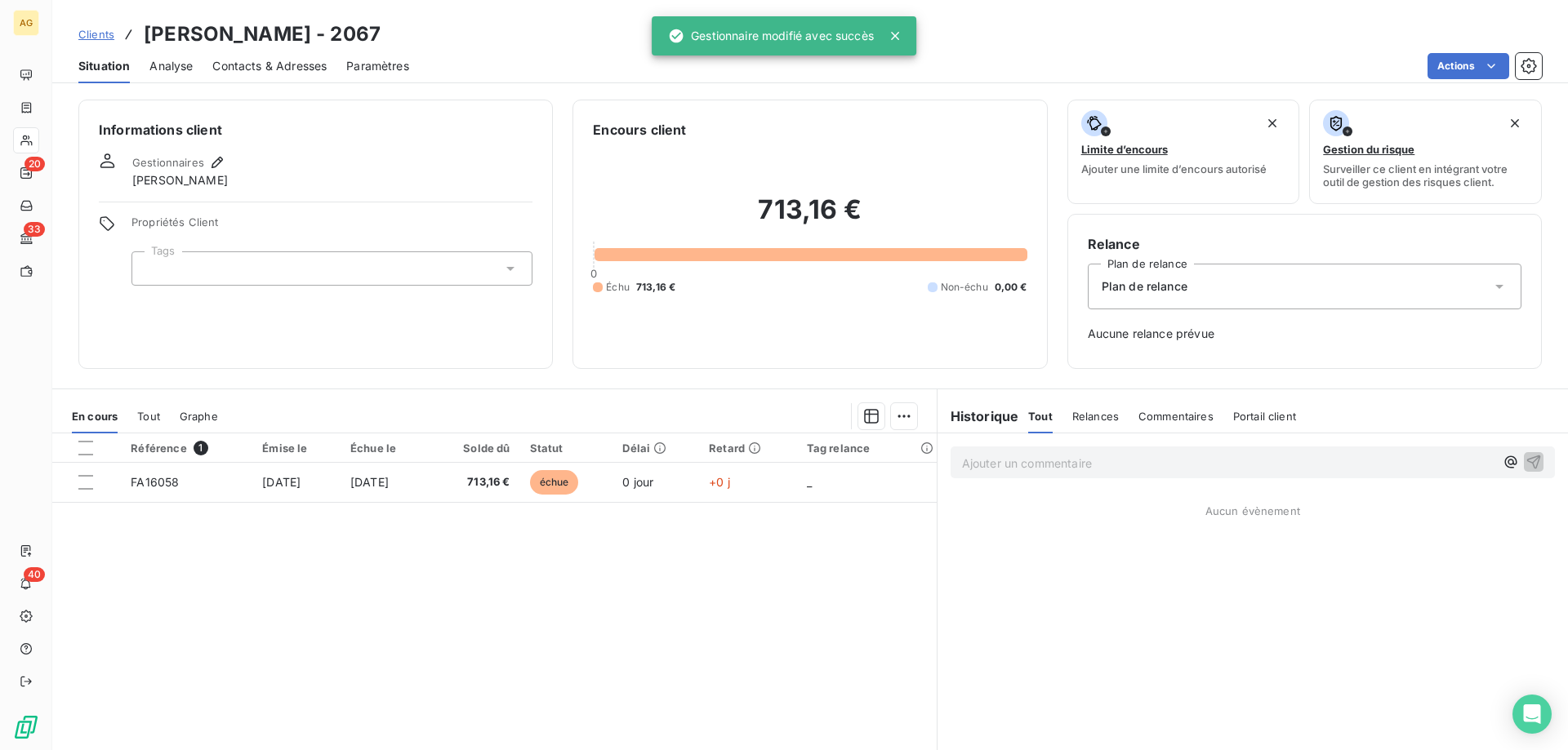
click at [209, 282] on div at bounding box center [332, 269] width 401 height 34
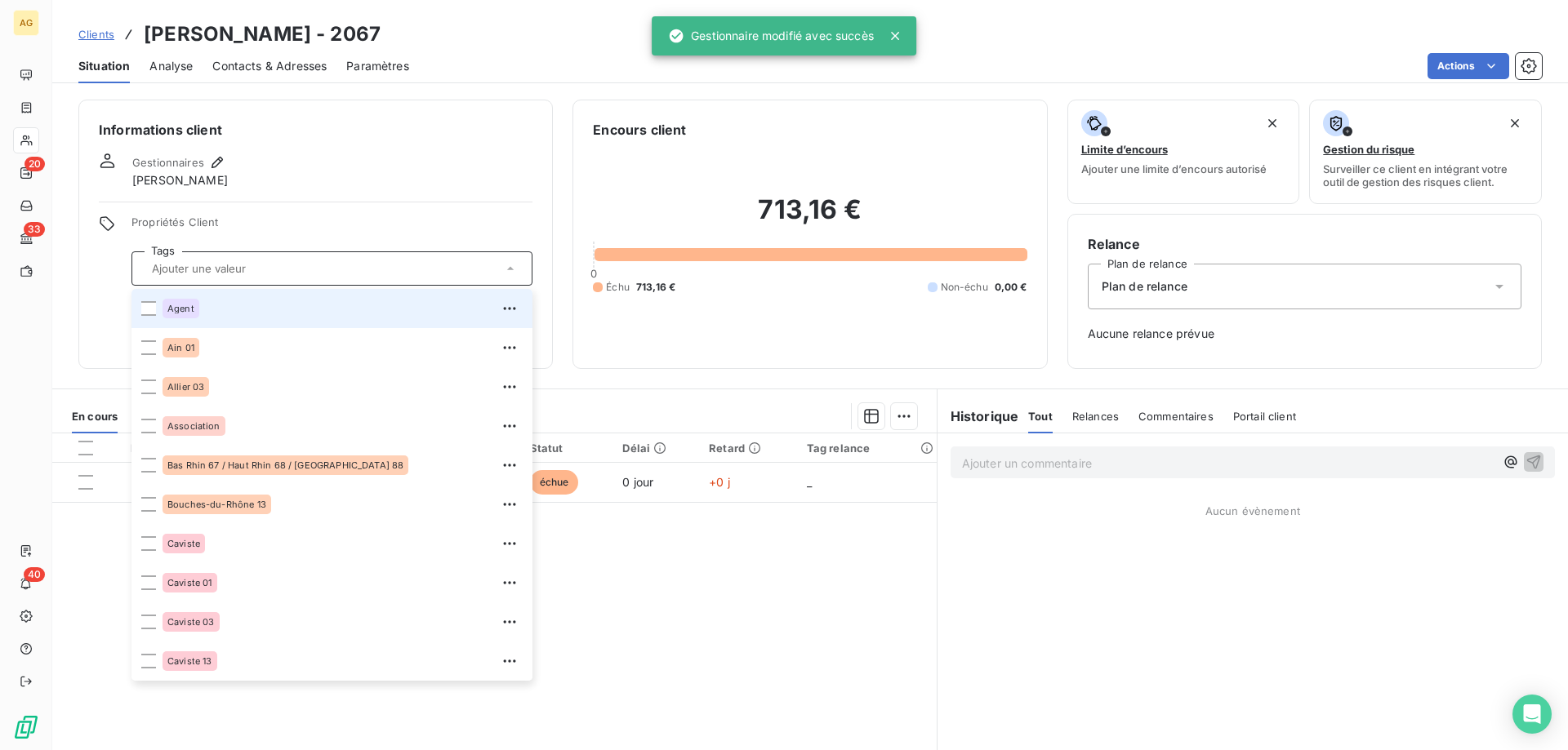
type input "a"
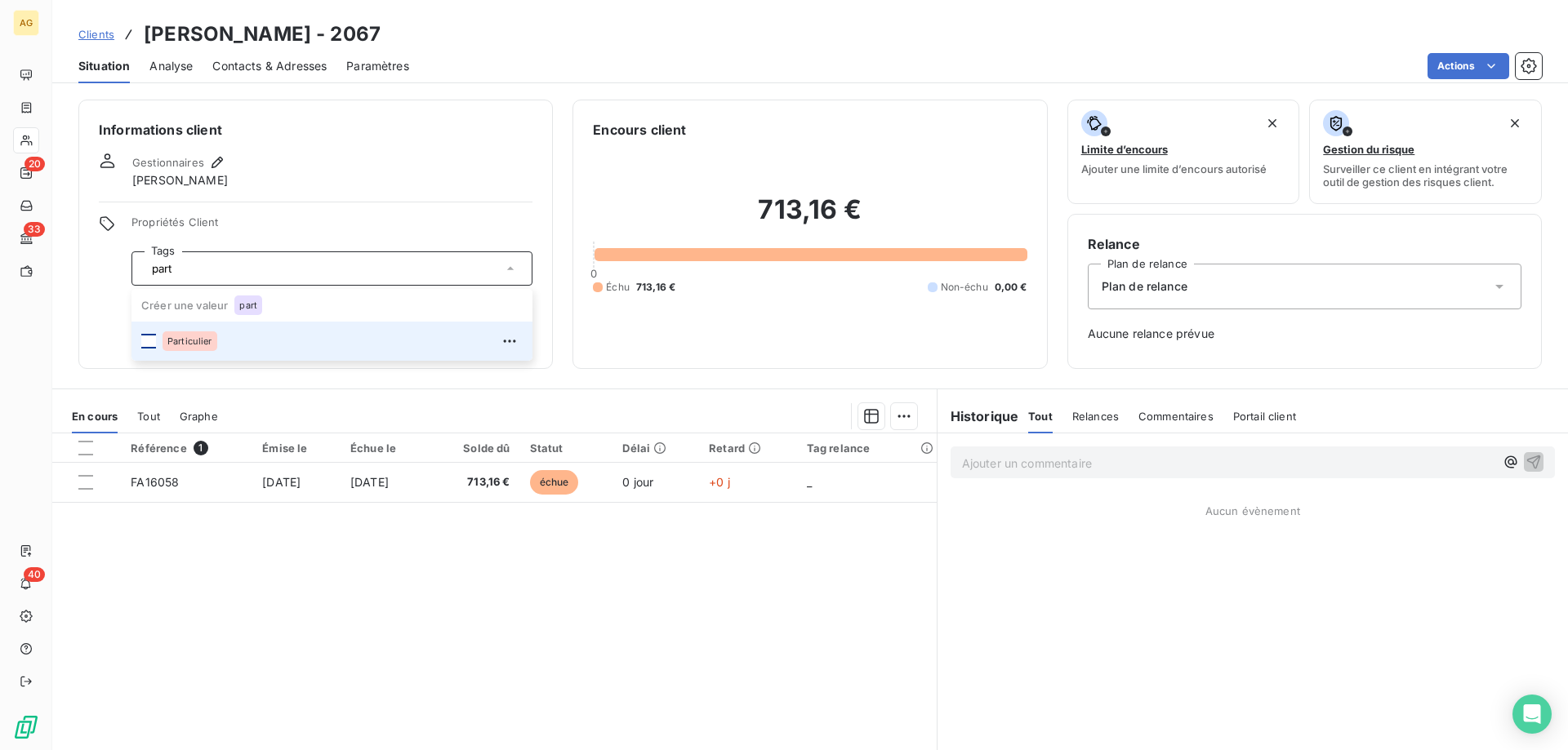
click at [145, 343] on div at bounding box center [148, 341] width 14 height 14
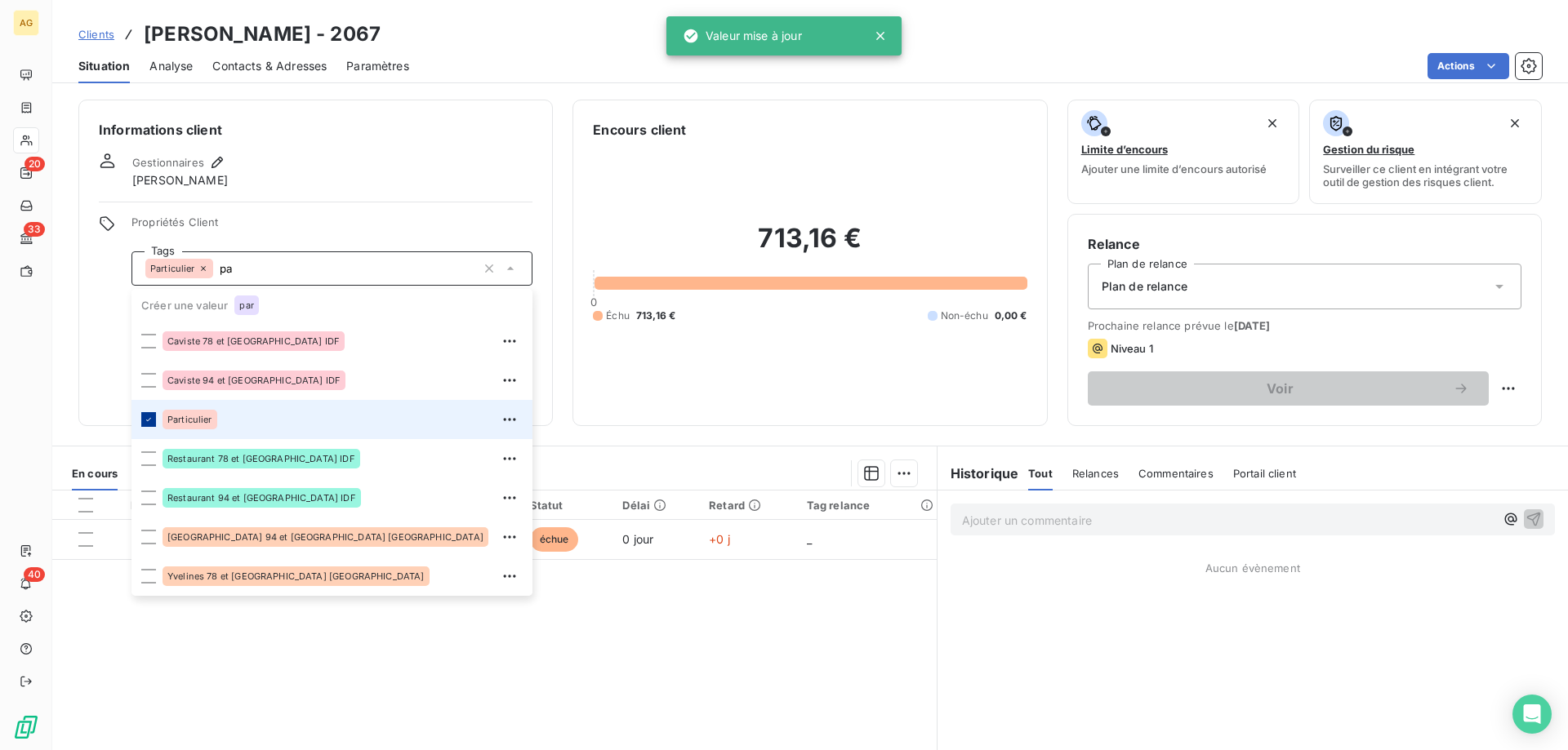
type input "p"
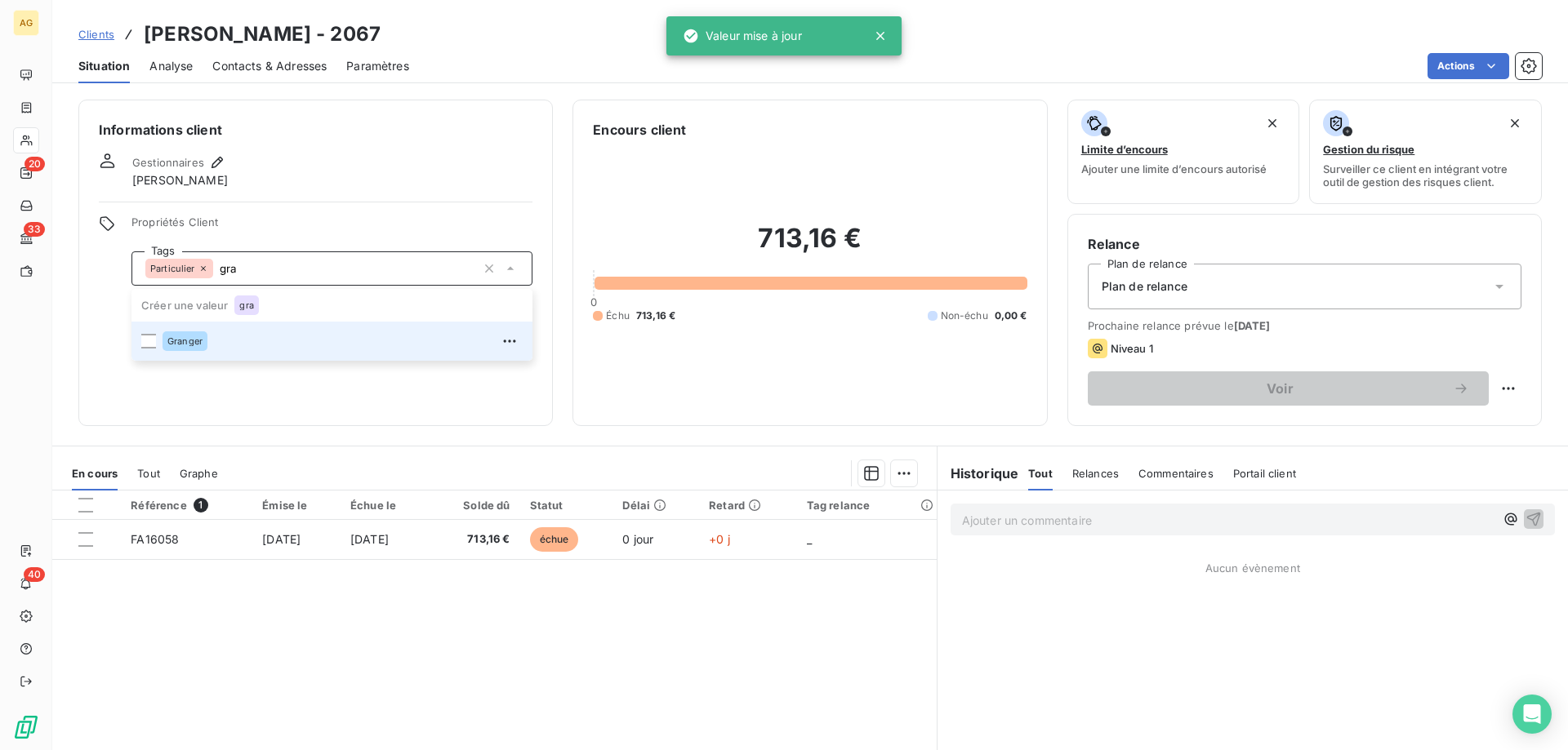
click at [146, 343] on div at bounding box center [148, 341] width 14 height 14
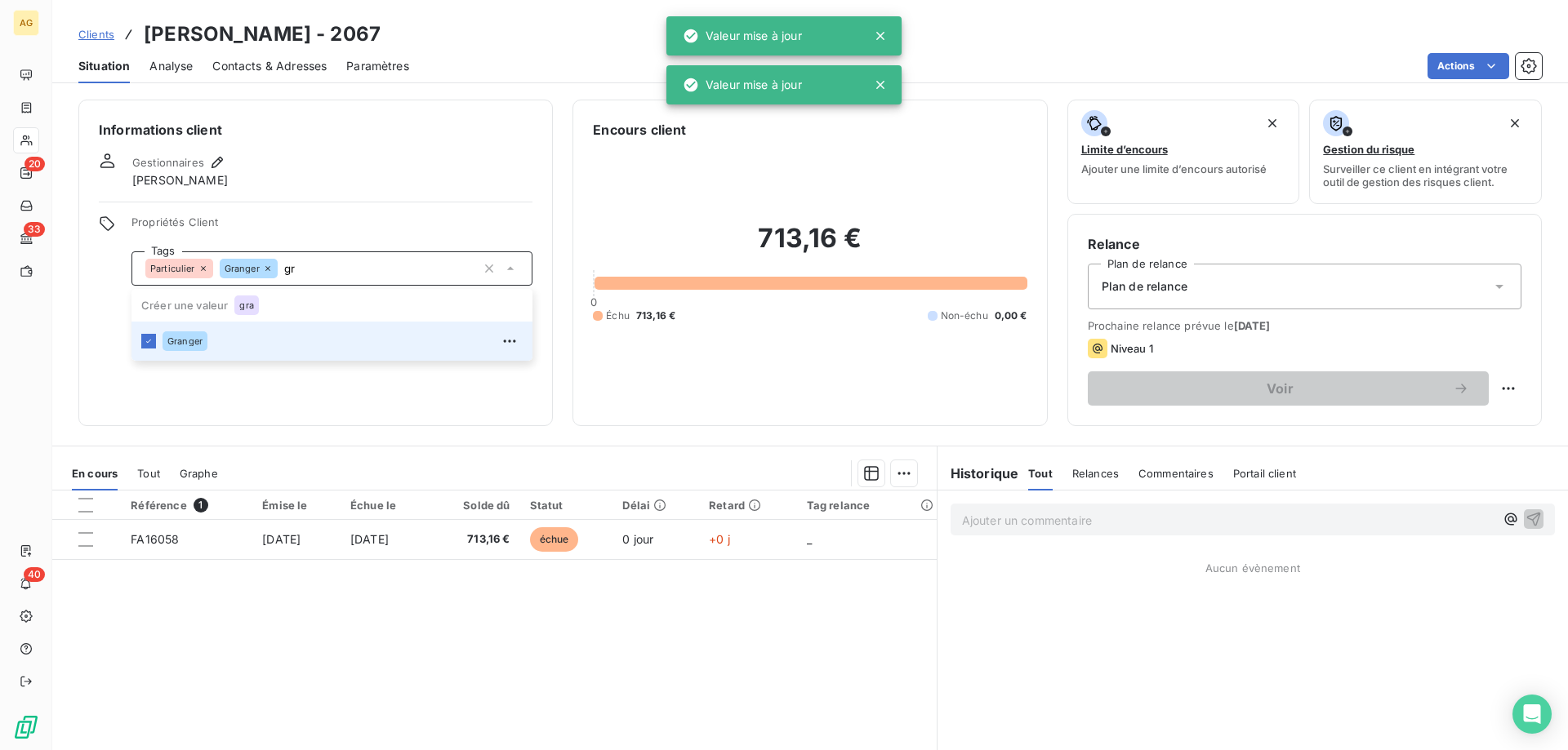
type input "g"
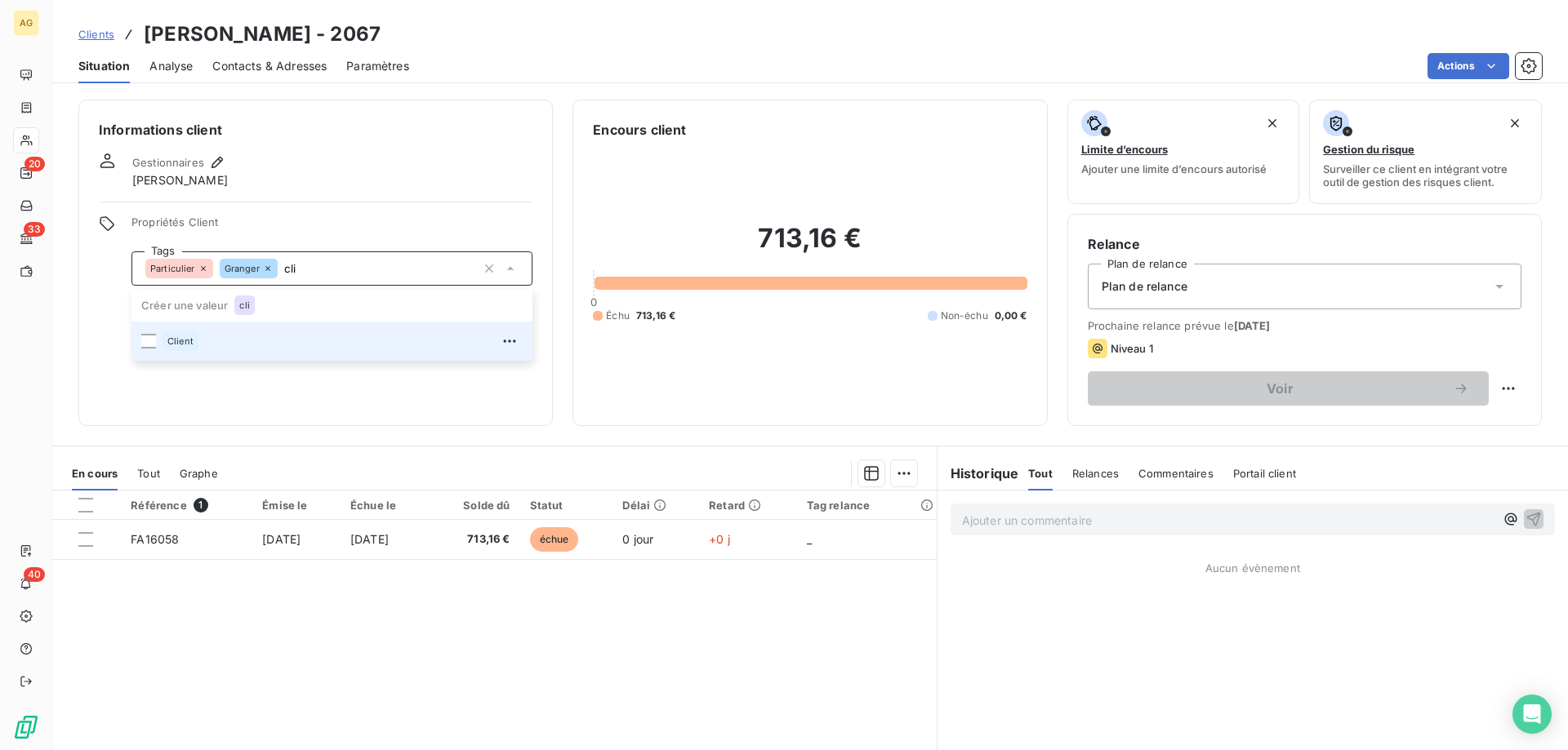
click at [146, 343] on div at bounding box center [148, 341] width 14 height 14
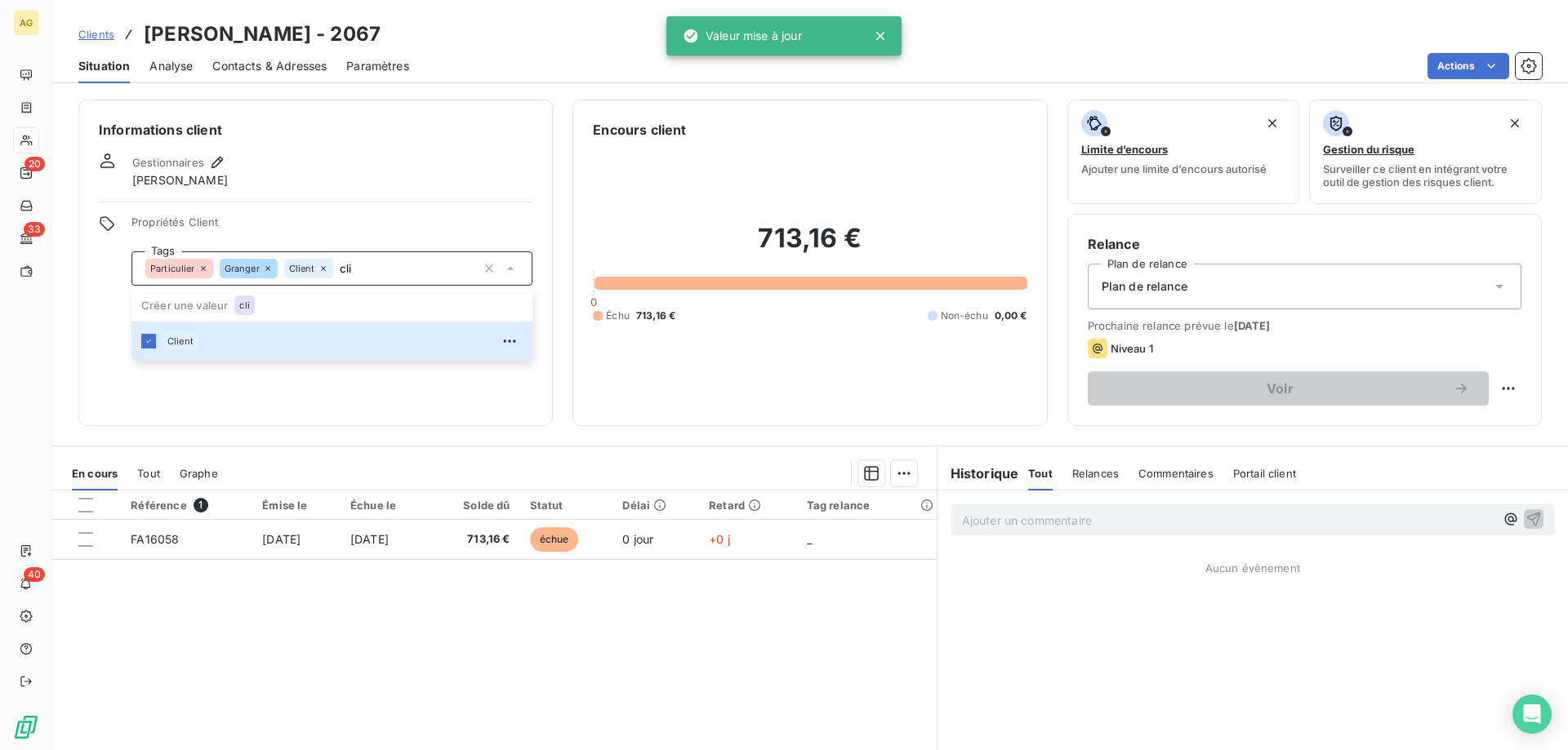
type input "cli"
click at [390, 198] on div "Informations client Gestionnaires [PERSON_NAME] Propriétés Client Tags Particul…" at bounding box center [316, 263] width 475 height 327
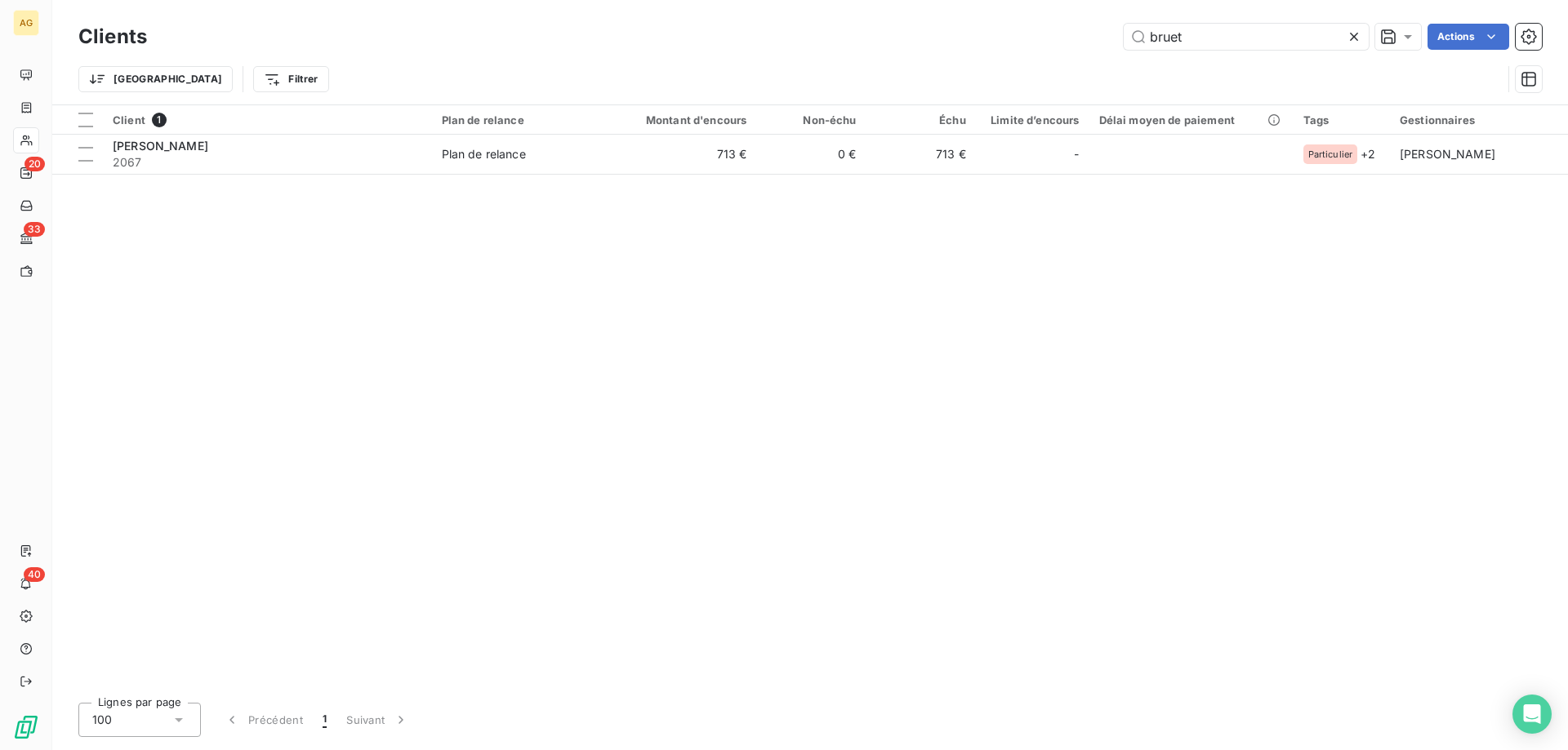
click at [1350, 38] on icon at bounding box center [1354, 37] width 16 height 16
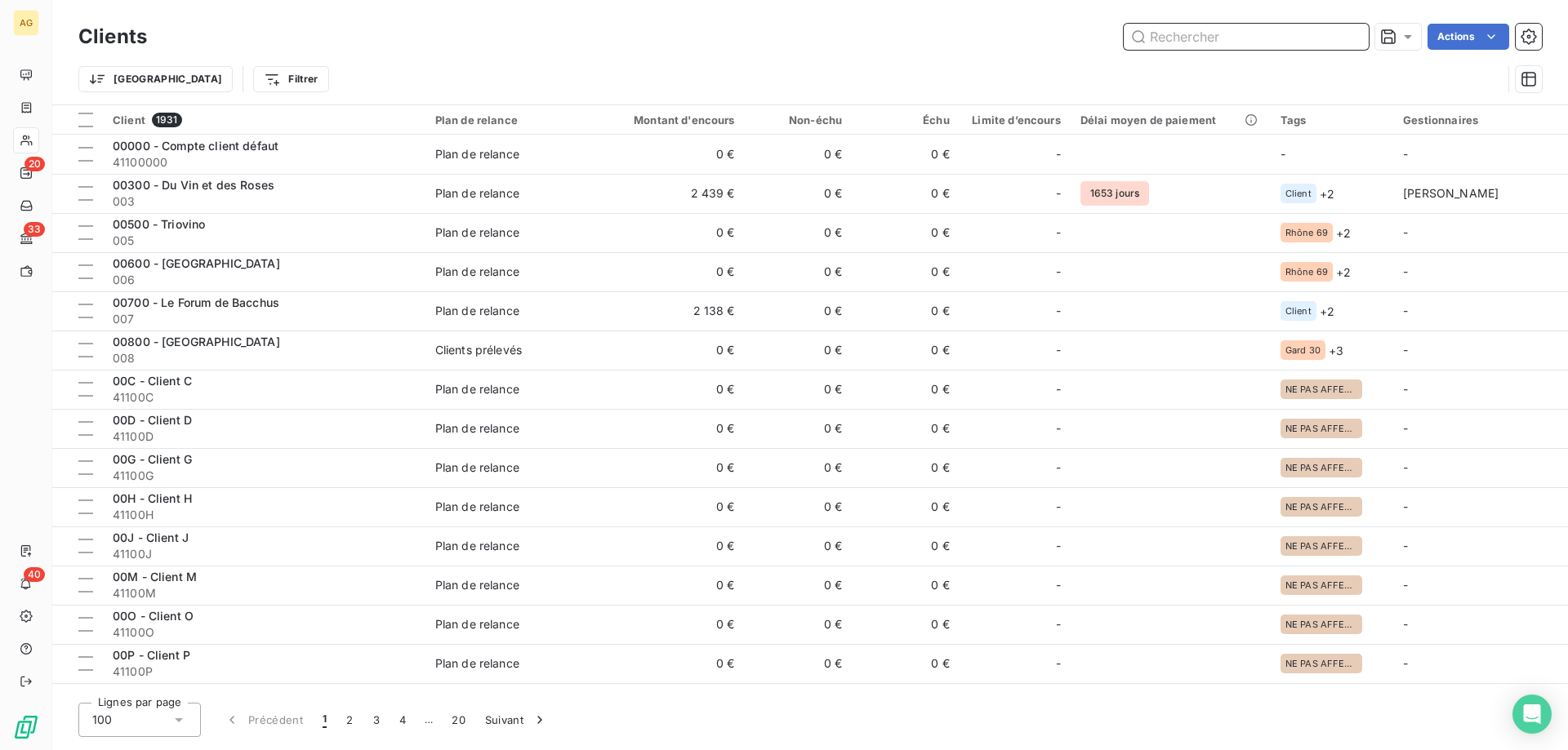
click at [1196, 39] on input "text" at bounding box center [1246, 36] width 245 height 26
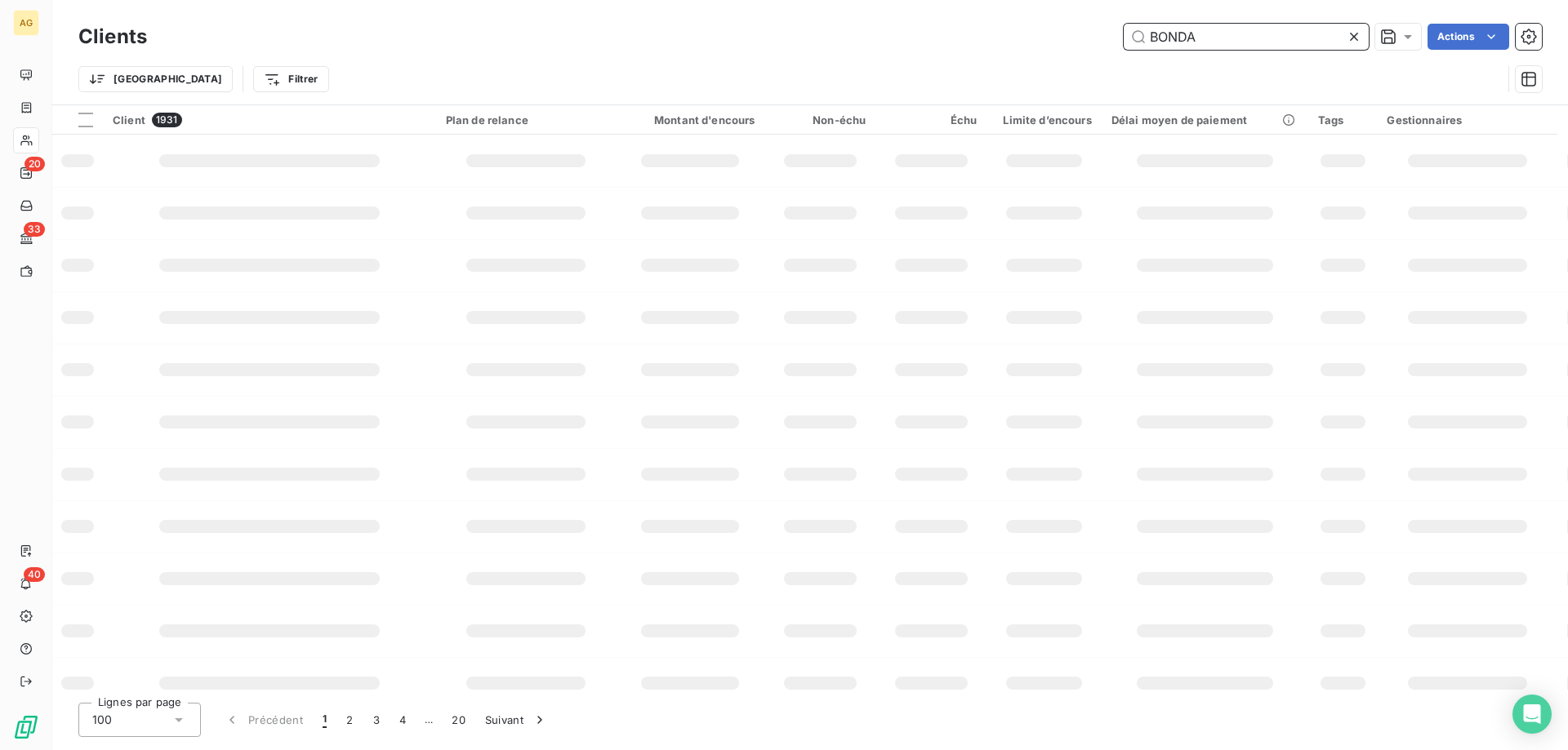
type input "BONDA"
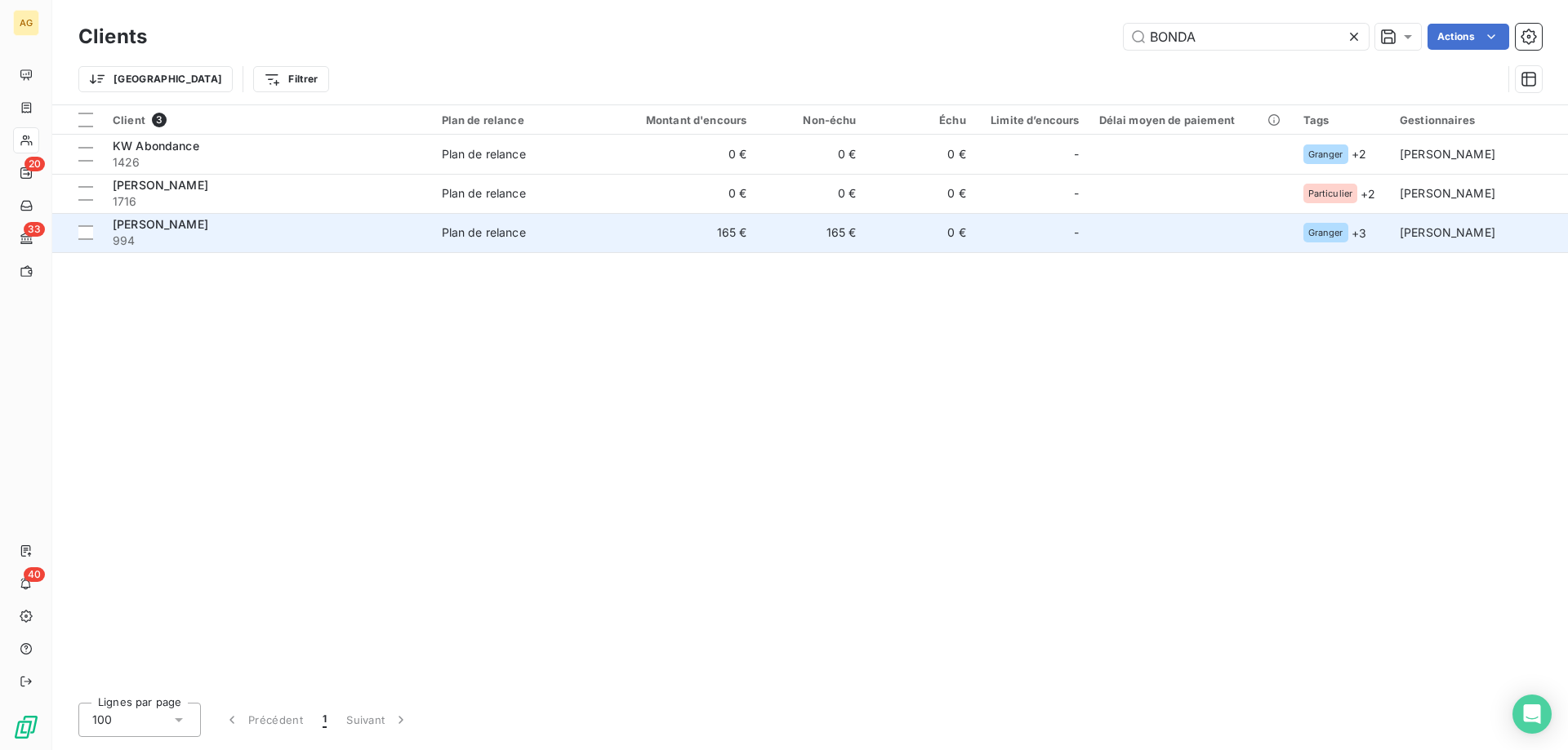
click at [249, 223] on div "[PERSON_NAME]" at bounding box center [267, 225] width 310 height 16
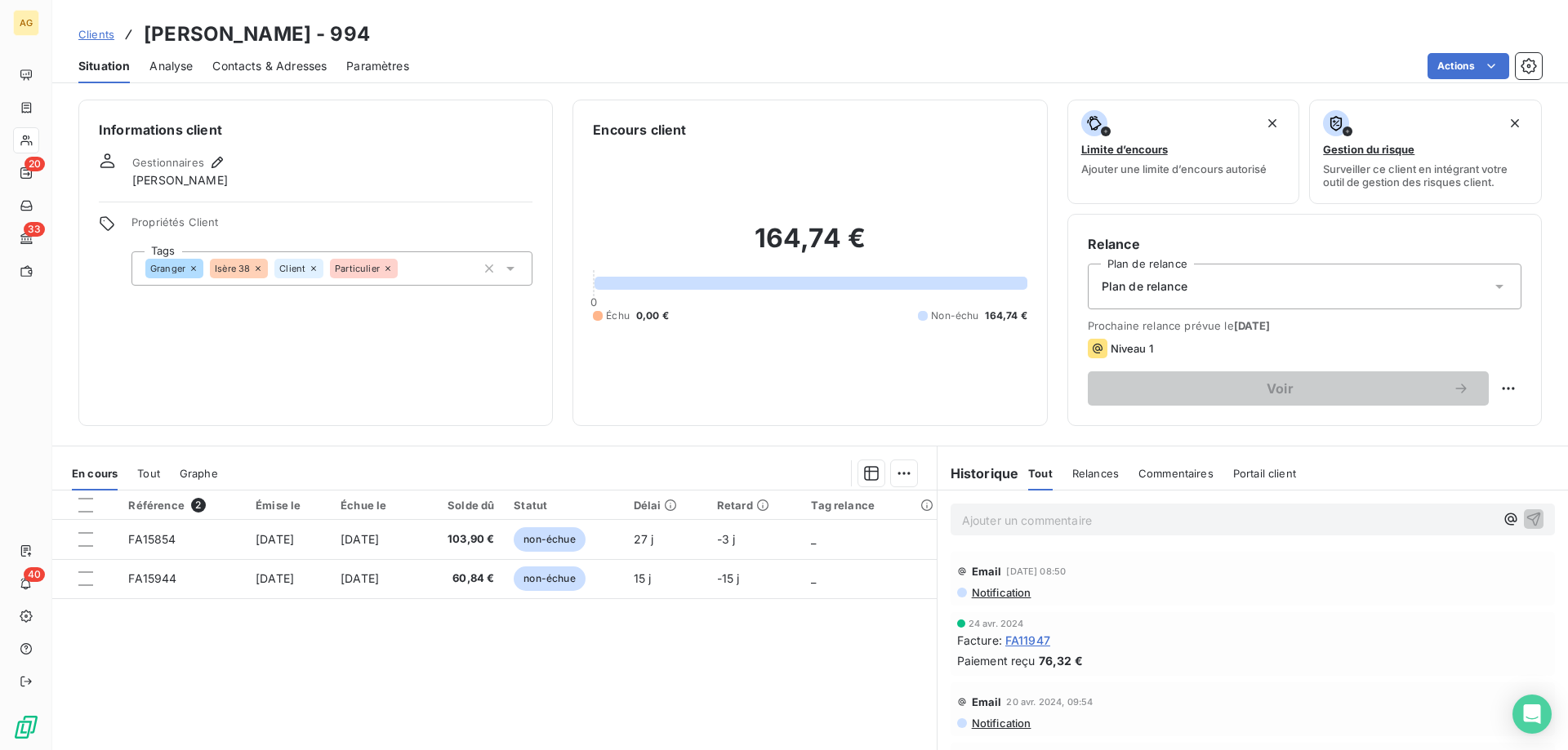
click at [144, 472] on span "Tout" at bounding box center [148, 473] width 23 height 13
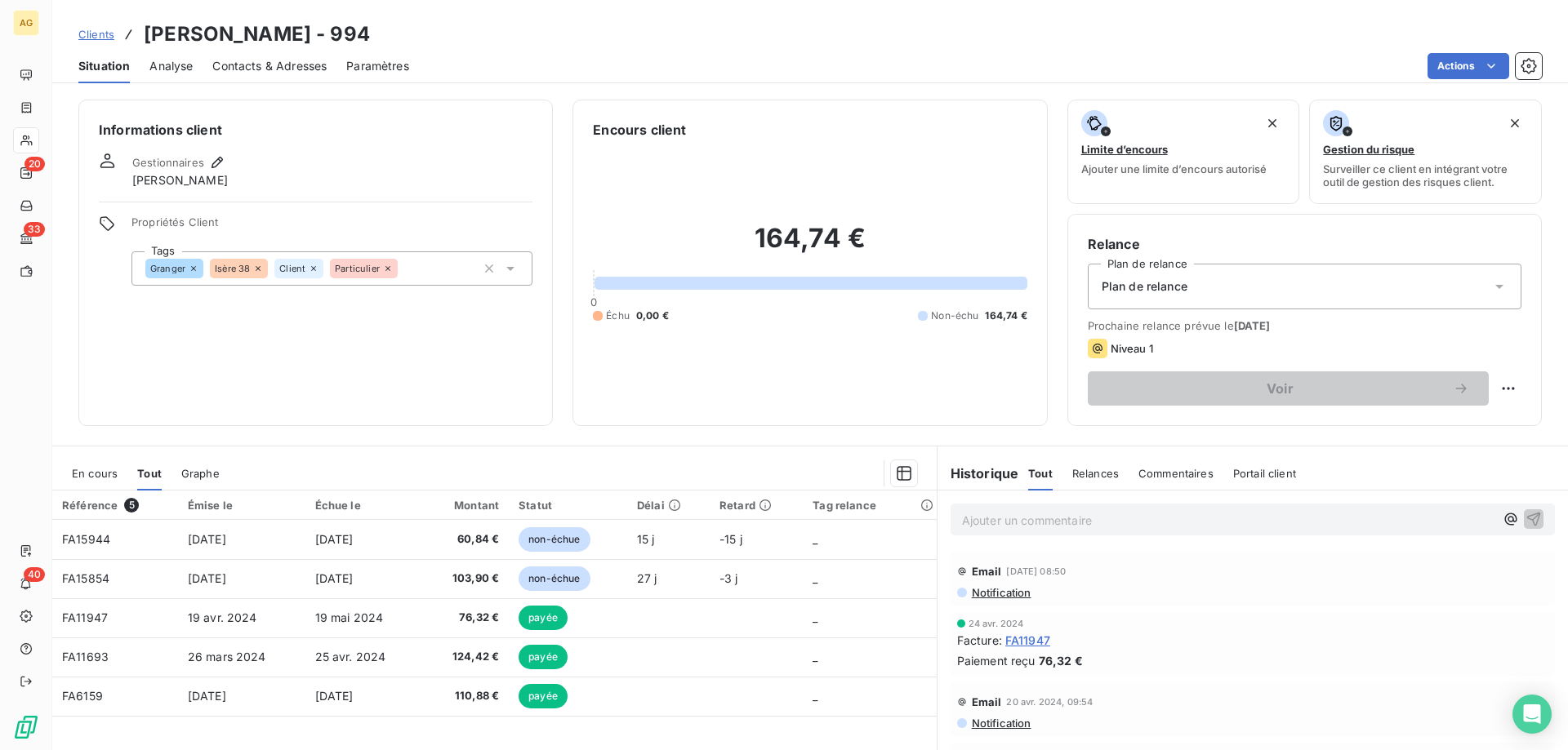
click at [97, 477] on span "En cours" at bounding box center [95, 473] width 46 height 13
